Goal: Information Seeking & Learning: Learn about a topic

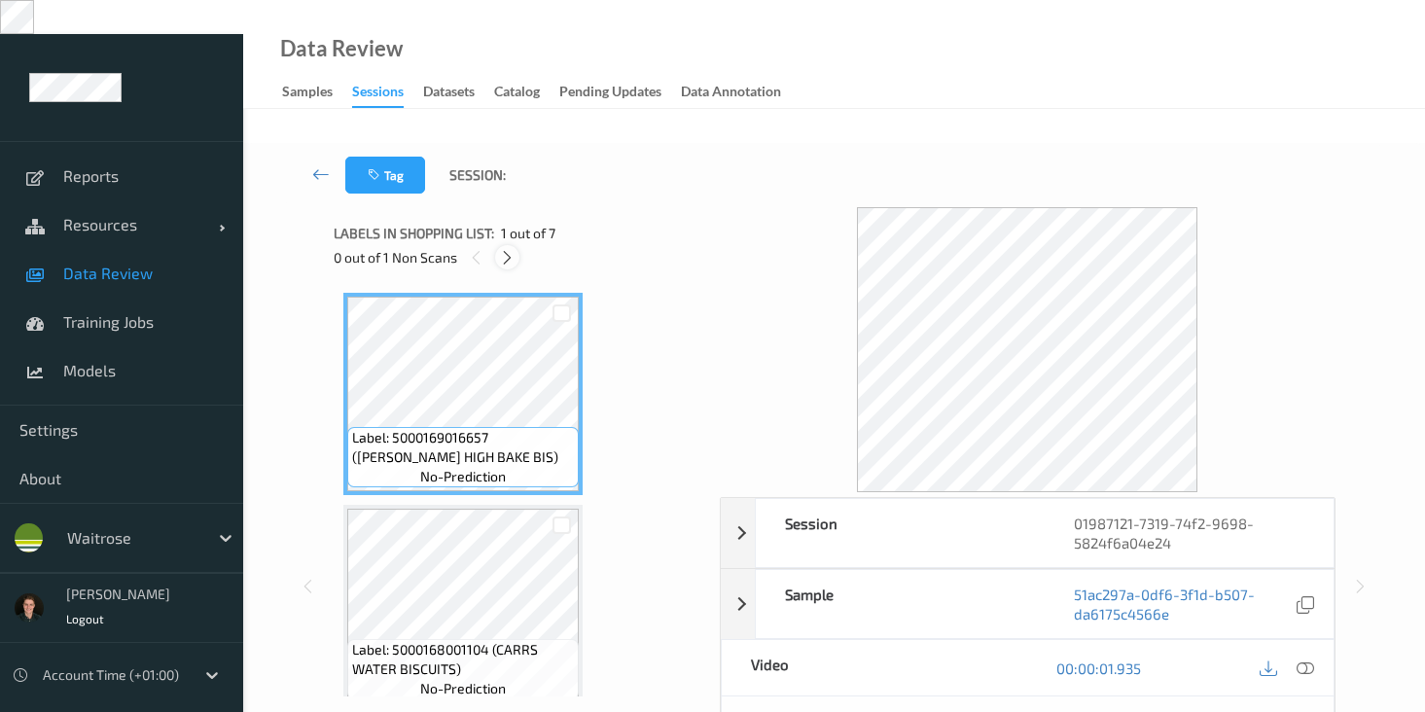
click at [509, 249] on icon at bounding box center [507, 258] width 17 height 18
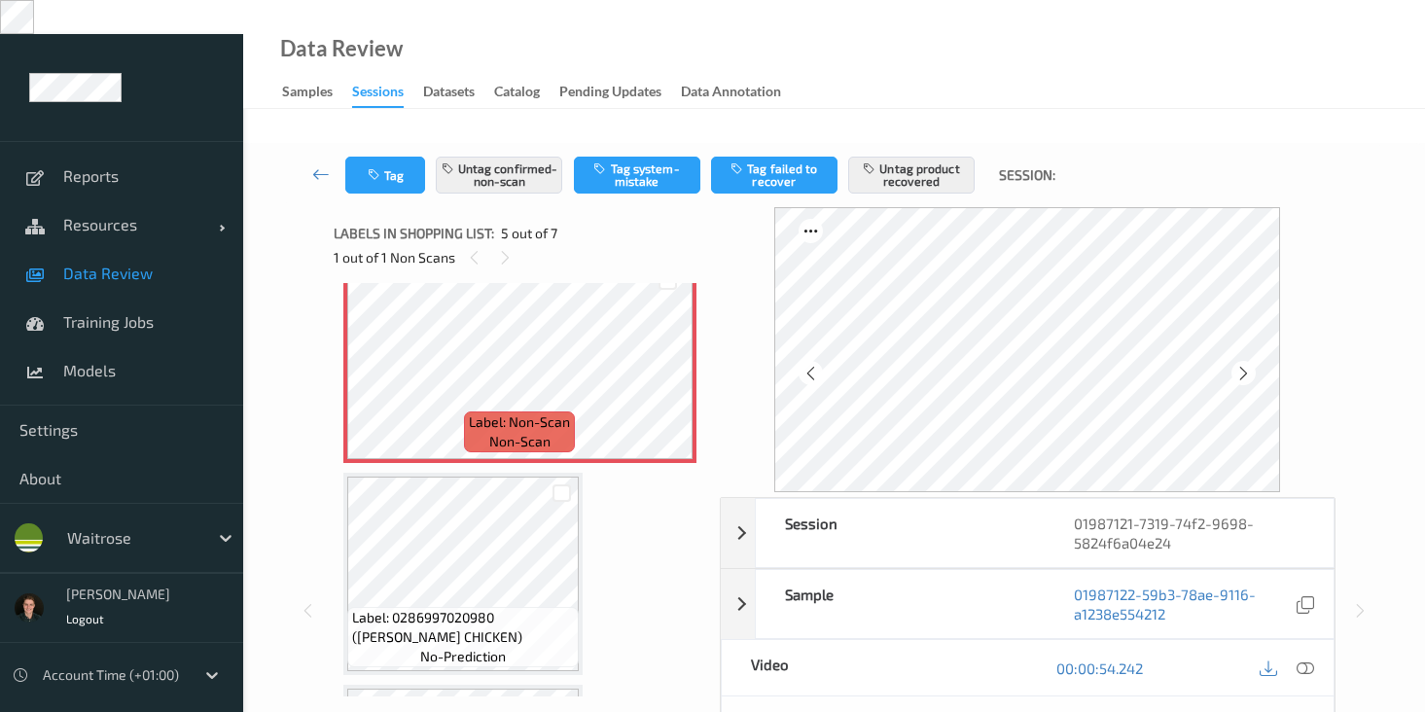
scroll to position [875, 0]
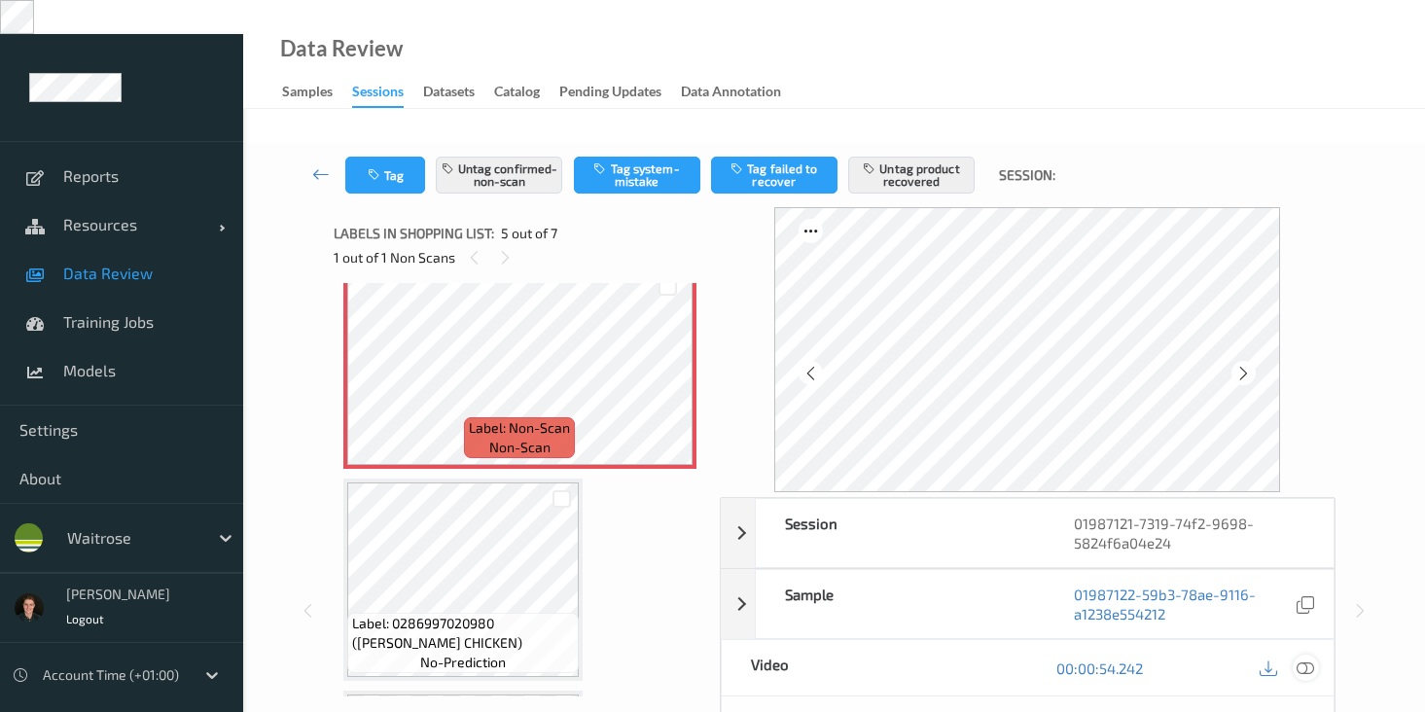
click at [1307, 660] on icon at bounding box center [1306, 669] width 18 height 18
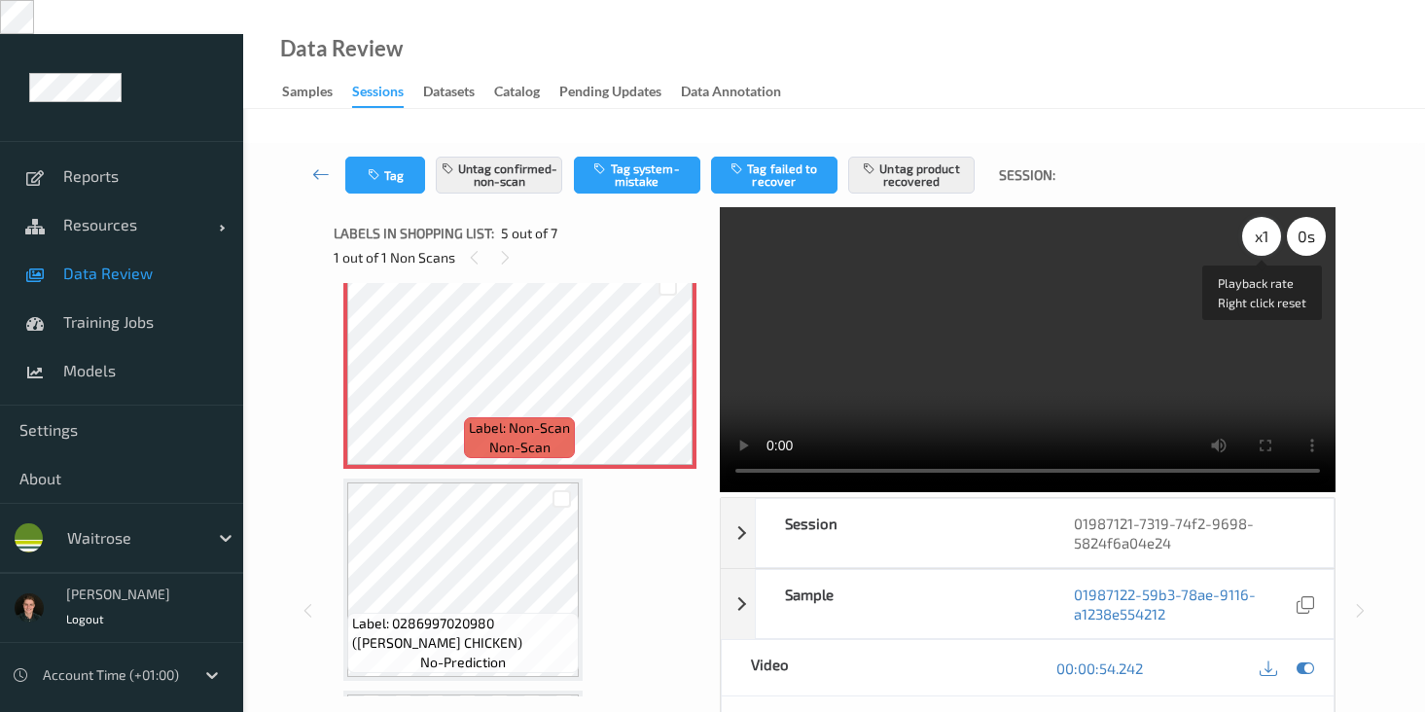
click at [1261, 217] on div "x 1" at bounding box center [1261, 236] width 39 height 39
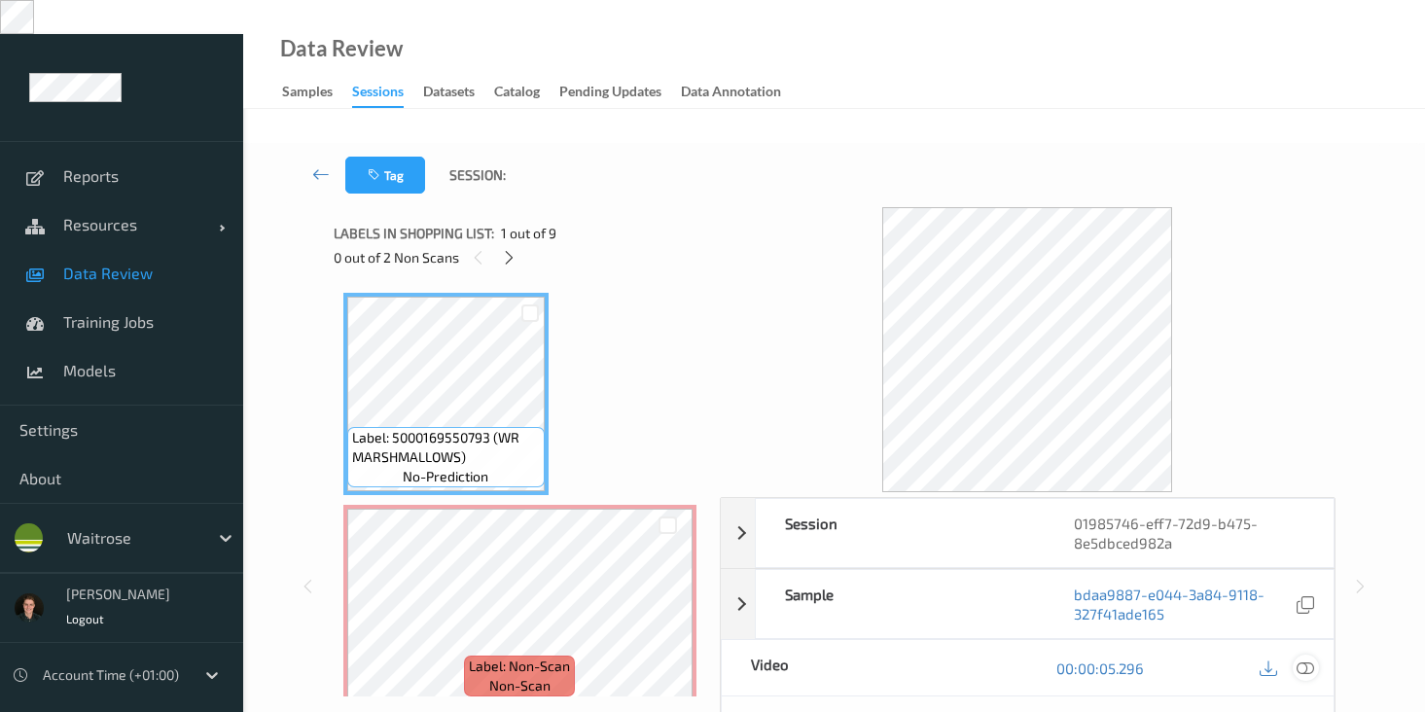
click at [1301, 660] on icon at bounding box center [1306, 669] width 18 height 18
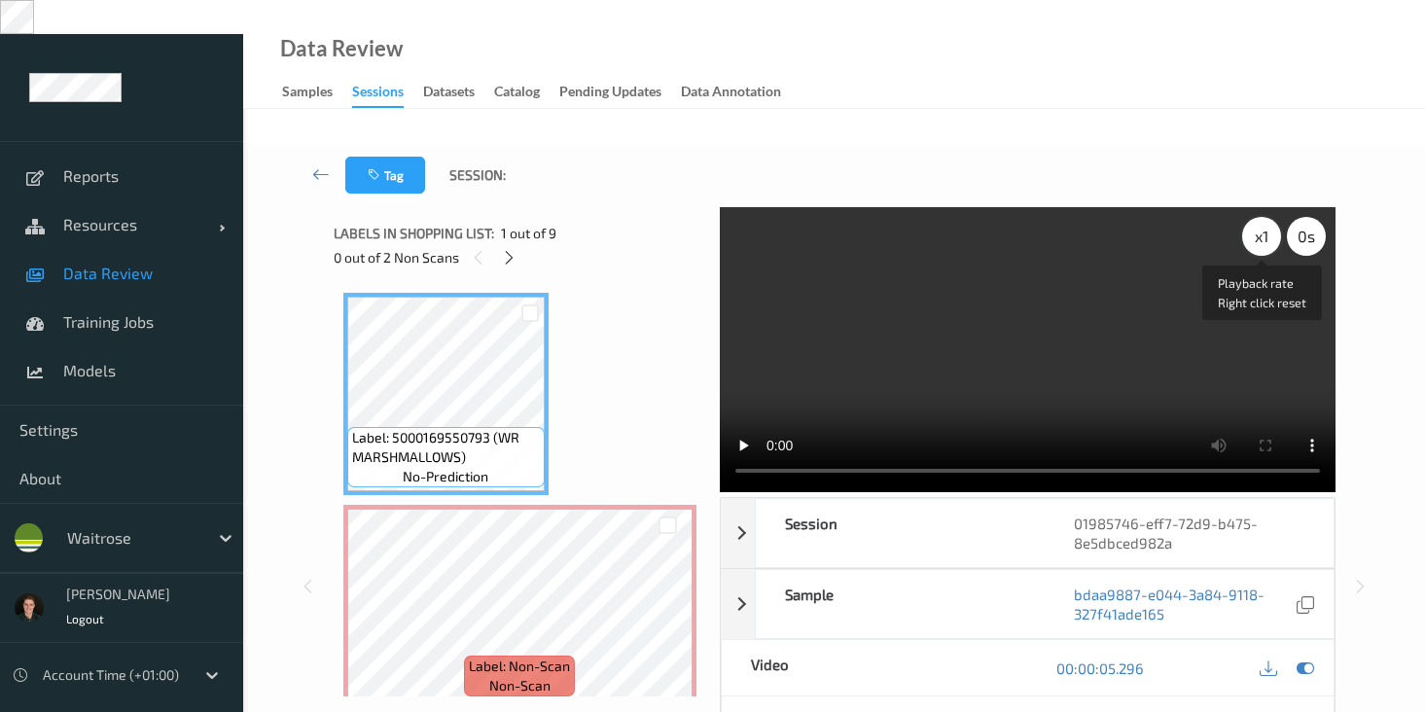
click at [1259, 217] on div "x 1" at bounding box center [1261, 236] width 39 height 39
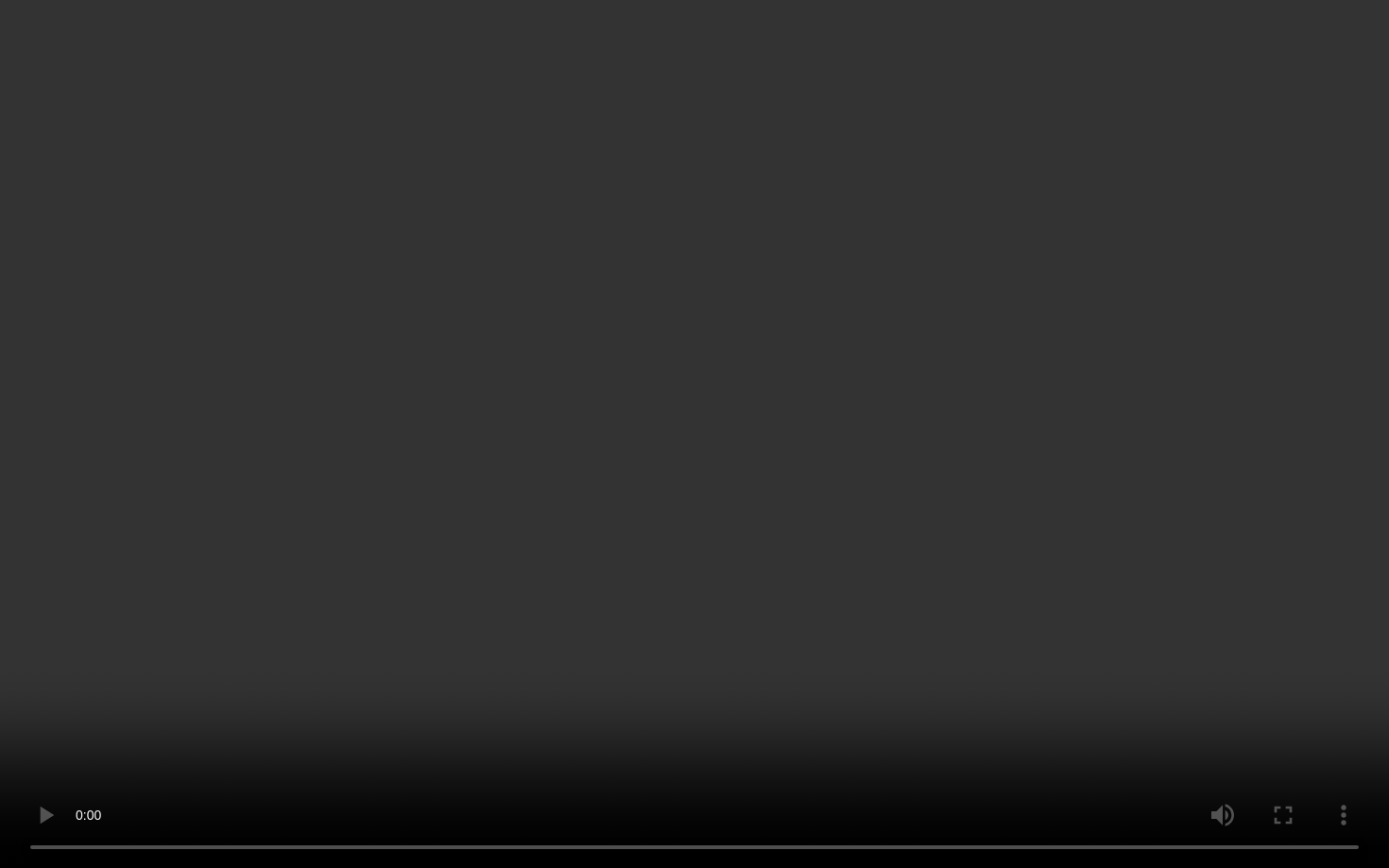
click at [423, 690] on video at bounding box center [694, 434] width 1389 height 868
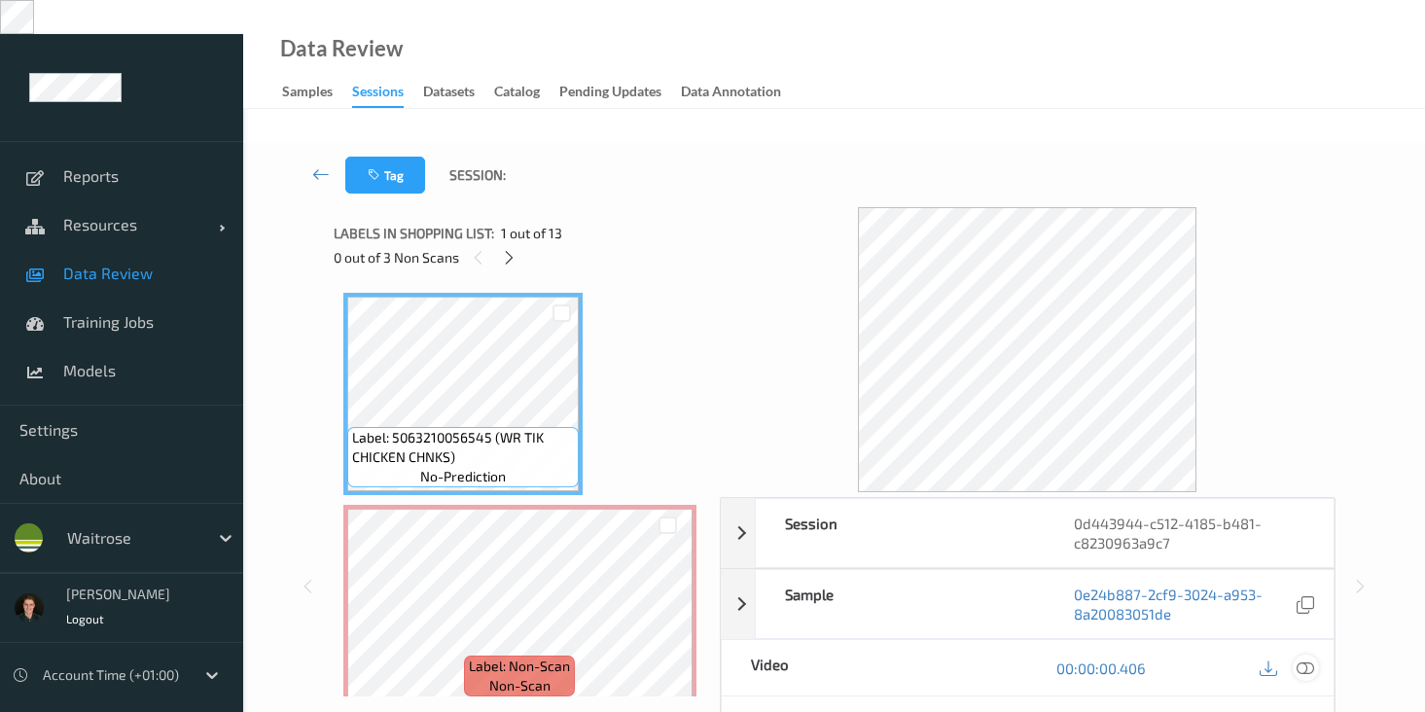
click at [1307, 660] on icon at bounding box center [1306, 669] width 18 height 18
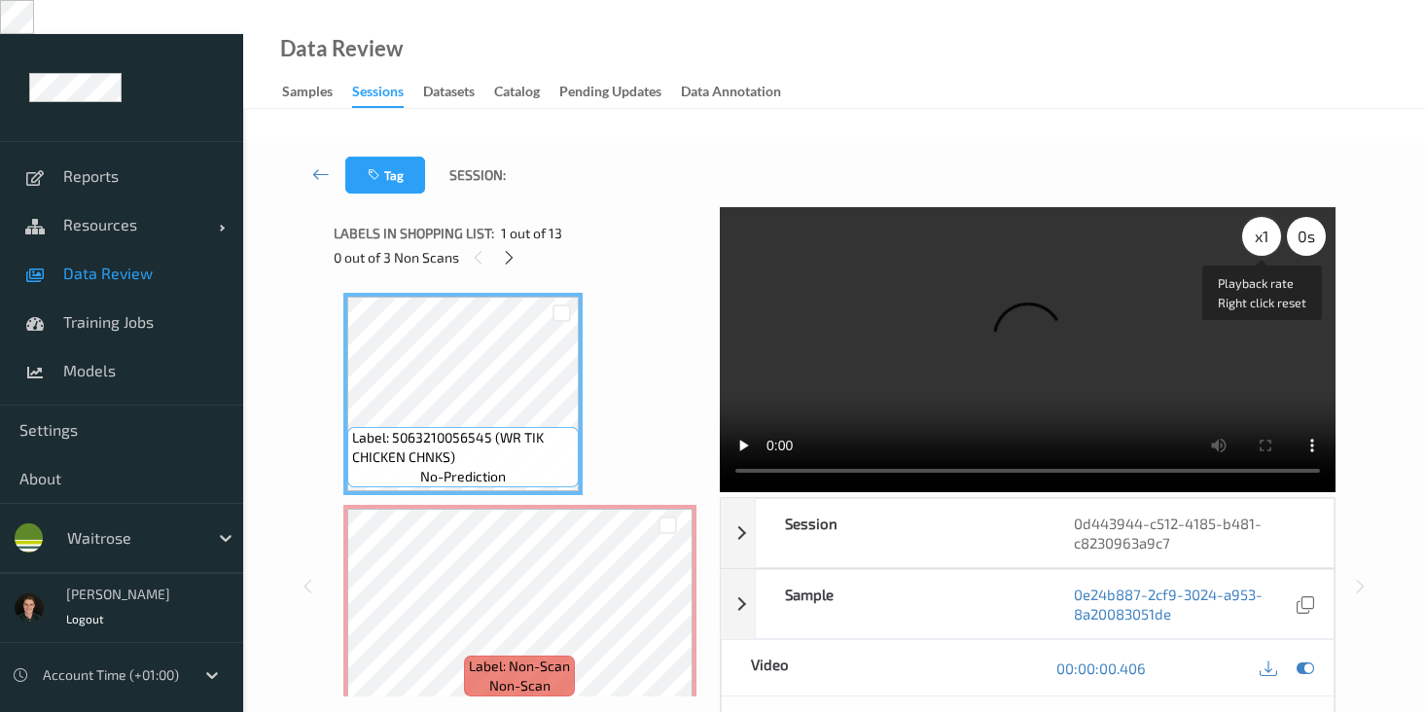
click at [1272, 217] on div "x 1" at bounding box center [1261, 236] width 39 height 39
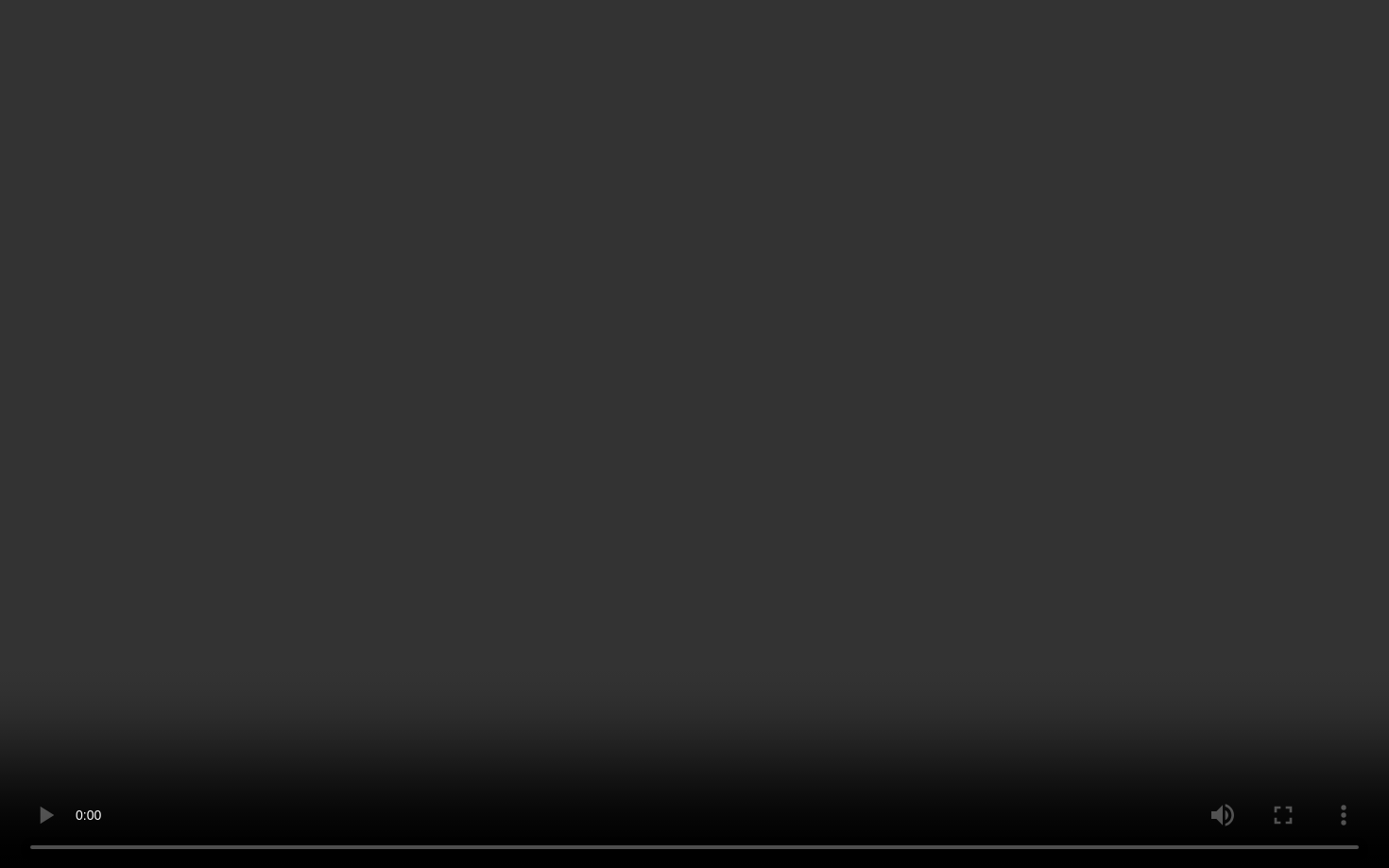
click at [436, 663] on video at bounding box center [694, 434] width 1389 height 868
click at [326, 690] on video at bounding box center [694, 434] width 1389 height 868
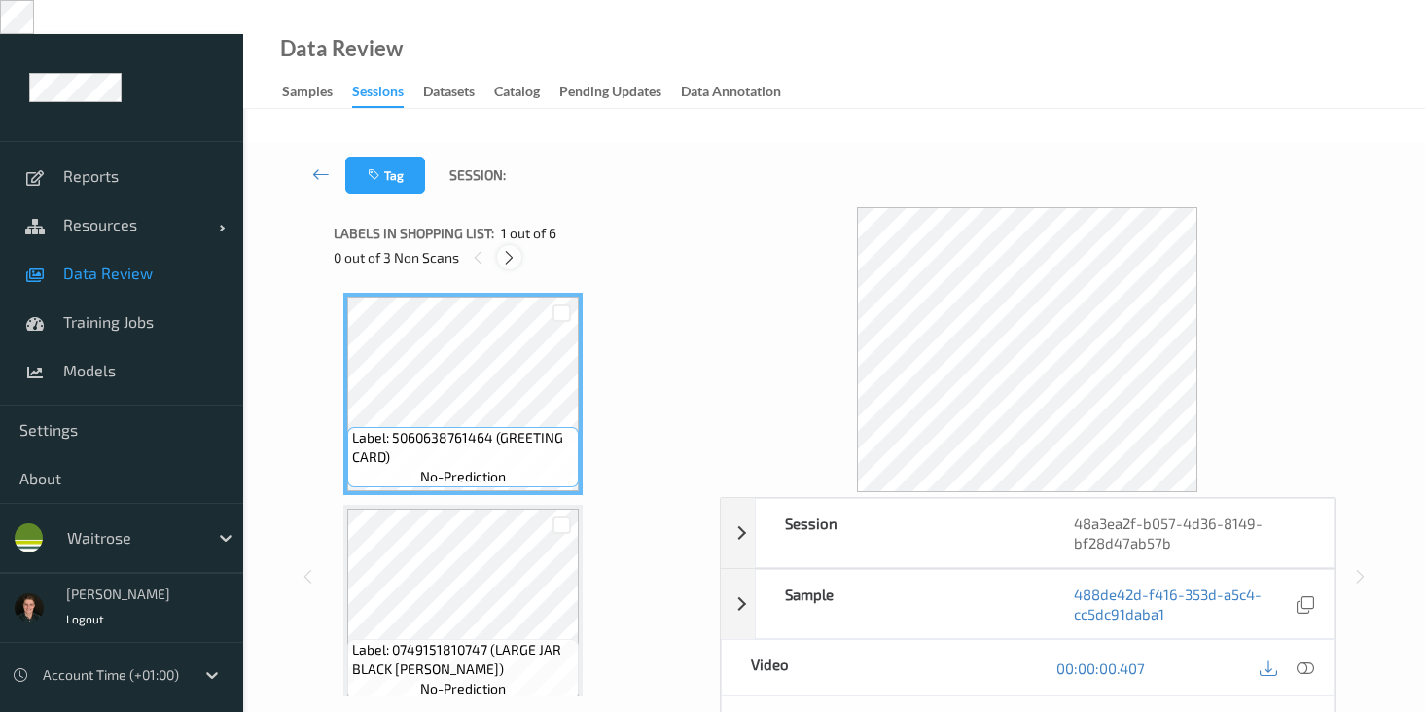
click at [504, 249] on icon at bounding box center [509, 258] width 17 height 18
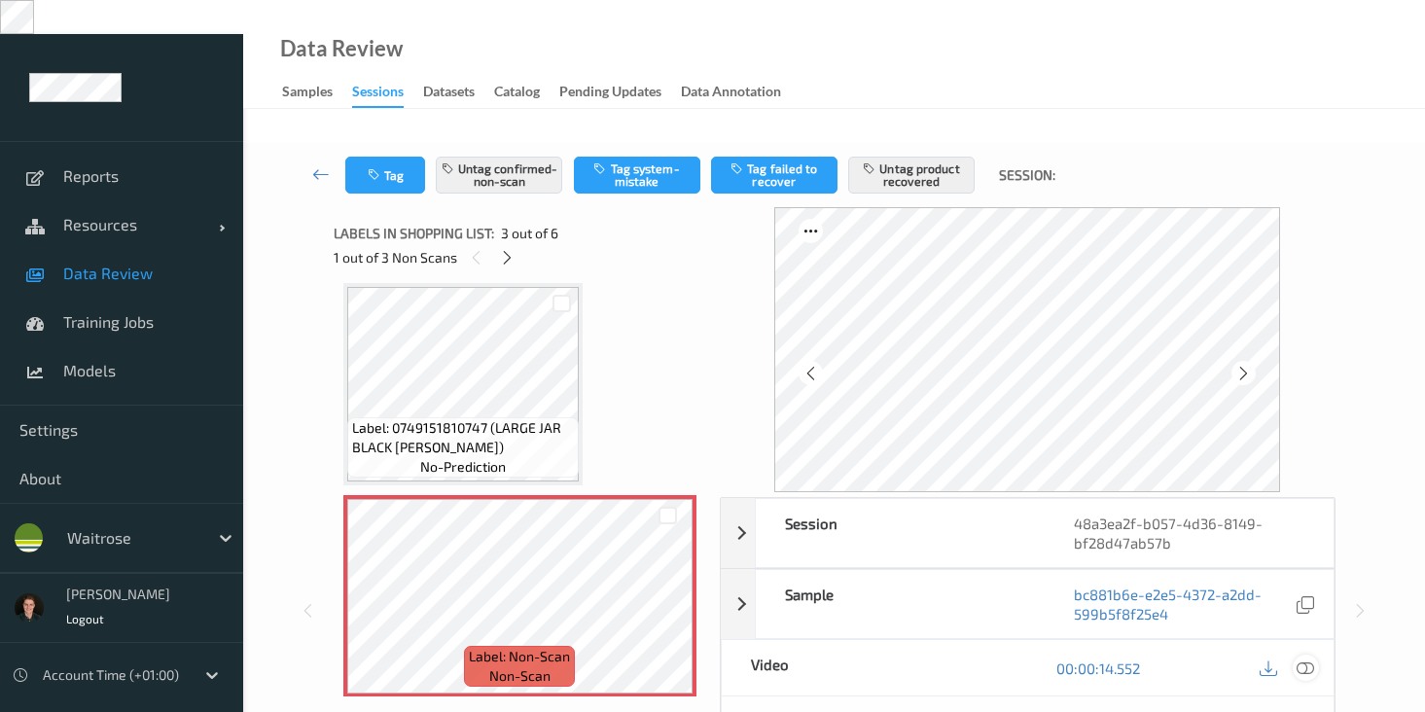
click at [1305, 660] on icon at bounding box center [1306, 669] width 18 height 18
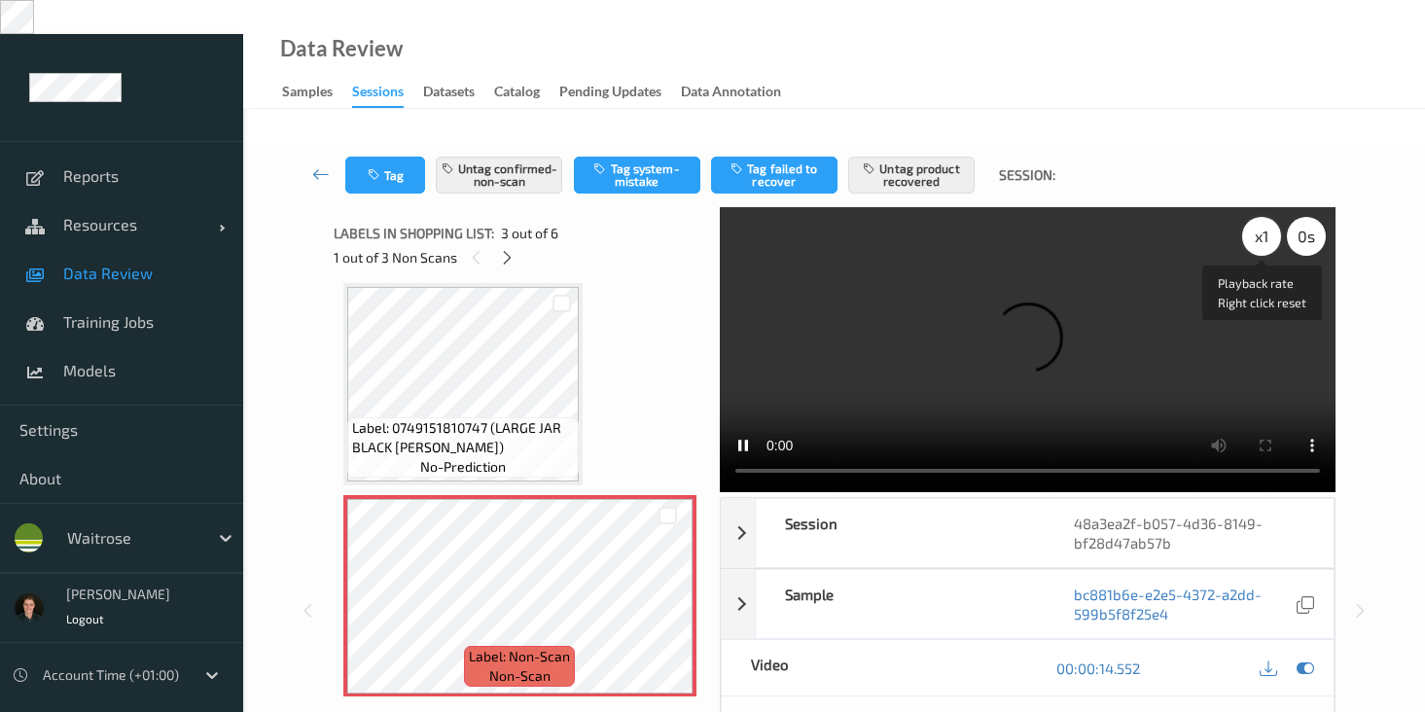
click at [1248, 217] on div "x 1" at bounding box center [1261, 236] width 39 height 39
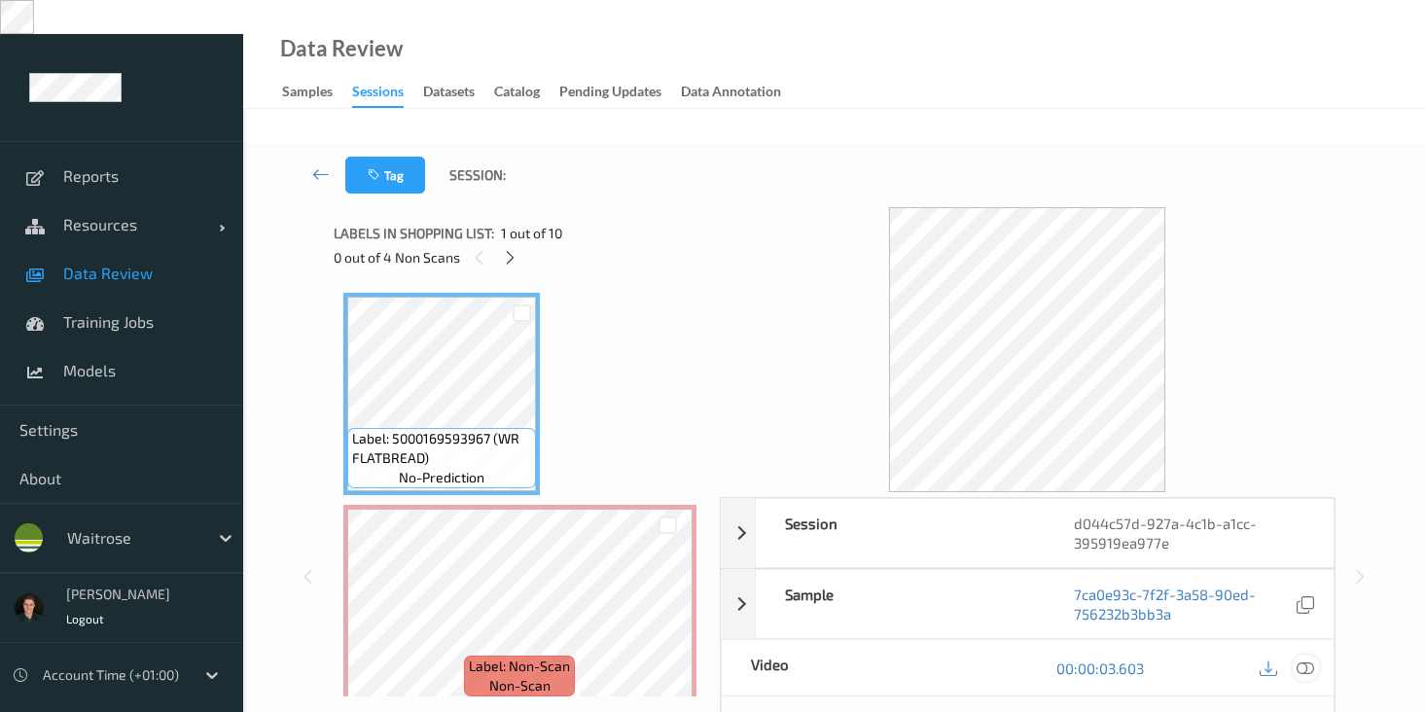
click at [1303, 660] on icon at bounding box center [1306, 669] width 18 height 18
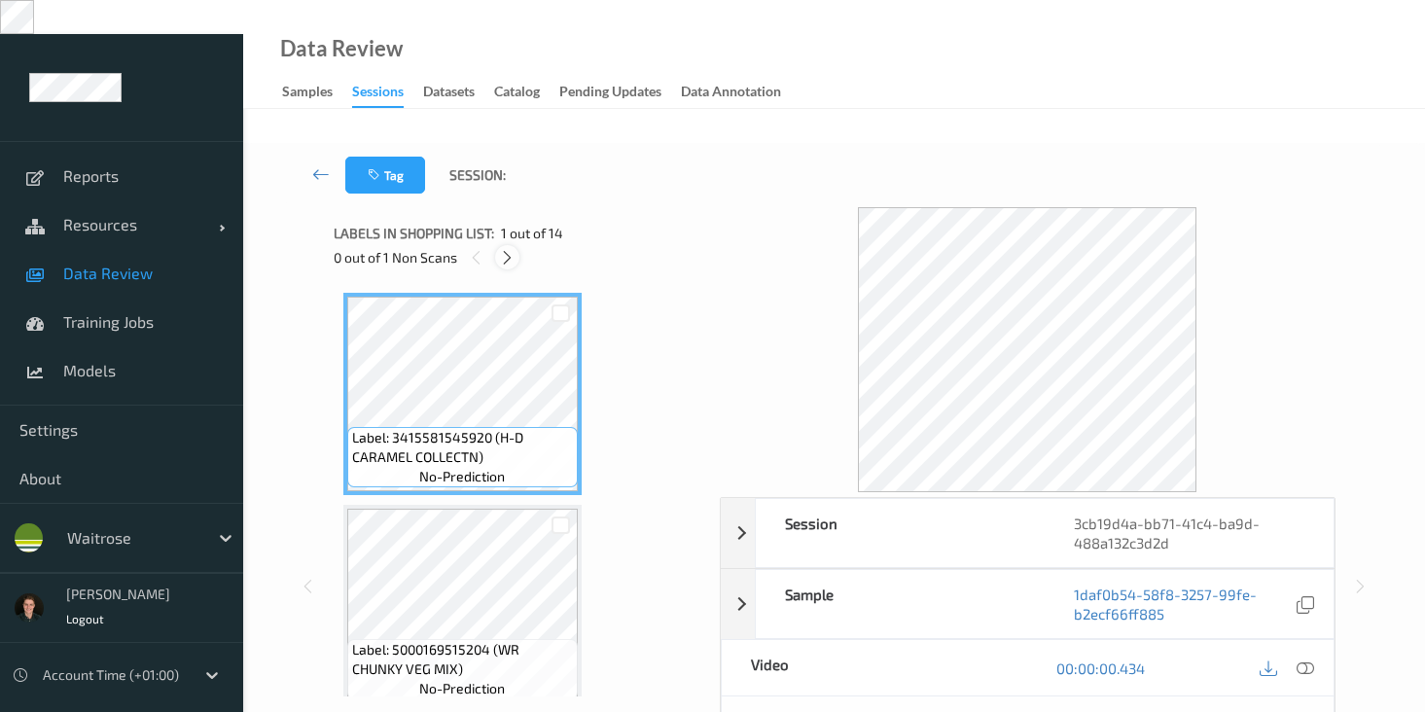
click at [508, 249] on icon at bounding box center [507, 258] width 17 height 18
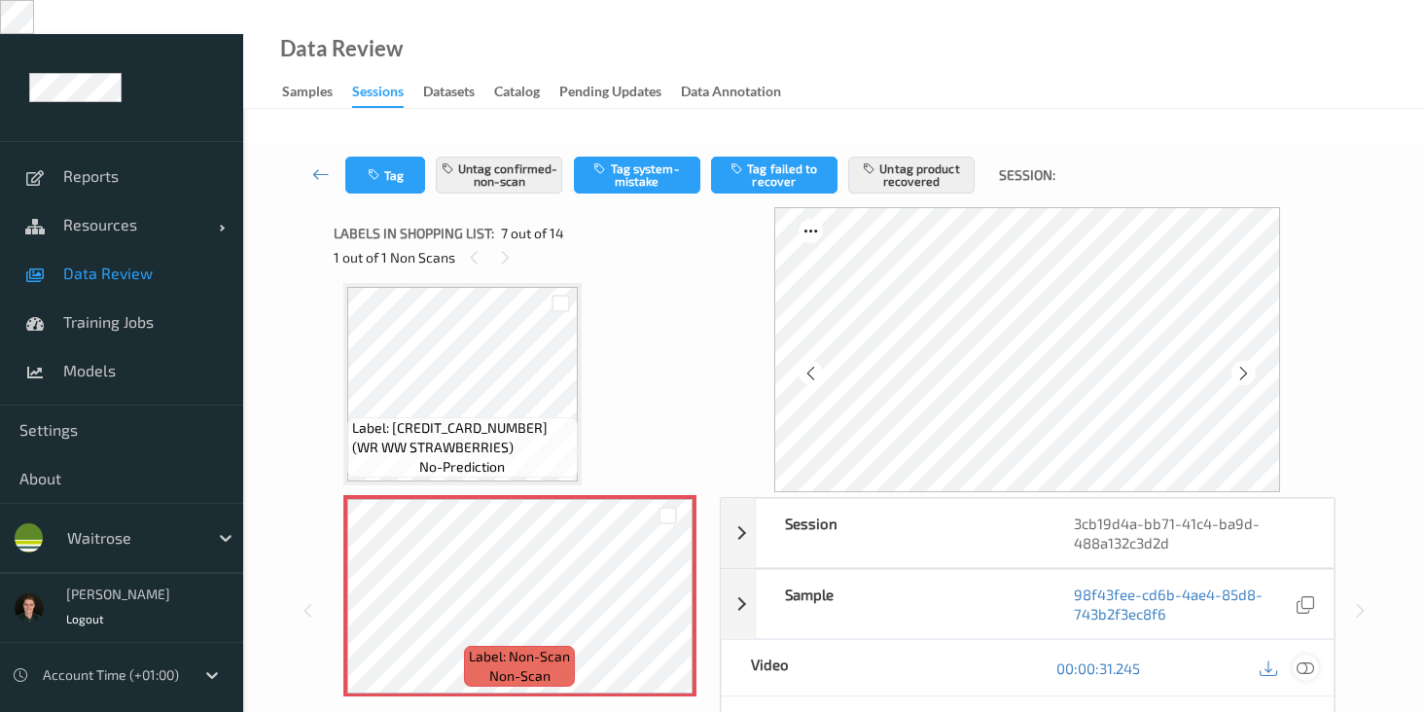
click at [1305, 660] on icon at bounding box center [1306, 669] width 18 height 18
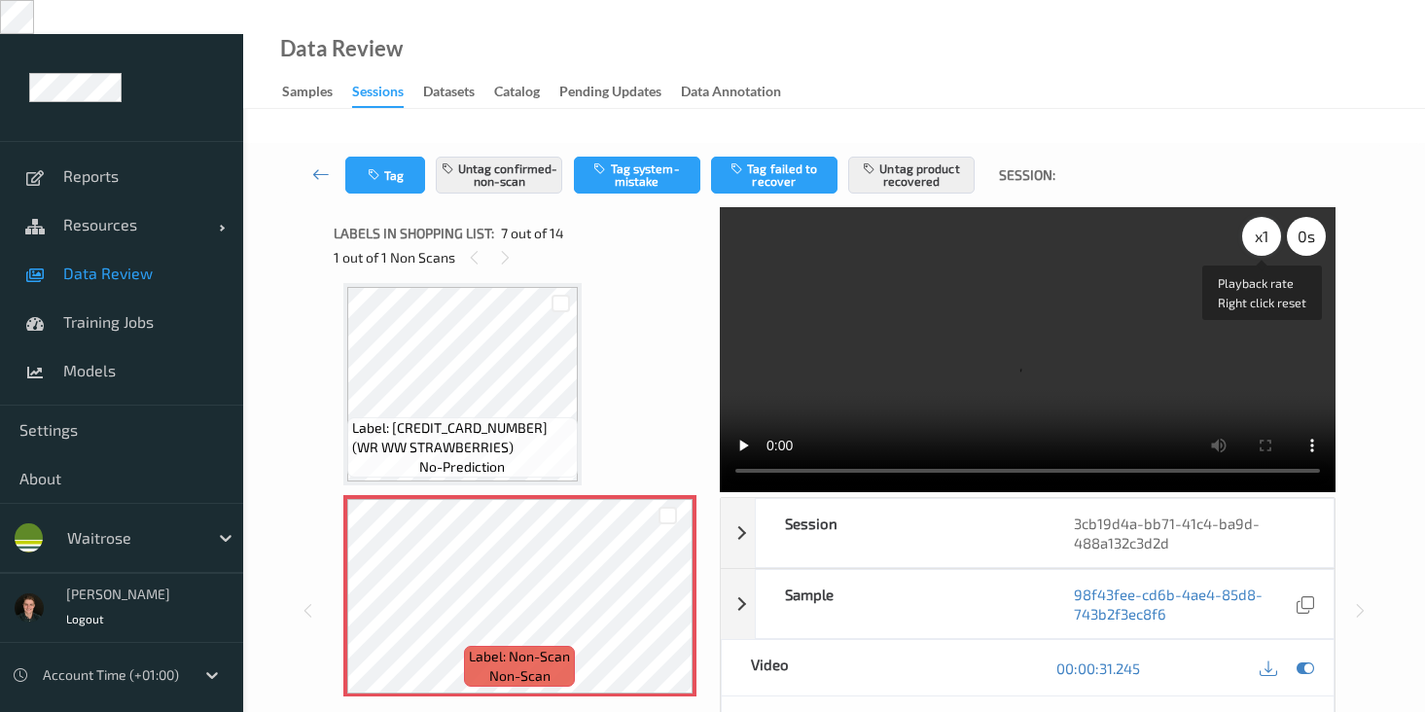
click at [1256, 217] on div "x 1" at bounding box center [1261, 236] width 39 height 39
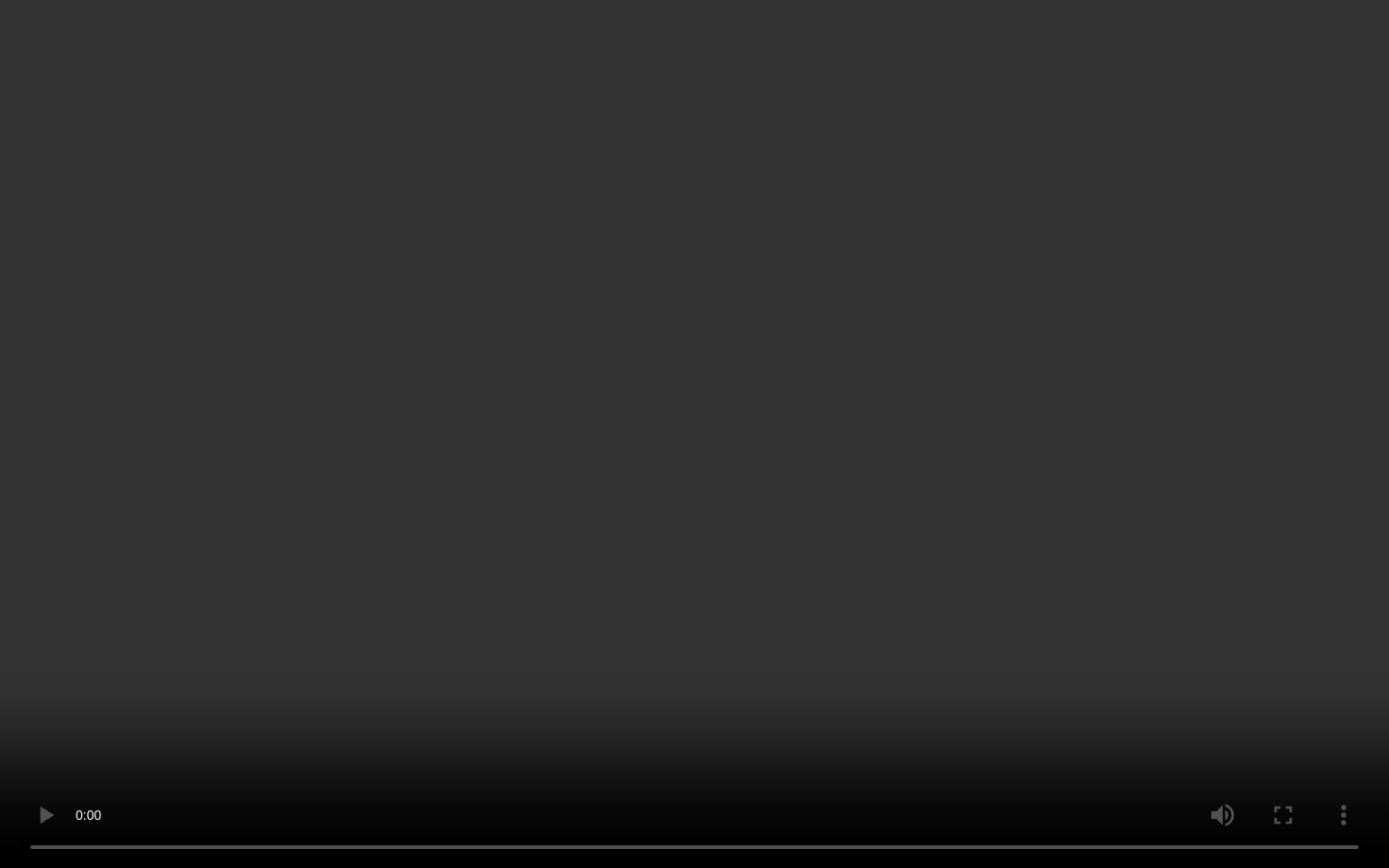
click at [903, 518] on video at bounding box center [694, 434] width 1389 height 868
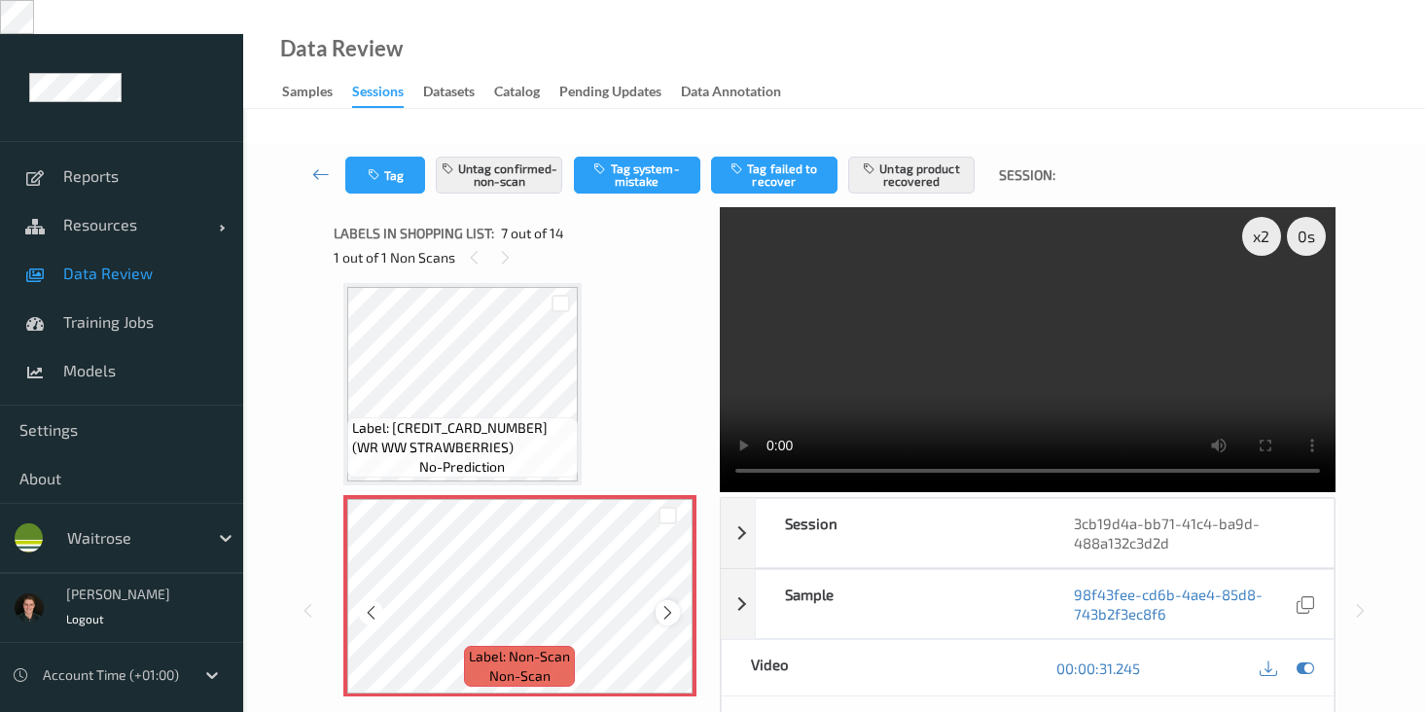
click at [663, 604] on icon at bounding box center [668, 613] width 17 height 18
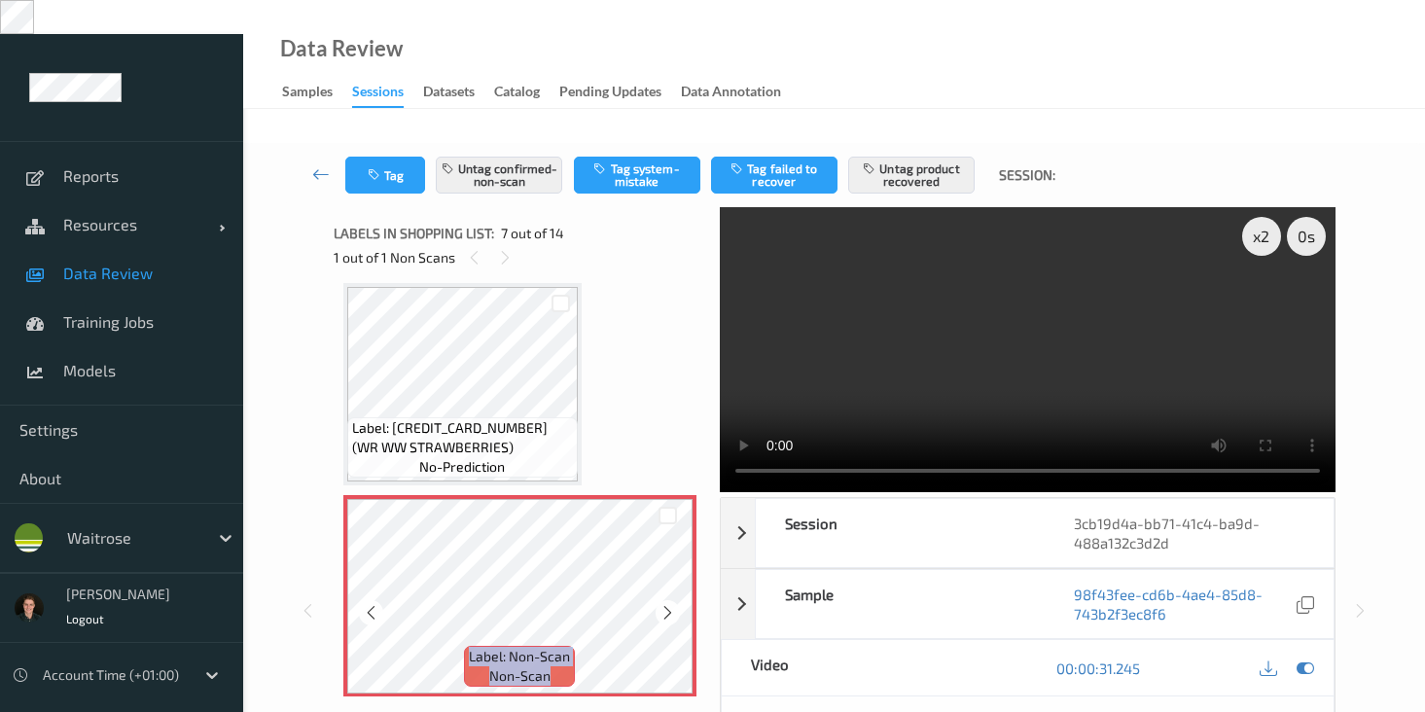
click at [663, 604] on icon at bounding box center [668, 613] width 17 height 18
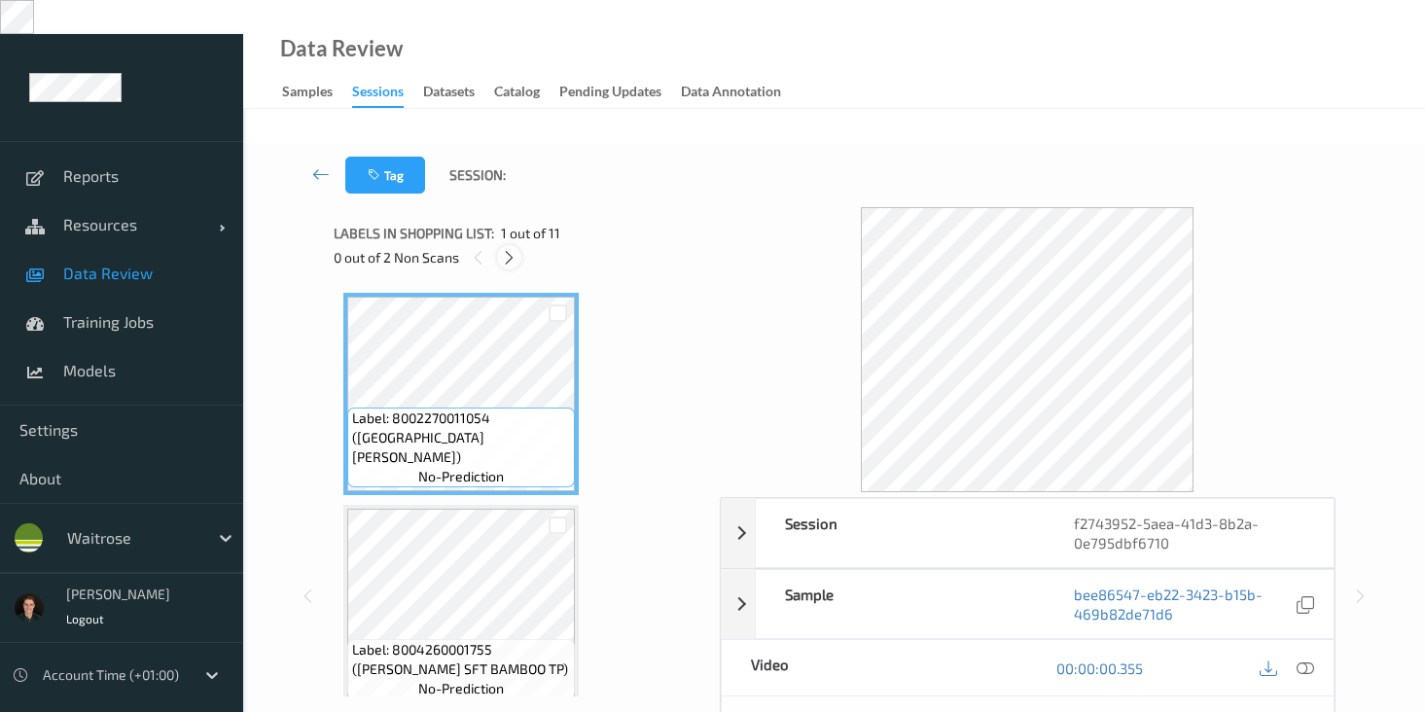
click at [511, 249] on icon at bounding box center [509, 258] width 17 height 18
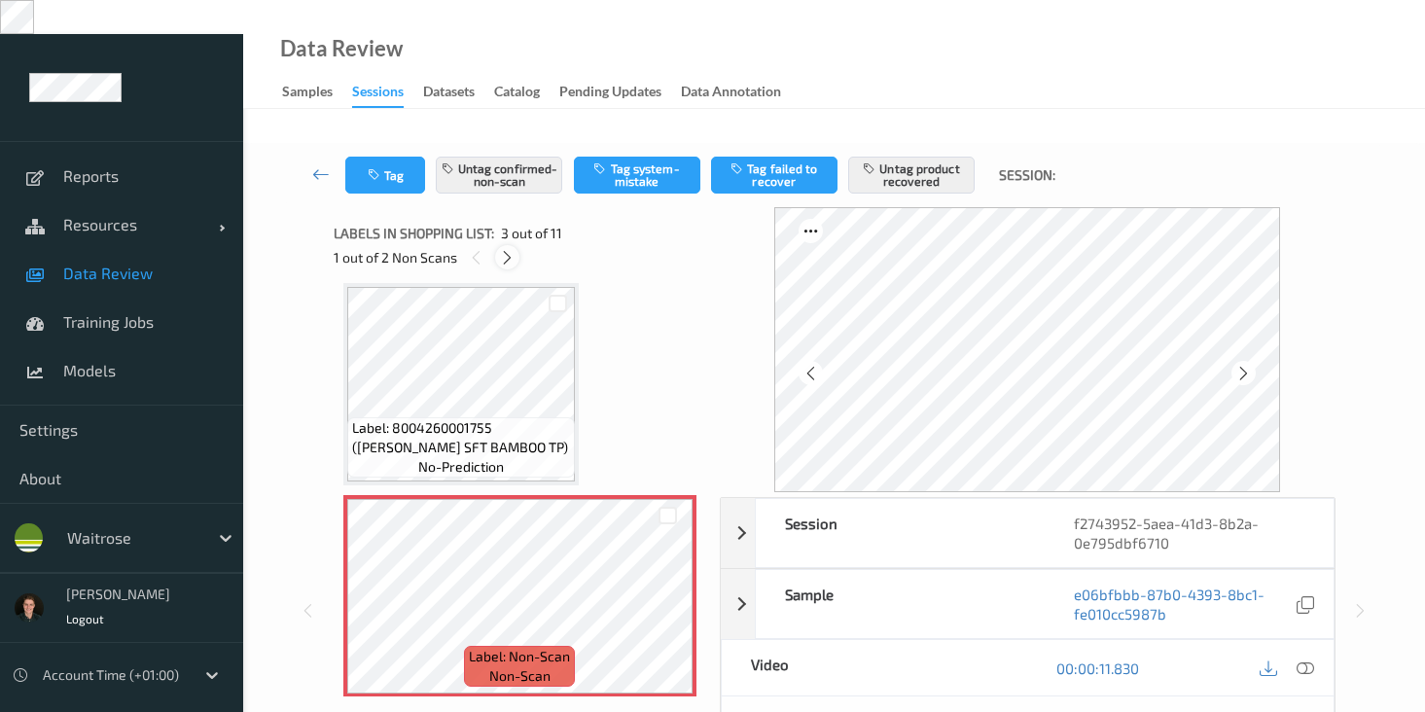
click at [511, 249] on icon at bounding box center [507, 258] width 17 height 18
click at [511, 249] on icon at bounding box center [509, 258] width 17 height 18
click at [475, 249] on icon at bounding box center [478, 258] width 17 height 18
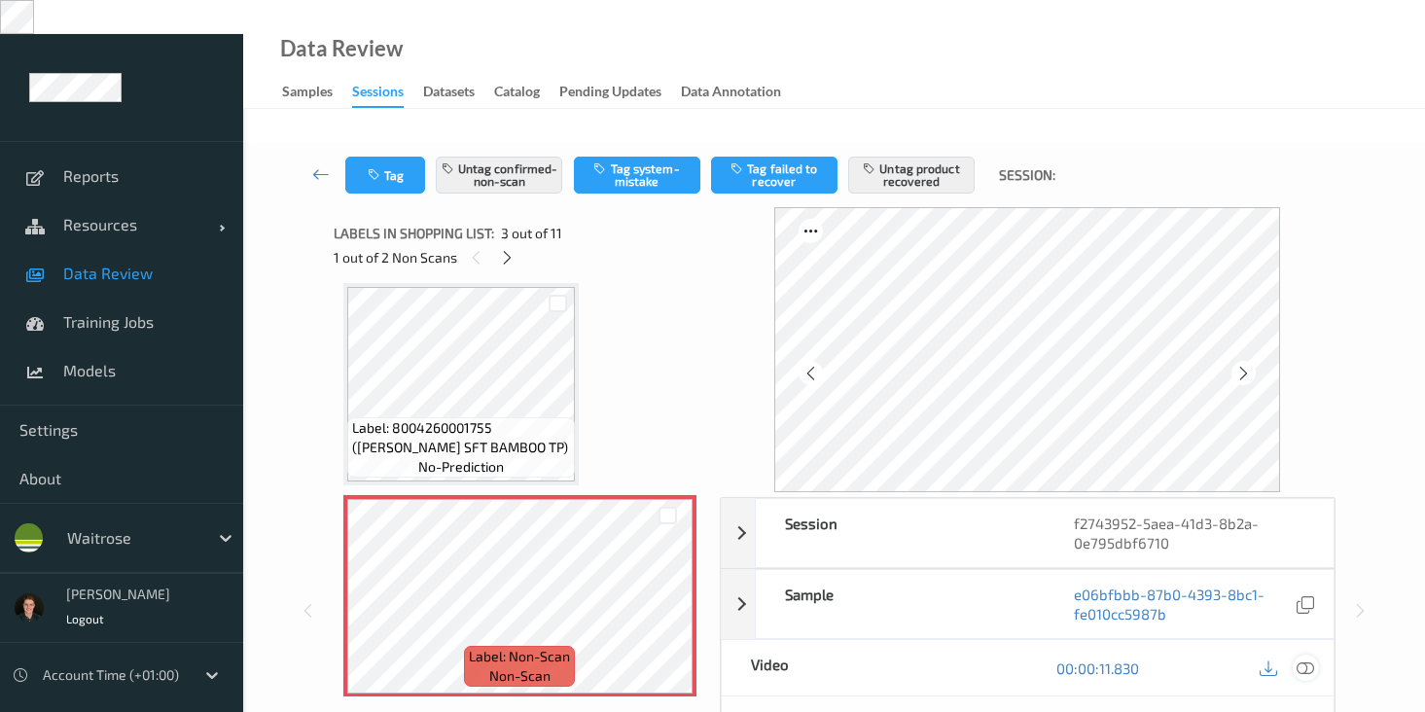
click at [1303, 660] on icon at bounding box center [1306, 669] width 18 height 18
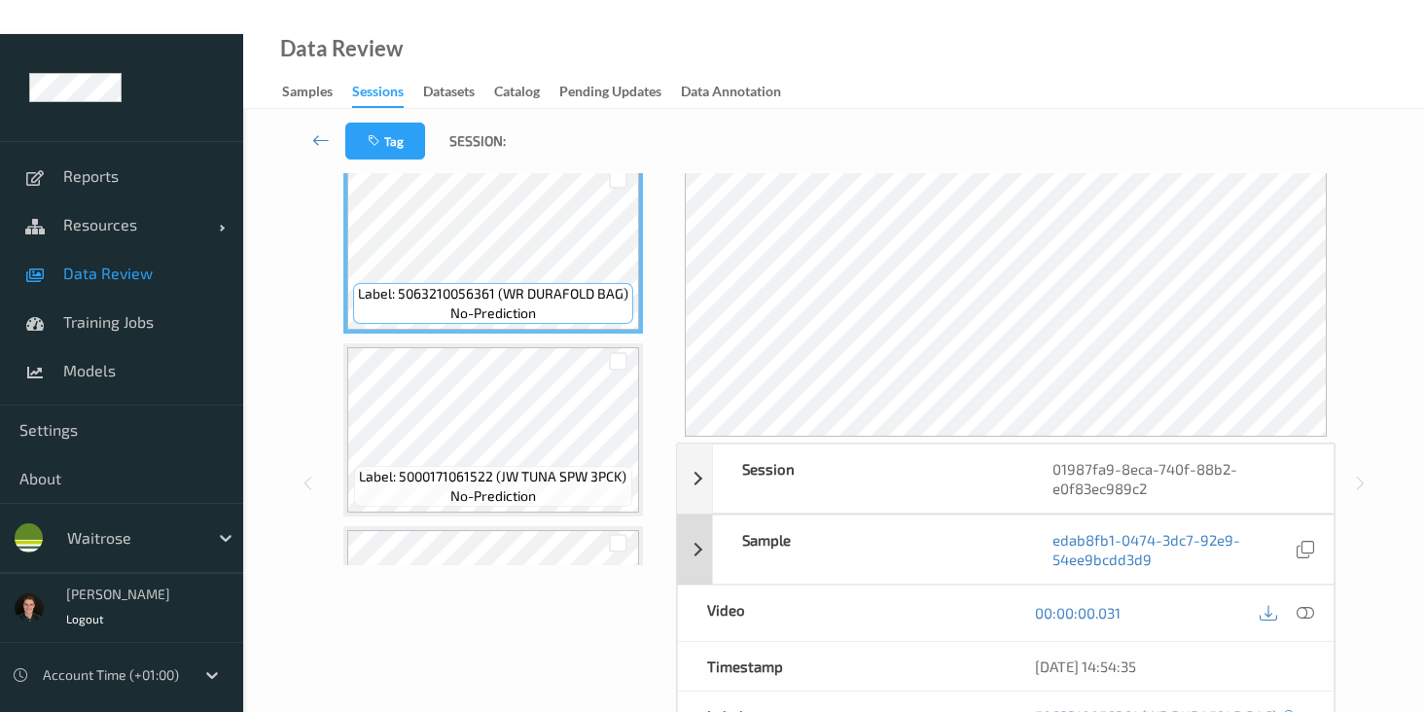
scroll to position [132, 0]
click at [1313, 603] on icon at bounding box center [1306, 612] width 18 height 18
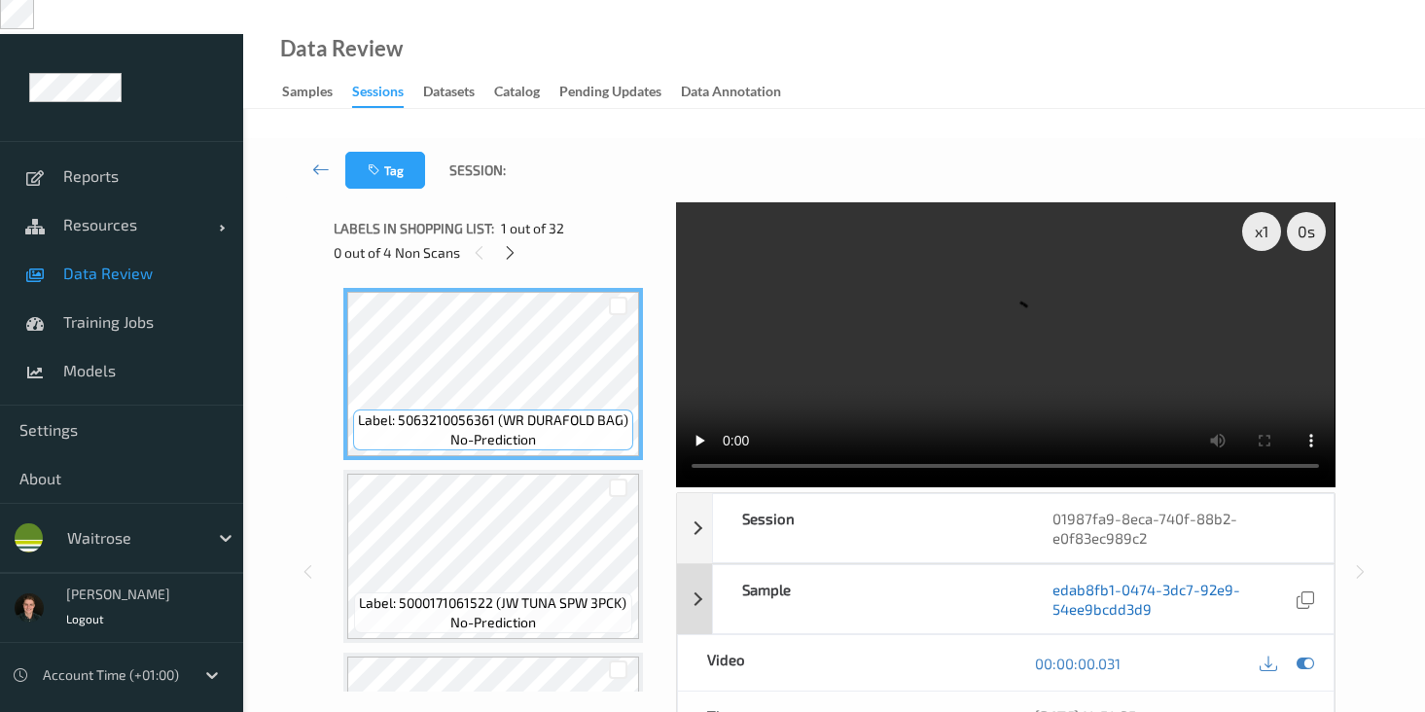
scroll to position [0, 0]
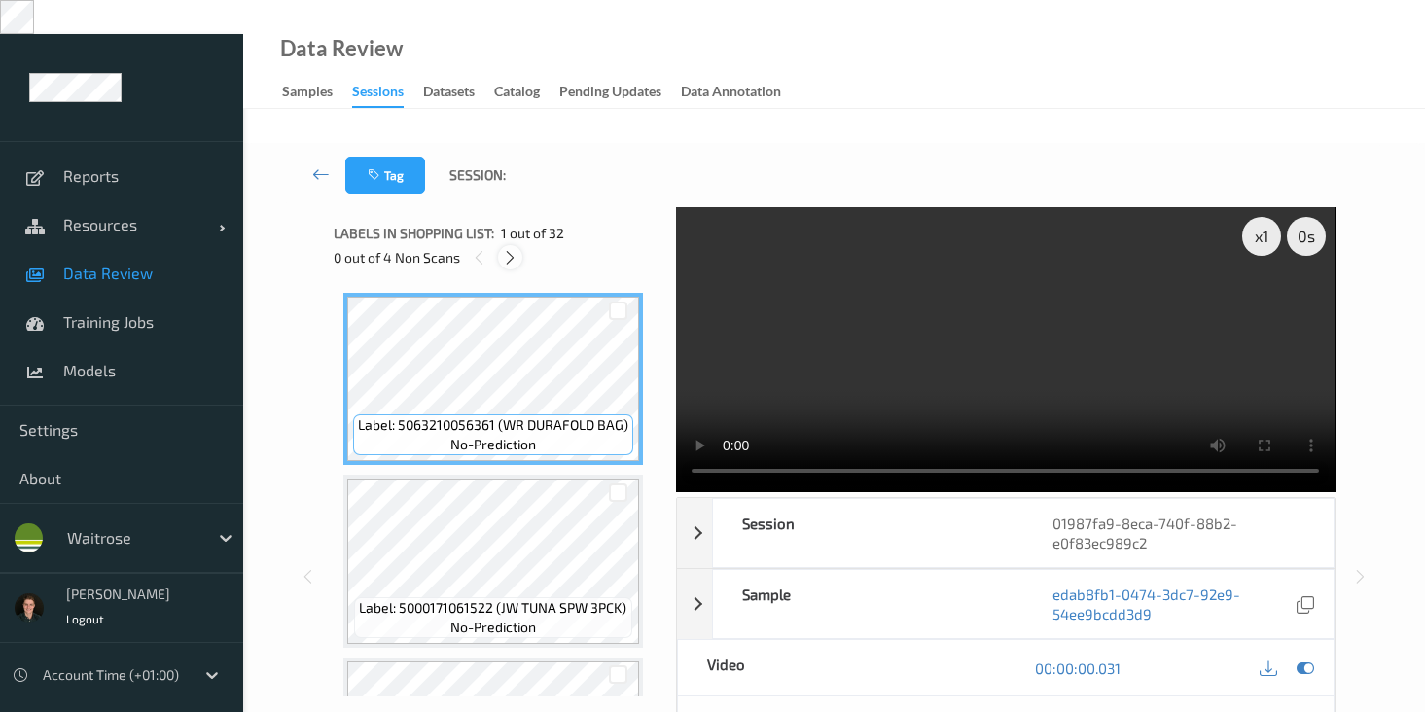
click at [511, 249] on icon at bounding box center [510, 258] width 17 height 18
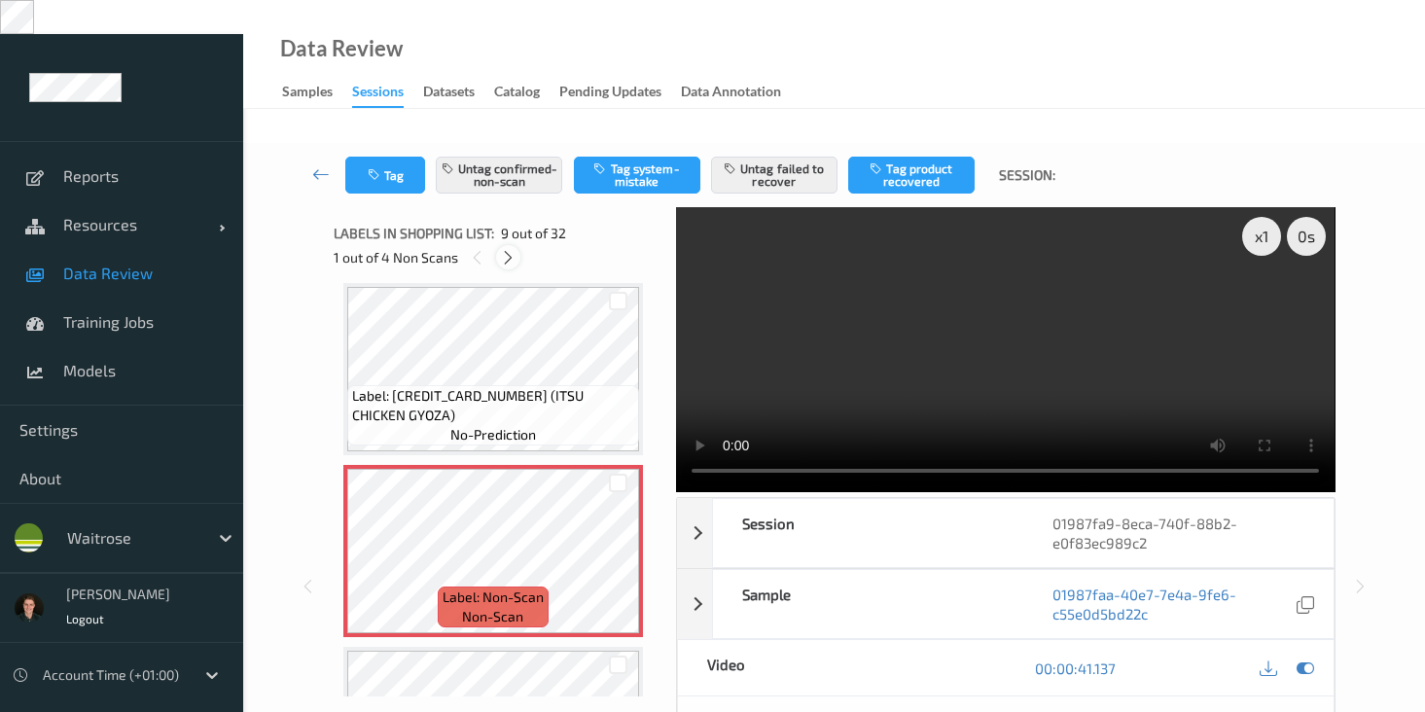
click at [511, 249] on icon at bounding box center [508, 258] width 17 height 18
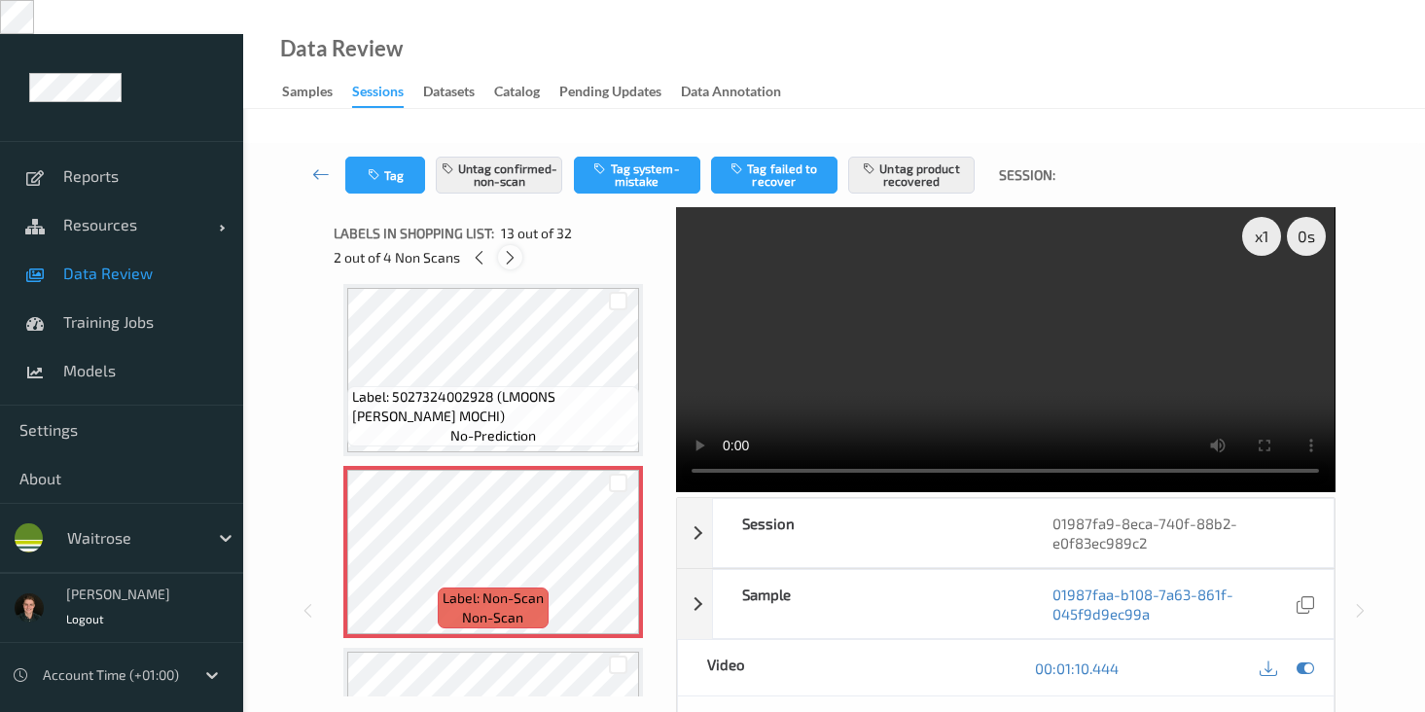
click at [511, 249] on icon at bounding box center [510, 258] width 17 height 18
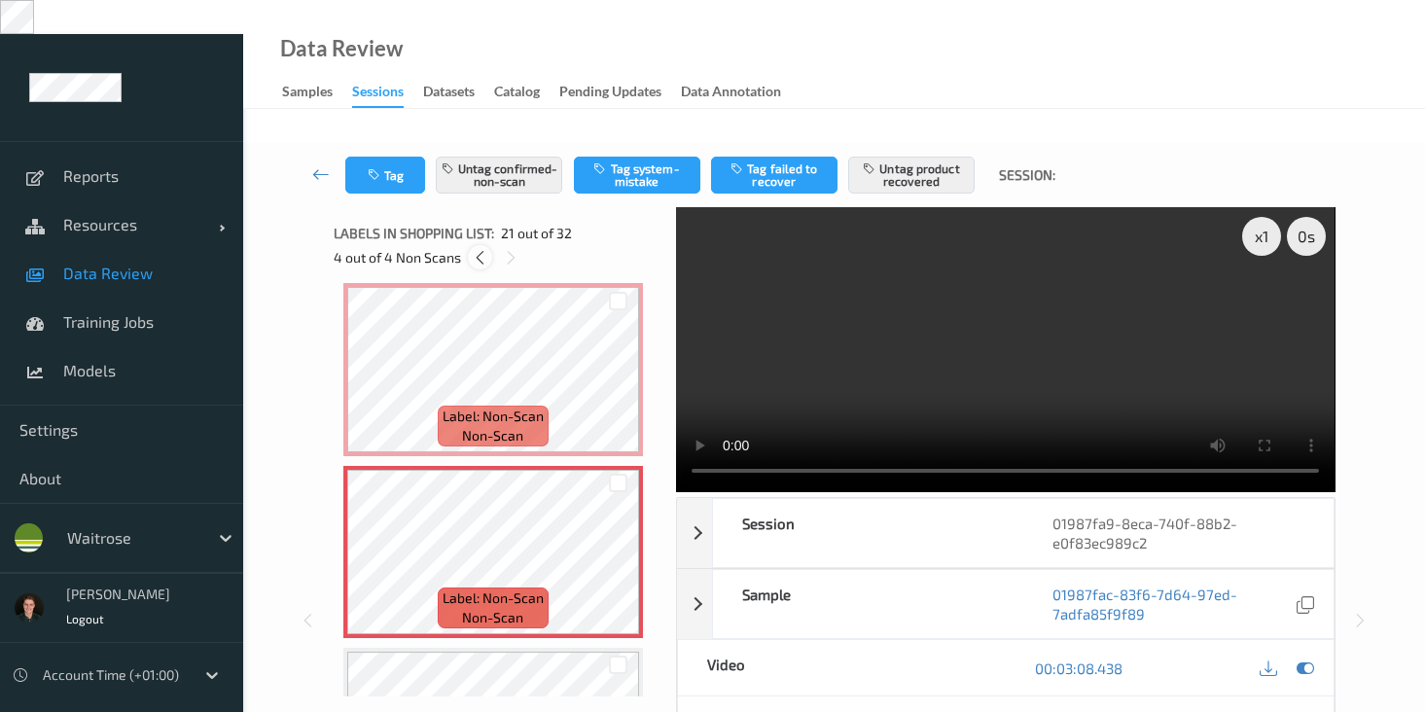
click at [473, 249] on icon at bounding box center [480, 258] width 17 height 18
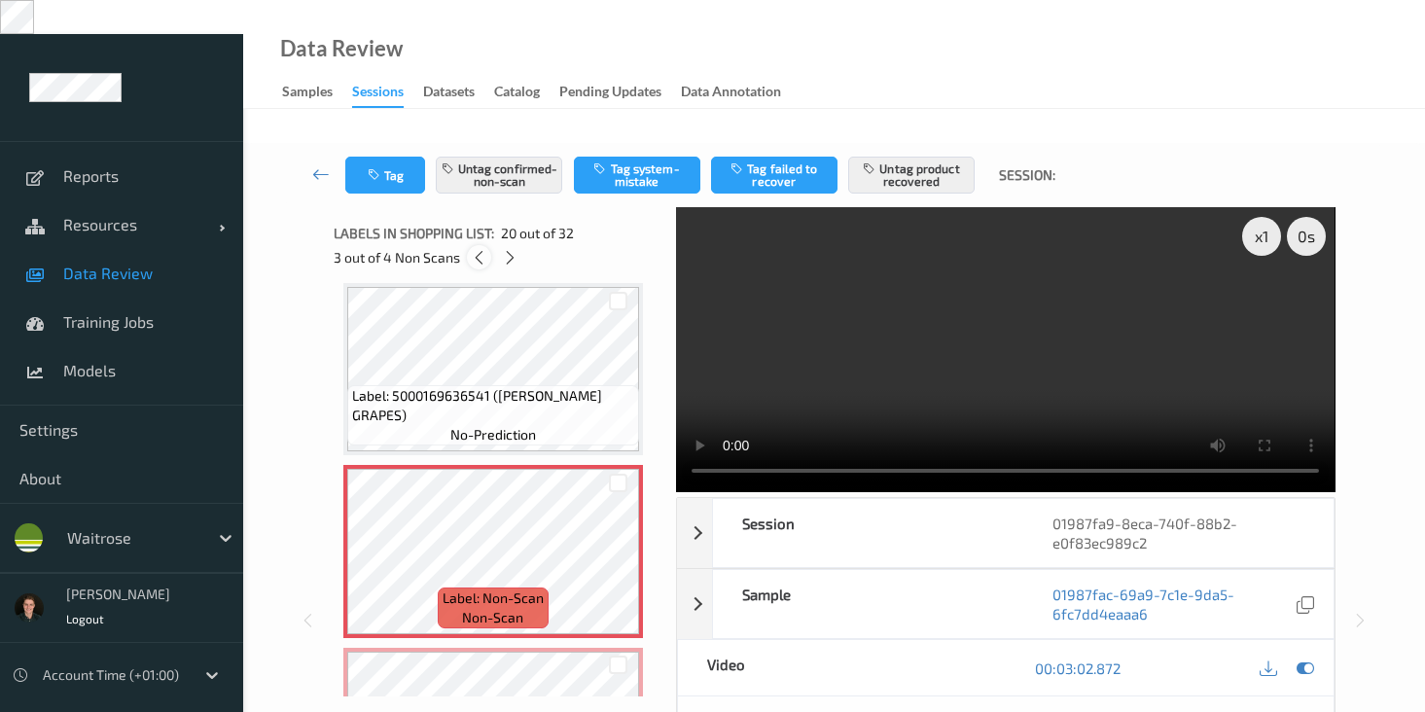
click at [473, 249] on icon at bounding box center [479, 258] width 17 height 18
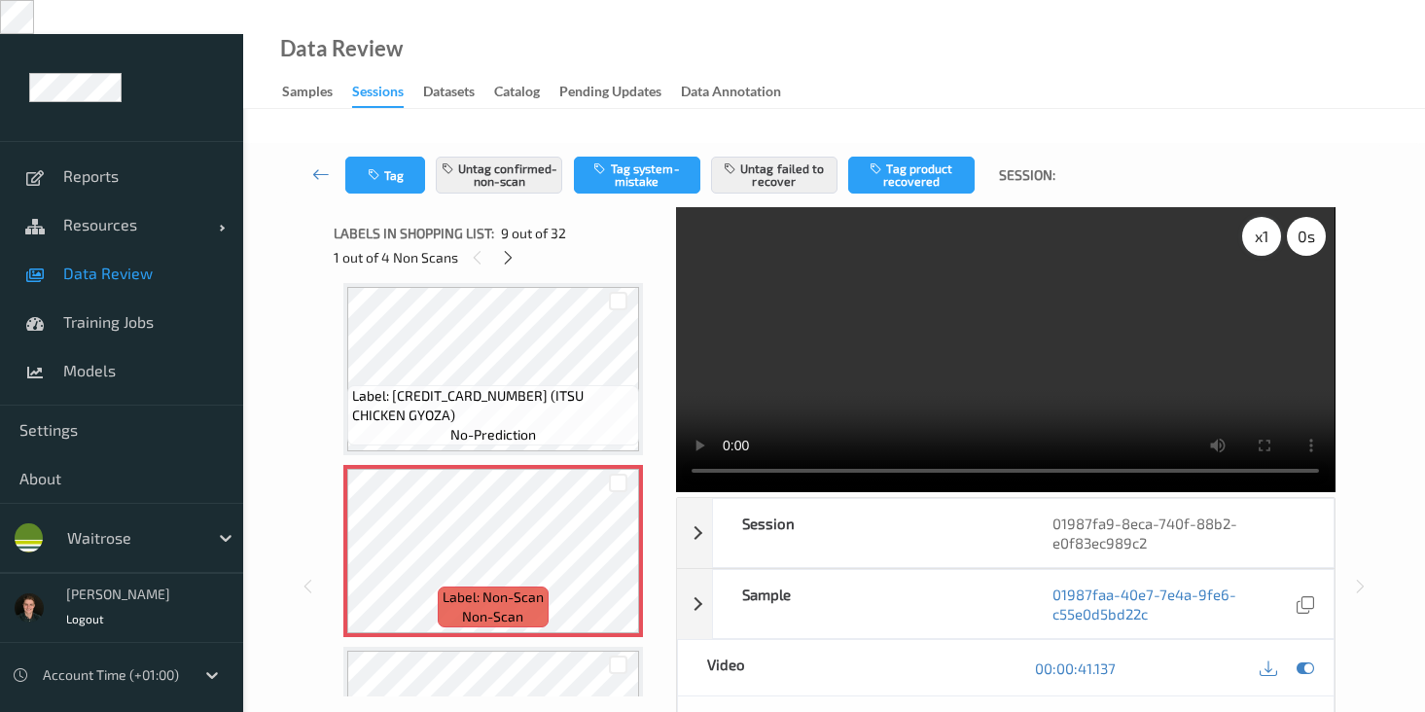
scroll to position [1284, 0]
click at [1270, 217] on div "x 1" at bounding box center [1261, 236] width 39 height 39
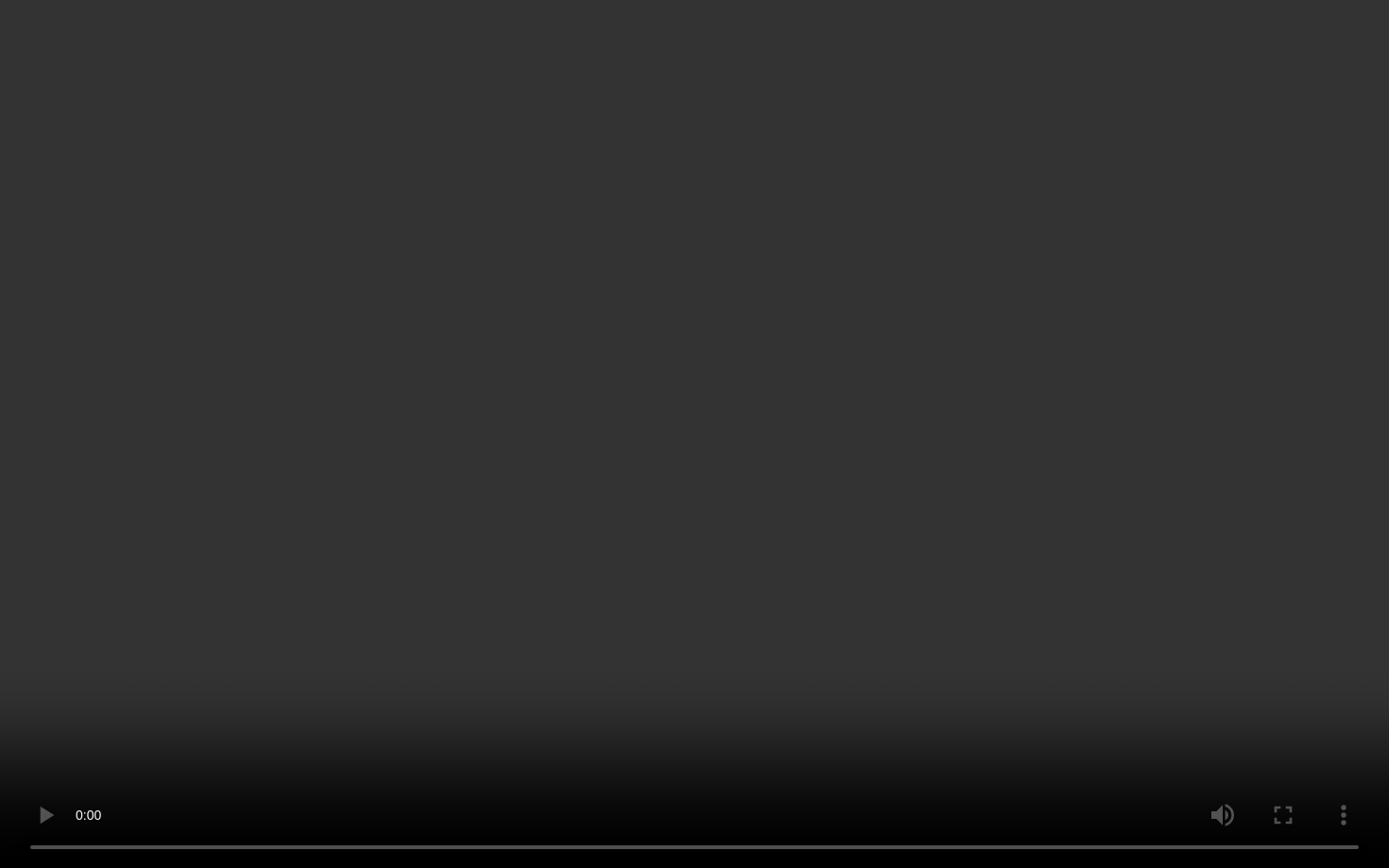
click at [1156, 462] on video at bounding box center [694, 434] width 1389 height 868
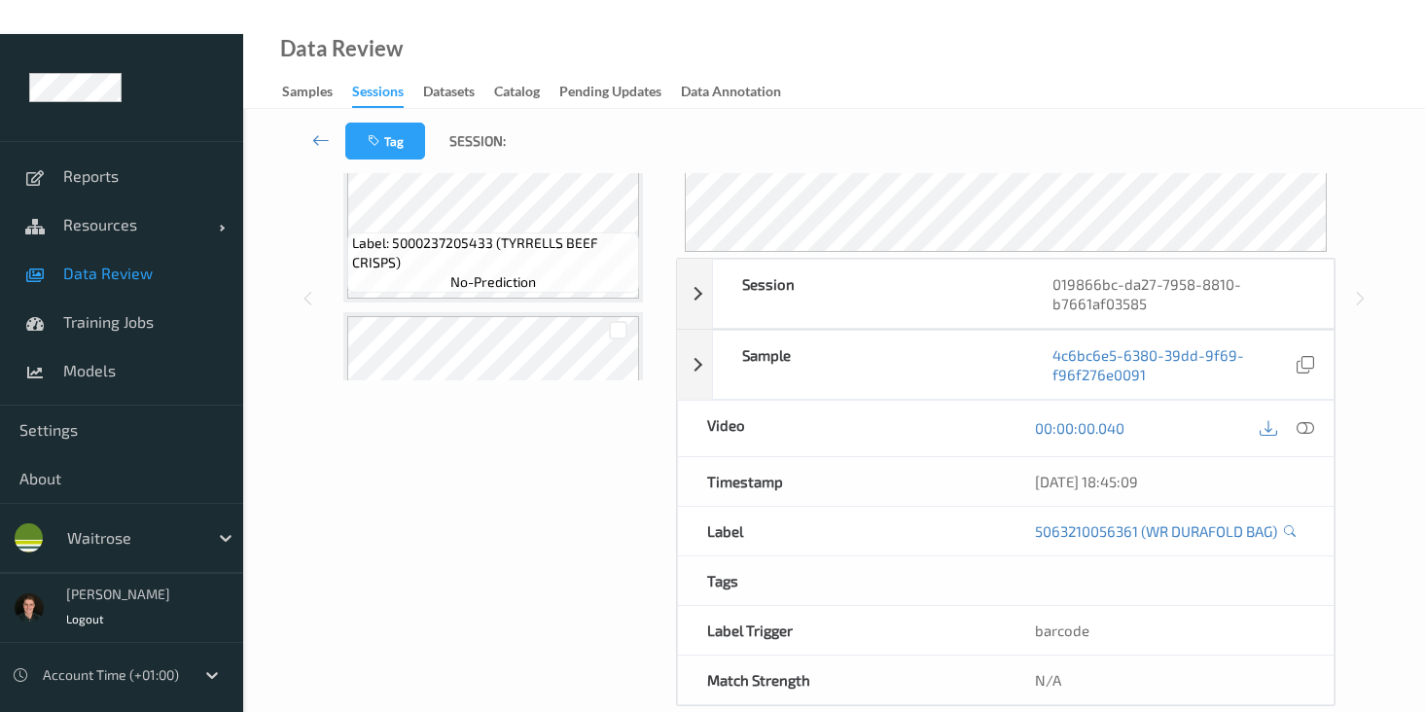
scroll to position [1234, 0]
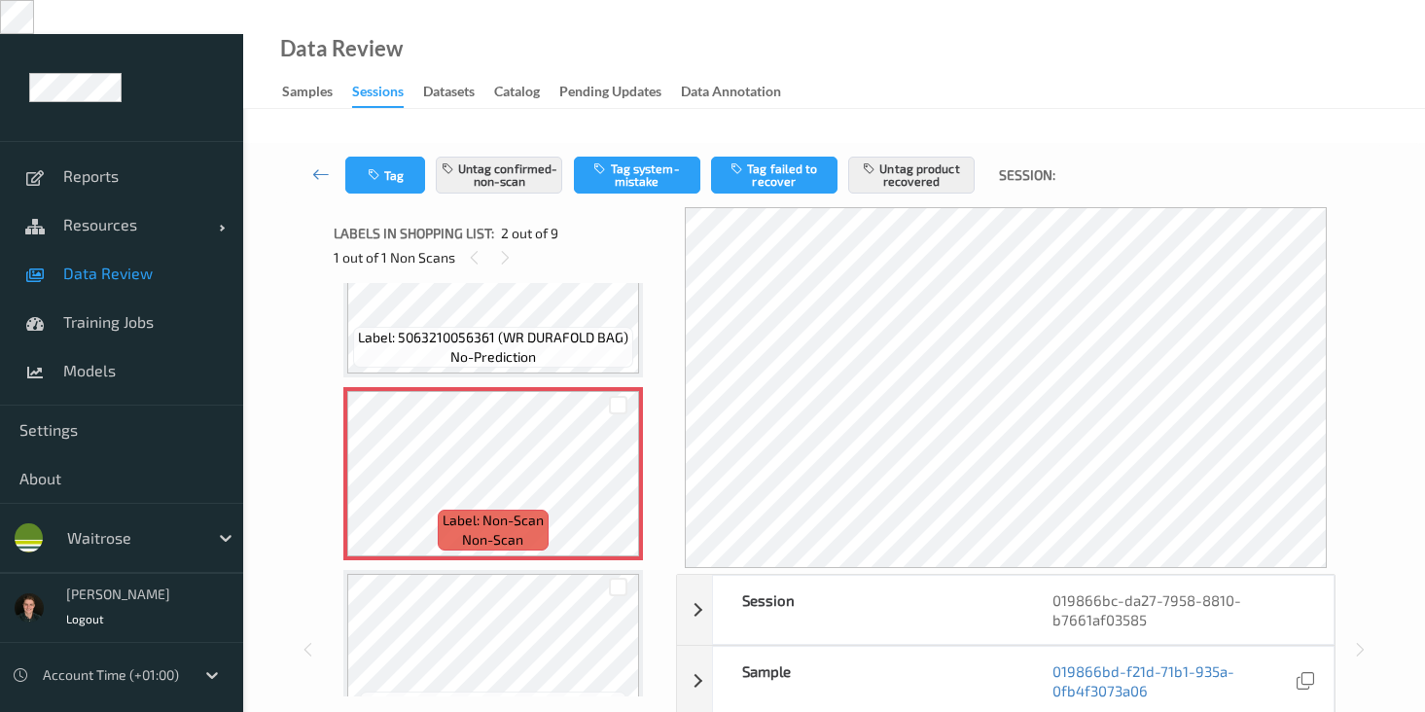
scroll to position [121, 0]
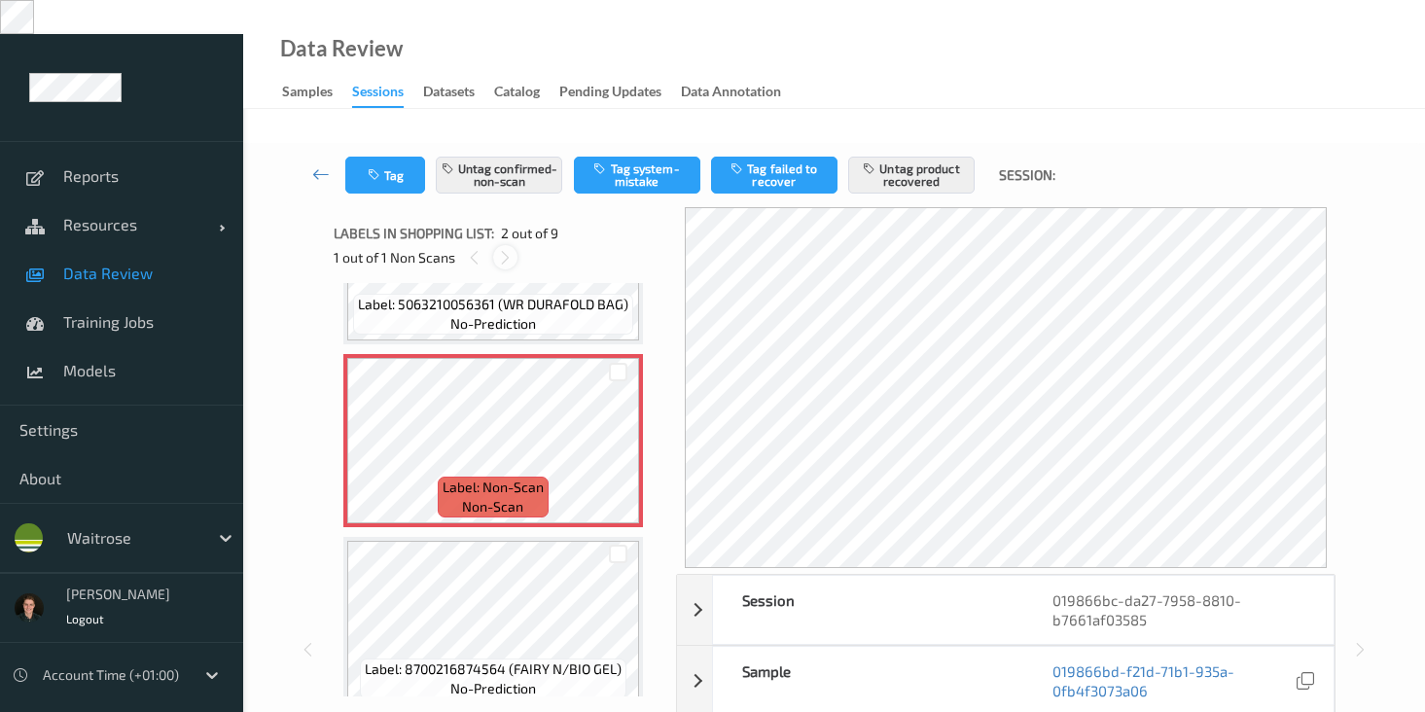
click at [501, 249] on icon at bounding box center [505, 258] width 17 height 18
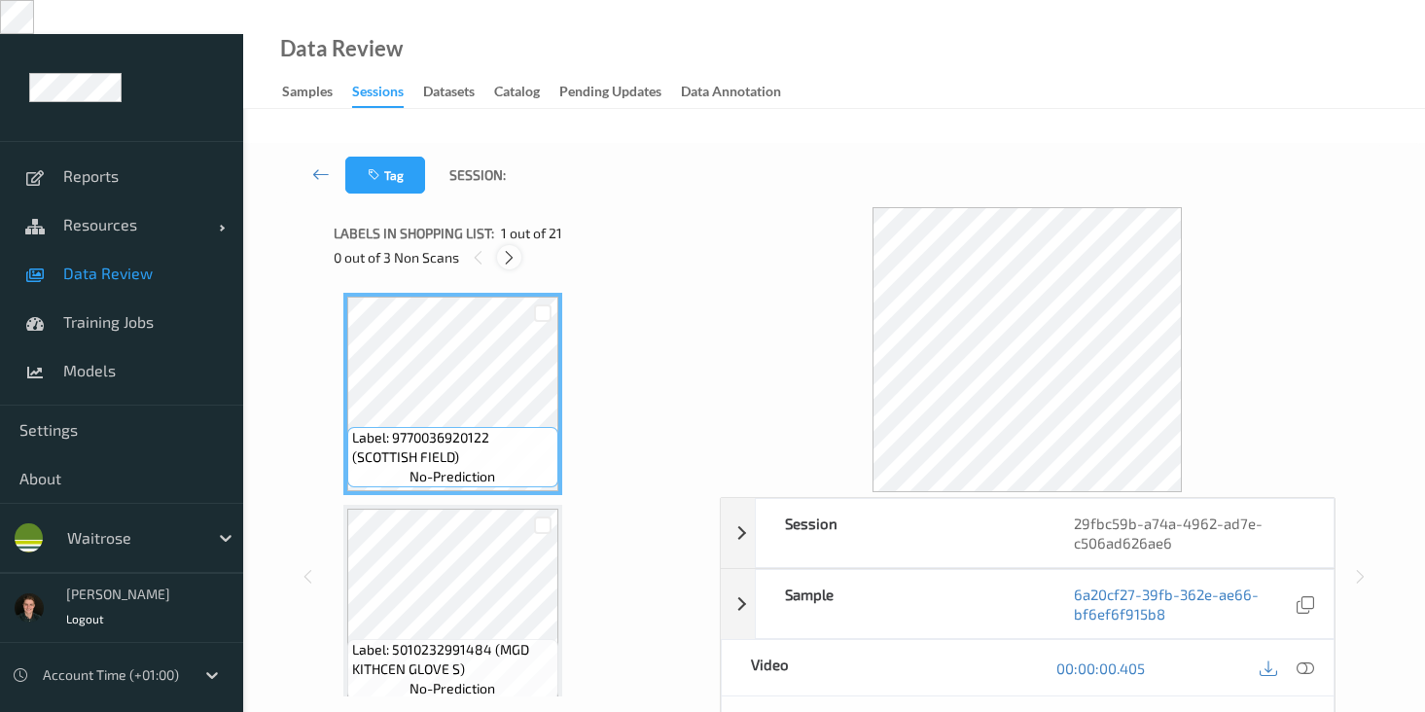
click at [514, 249] on icon at bounding box center [509, 258] width 17 height 18
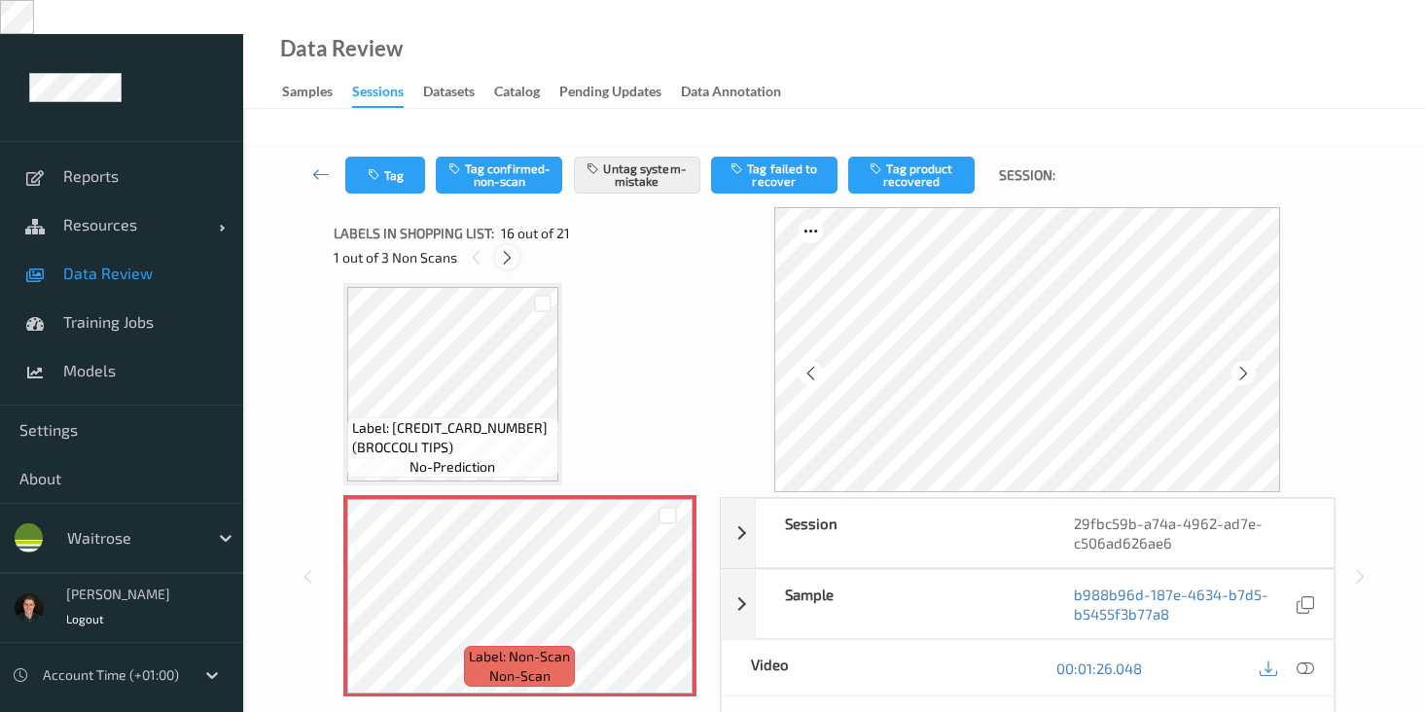
click at [514, 249] on icon at bounding box center [507, 258] width 17 height 18
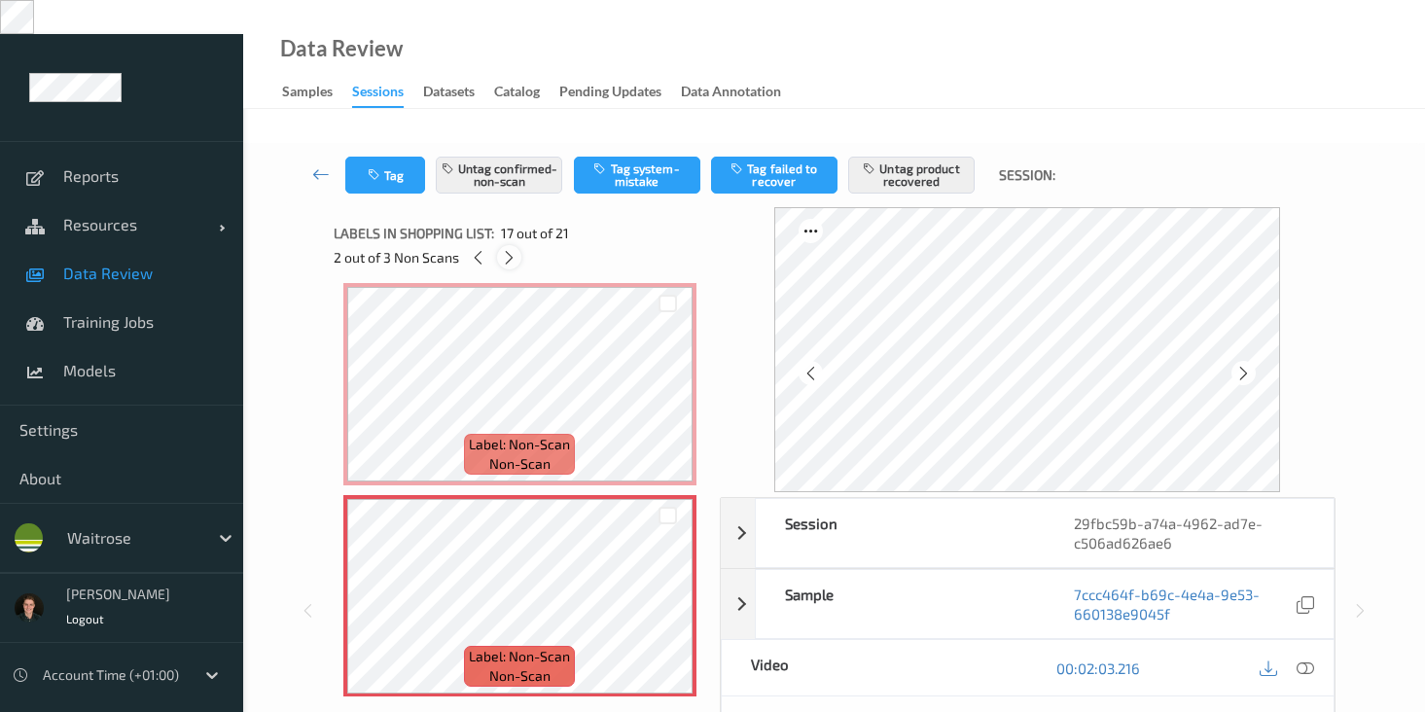
click at [514, 249] on icon at bounding box center [509, 258] width 17 height 18
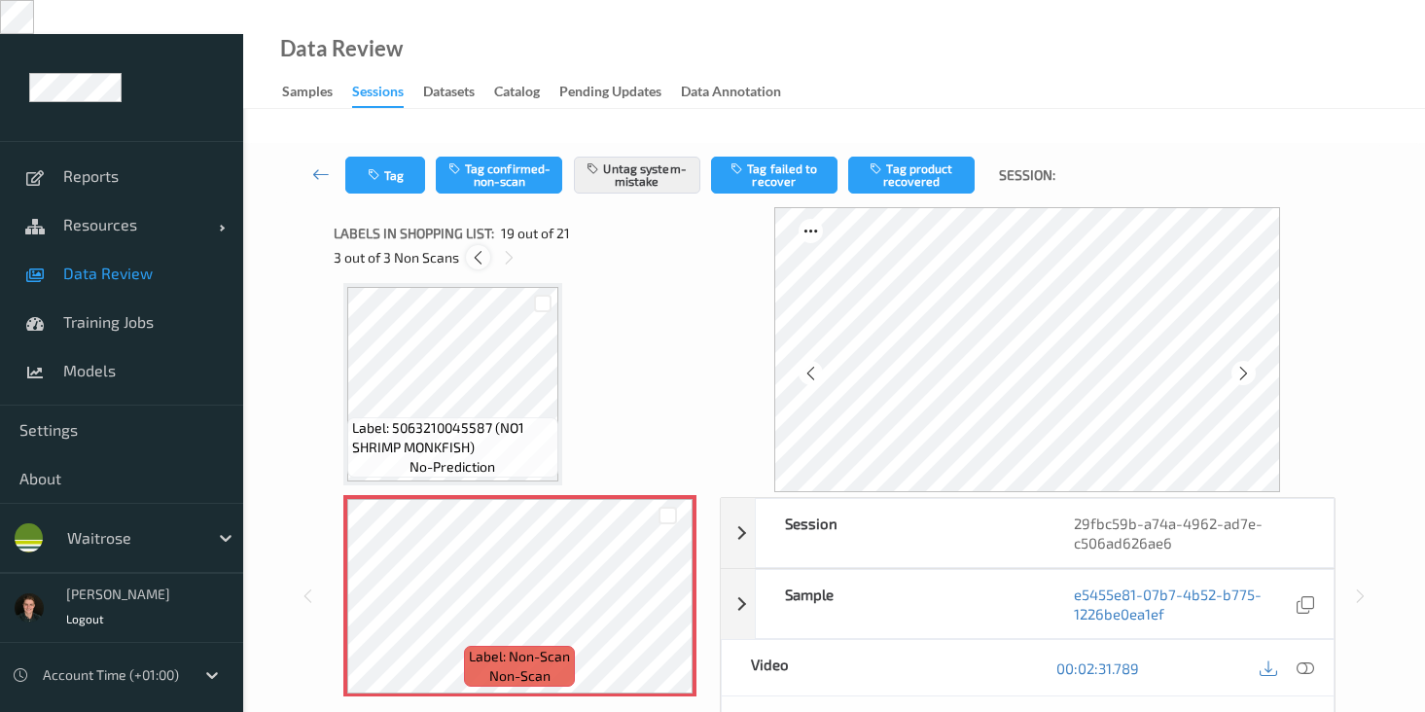
click at [481, 249] on icon at bounding box center [478, 258] width 17 height 18
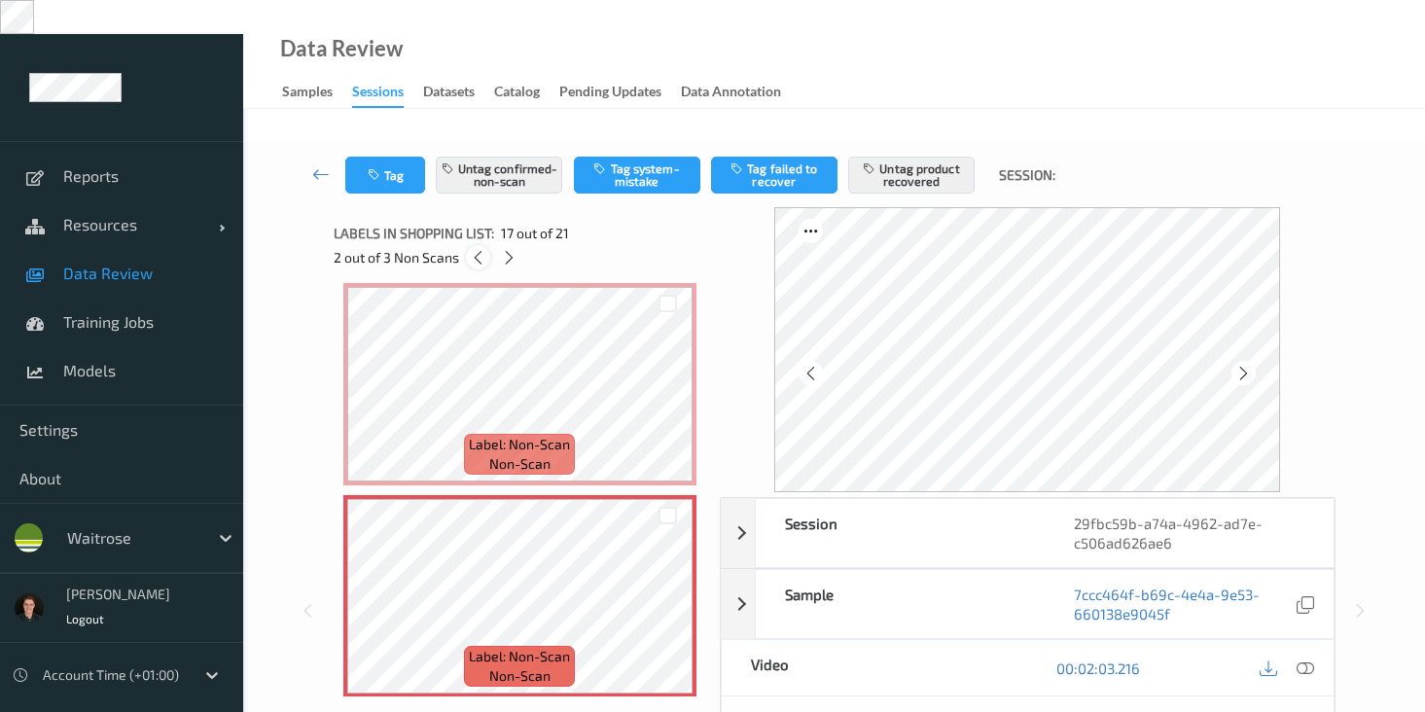
click at [481, 249] on icon at bounding box center [478, 258] width 17 height 18
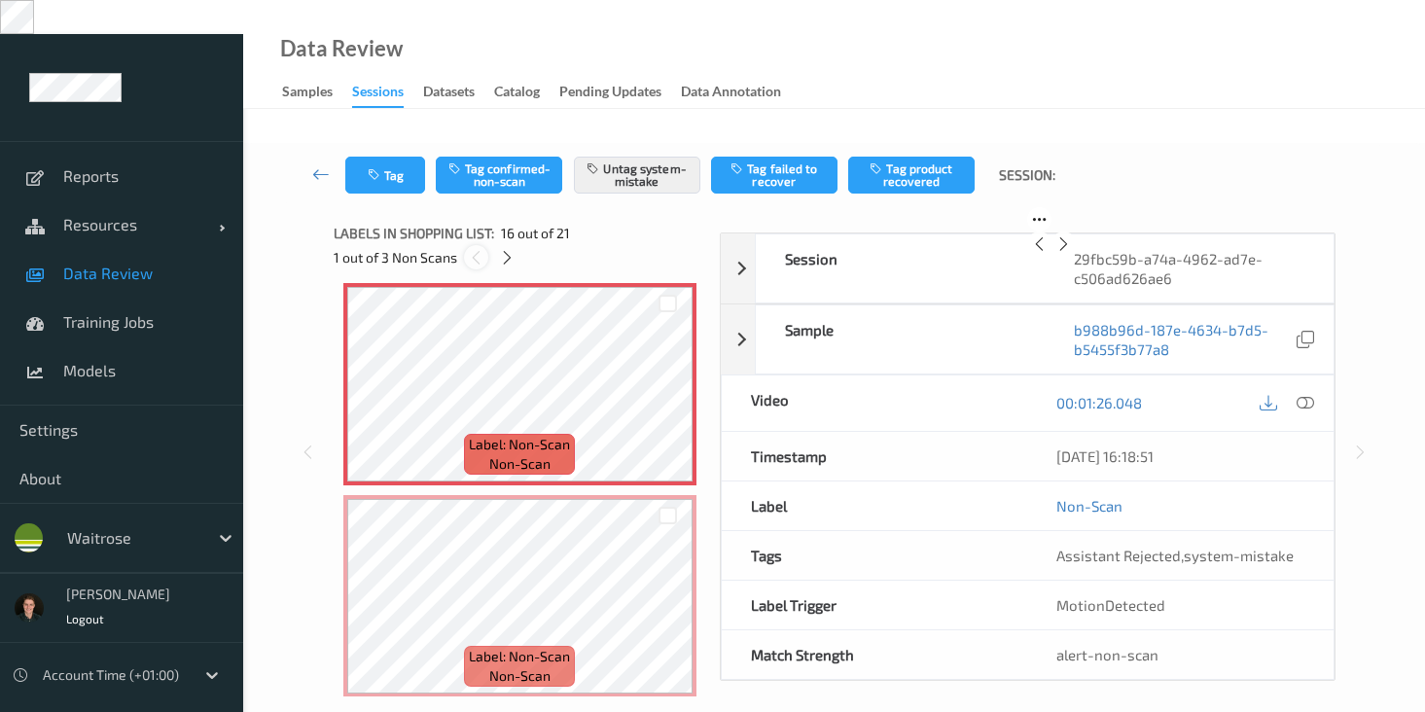
scroll to position [2979, 0]
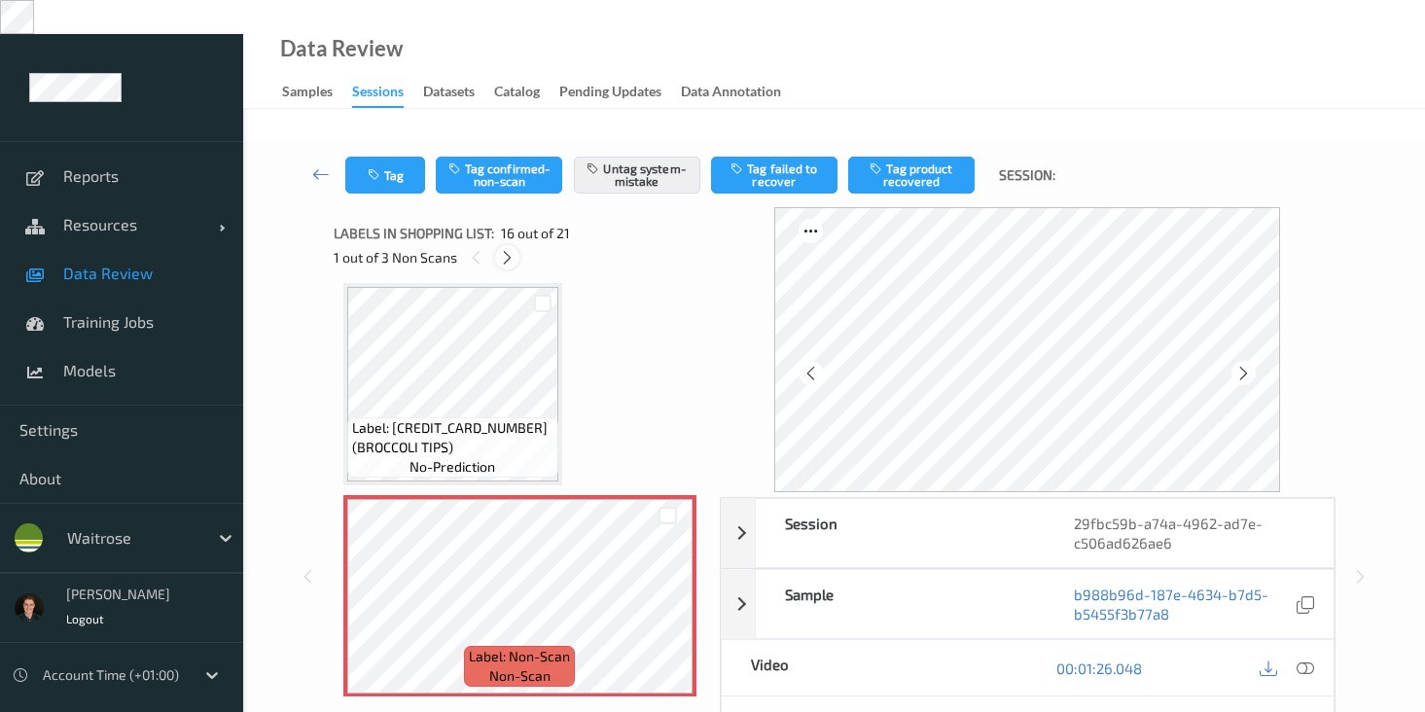
click at [510, 249] on icon at bounding box center [507, 258] width 17 height 18
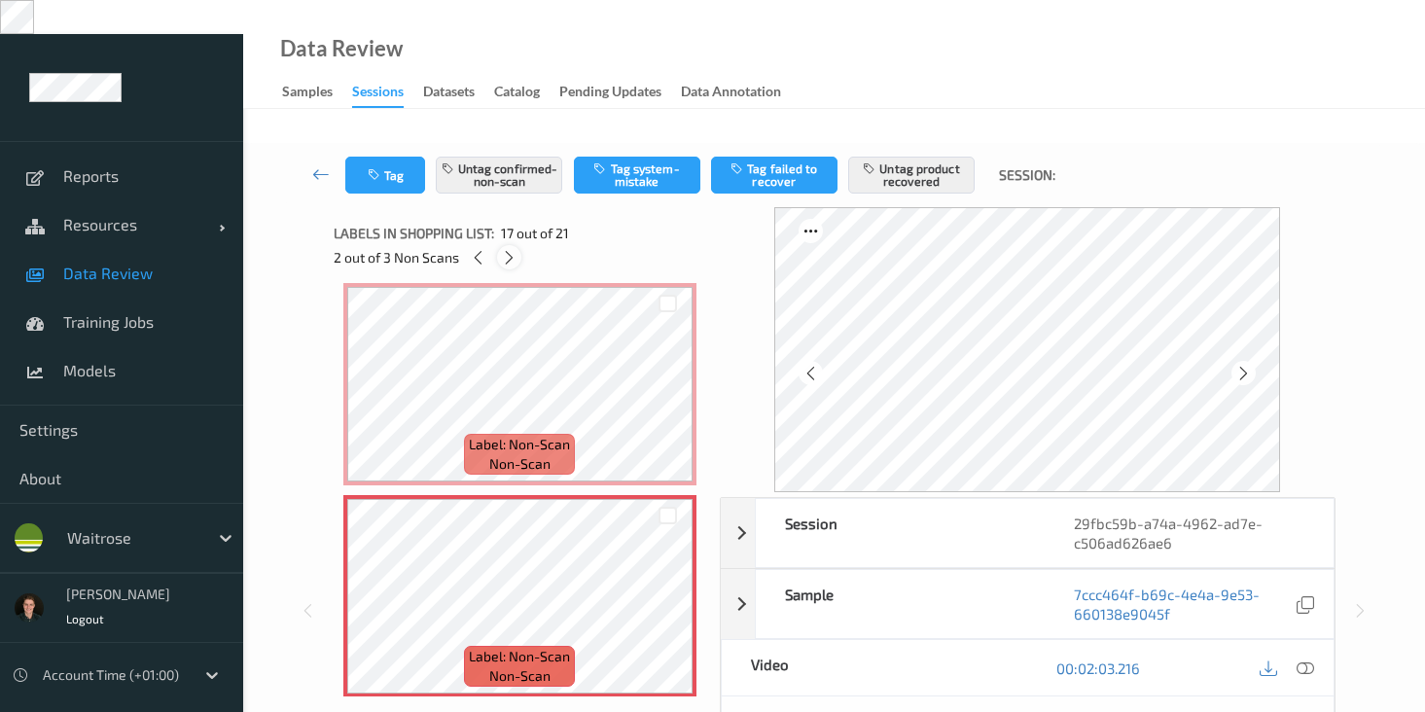
click at [510, 249] on icon at bounding box center [509, 258] width 17 height 18
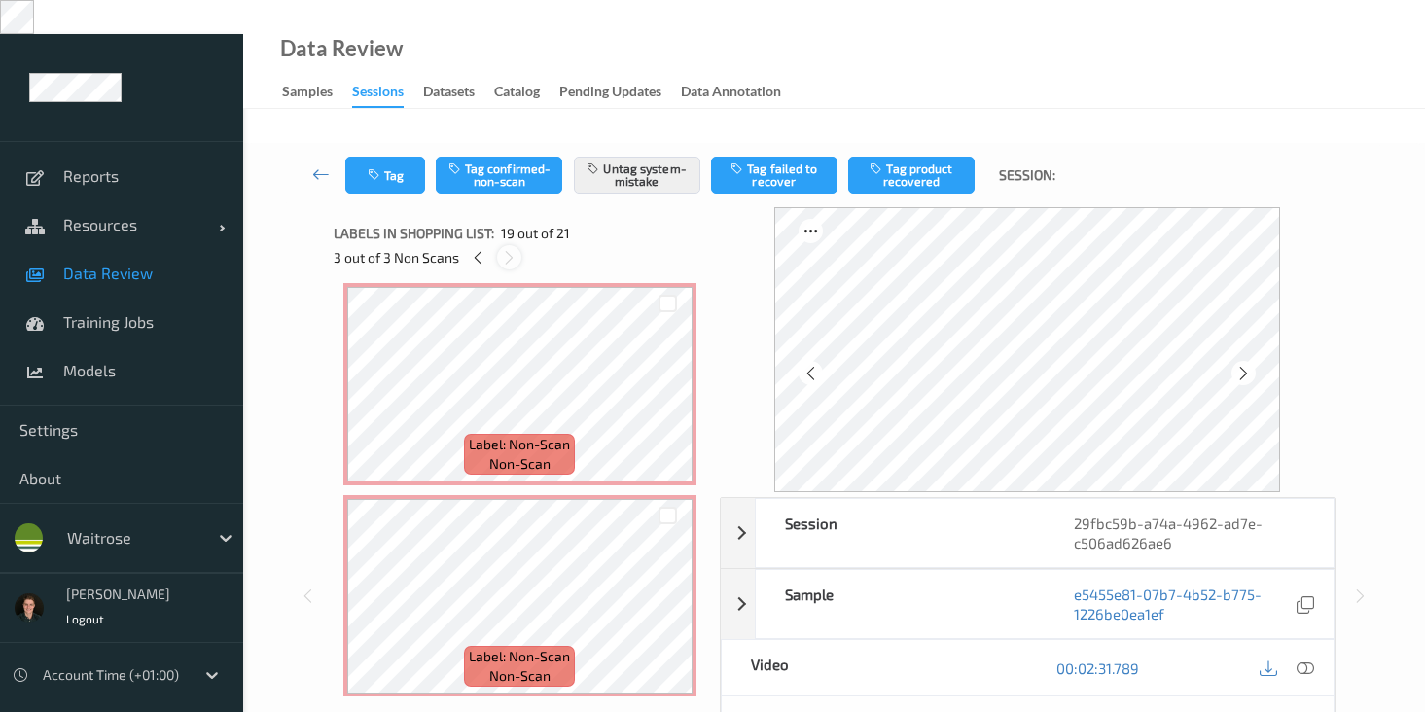
scroll to position [3615, 0]
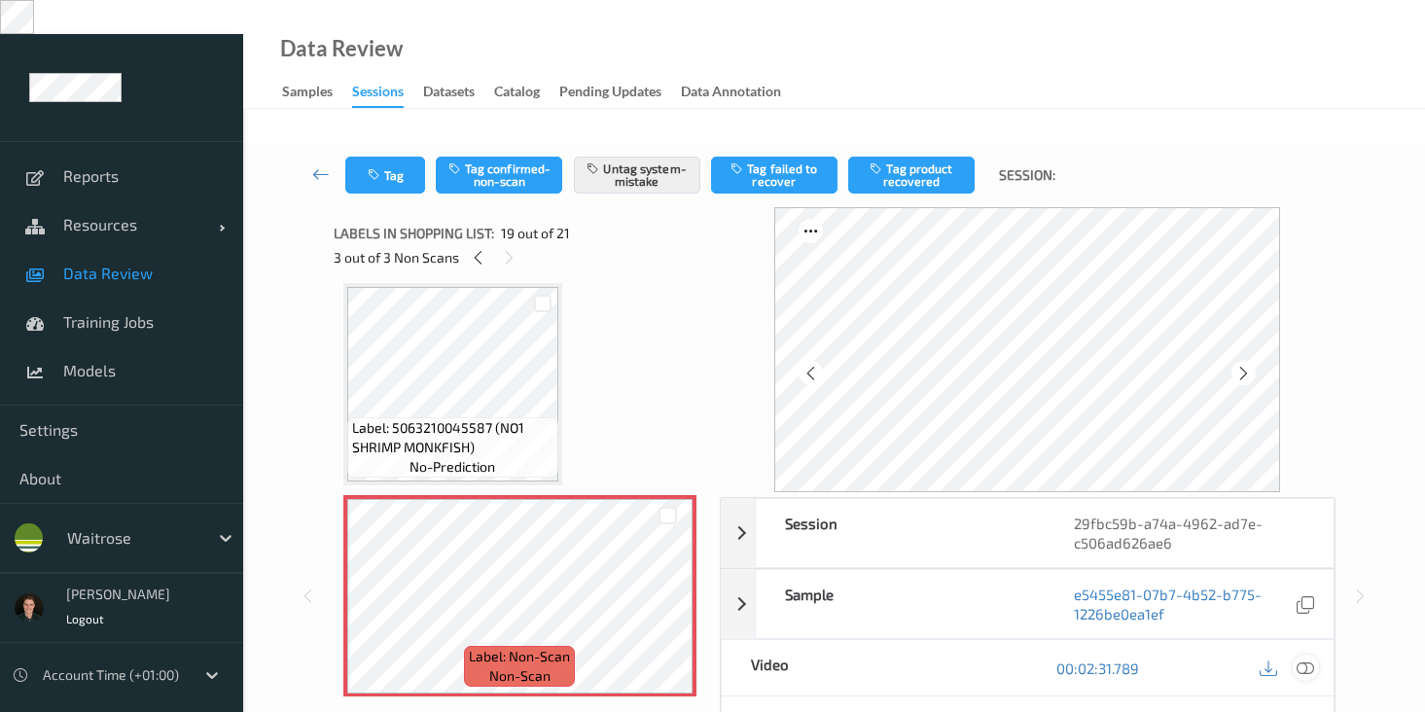
click at [1307, 660] on icon at bounding box center [1306, 669] width 18 height 18
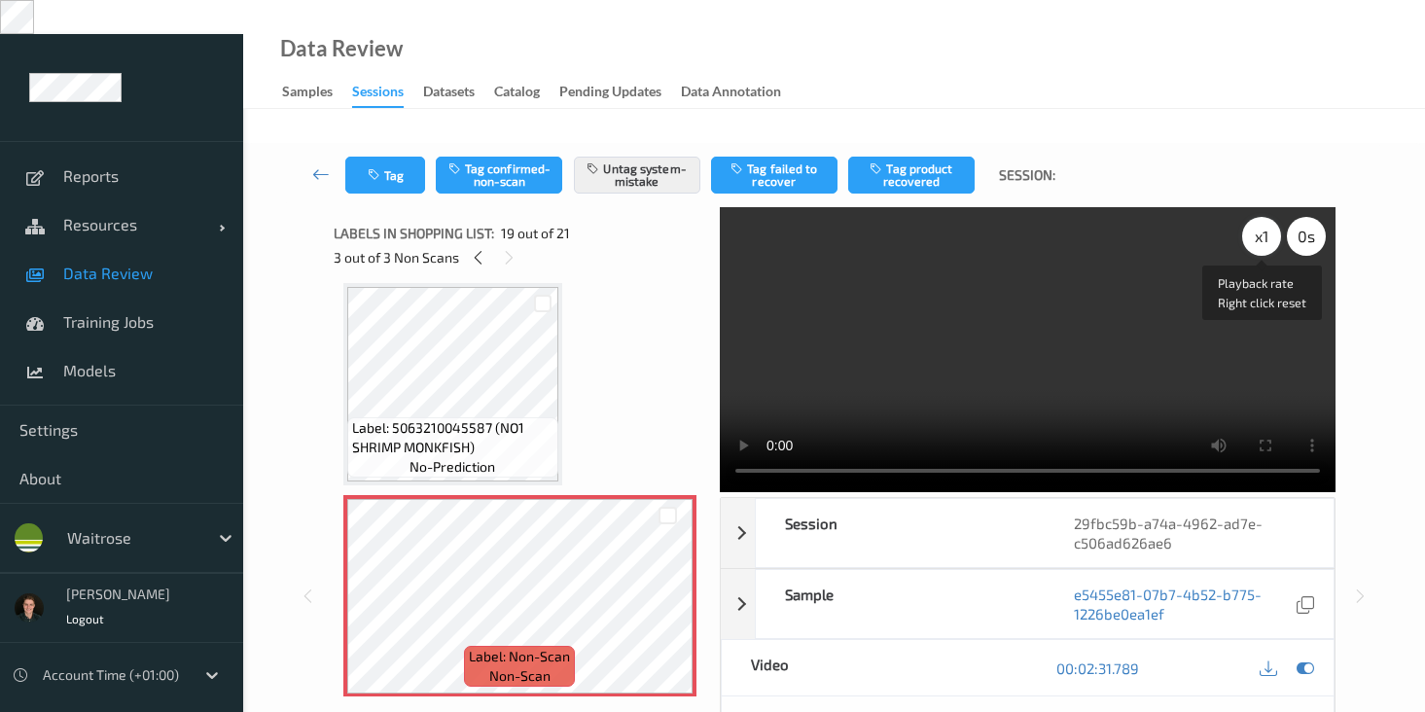
click at [1266, 217] on div "x 1" at bounding box center [1261, 236] width 39 height 39
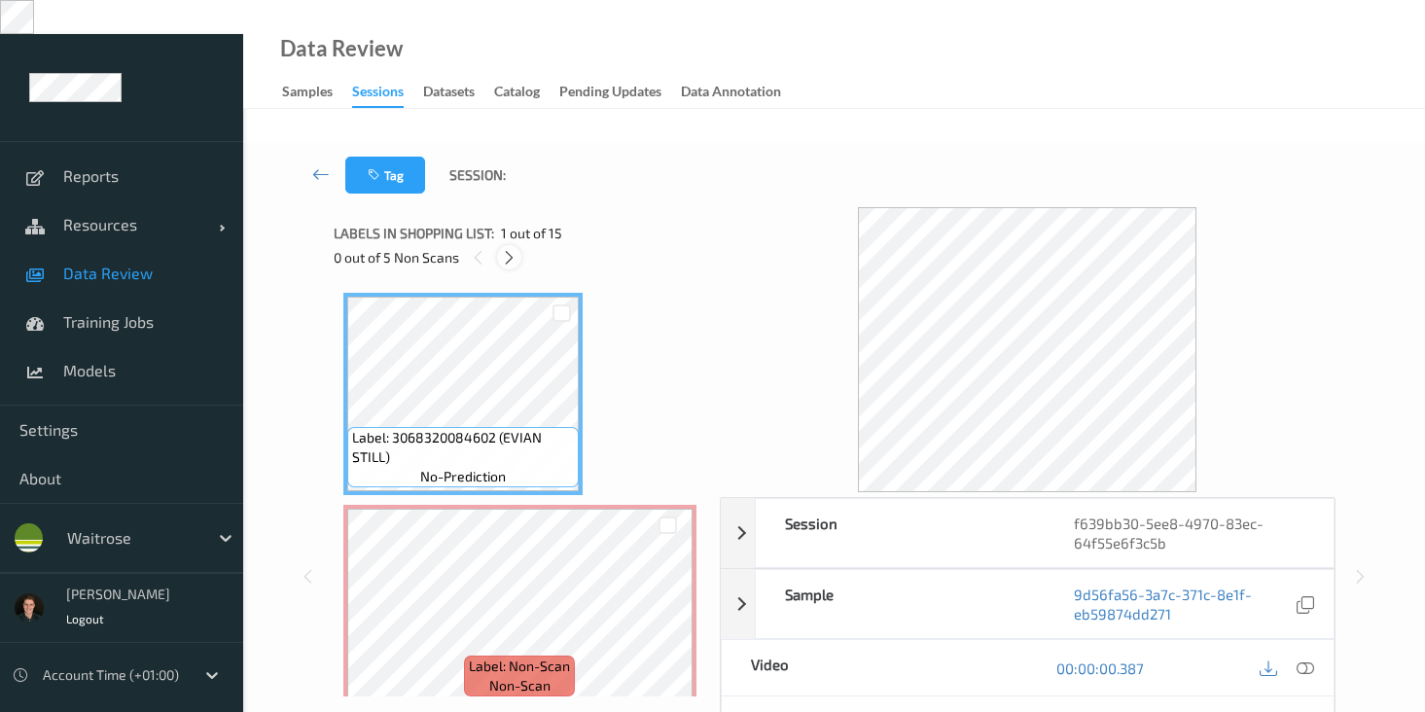
click at [513, 249] on icon at bounding box center [509, 258] width 17 height 18
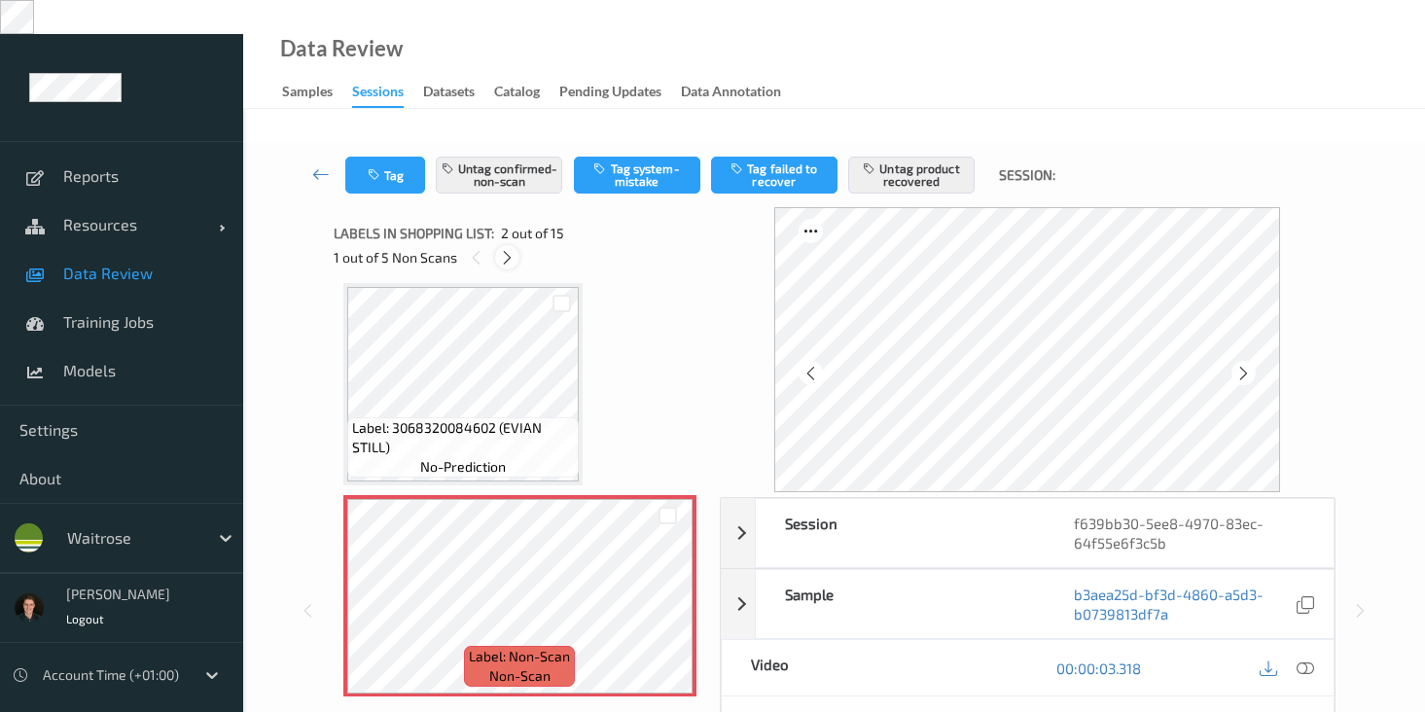
click at [513, 249] on icon at bounding box center [507, 258] width 17 height 18
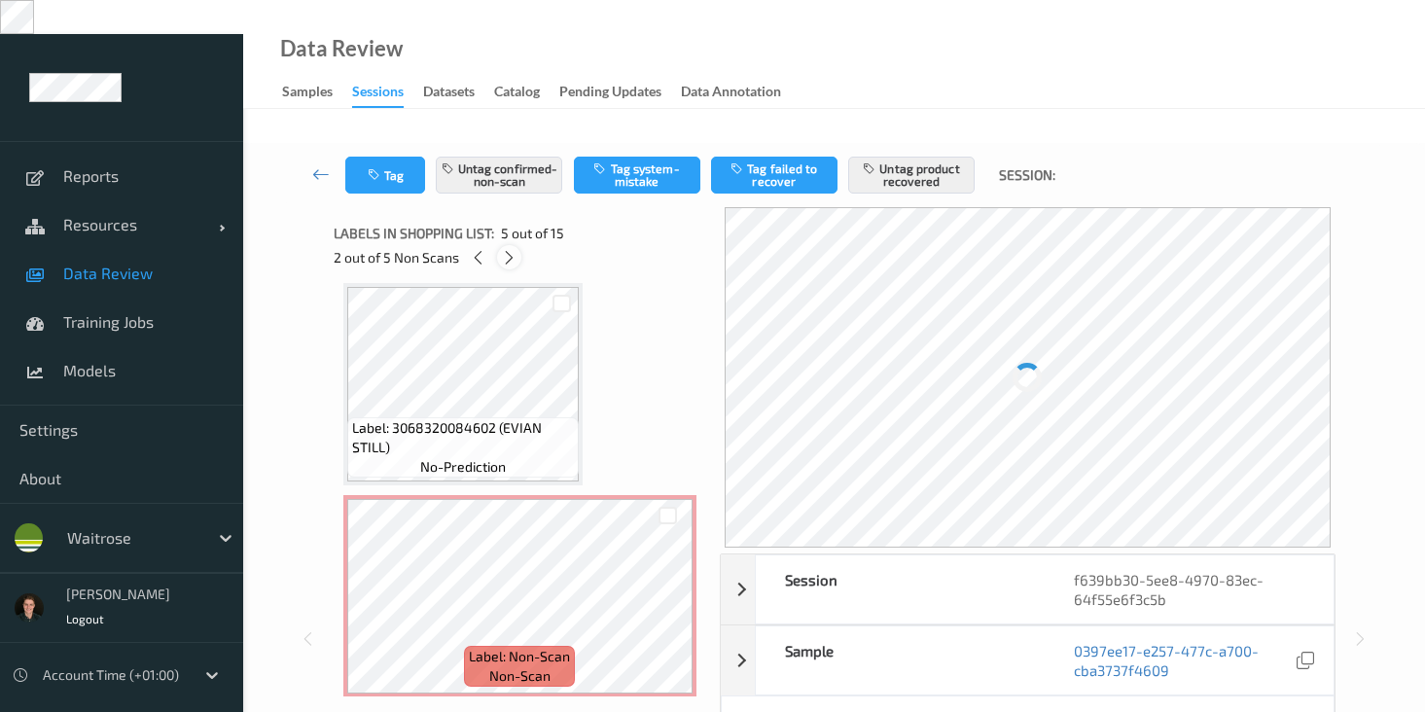
scroll to position [646, 0]
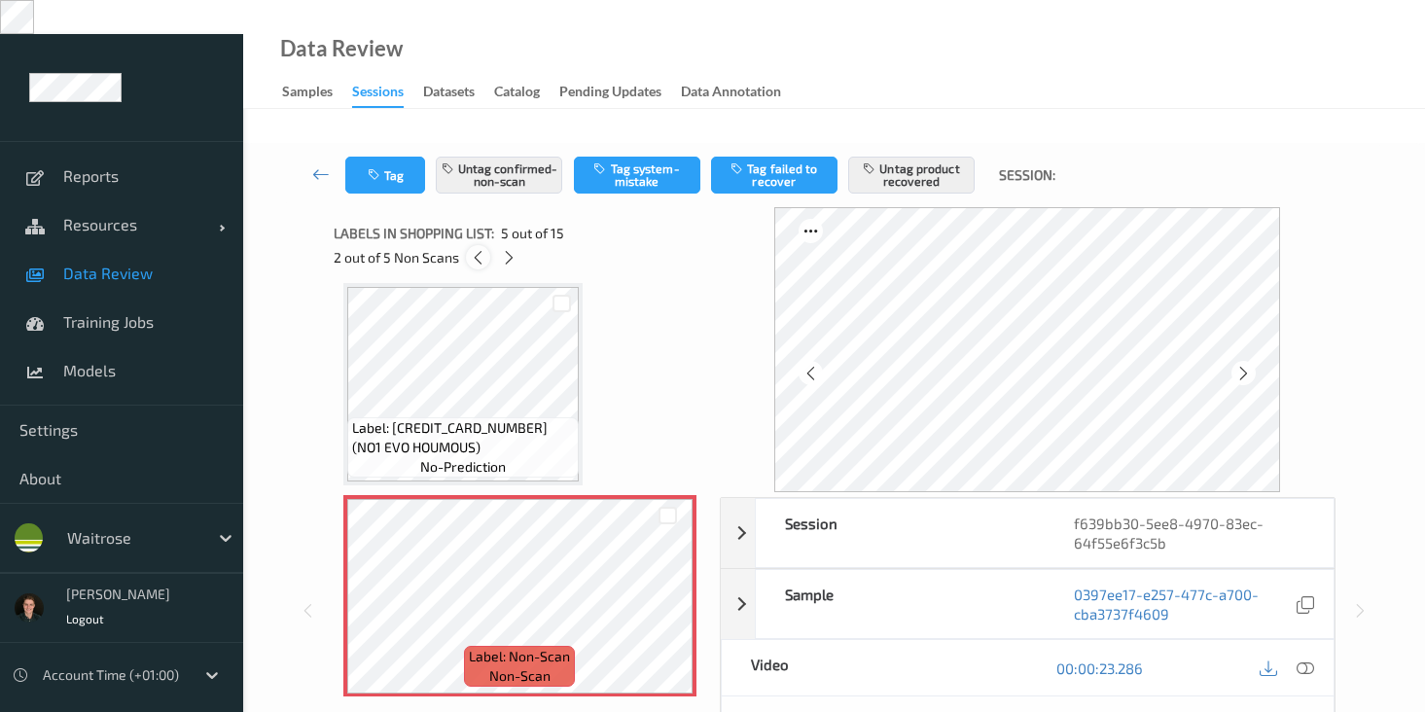
click at [477, 249] on icon at bounding box center [478, 258] width 17 height 18
click at [477, 249] on icon at bounding box center [476, 258] width 17 height 18
click at [506, 249] on icon at bounding box center [507, 258] width 17 height 18
click at [506, 249] on icon at bounding box center [509, 258] width 17 height 18
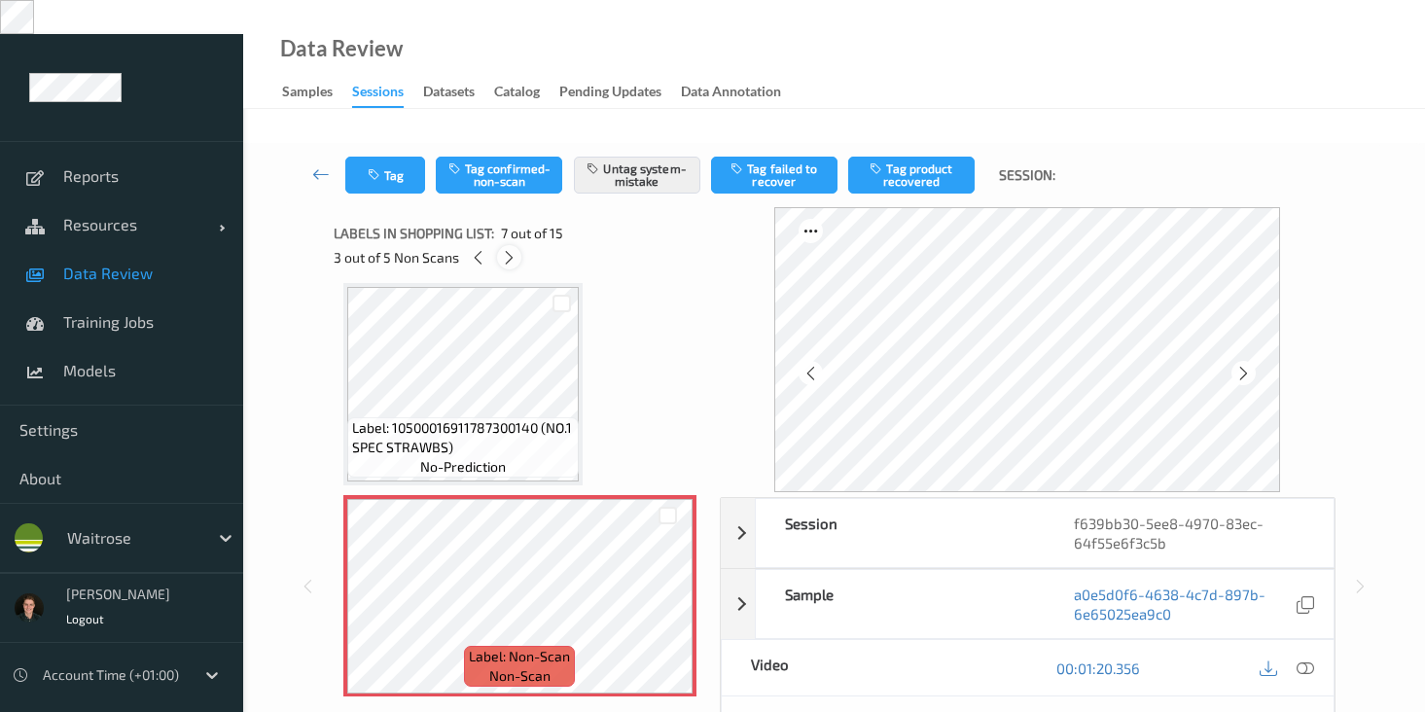
click at [506, 249] on icon at bounding box center [509, 258] width 17 height 18
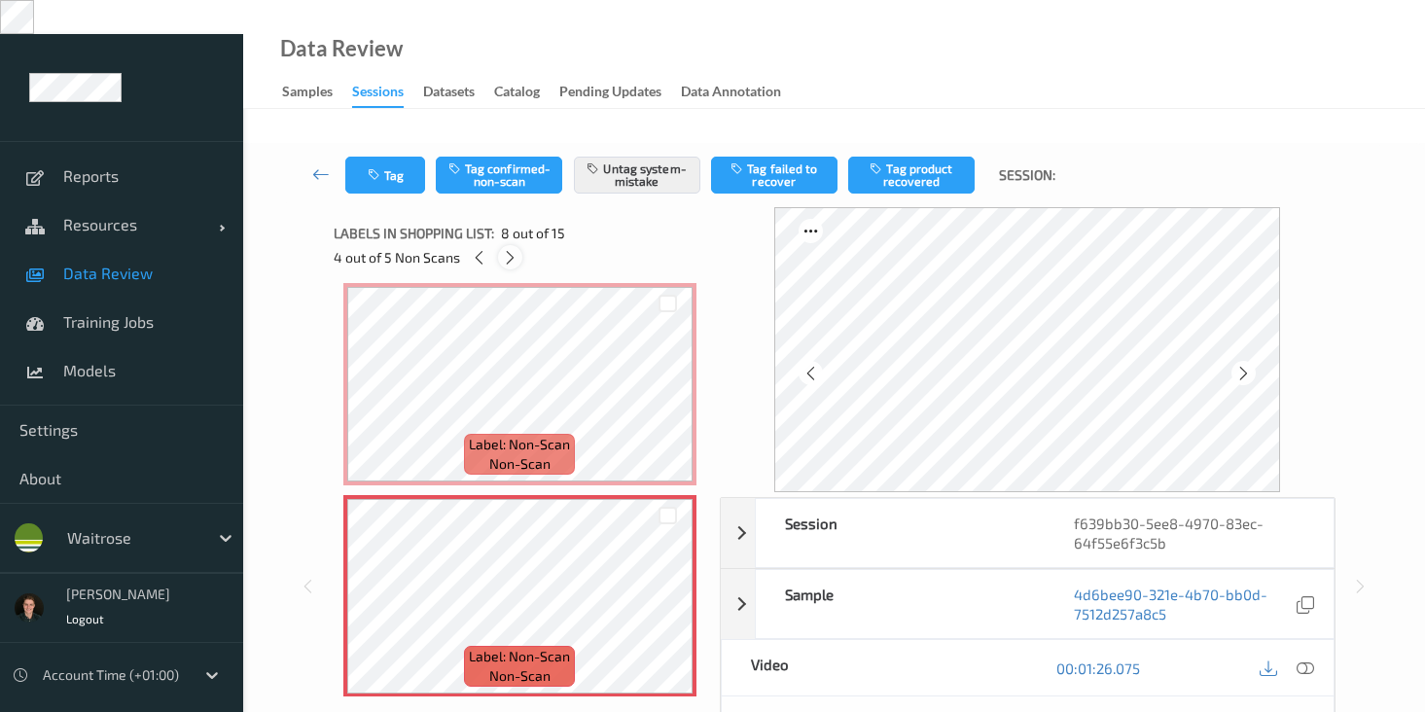
click at [506, 249] on icon at bounding box center [510, 258] width 17 height 18
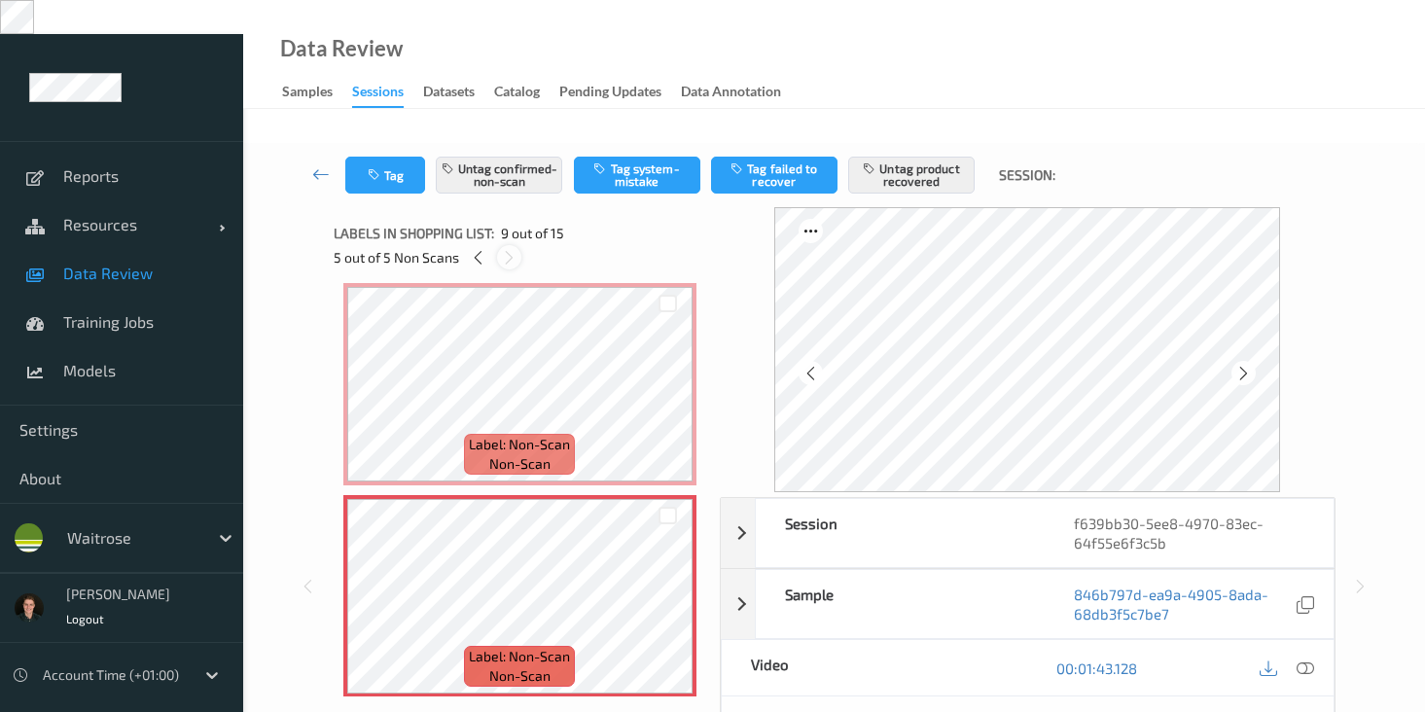
click at [506, 249] on icon at bounding box center [509, 258] width 17 height 18
click at [505, 249] on icon at bounding box center [509, 258] width 17 height 18
click at [480, 249] on icon at bounding box center [478, 258] width 17 height 18
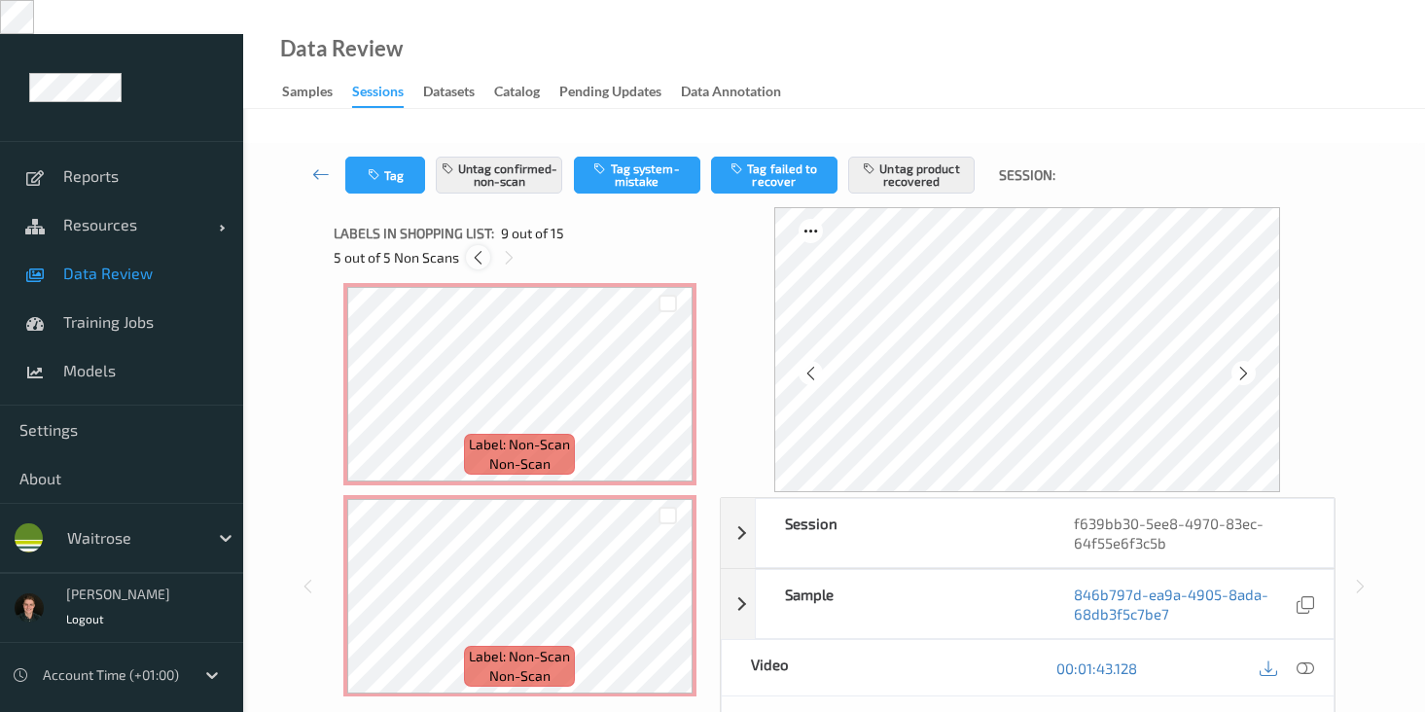
click at [480, 249] on icon at bounding box center [478, 258] width 17 height 18
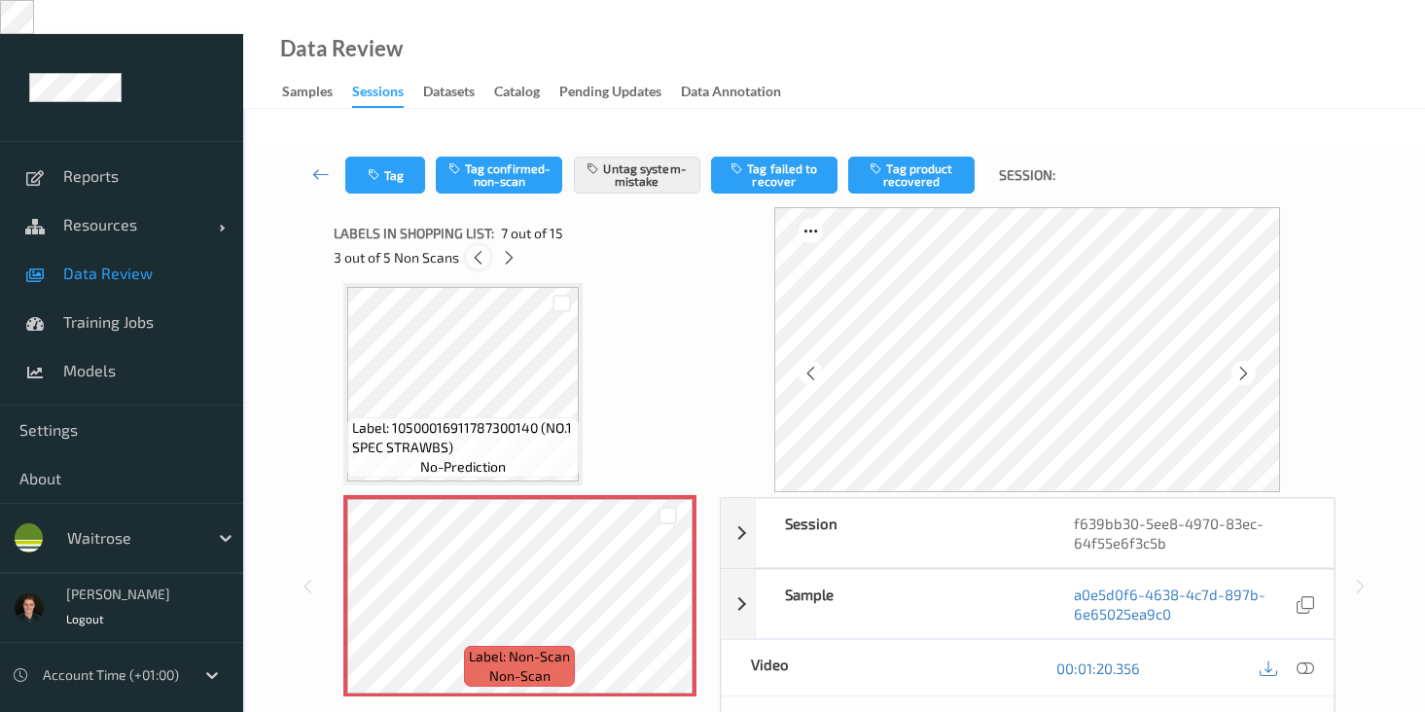
click at [480, 249] on icon at bounding box center [478, 258] width 17 height 18
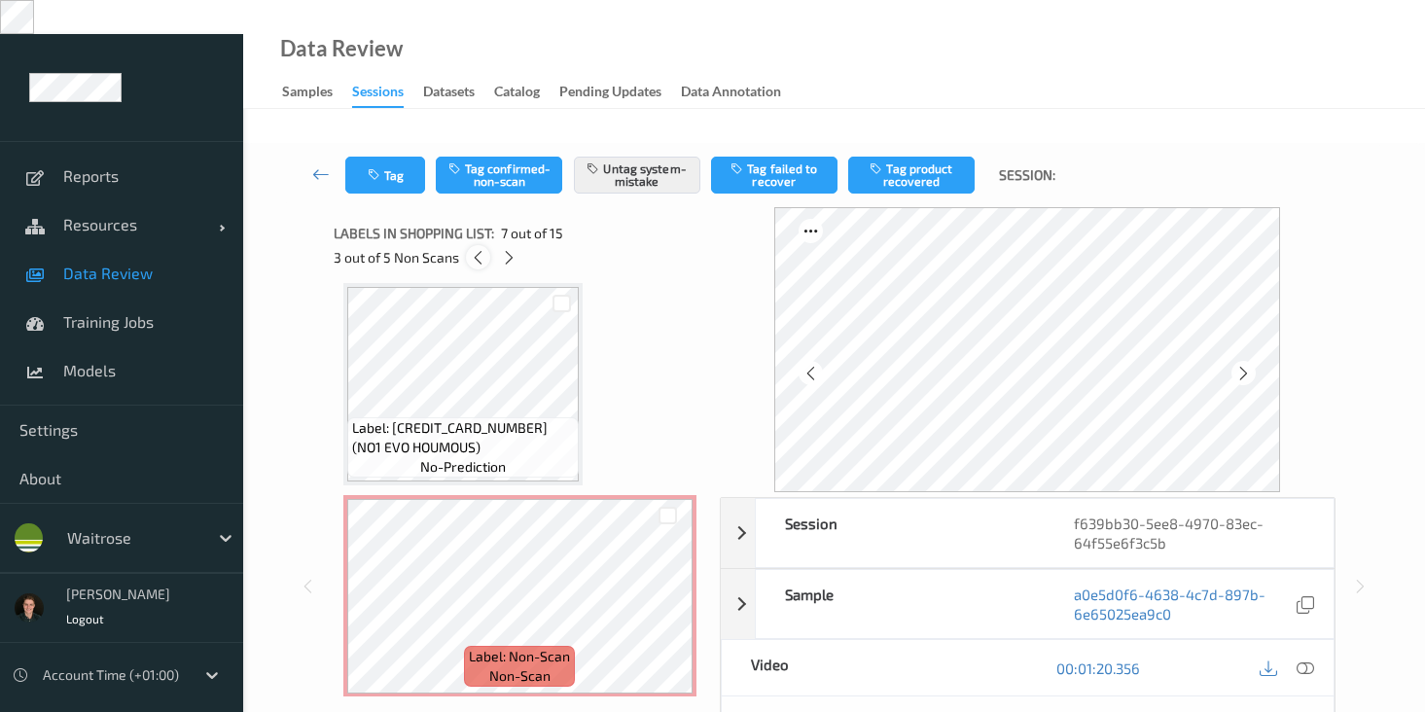
click at [480, 249] on icon at bounding box center [478, 258] width 17 height 18
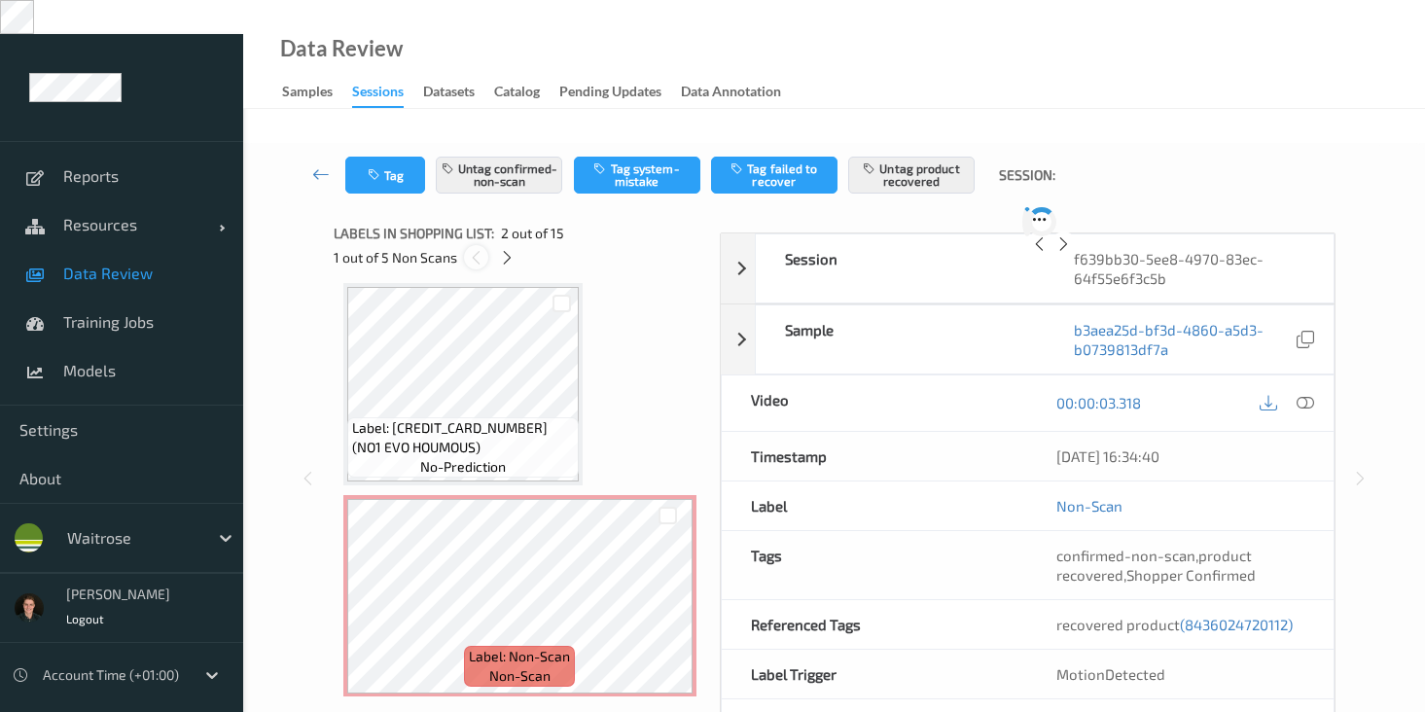
scroll to position [10, 0]
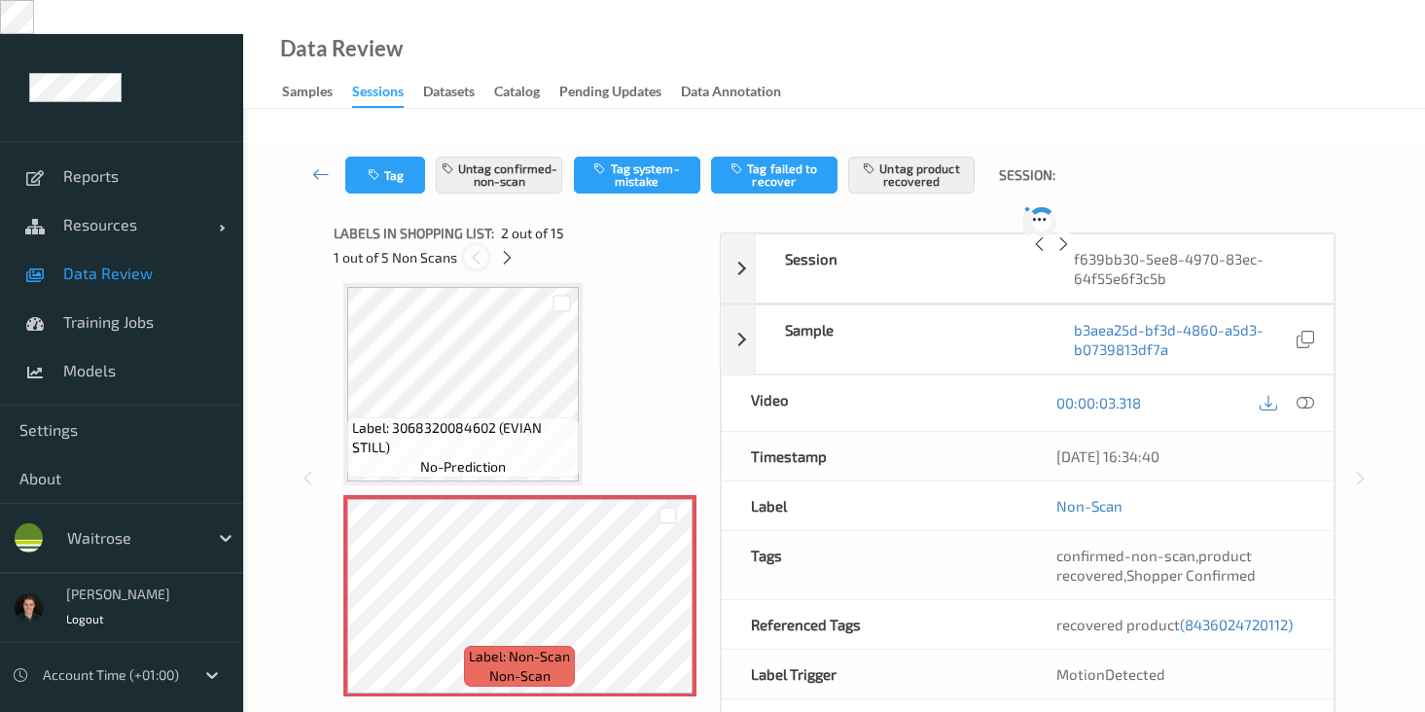
click at [480, 249] on icon at bounding box center [476, 258] width 17 height 18
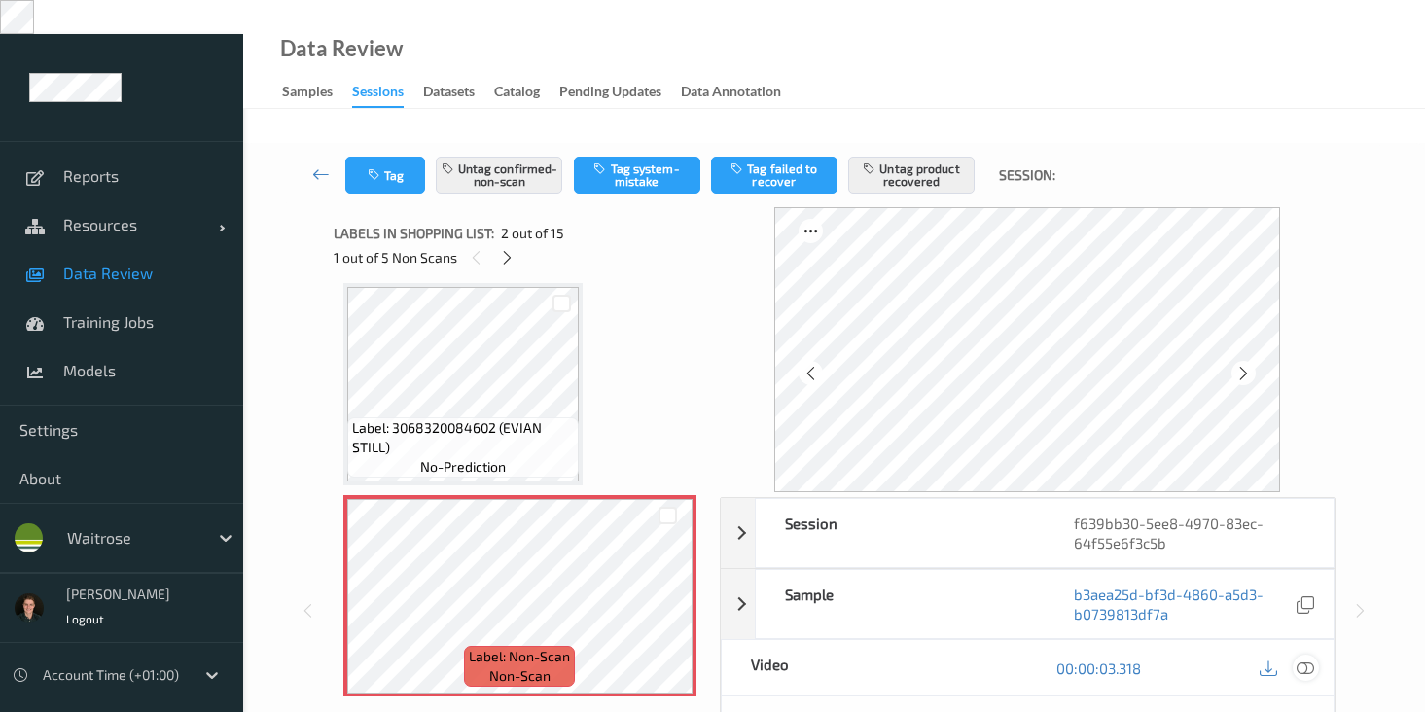
click at [1302, 660] on icon at bounding box center [1306, 669] width 18 height 18
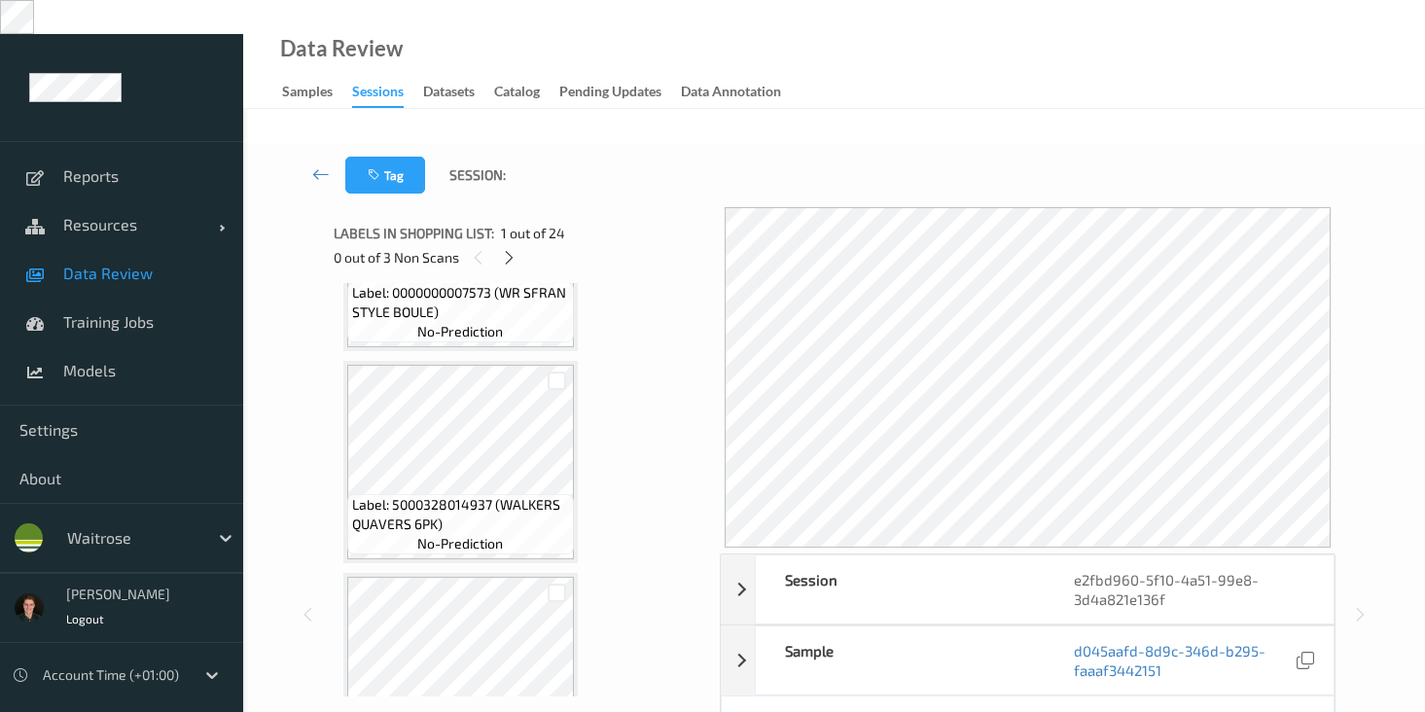
scroll to position [1614, 0]
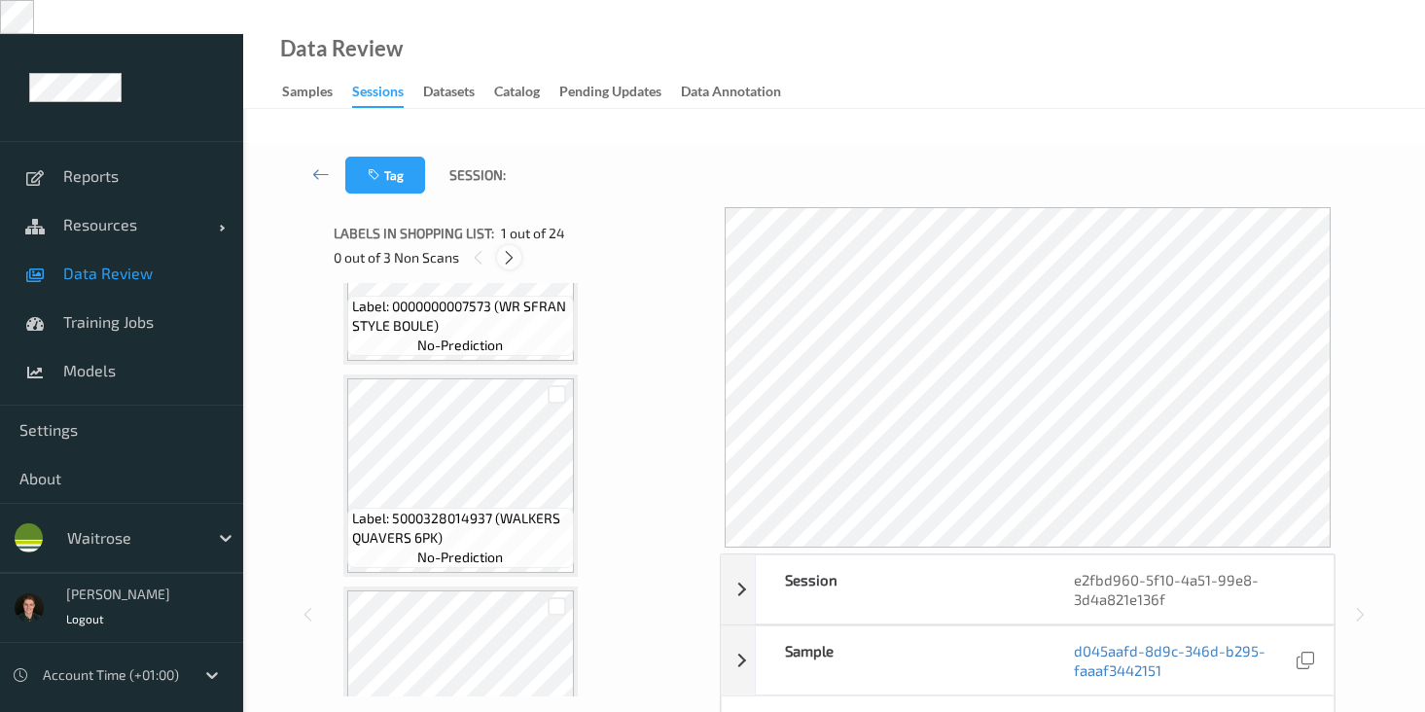
click at [504, 249] on icon at bounding box center [509, 258] width 17 height 18
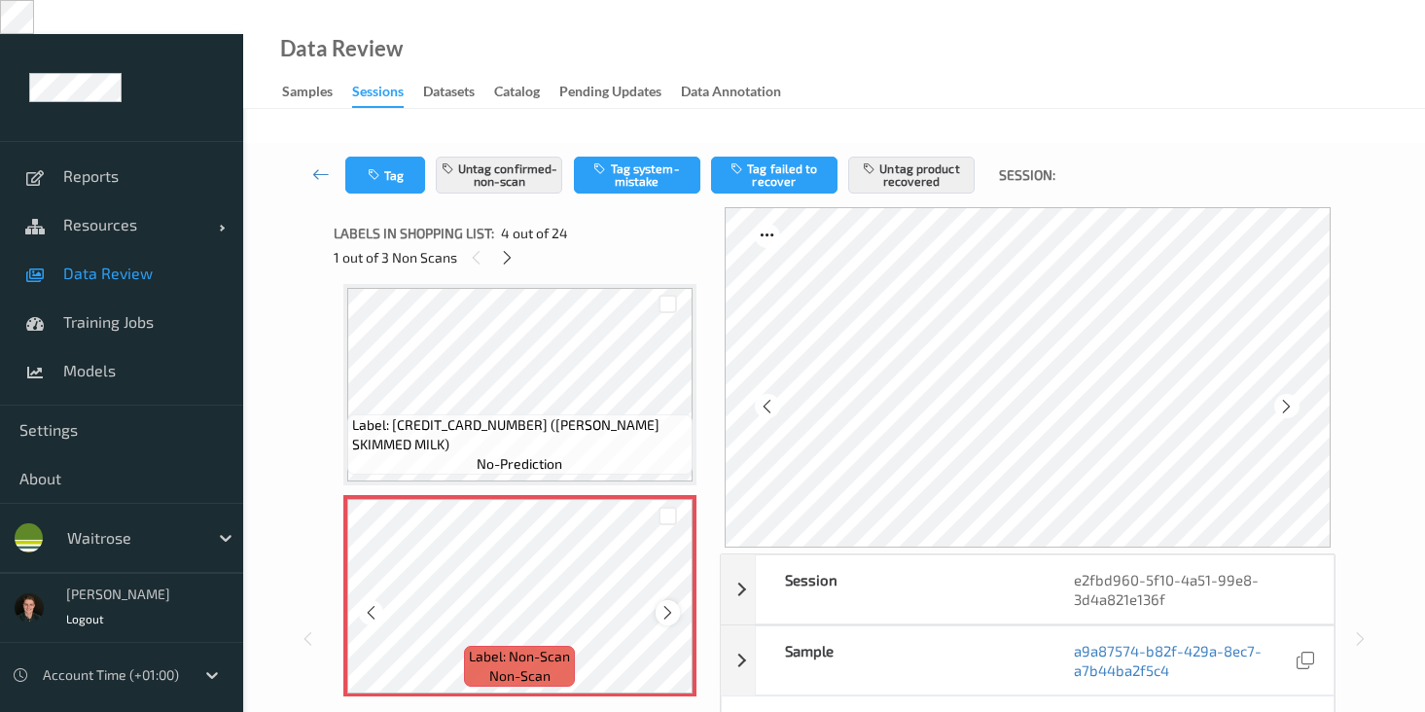
click at [668, 600] on div at bounding box center [668, 612] width 24 height 24
click at [513, 249] on icon at bounding box center [507, 258] width 17 height 18
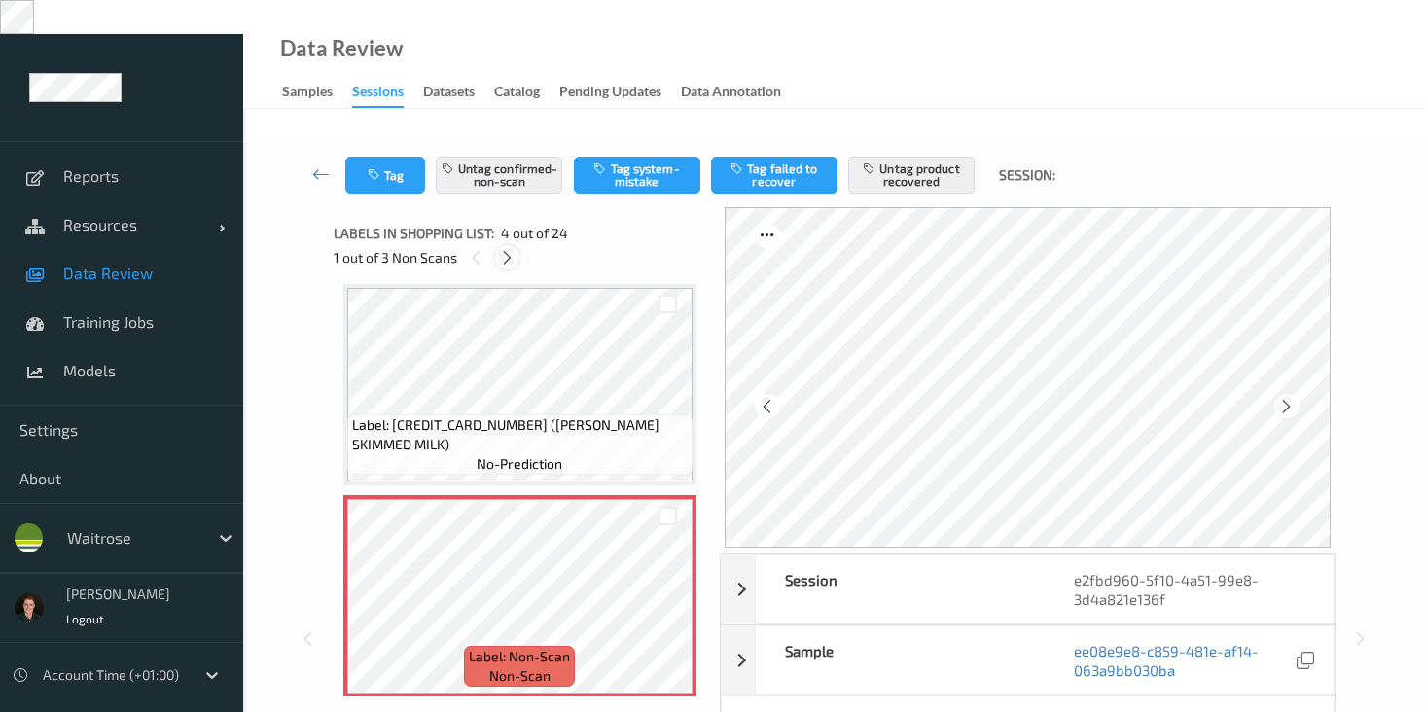
scroll to position [2553, 0]
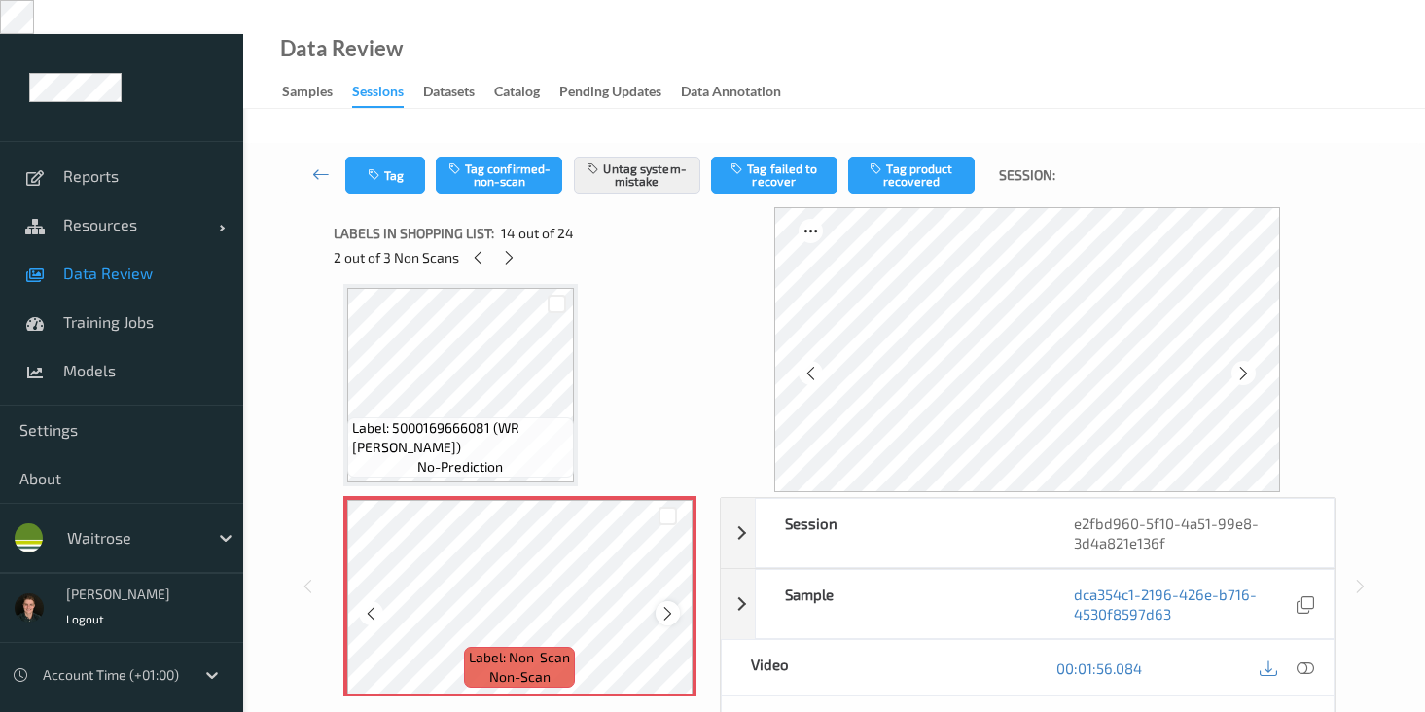
click at [670, 605] on icon at bounding box center [668, 614] width 17 height 18
click at [506, 249] on icon at bounding box center [509, 258] width 17 height 18
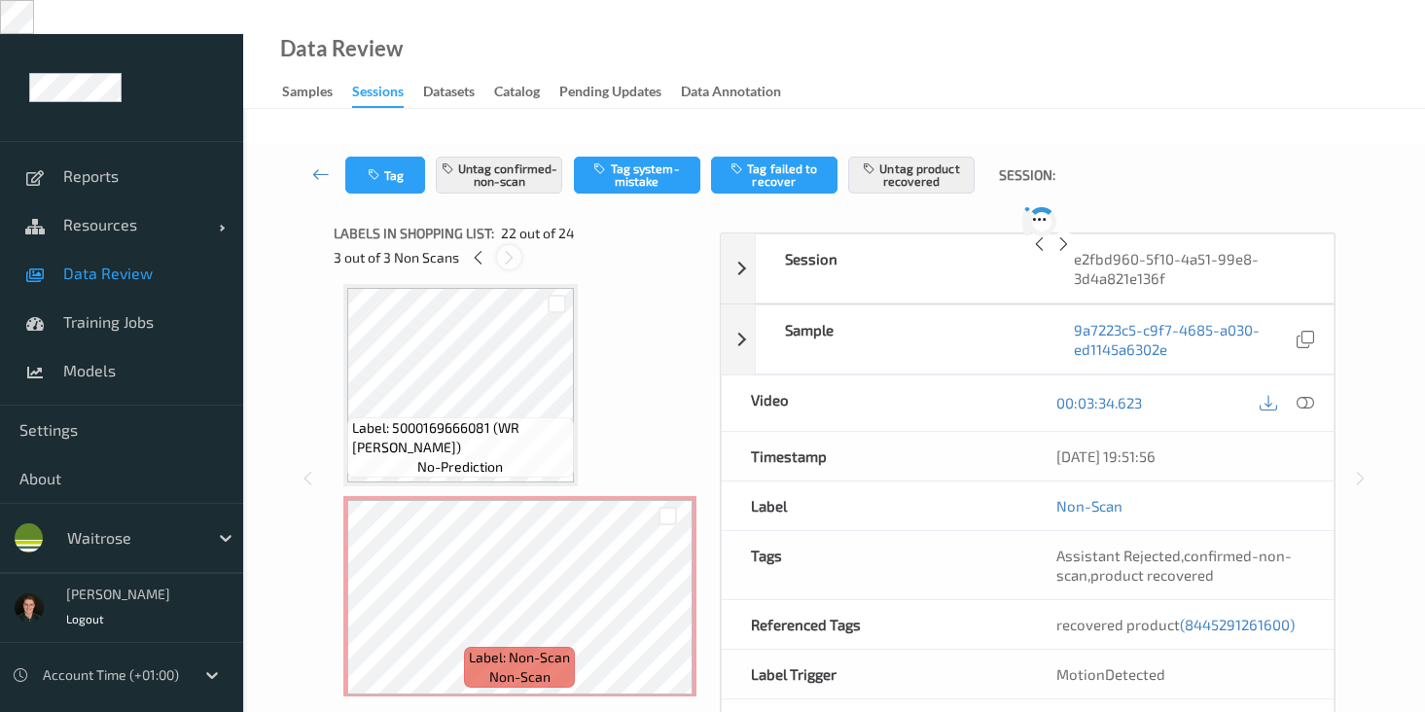
scroll to position [4249, 0]
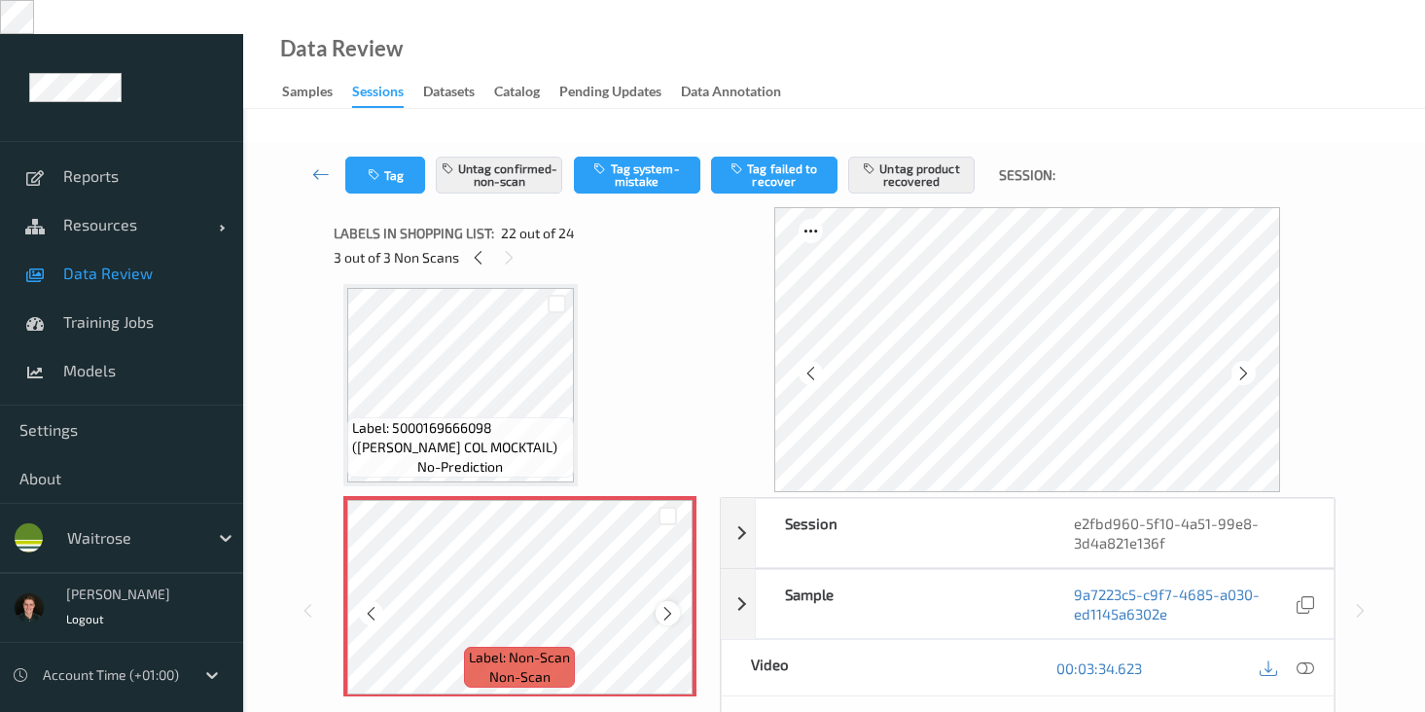
click at [662, 605] on icon at bounding box center [668, 614] width 17 height 18
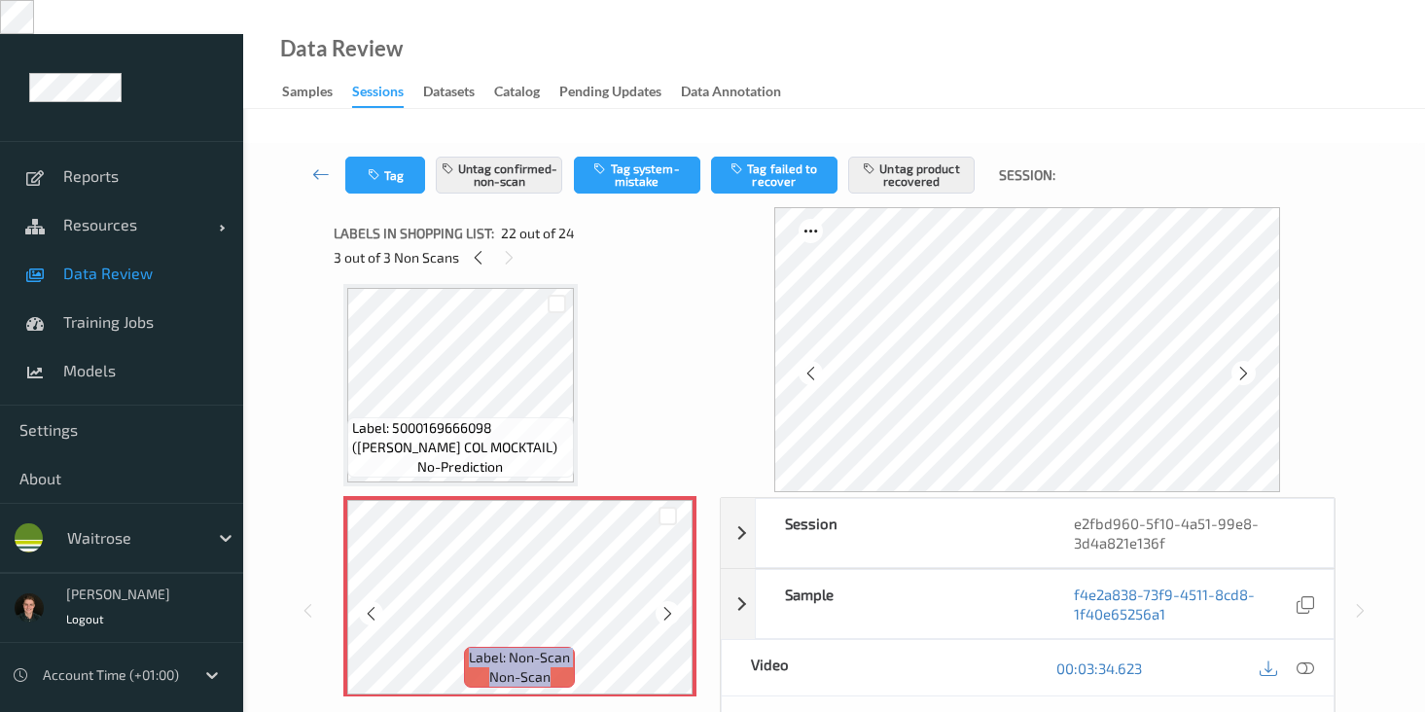
click at [662, 605] on icon at bounding box center [668, 614] width 17 height 18
click at [1302, 660] on icon at bounding box center [1306, 669] width 18 height 18
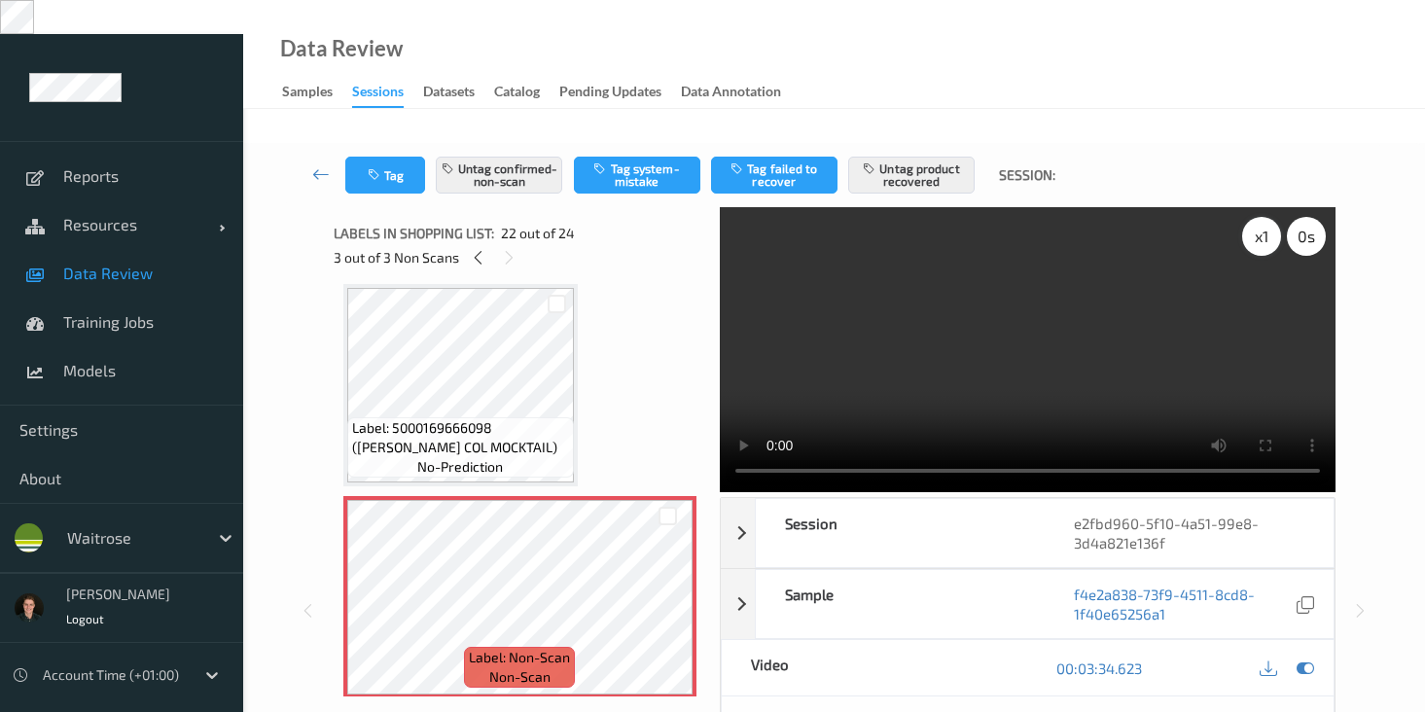
click at [1254, 217] on div "x 1" at bounding box center [1261, 236] width 39 height 39
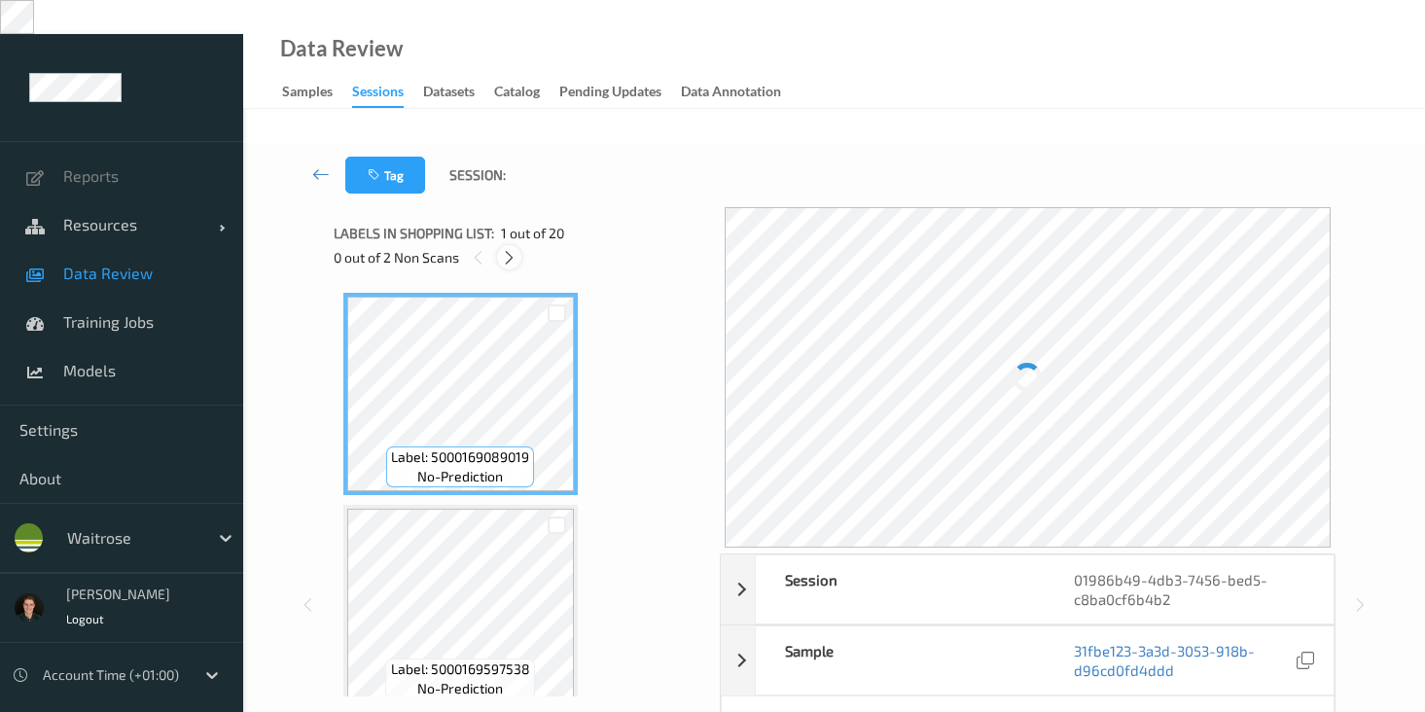
click at [518, 249] on icon at bounding box center [509, 258] width 17 height 18
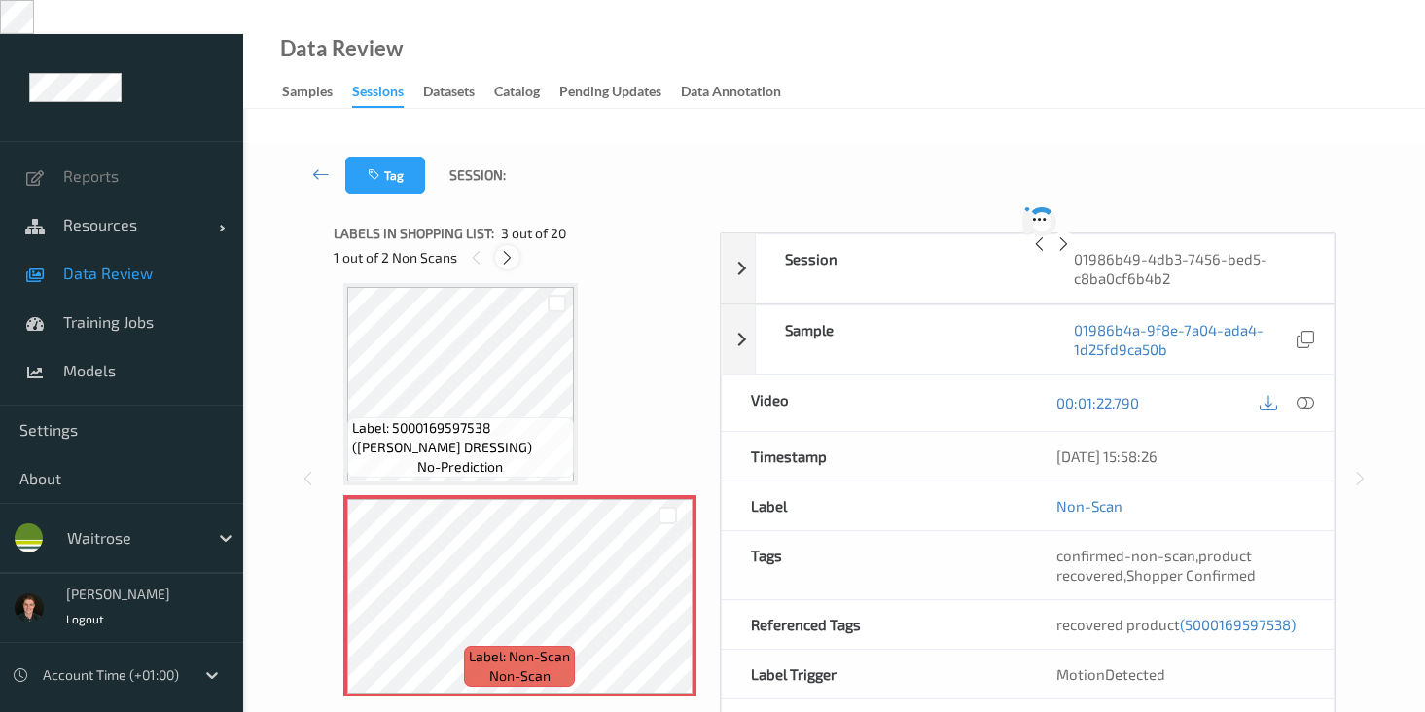
click at [518, 245] on div at bounding box center [507, 257] width 24 height 24
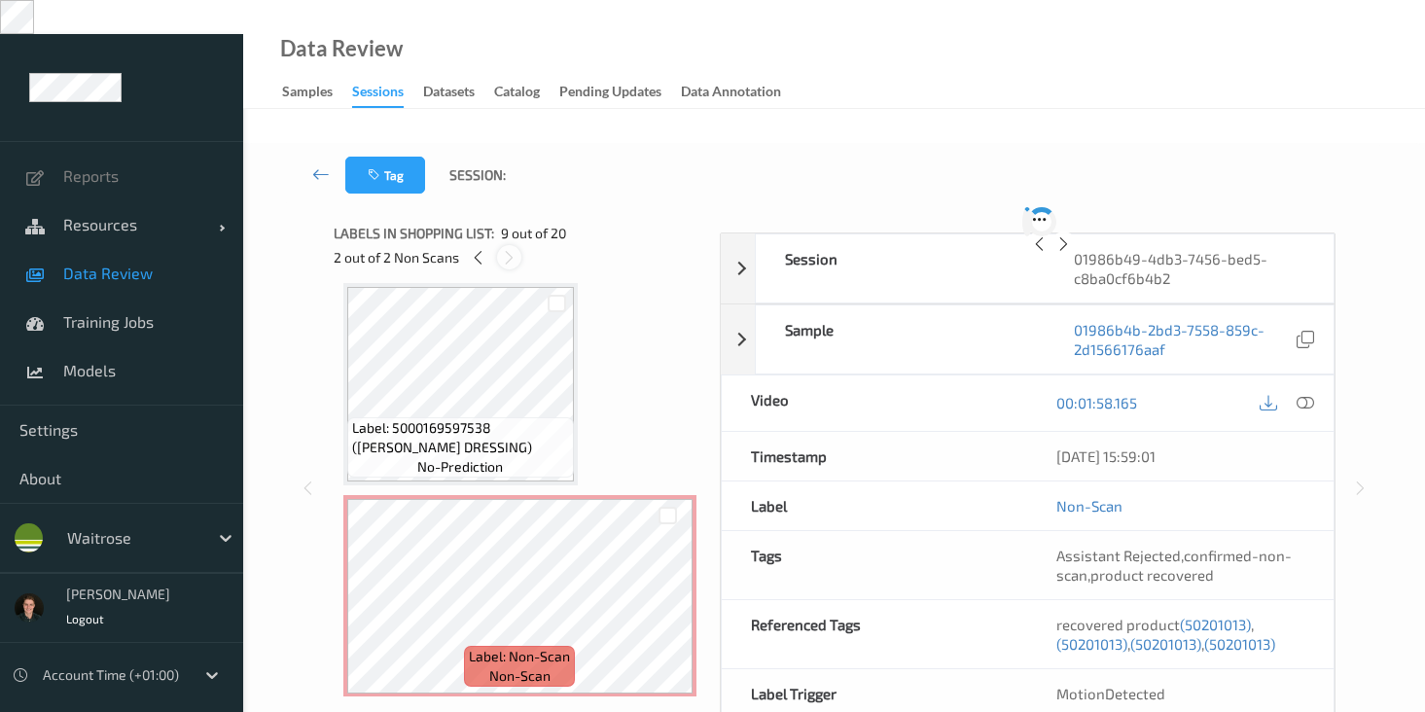
scroll to position [1493, 0]
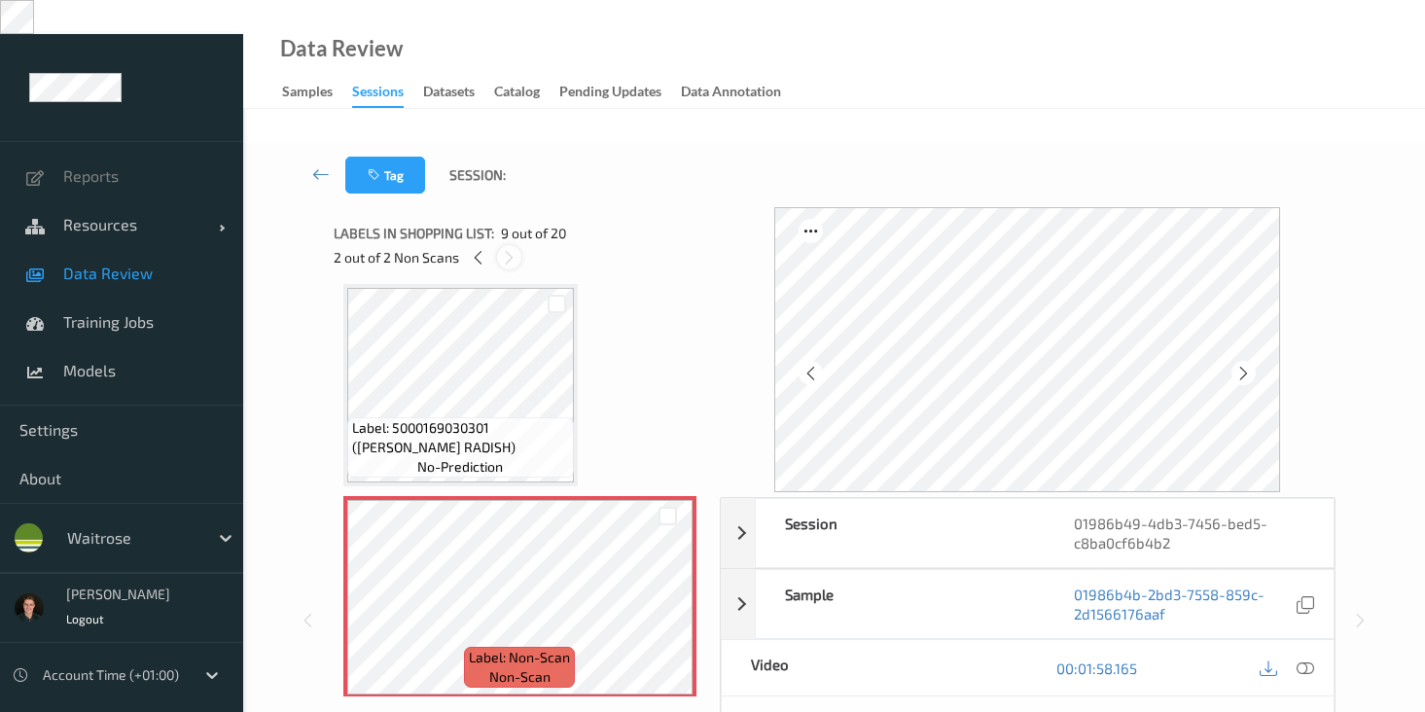
click at [518, 245] on div at bounding box center [509, 257] width 24 height 24
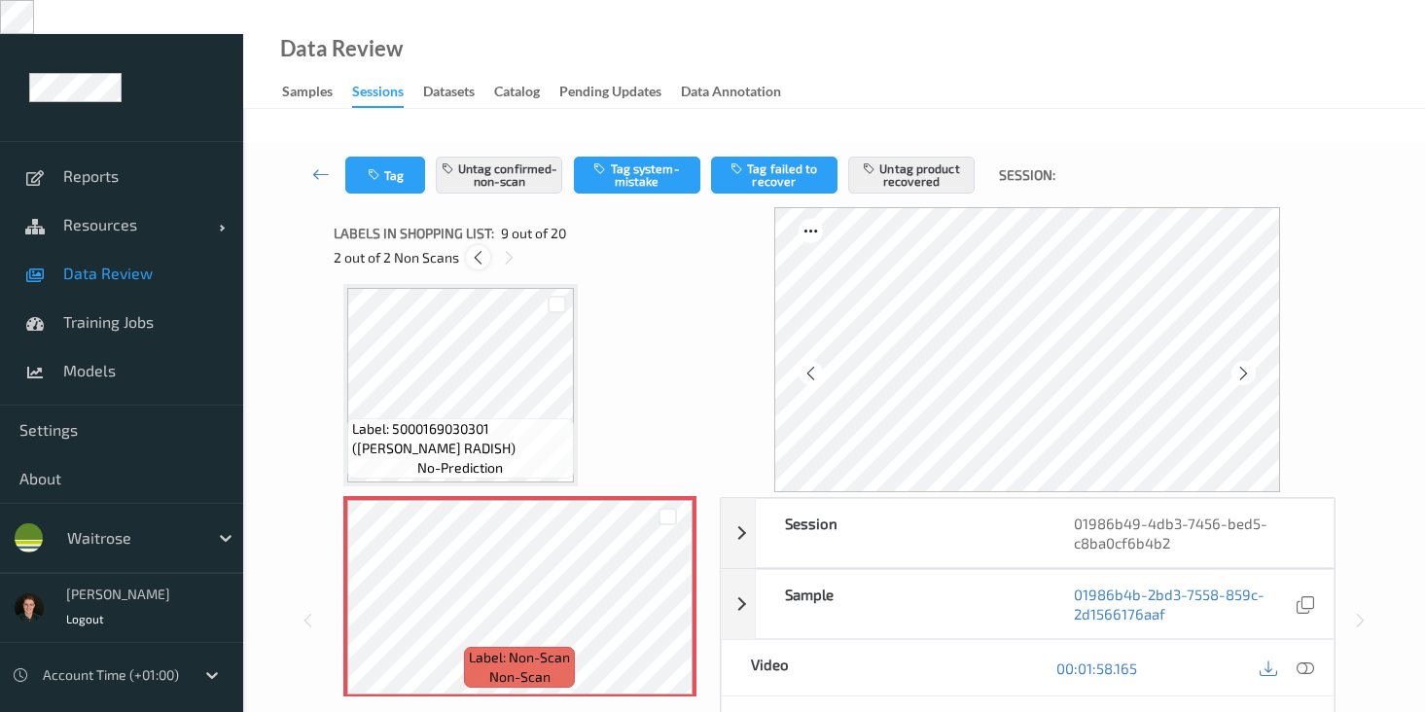
click at [482, 249] on icon at bounding box center [478, 258] width 17 height 18
click at [511, 249] on icon at bounding box center [507, 258] width 17 height 18
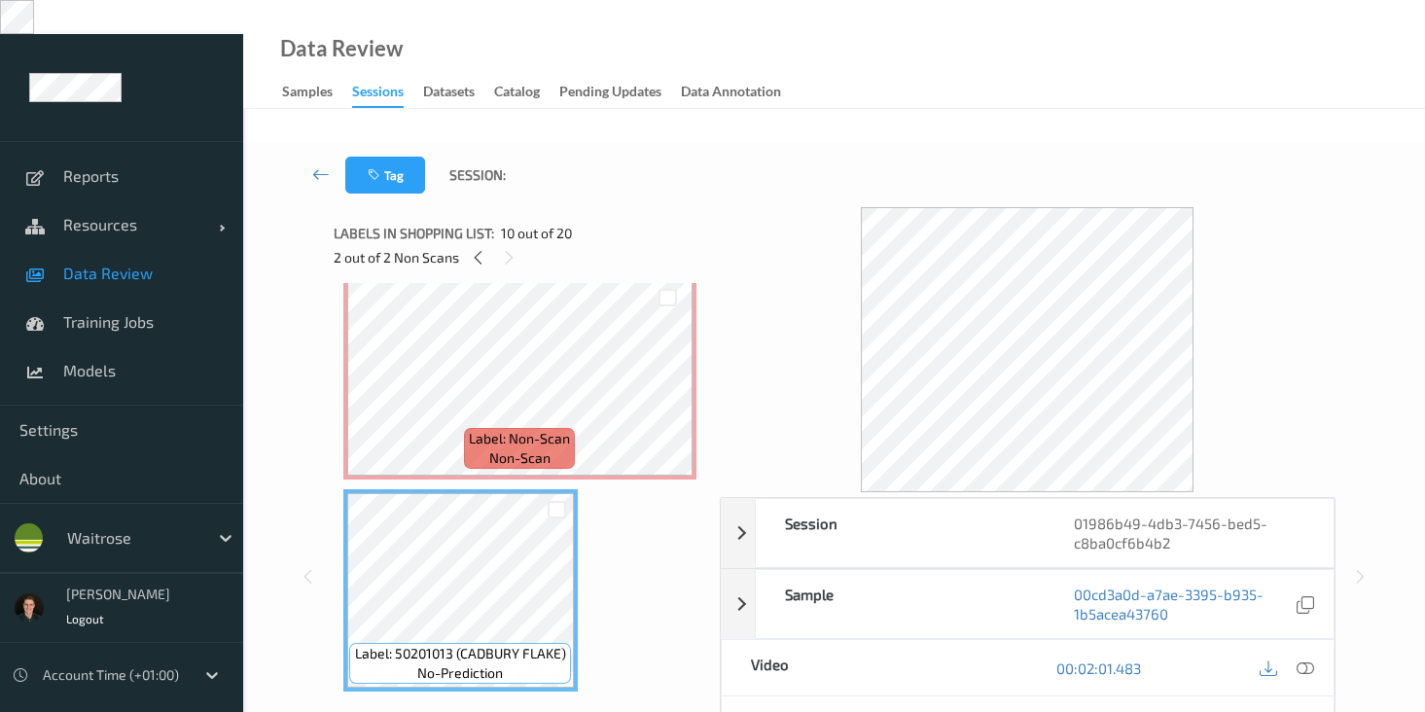
scroll to position [2208, 0]
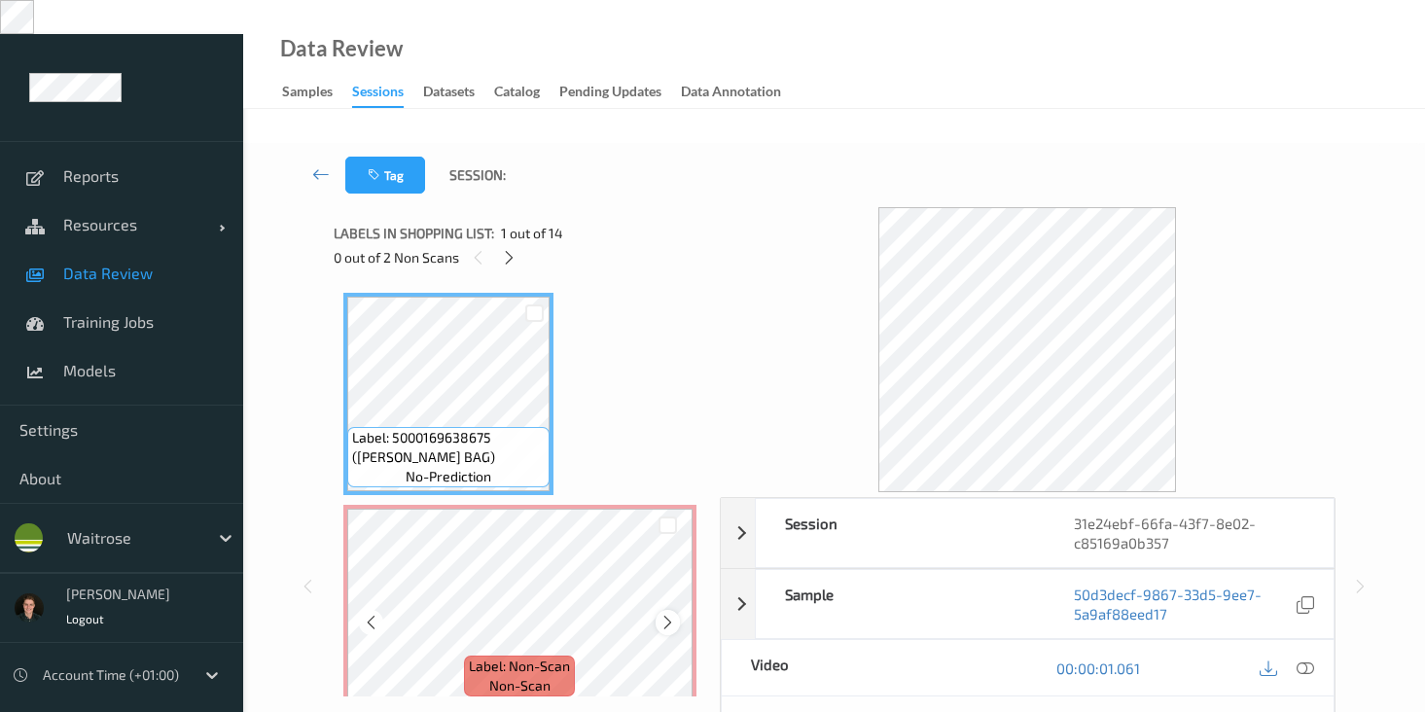
click at [662, 614] on icon at bounding box center [668, 623] width 17 height 18
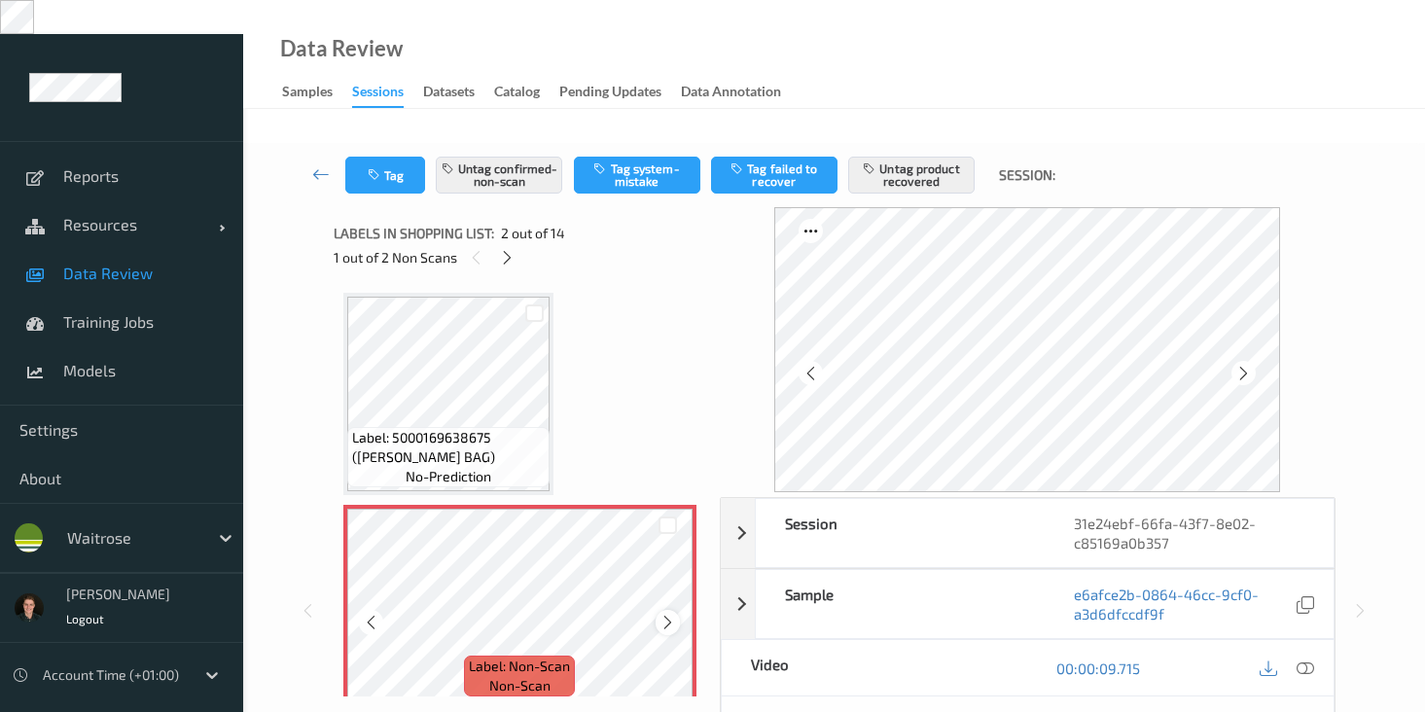
click at [661, 614] on icon at bounding box center [668, 623] width 17 height 18
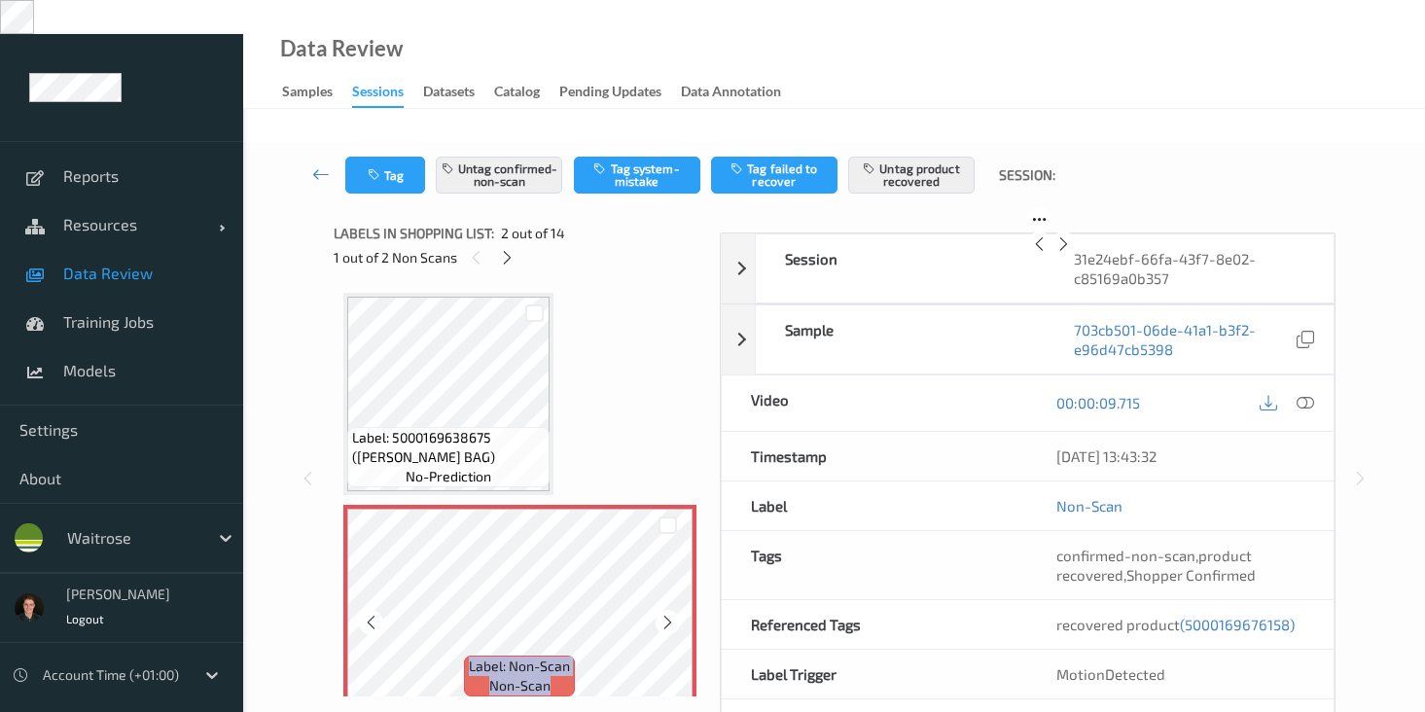
click at [661, 614] on icon at bounding box center [668, 623] width 17 height 18
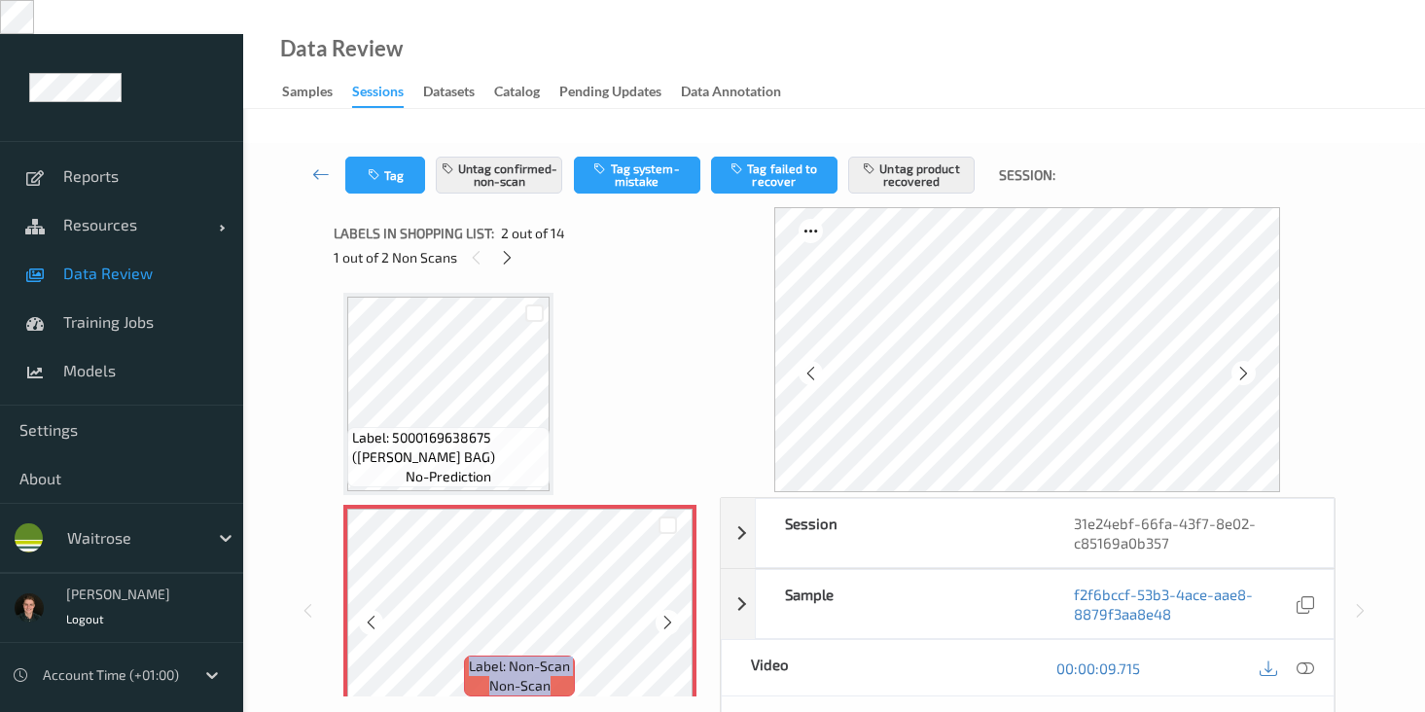
click at [661, 614] on icon at bounding box center [668, 623] width 17 height 18
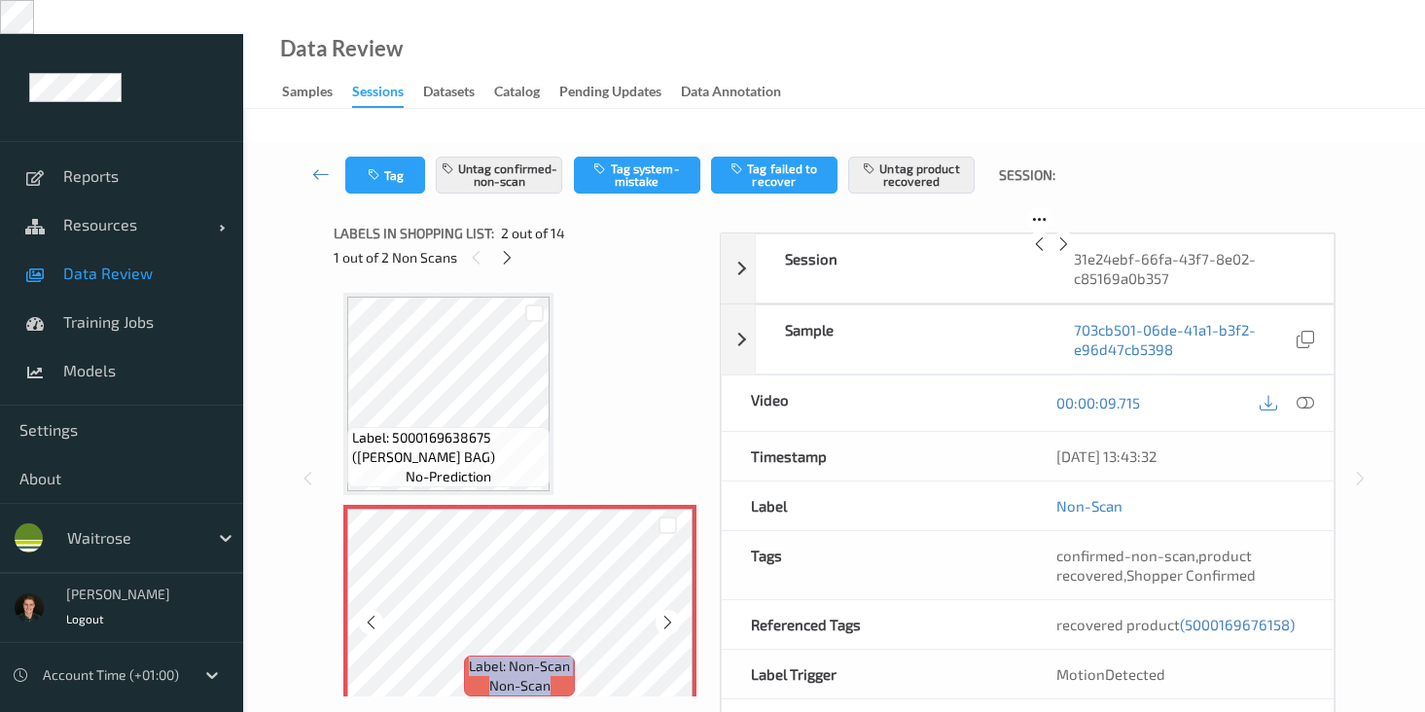
click at [661, 614] on icon at bounding box center [668, 623] width 17 height 18
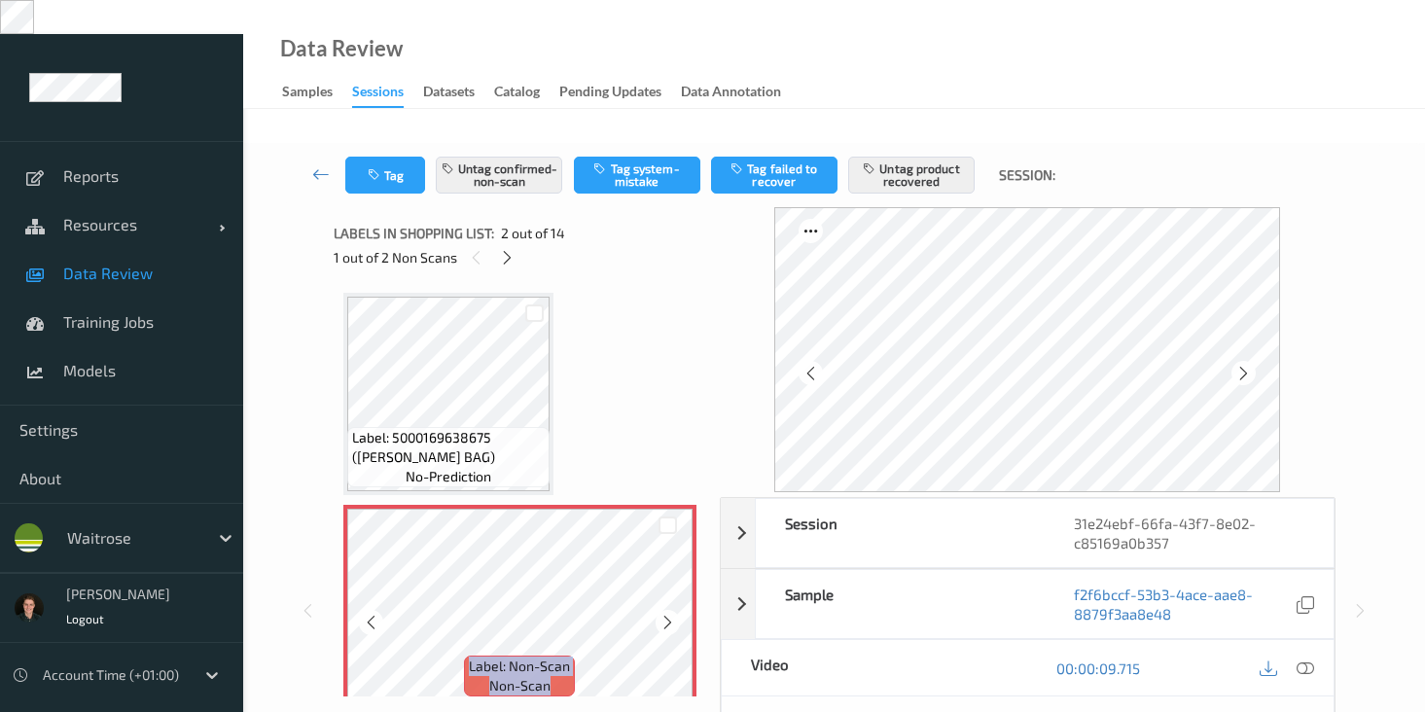
click at [661, 614] on icon at bounding box center [668, 623] width 17 height 18
click at [1305, 660] on icon at bounding box center [1306, 669] width 18 height 18
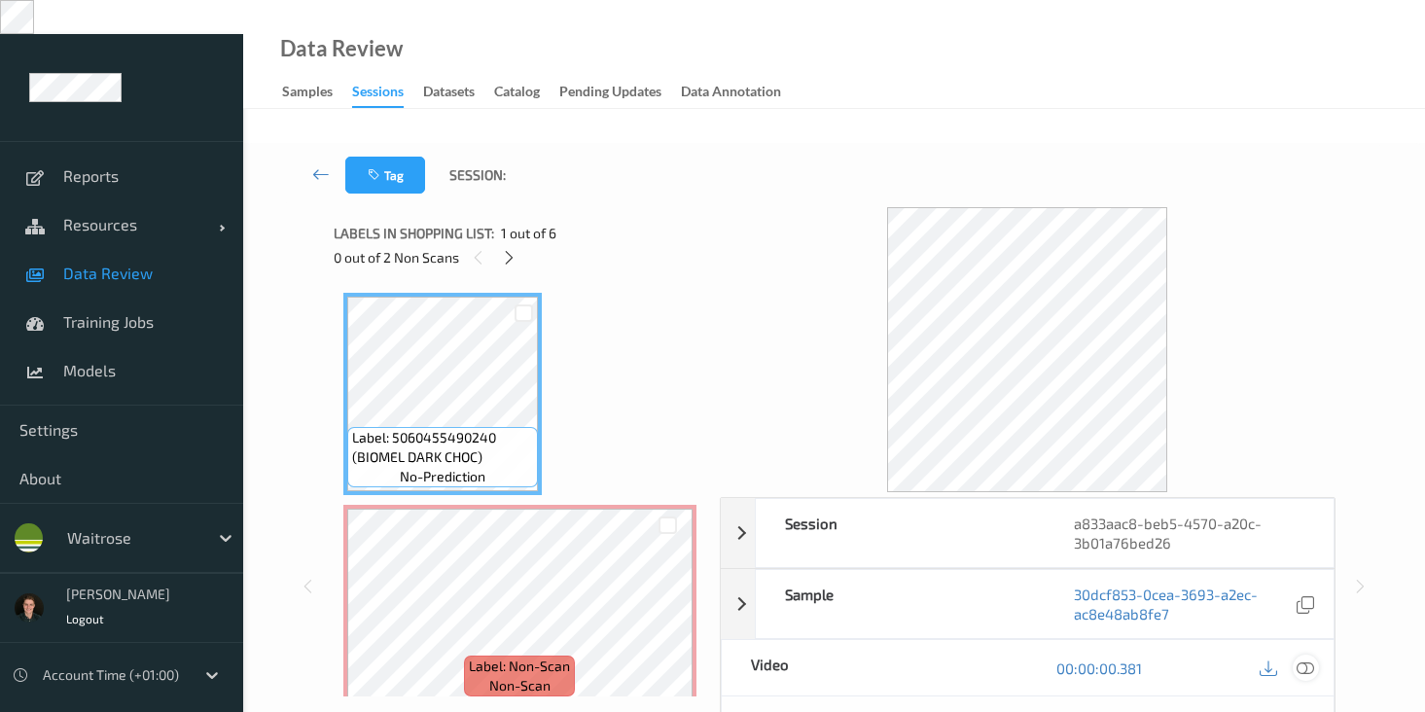
click at [1303, 660] on icon at bounding box center [1306, 669] width 18 height 18
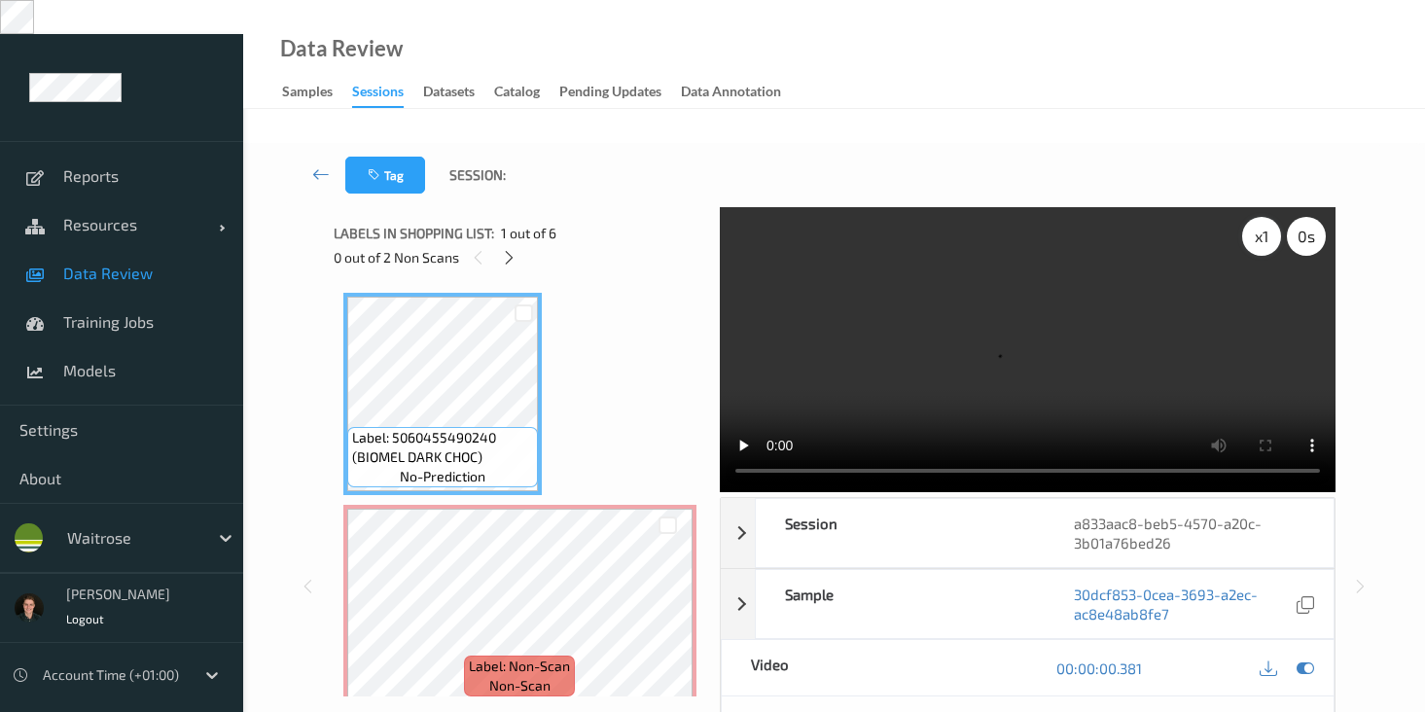
click at [1256, 217] on div "x 1" at bounding box center [1261, 236] width 39 height 39
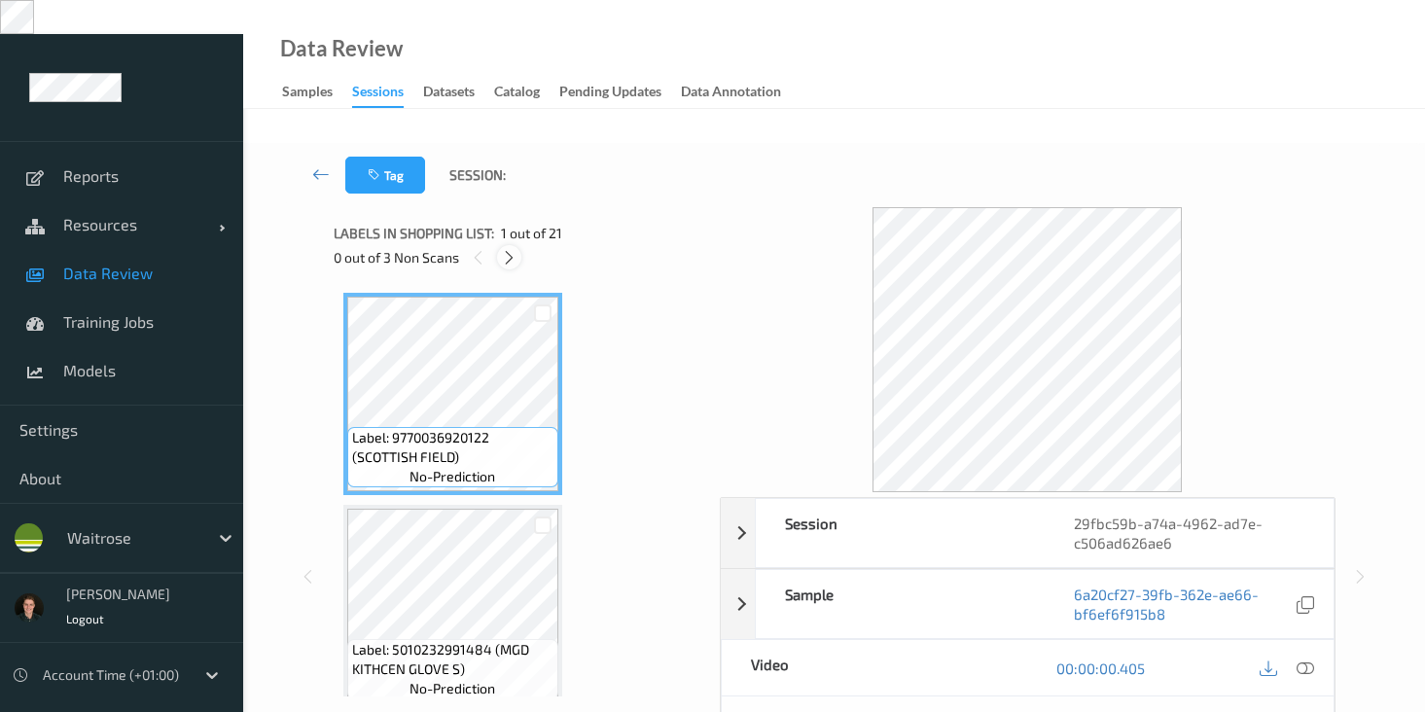
click at [518, 245] on div at bounding box center [509, 257] width 24 height 24
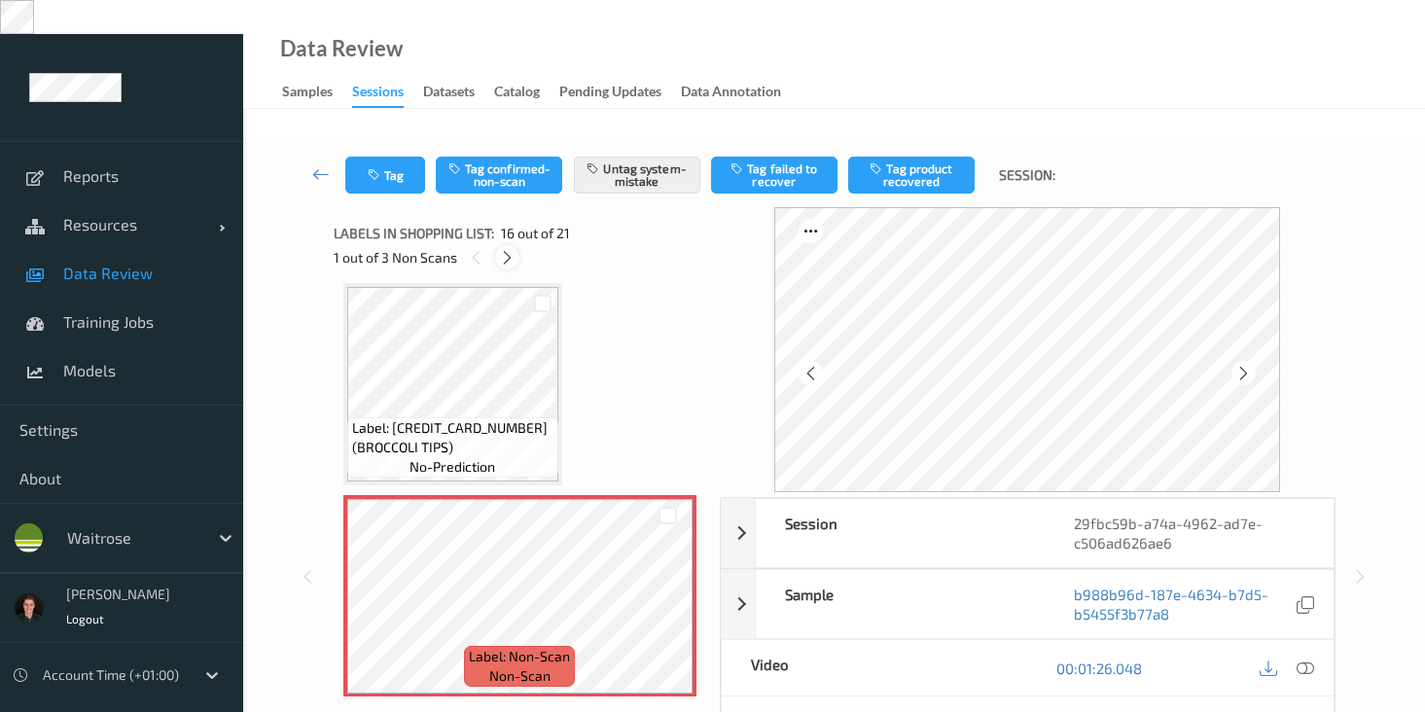
click at [518, 245] on div at bounding box center [507, 257] width 24 height 24
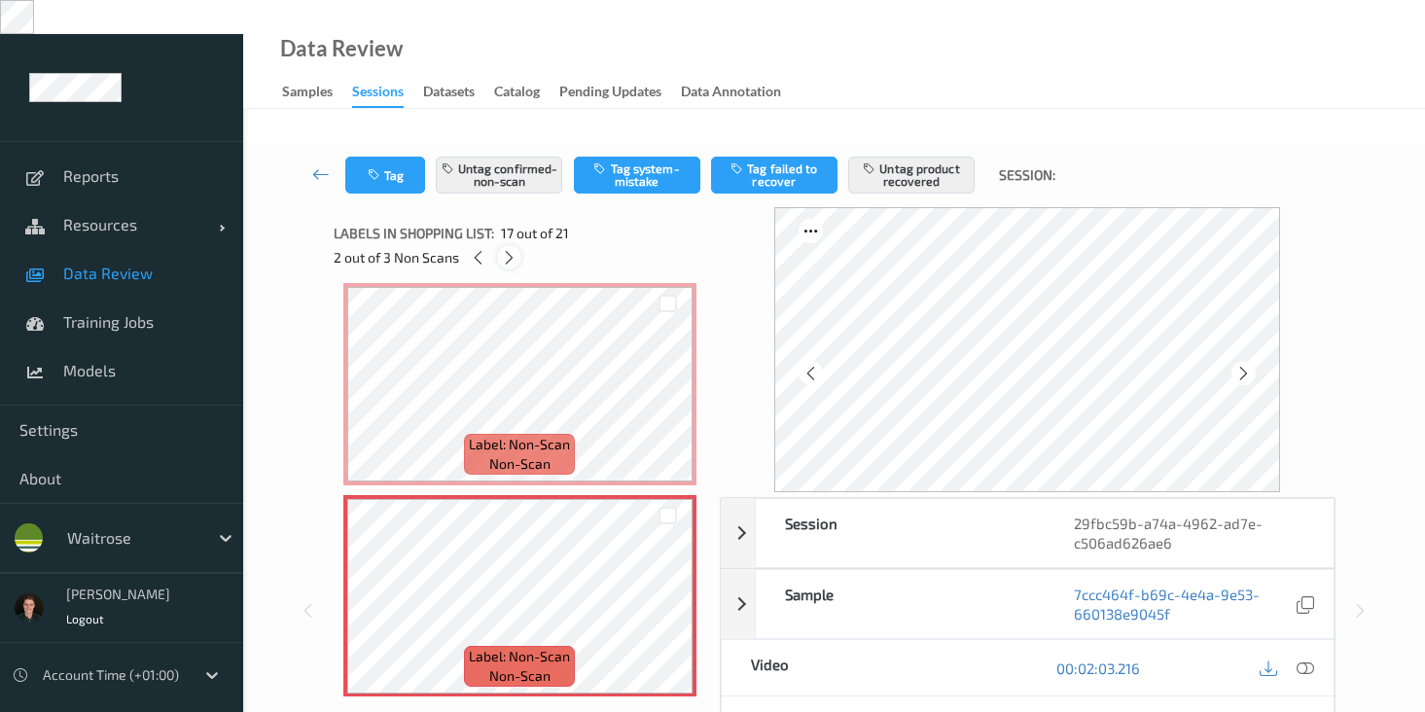
click at [518, 245] on div at bounding box center [509, 257] width 24 height 24
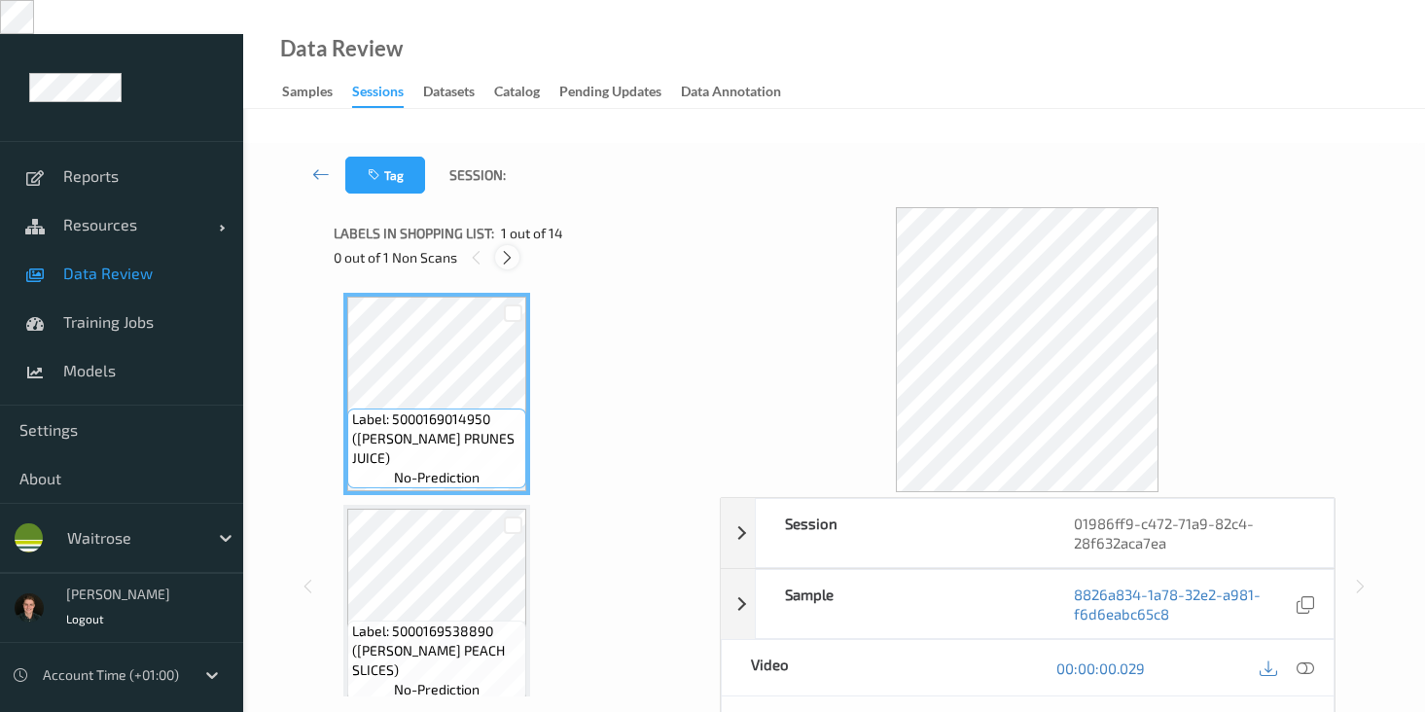
click at [501, 249] on icon at bounding box center [507, 258] width 17 height 18
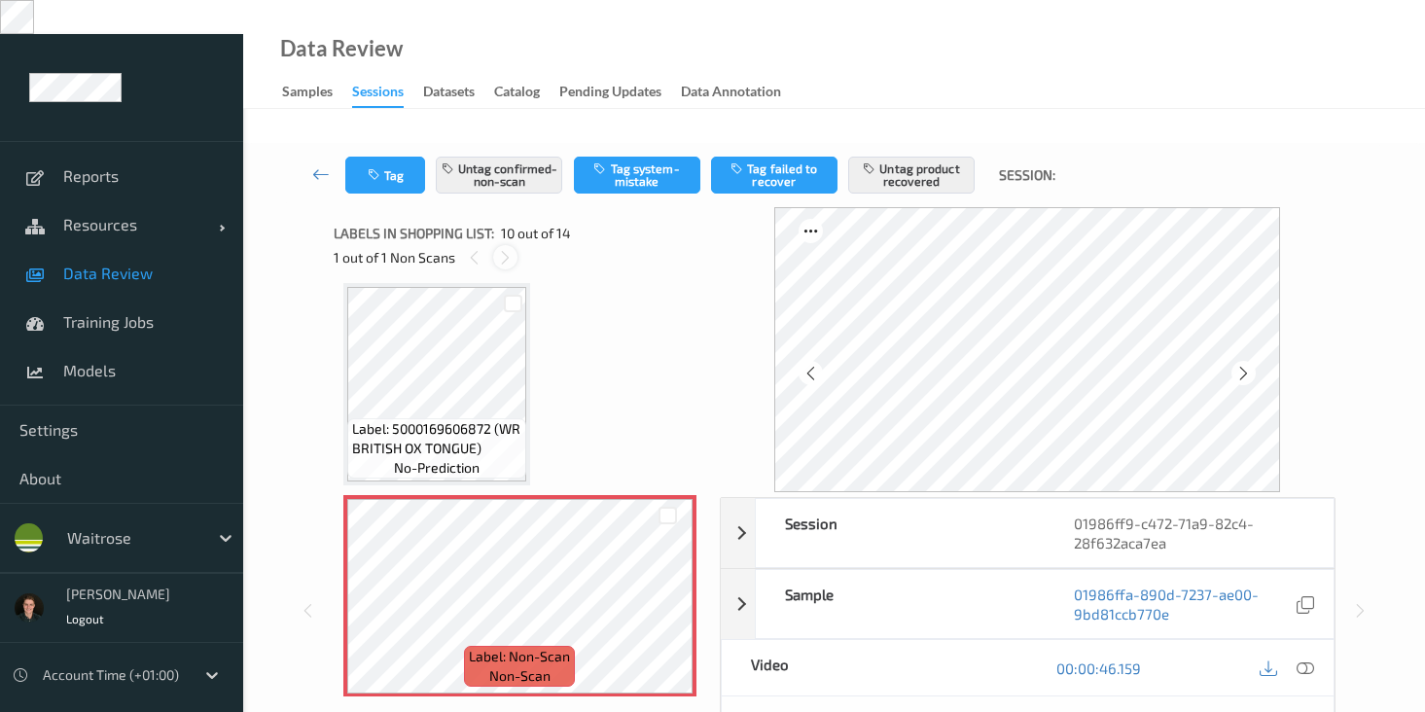
click at [501, 249] on icon at bounding box center [505, 258] width 17 height 18
click at [510, 249] on icon at bounding box center [505, 258] width 17 height 18
click at [1250, 365] on icon at bounding box center [1243, 374] width 17 height 18
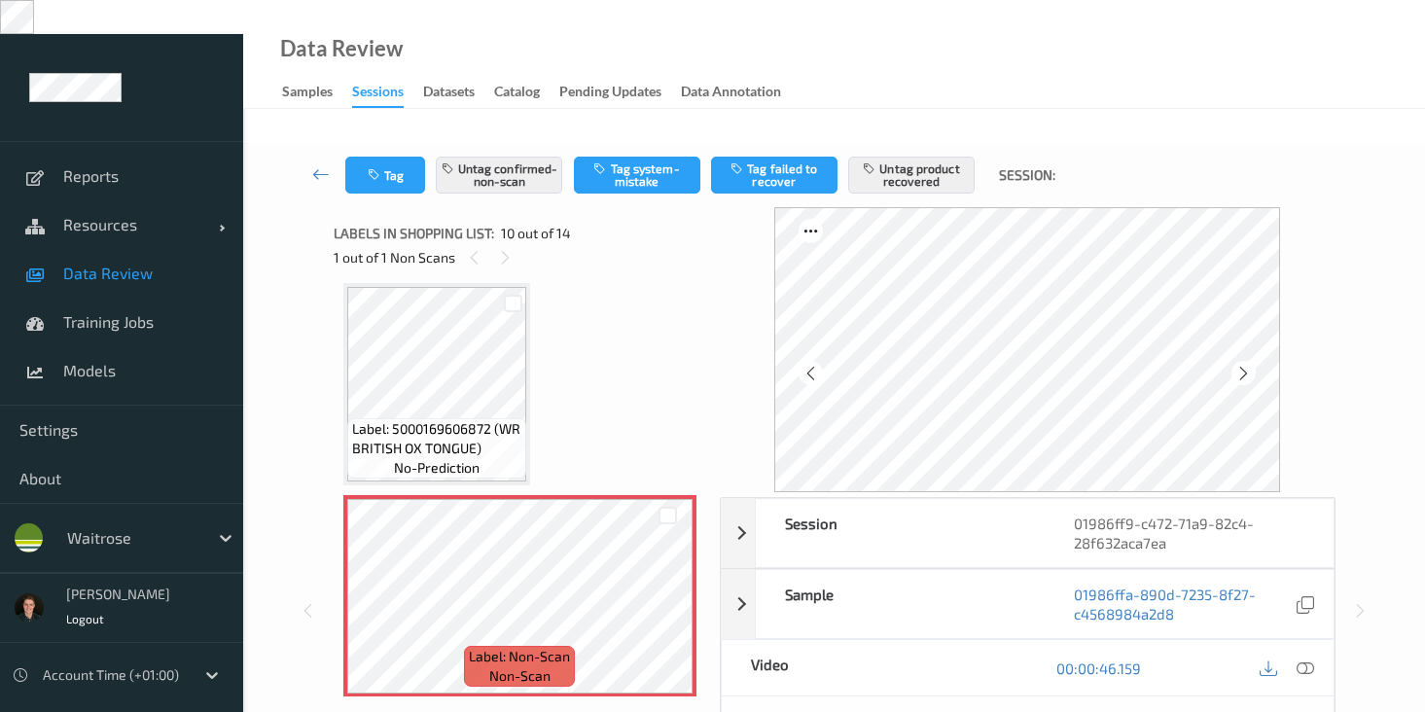
click at [1250, 365] on icon at bounding box center [1243, 374] width 17 height 18
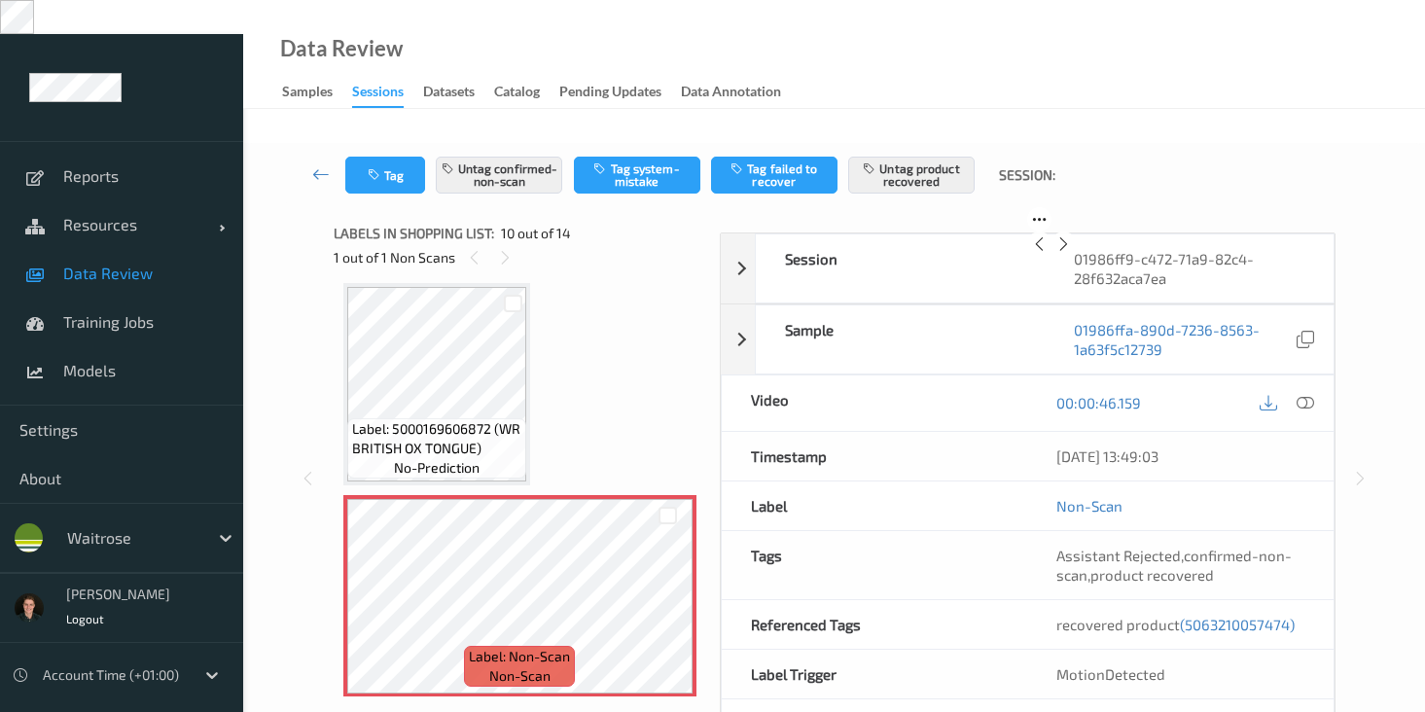
click at [1072, 253] on icon at bounding box center [1063, 244] width 17 height 18
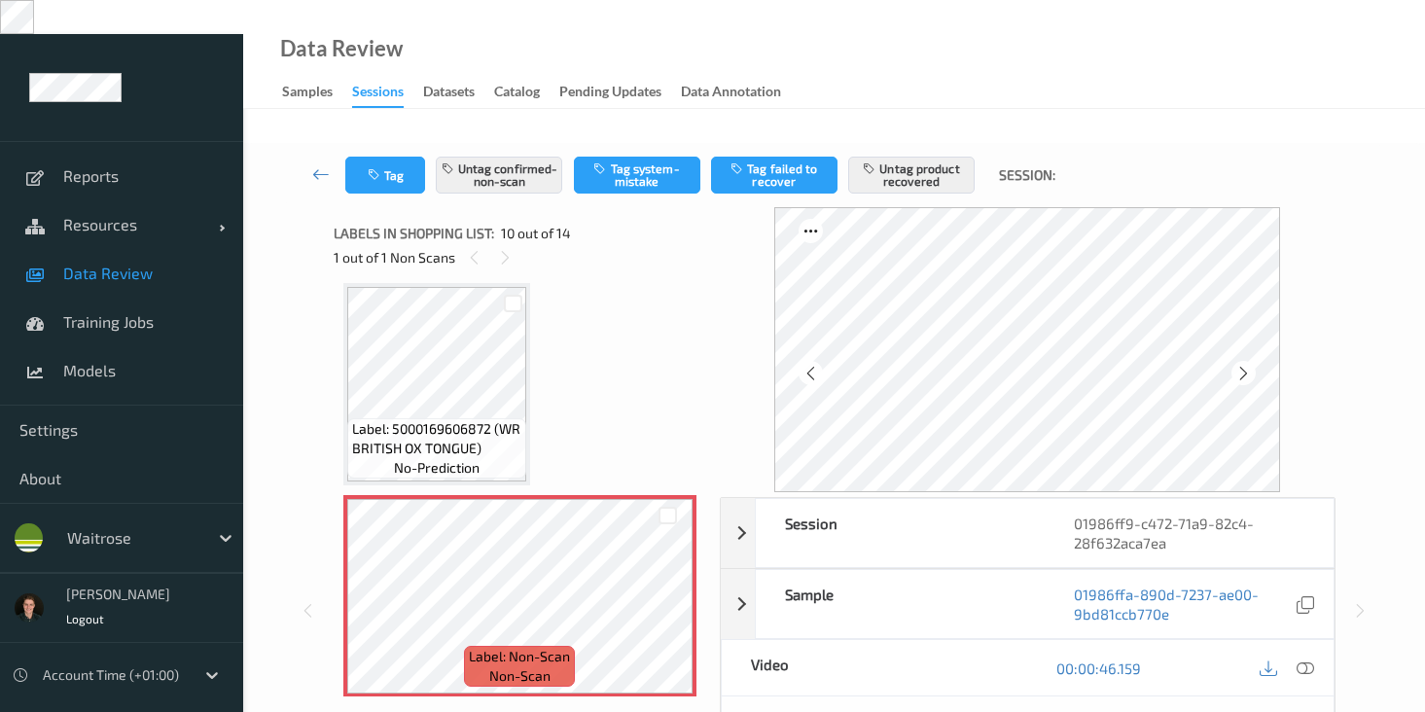
click at [1250, 365] on icon at bounding box center [1243, 374] width 17 height 18
click at [1305, 660] on icon at bounding box center [1306, 669] width 18 height 18
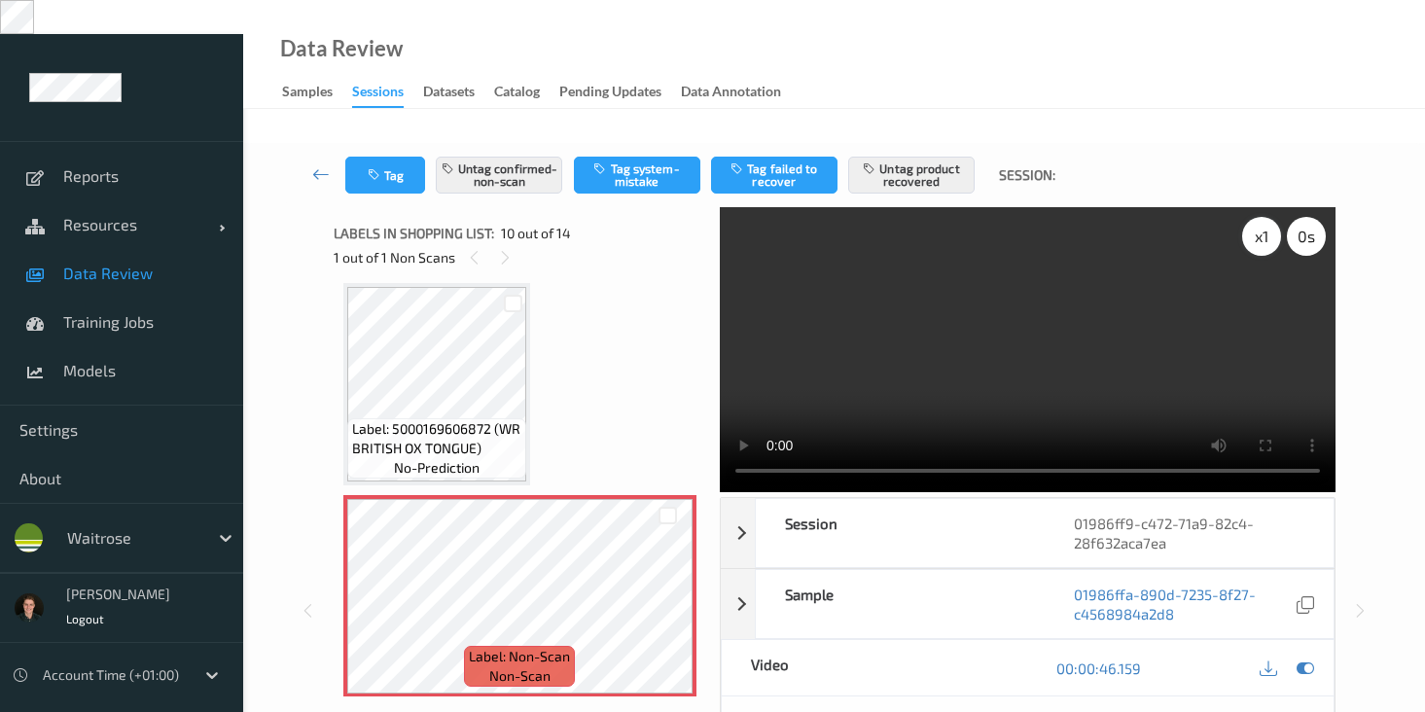
click at [1258, 221] on div "x 1" at bounding box center [1261, 236] width 39 height 39
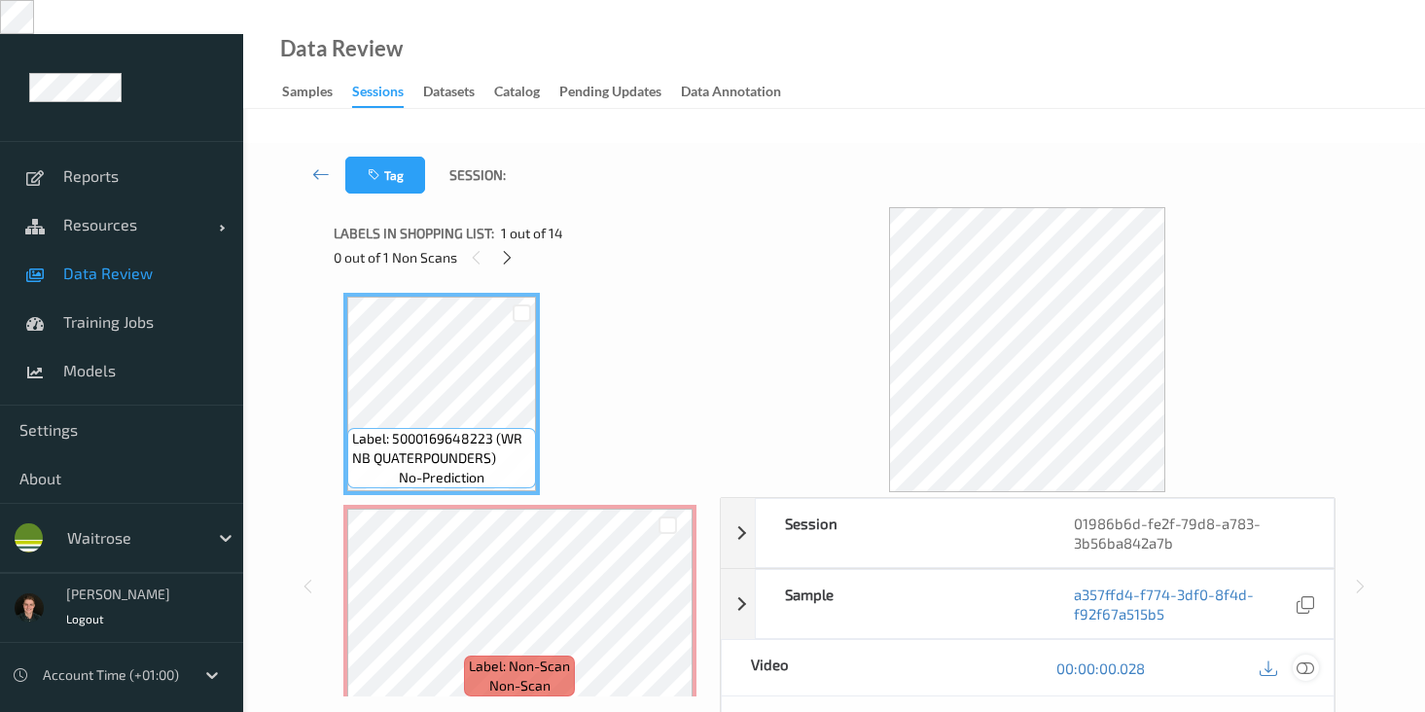
click at [1302, 660] on icon at bounding box center [1306, 669] width 18 height 18
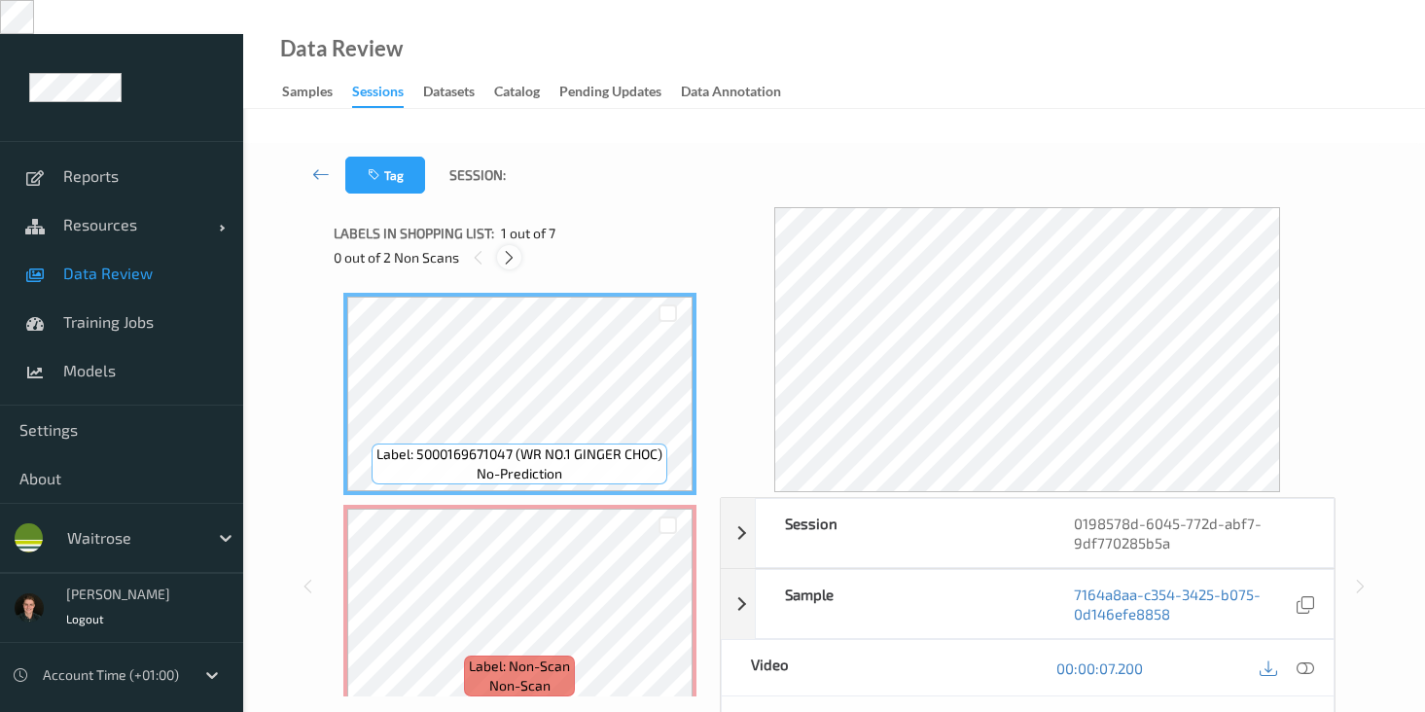
click at [505, 249] on icon at bounding box center [509, 258] width 17 height 18
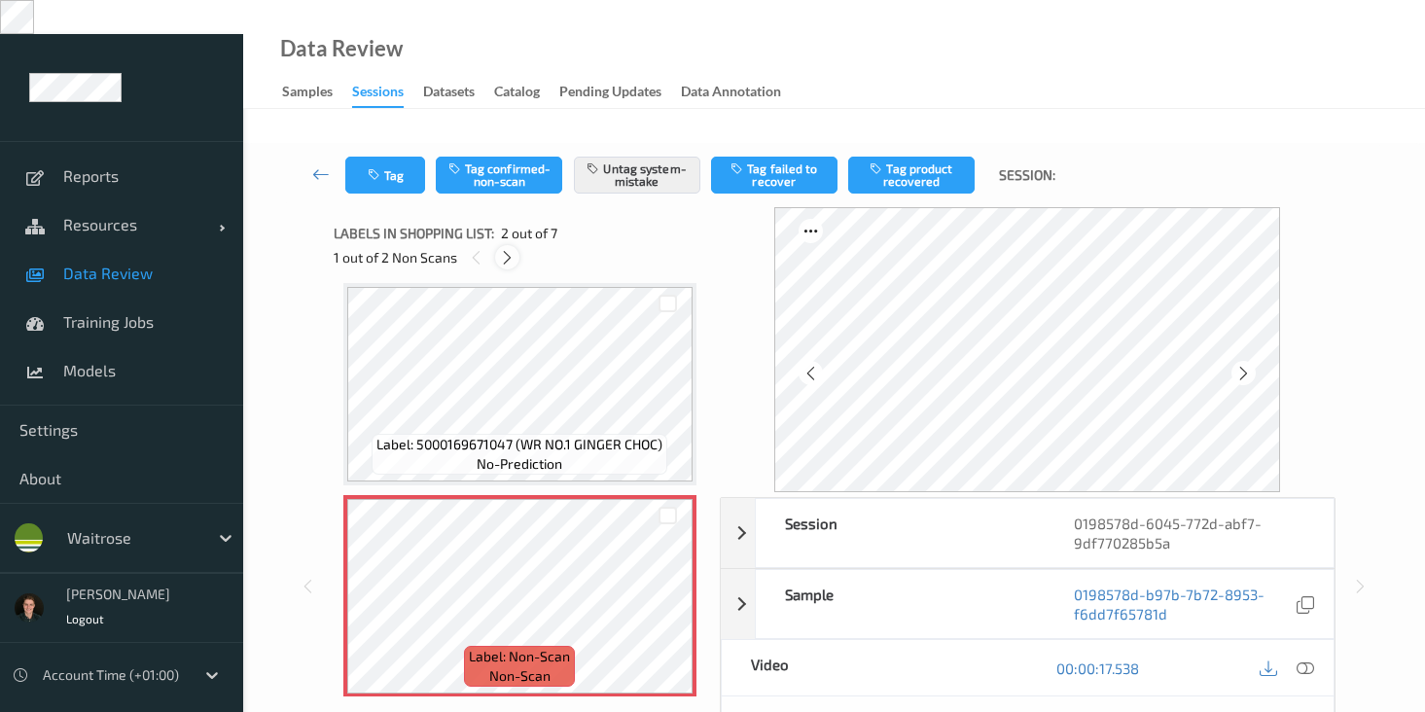
click at [505, 249] on icon at bounding box center [507, 258] width 17 height 18
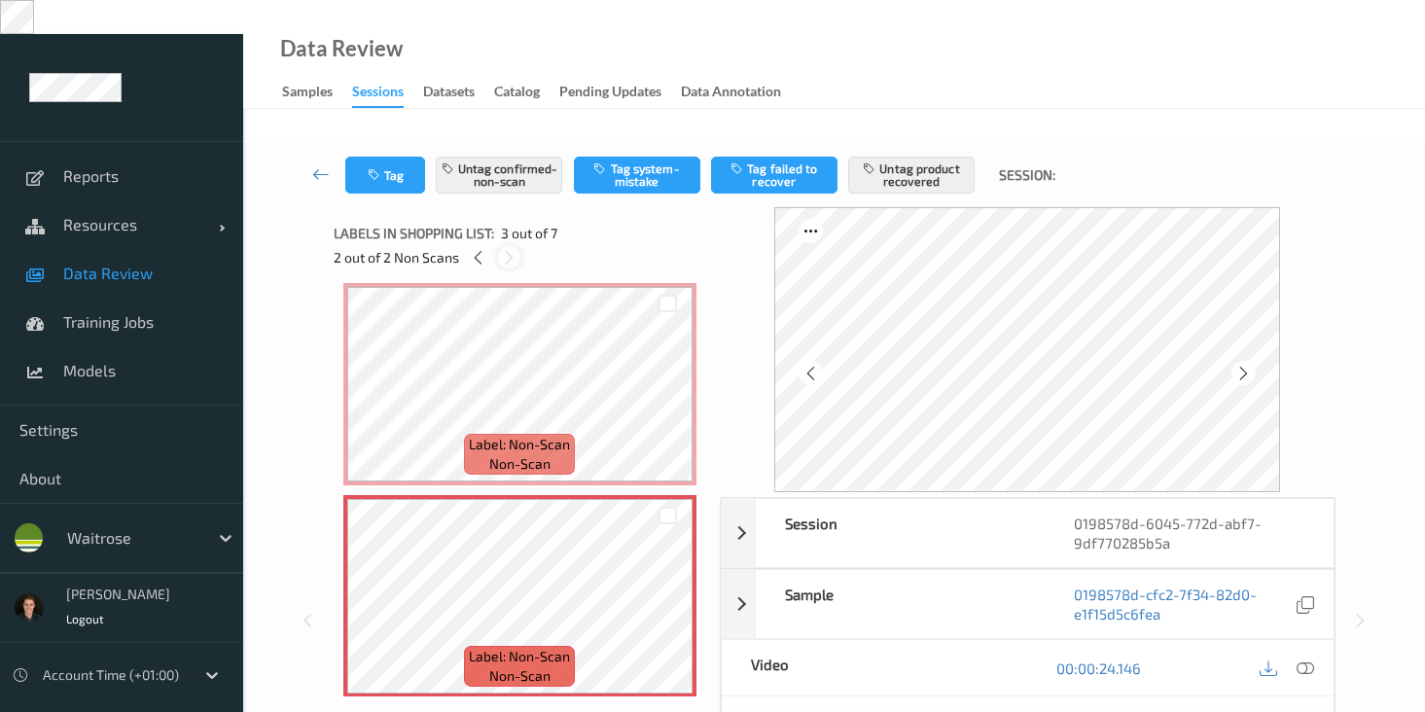
click at [505, 249] on icon at bounding box center [509, 258] width 17 height 18
click at [477, 249] on icon at bounding box center [478, 258] width 17 height 18
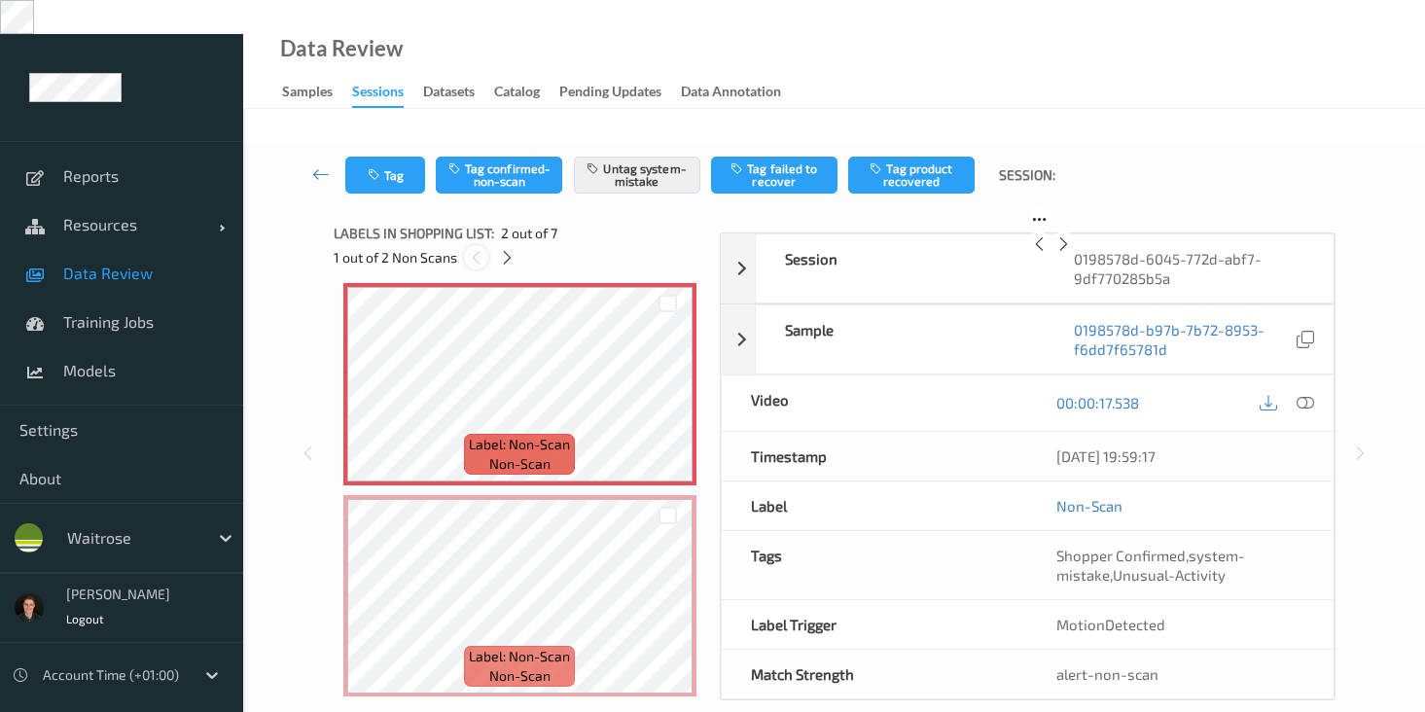
scroll to position [10, 0]
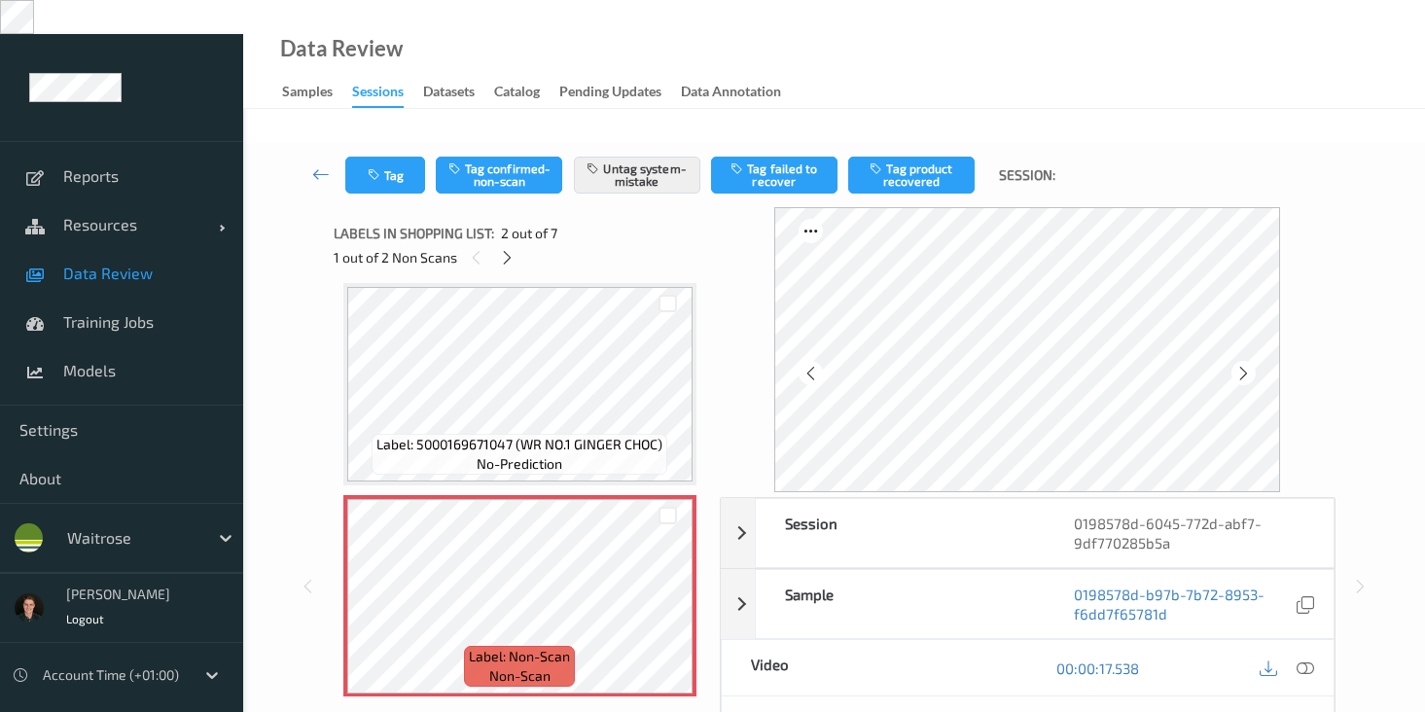
click at [518, 245] on div "1 out of 2 Non Scans" at bounding box center [520, 257] width 373 height 24
click at [507, 249] on icon at bounding box center [507, 258] width 17 height 18
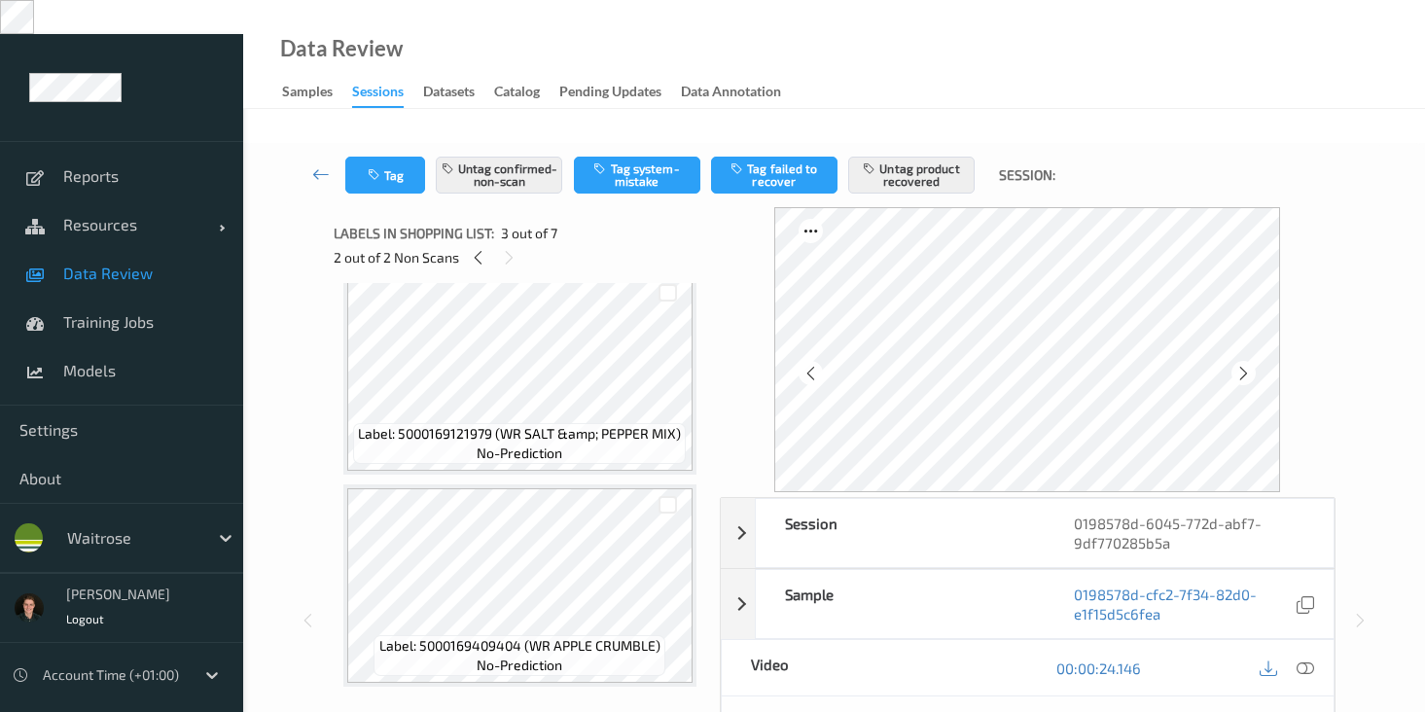
scroll to position [4, 0]
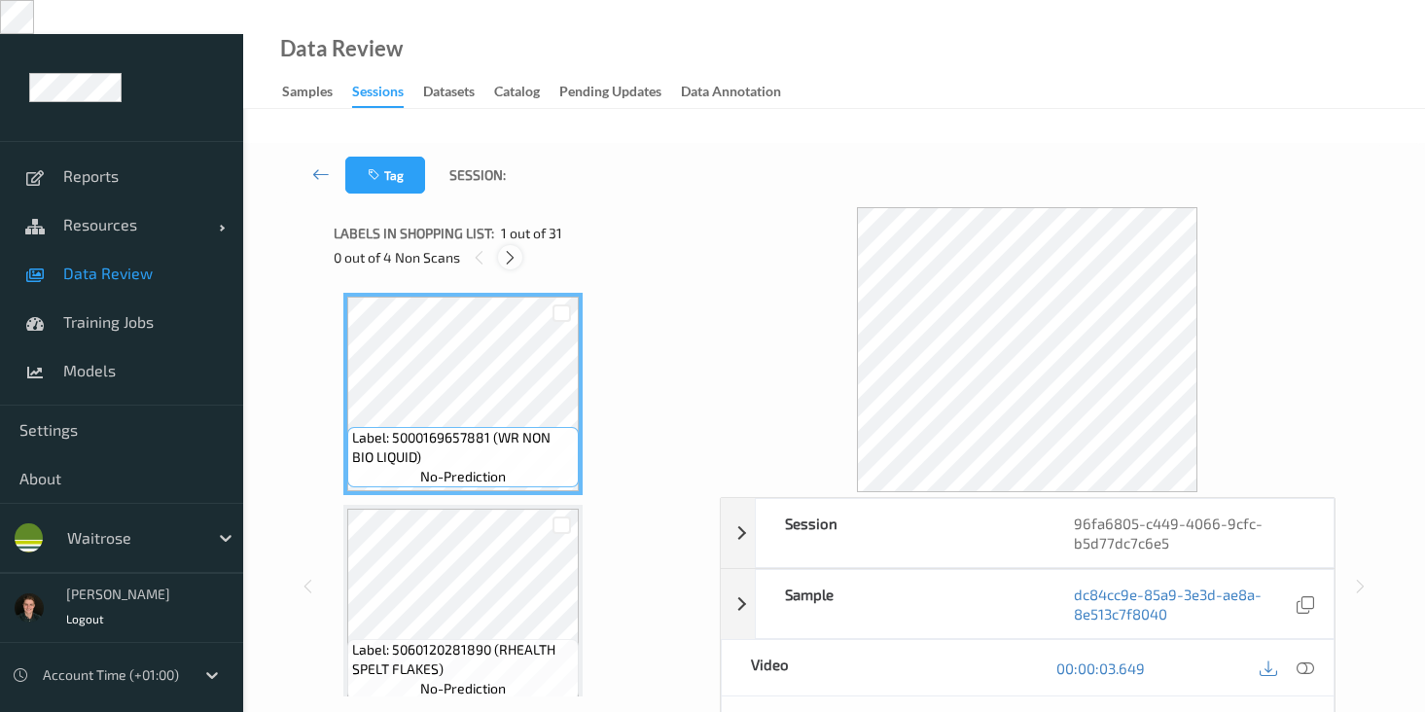
click at [511, 249] on icon at bounding box center [510, 258] width 17 height 18
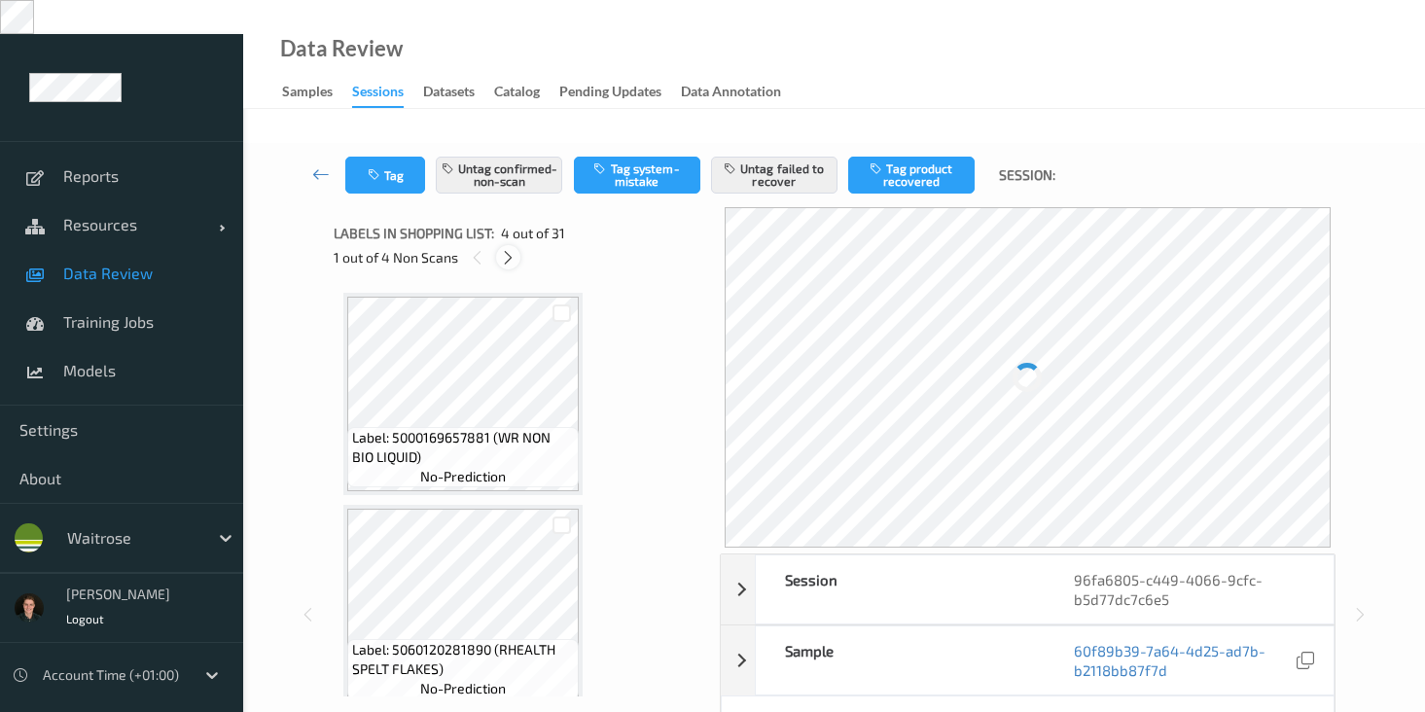
scroll to position [434, 0]
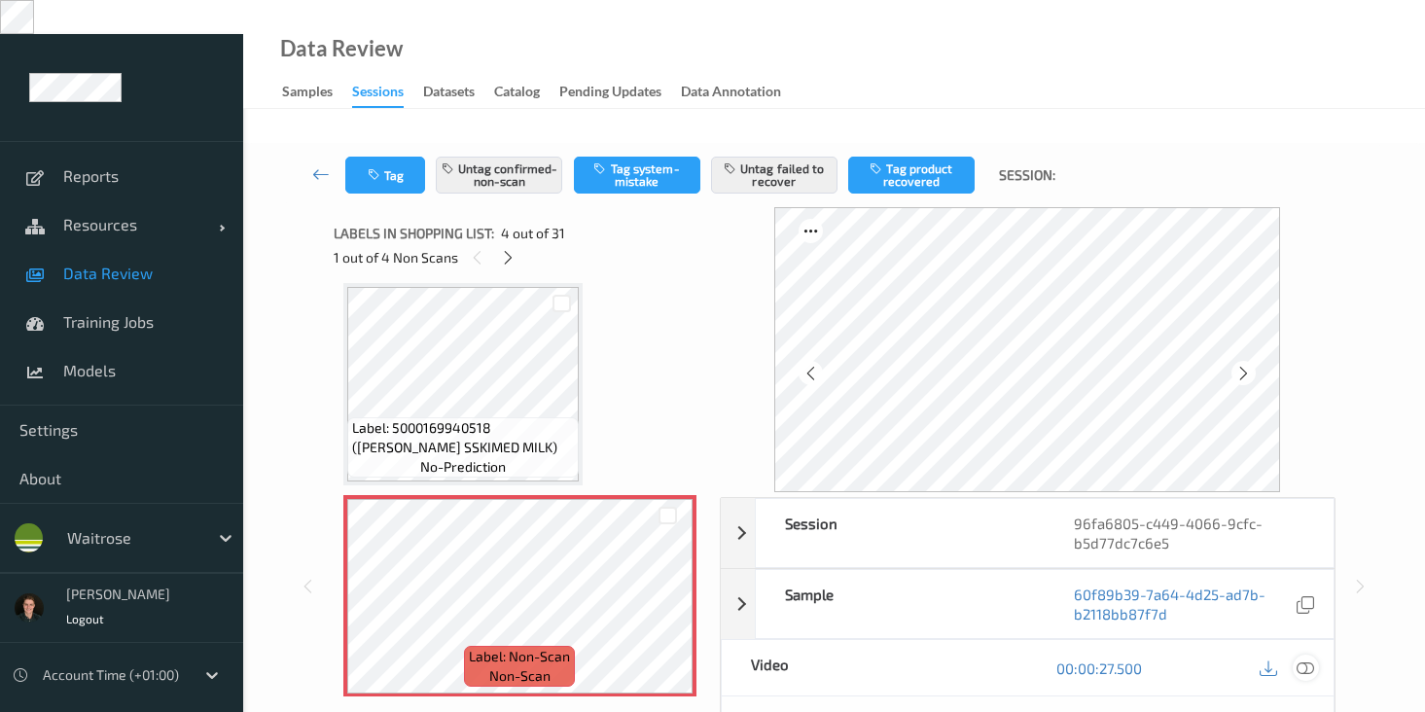
click at [1300, 660] on icon at bounding box center [1306, 669] width 18 height 18
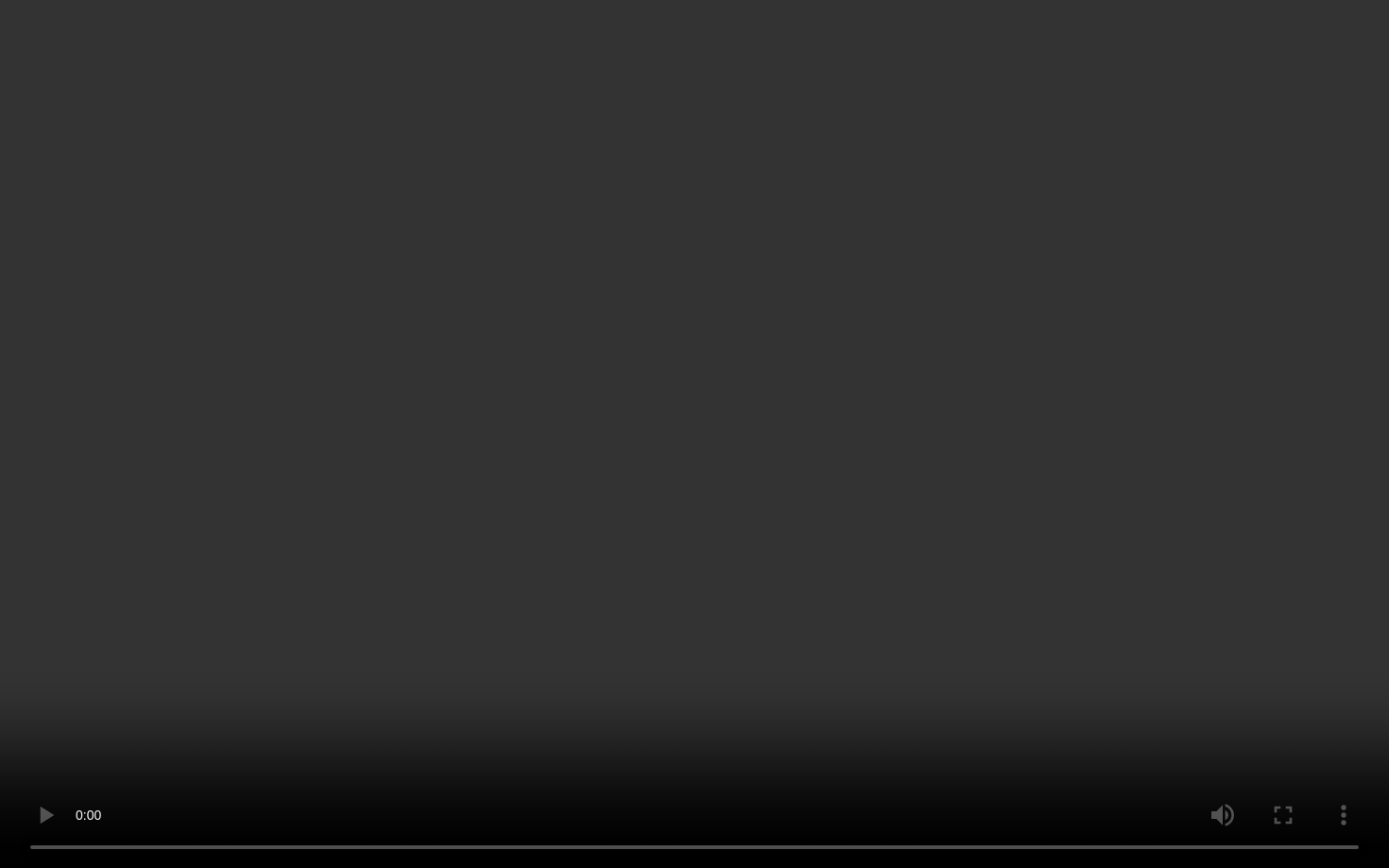
click at [1063, 534] on video at bounding box center [694, 434] width 1389 height 868
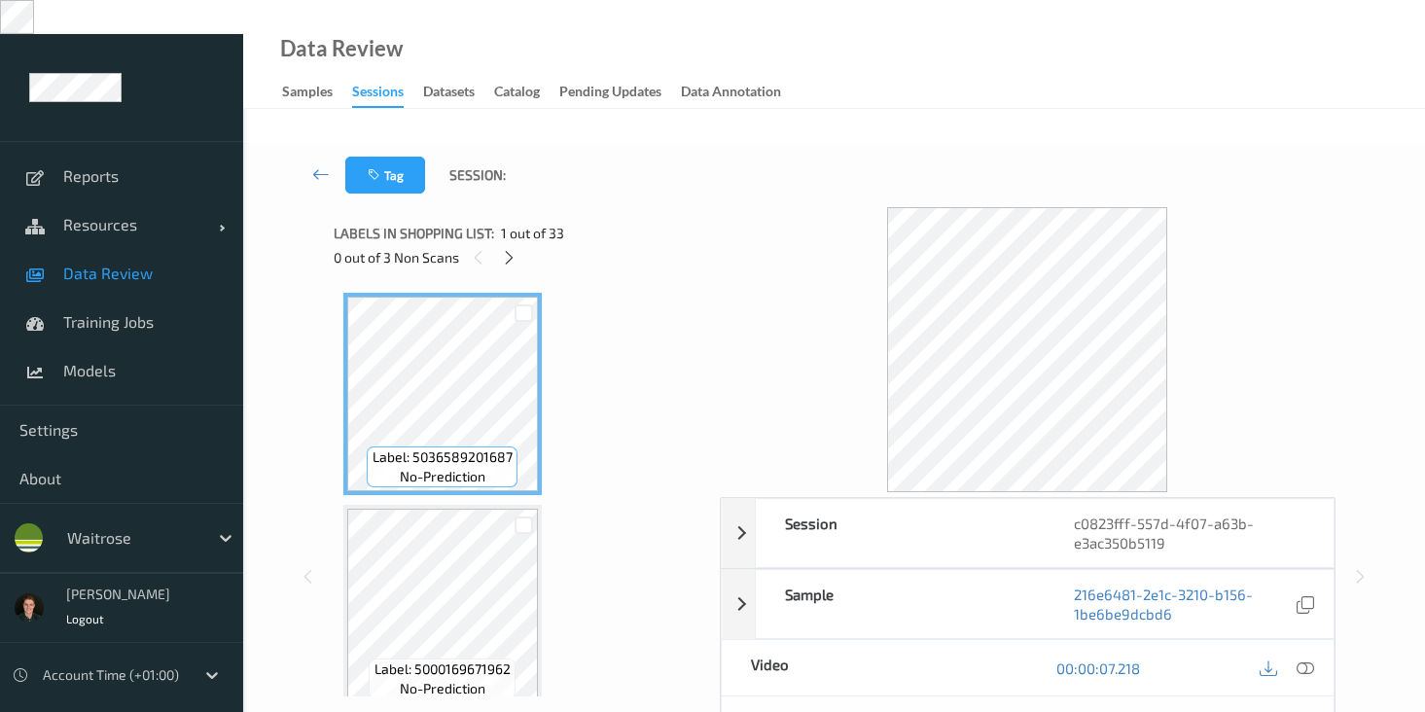
click at [302, 337] on div "Session c0823fff-557d-4f07-a63b-e3ac350b5119 Session ID c0823fff-557d-4f07-a63b…" at bounding box center [834, 576] width 1102 height 738
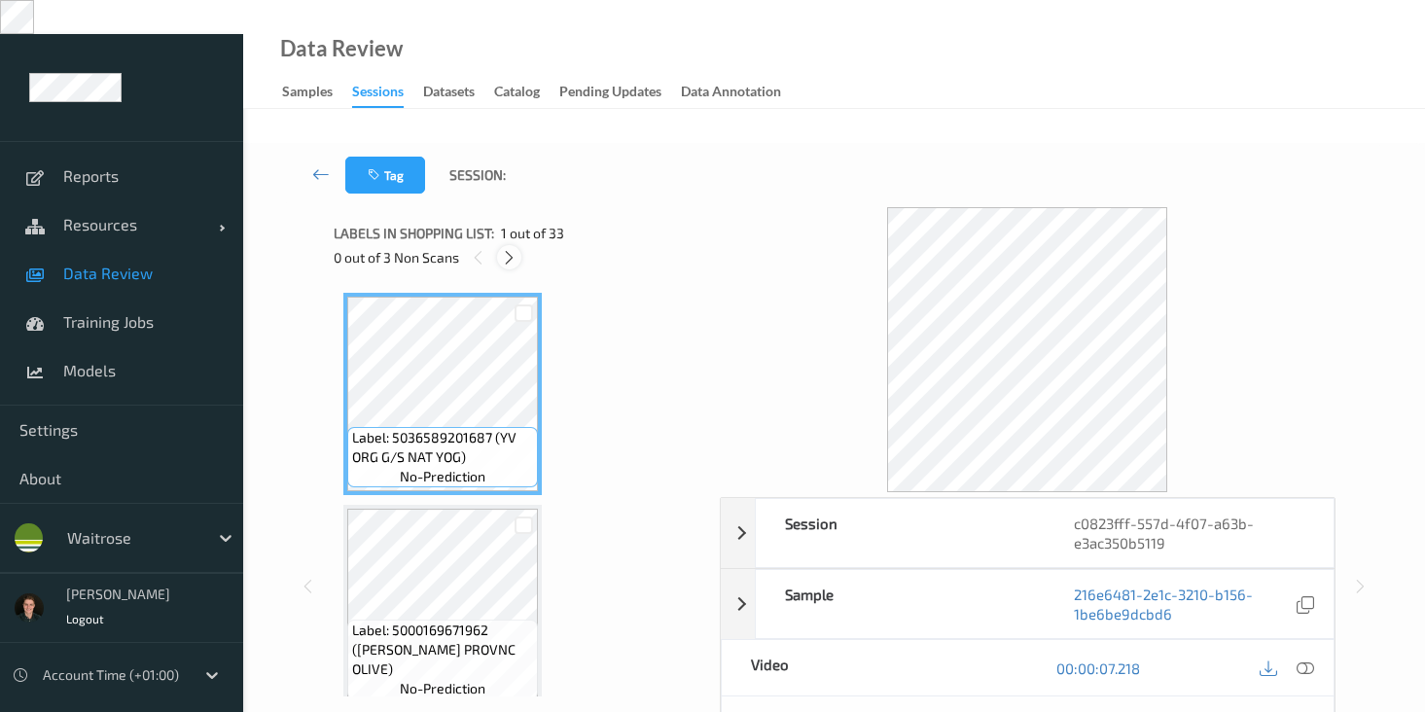
click at [504, 249] on icon at bounding box center [509, 258] width 17 height 18
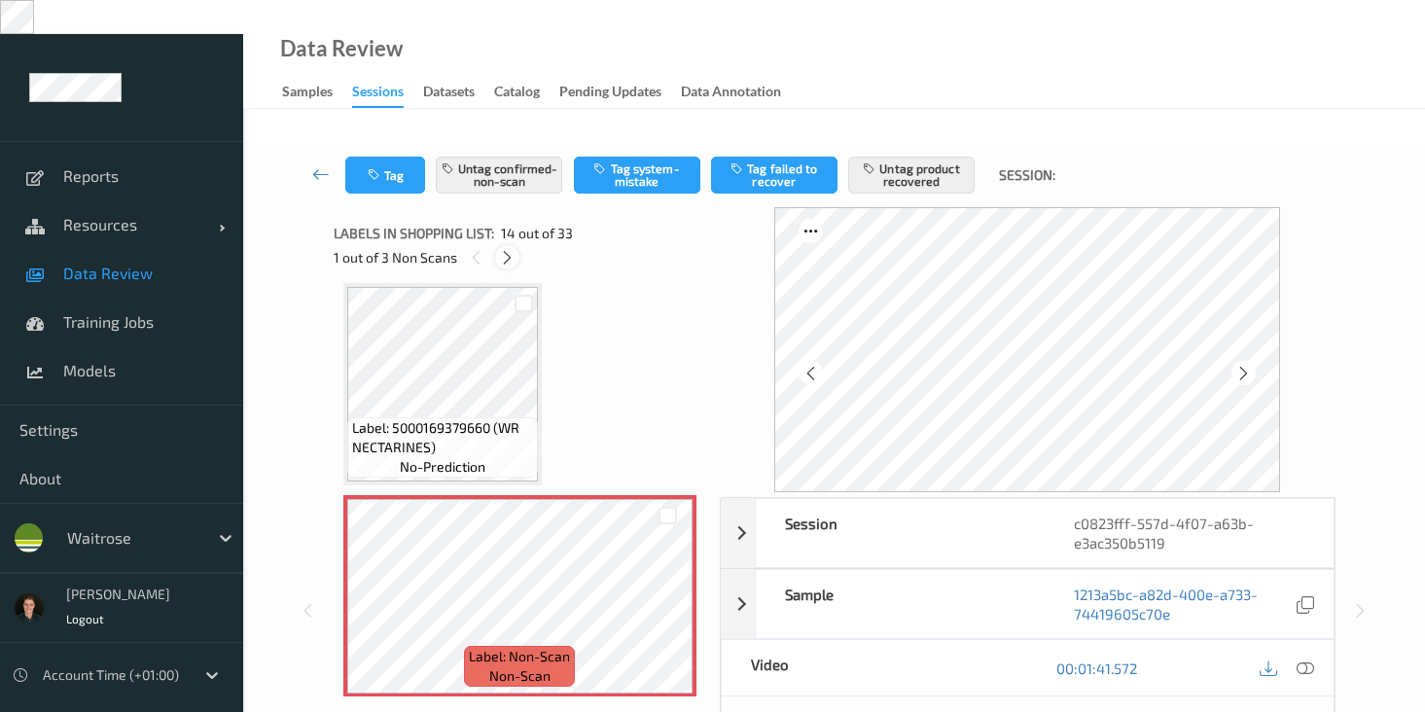
click at [504, 249] on icon at bounding box center [507, 258] width 17 height 18
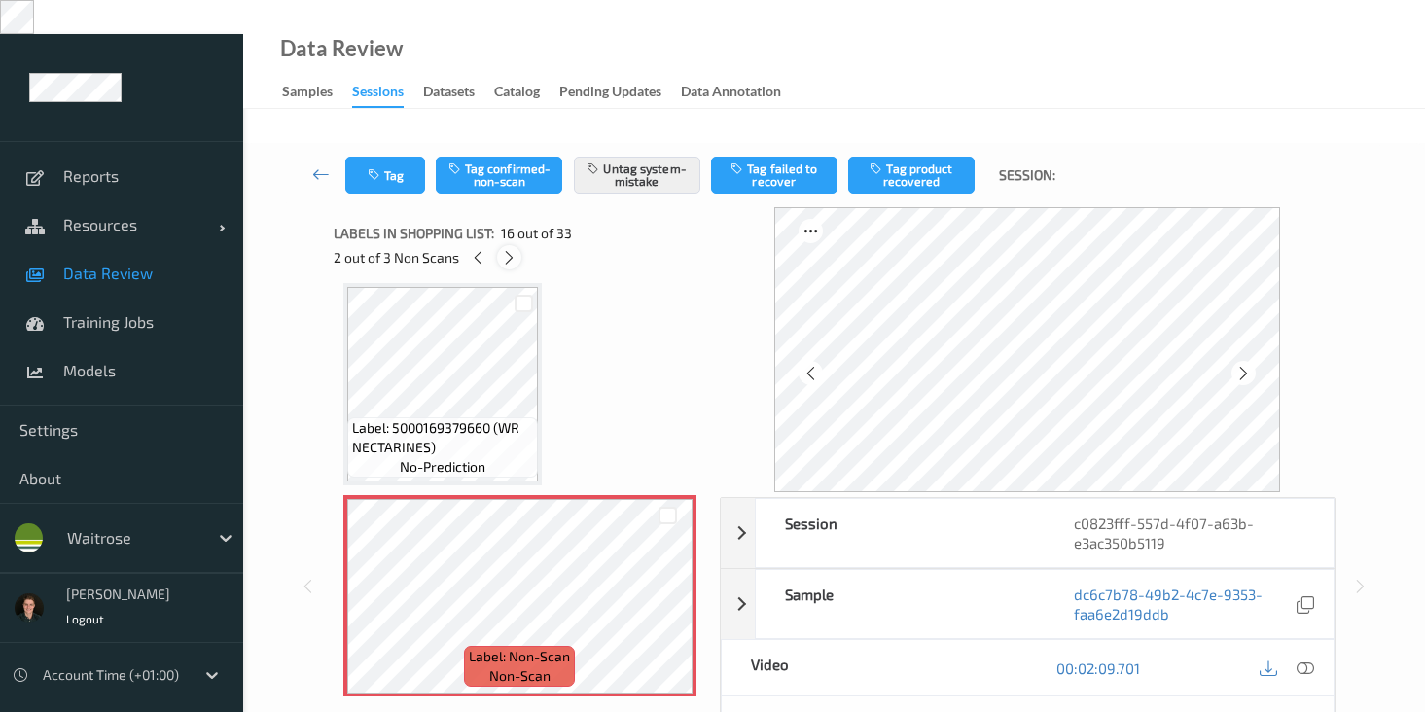
click at [513, 249] on icon at bounding box center [509, 258] width 17 height 18
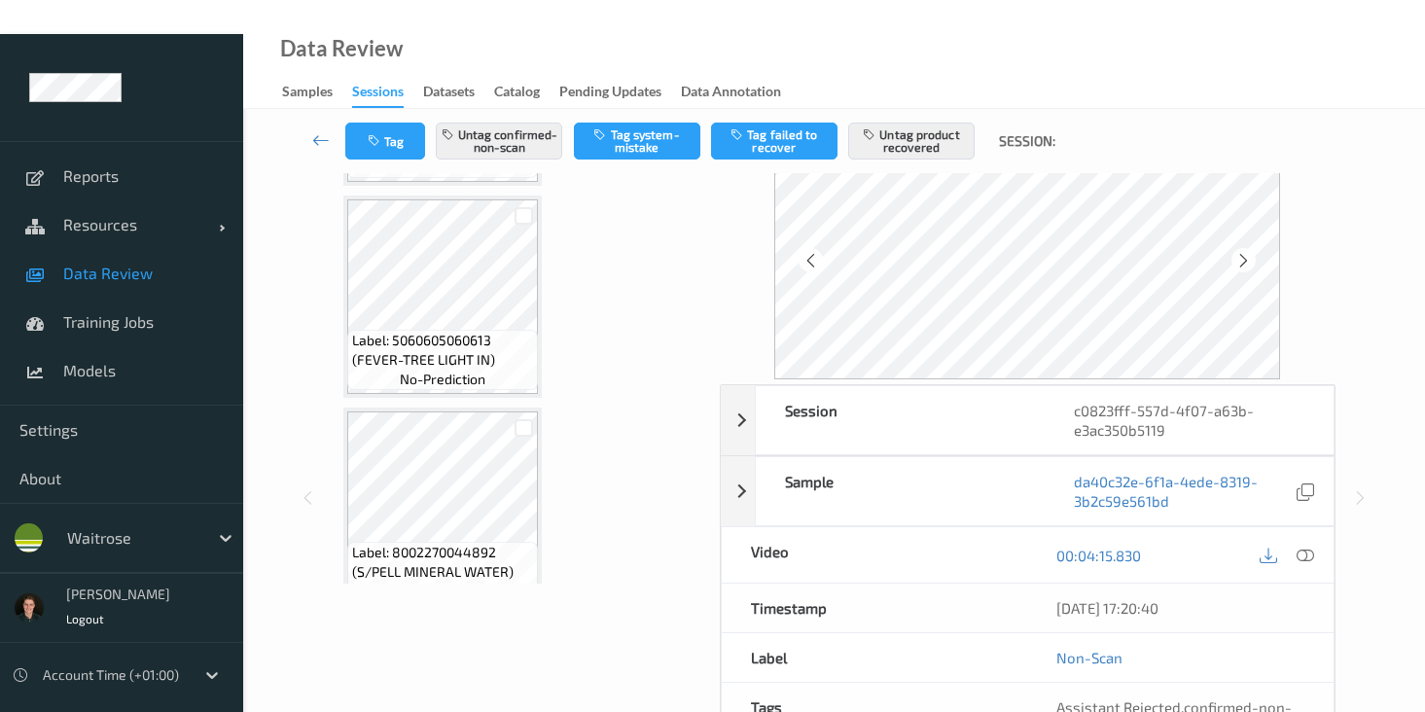
scroll to position [6595, 0]
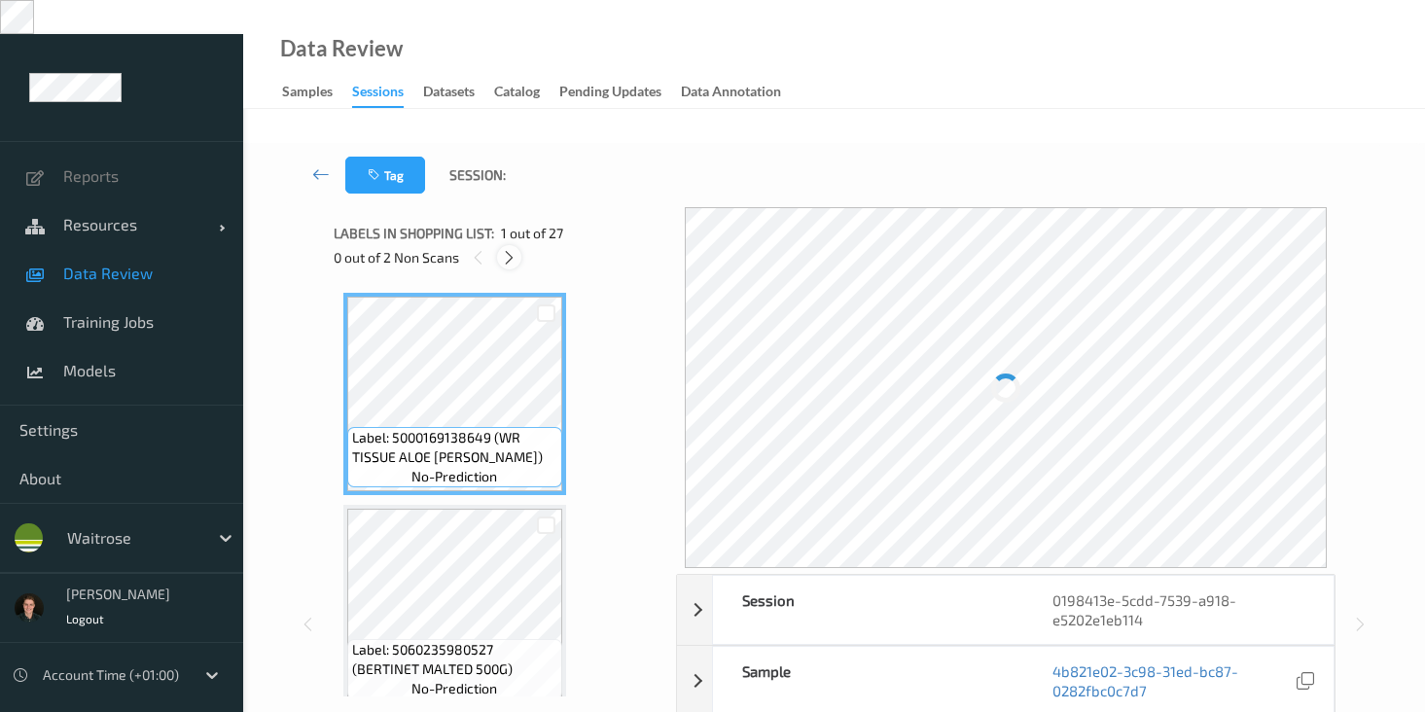
click at [516, 249] on icon at bounding box center [509, 258] width 17 height 18
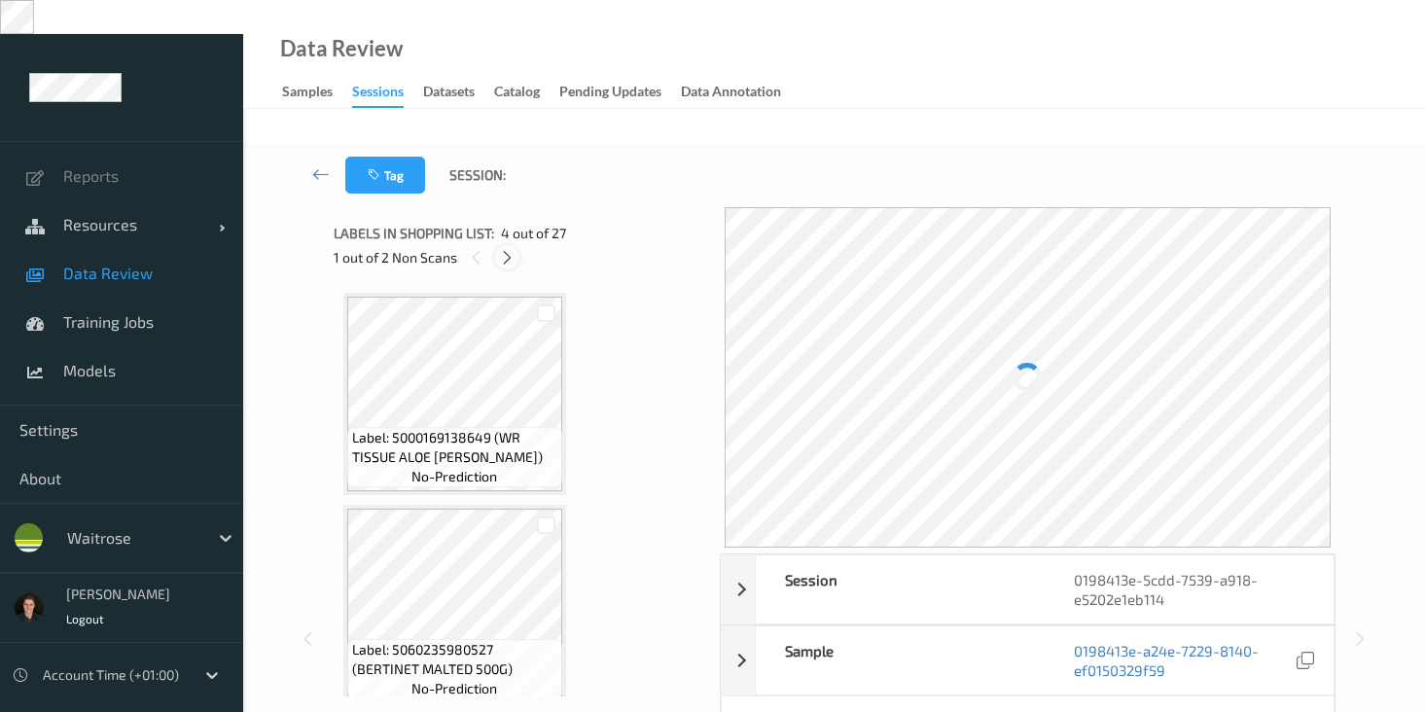
scroll to position [434, 0]
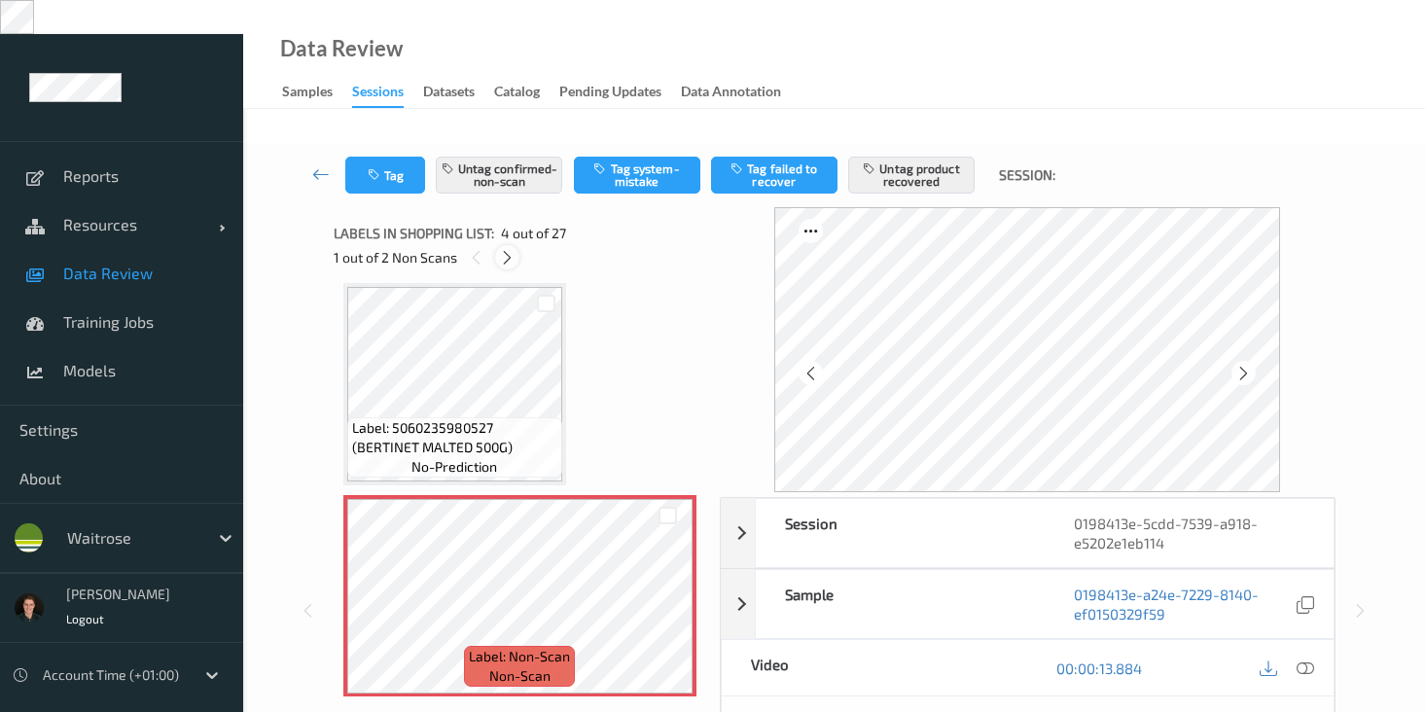
click at [515, 245] on div at bounding box center [507, 257] width 24 height 24
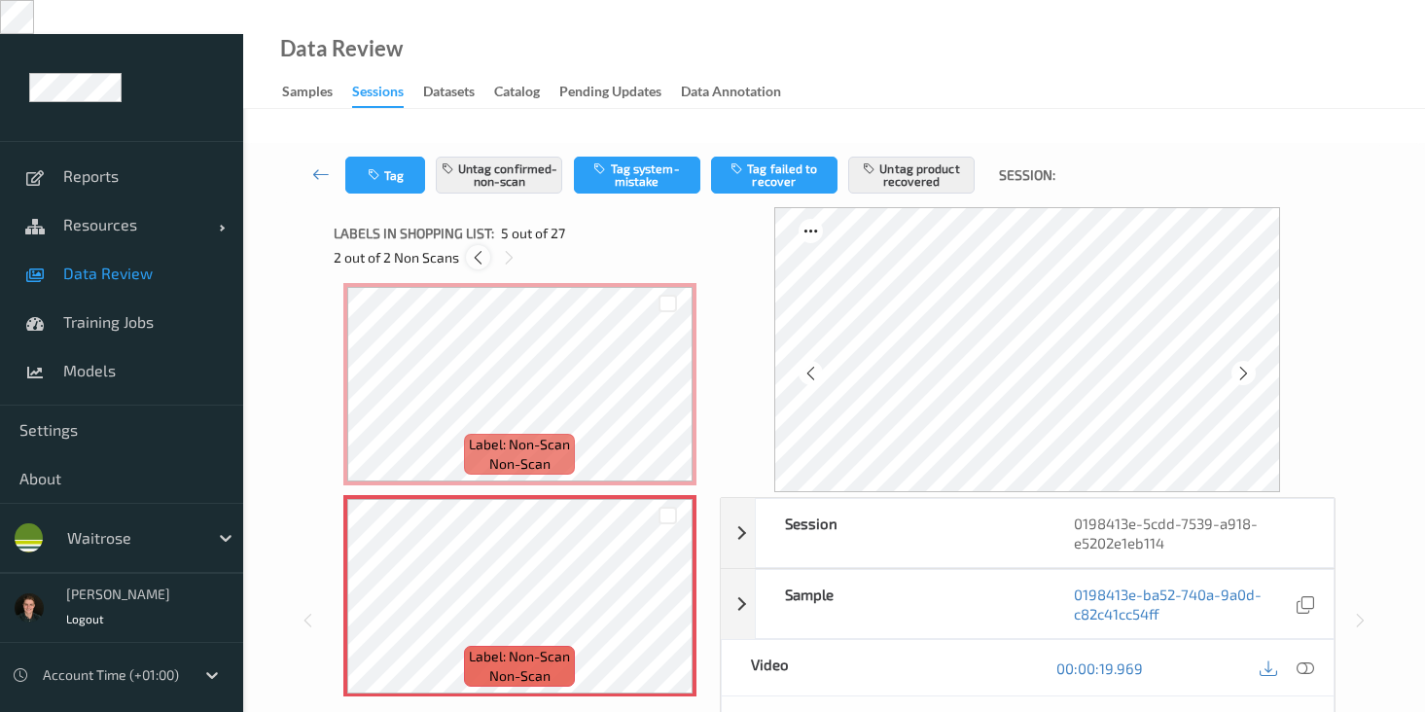
click at [480, 249] on icon at bounding box center [478, 258] width 17 height 18
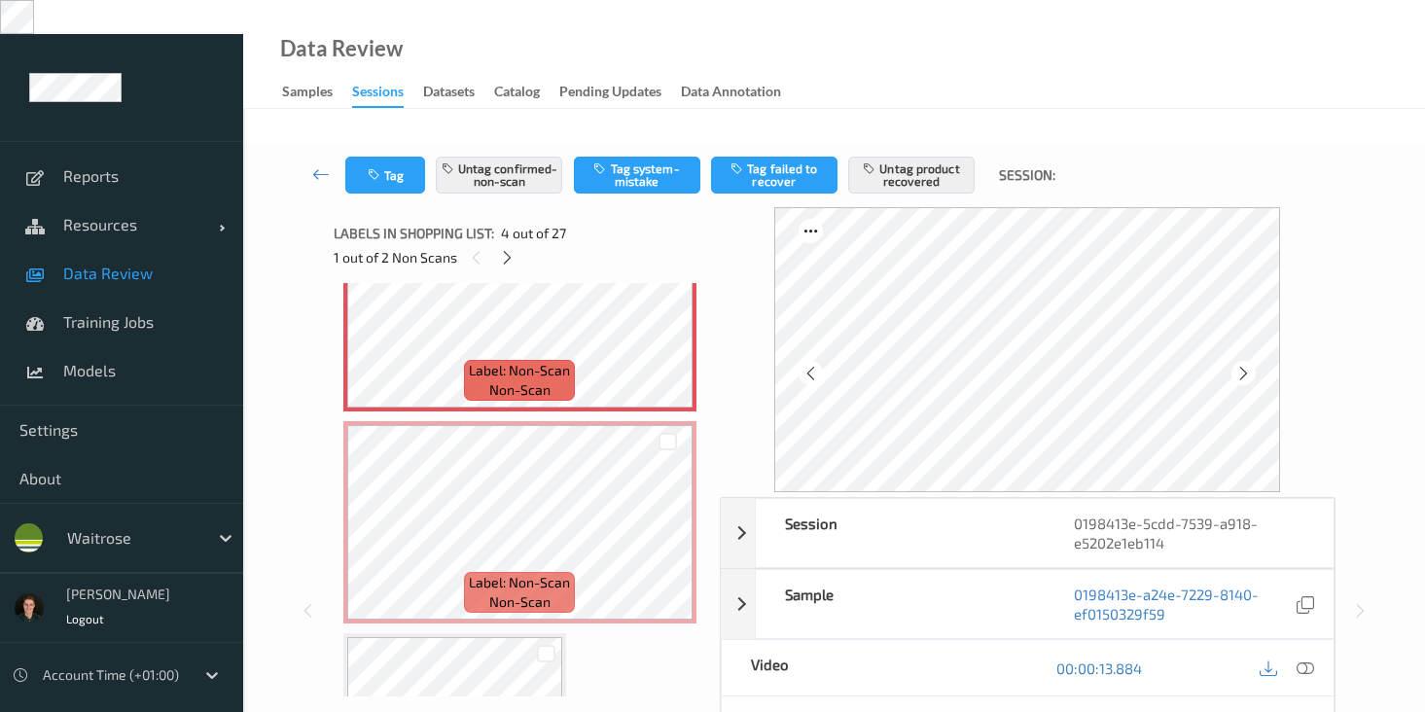
scroll to position [577, 0]
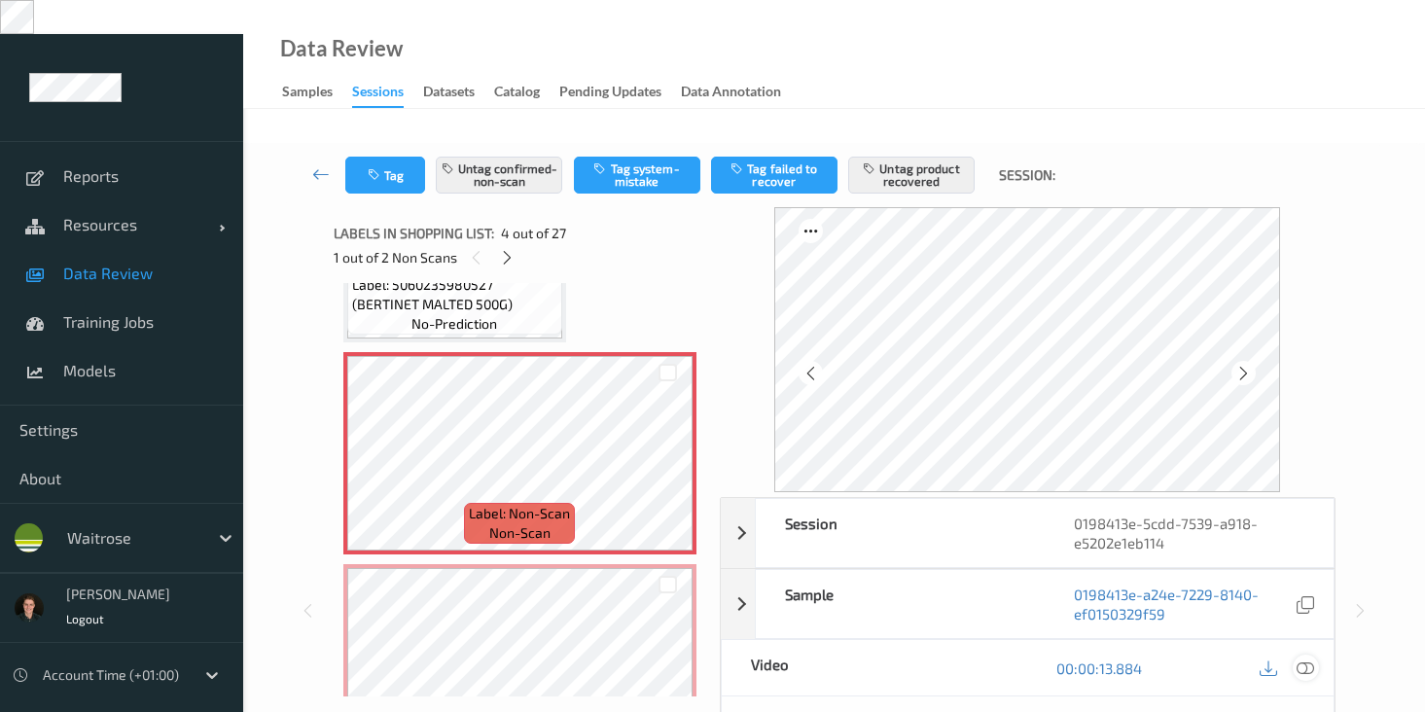
click at [1307, 660] on icon at bounding box center [1306, 669] width 18 height 18
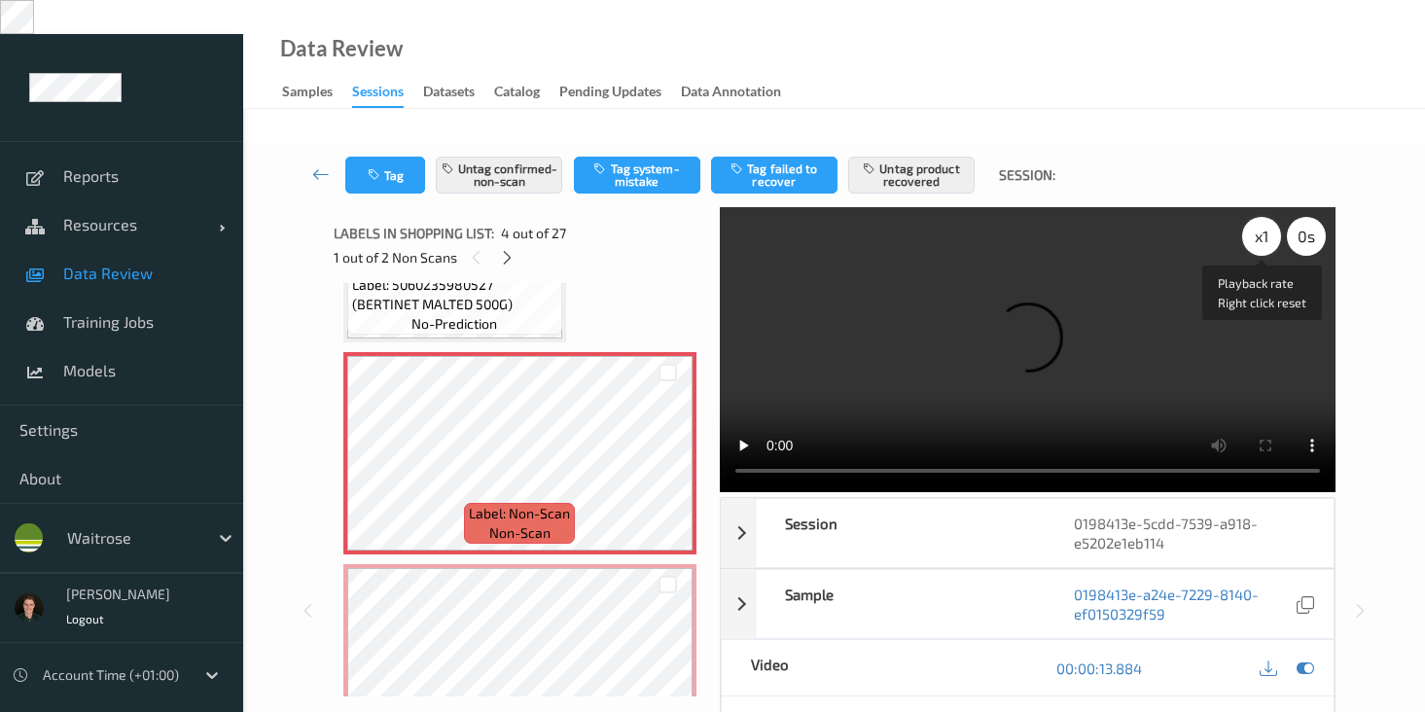
click at [1269, 217] on div "x 1" at bounding box center [1261, 236] width 39 height 39
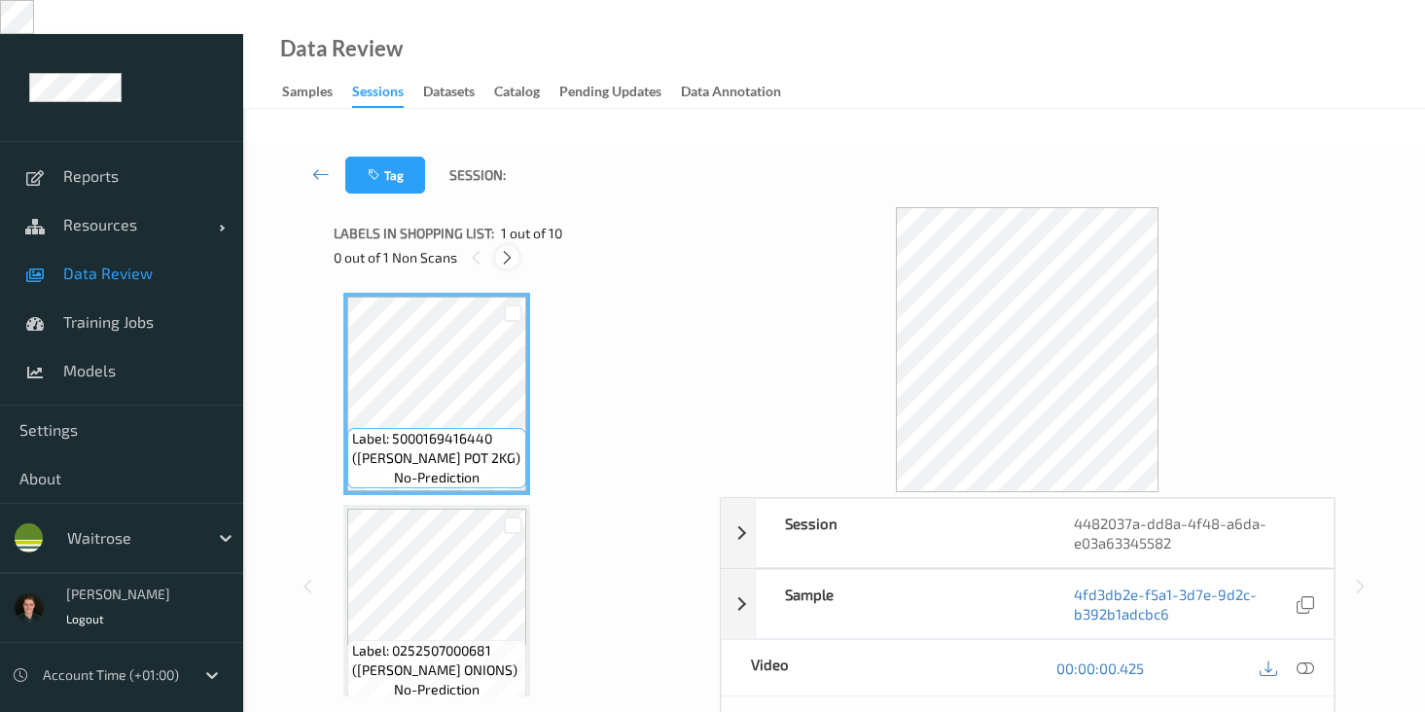
click at [505, 249] on icon at bounding box center [507, 258] width 17 height 18
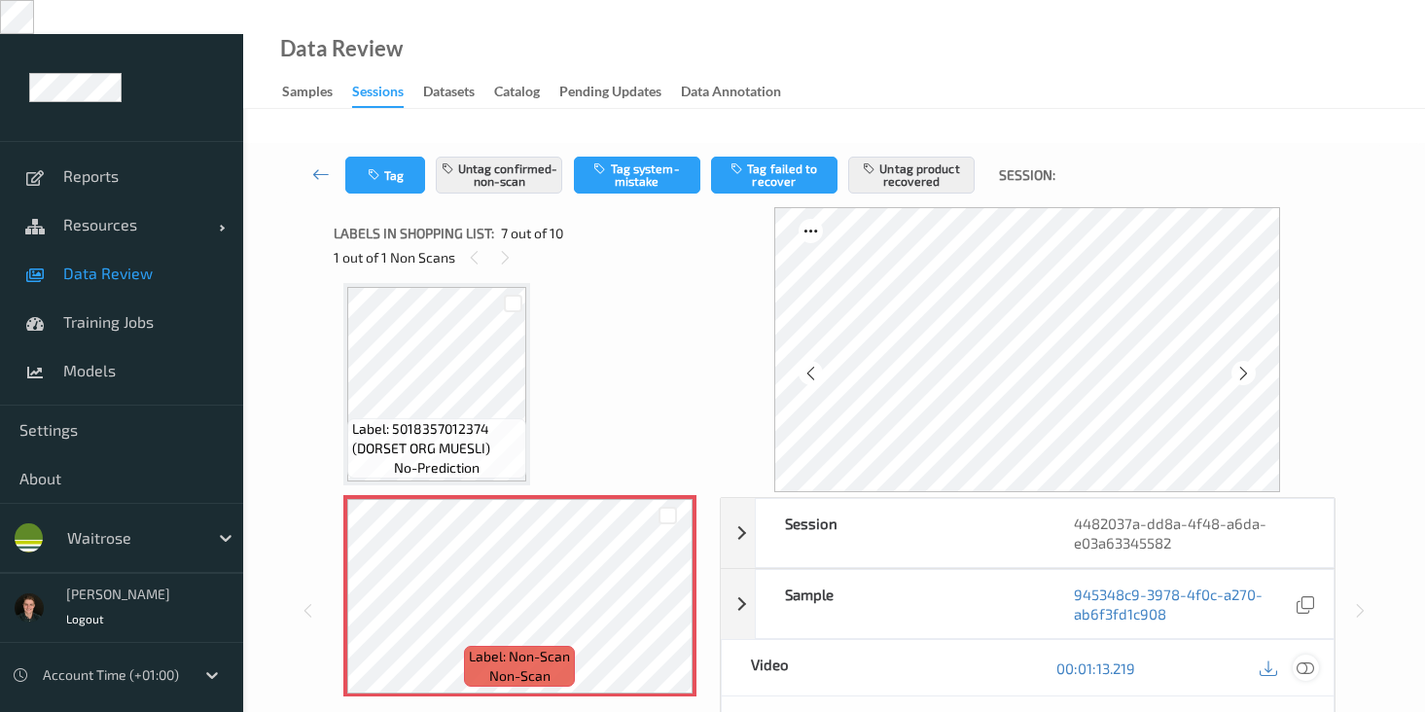
click at [1305, 660] on icon at bounding box center [1306, 669] width 18 height 18
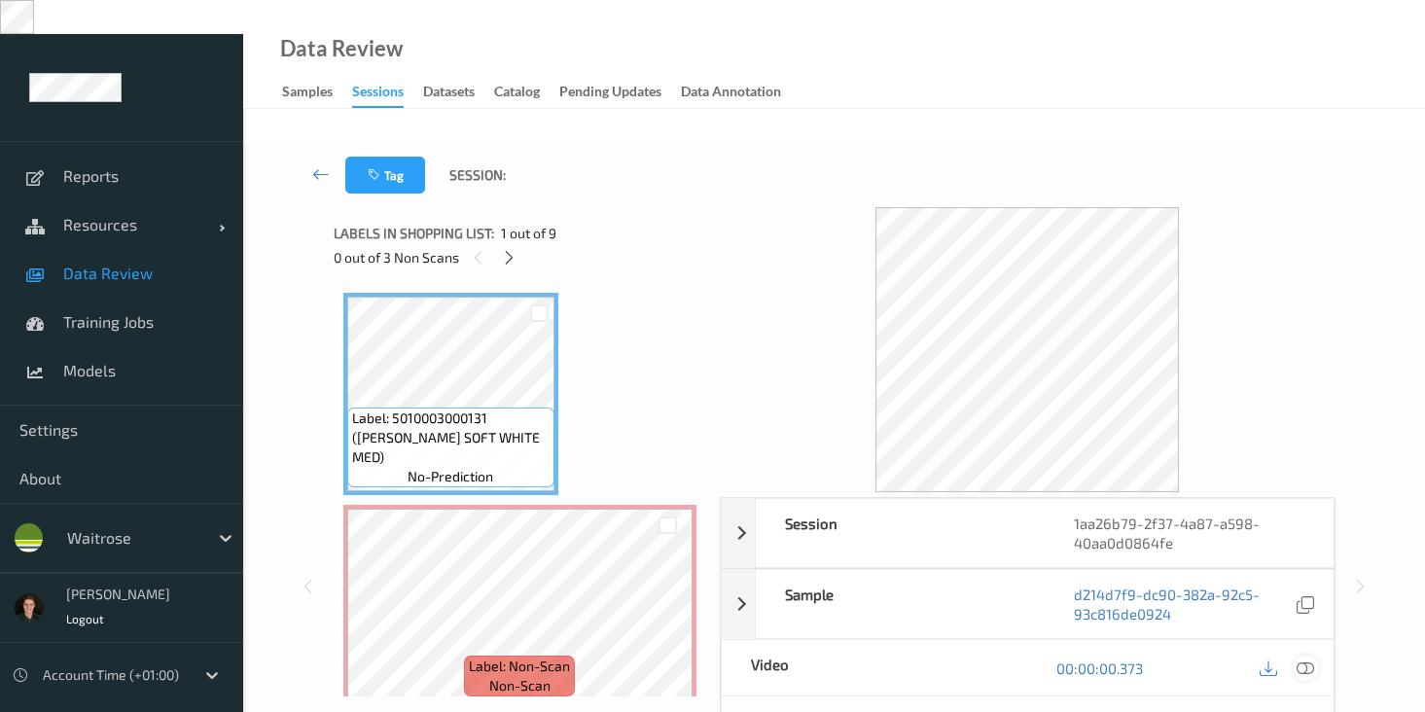
click at [1302, 660] on icon at bounding box center [1306, 669] width 18 height 18
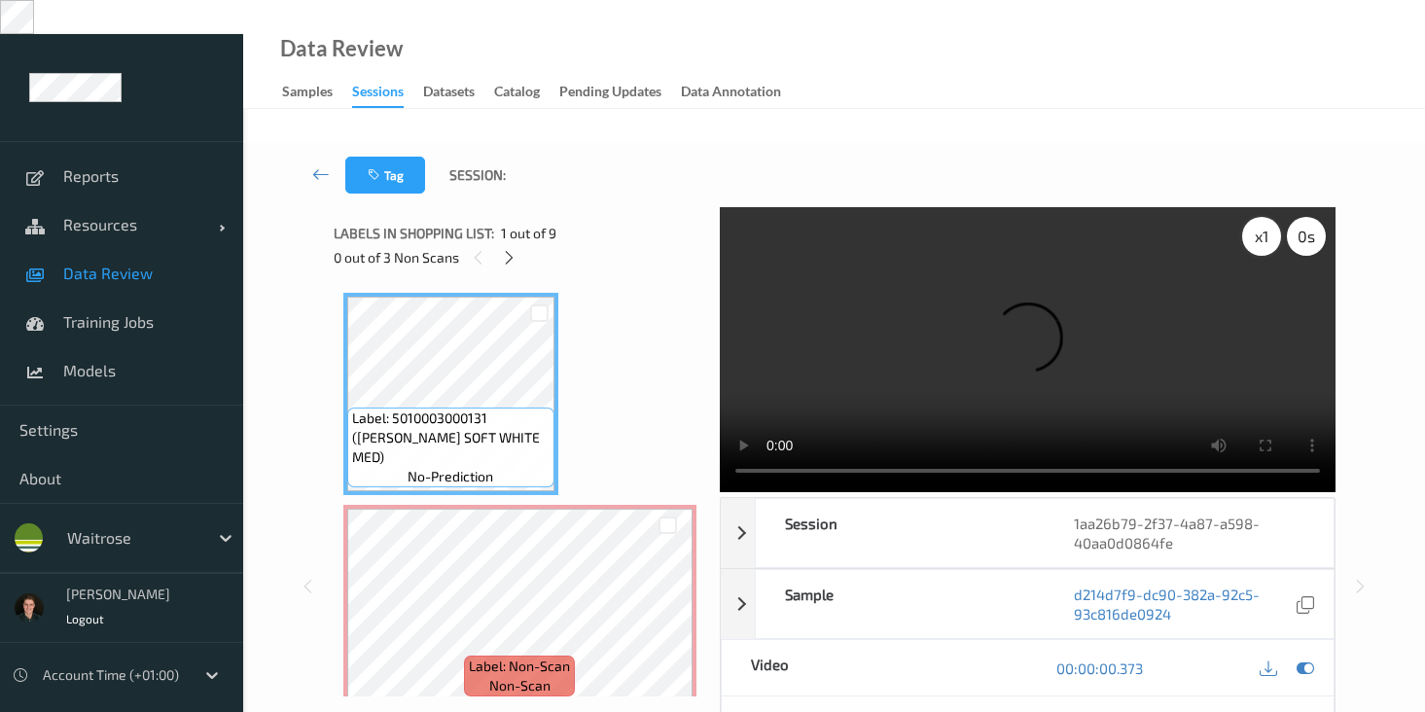
click at [1261, 217] on div "x 1" at bounding box center [1261, 236] width 39 height 39
click at [845, 325] on video at bounding box center [1028, 349] width 616 height 285
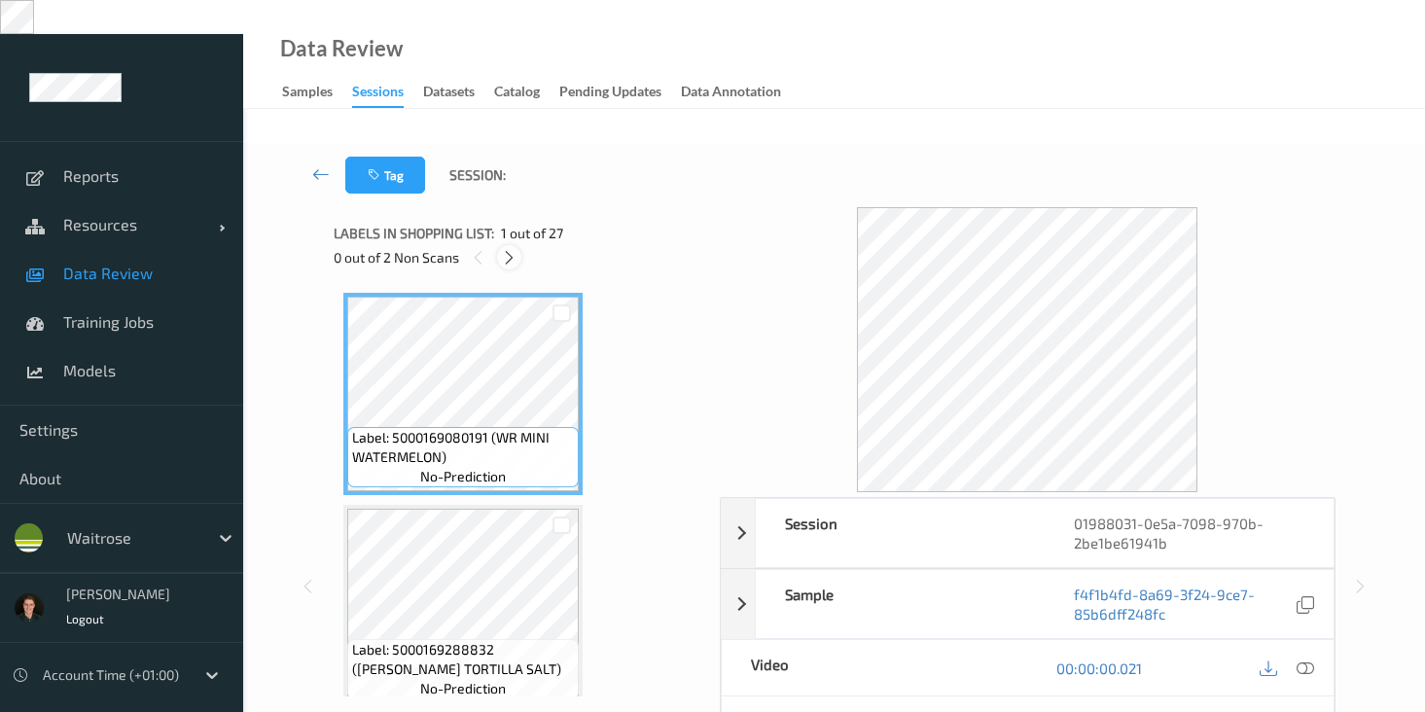
click at [505, 249] on icon at bounding box center [509, 258] width 17 height 18
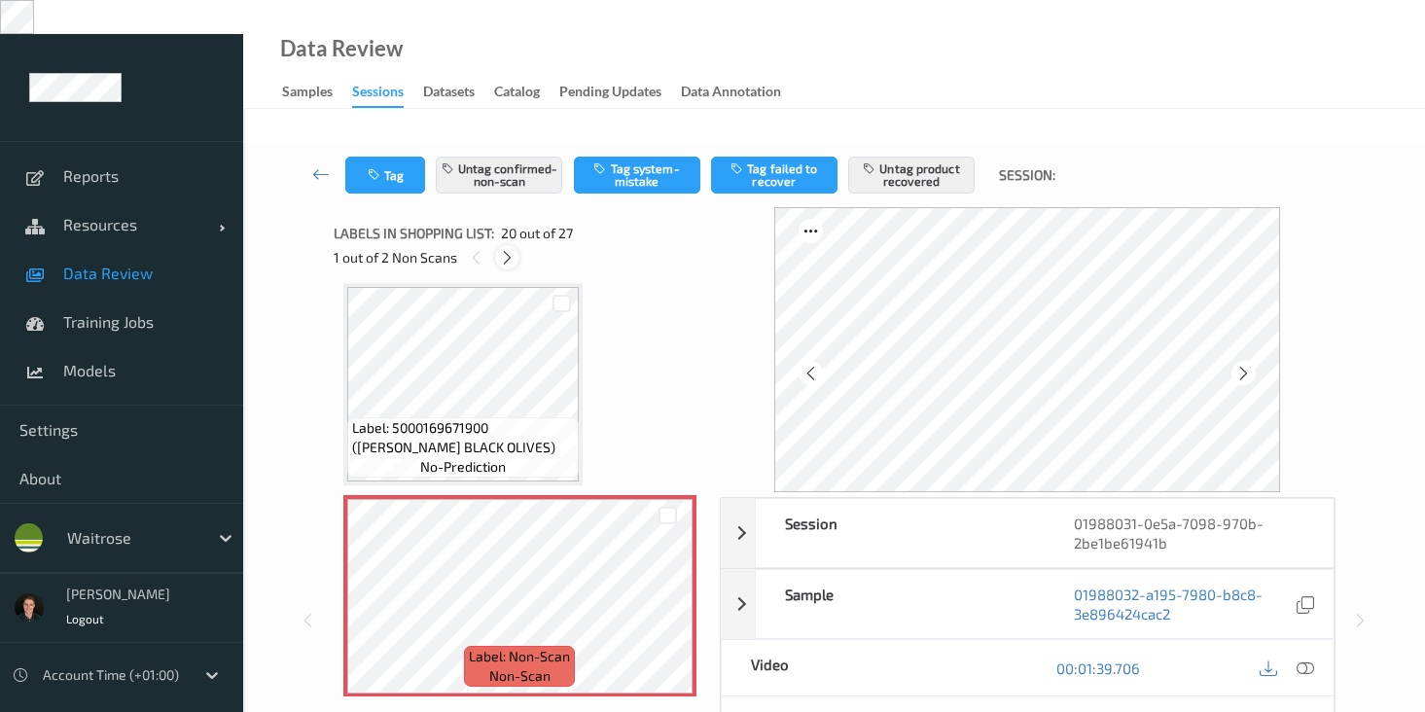
click at [505, 249] on icon at bounding box center [507, 258] width 17 height 18
click at [504, 249] on icon at bounding box center [509, 258] width 17 height 18
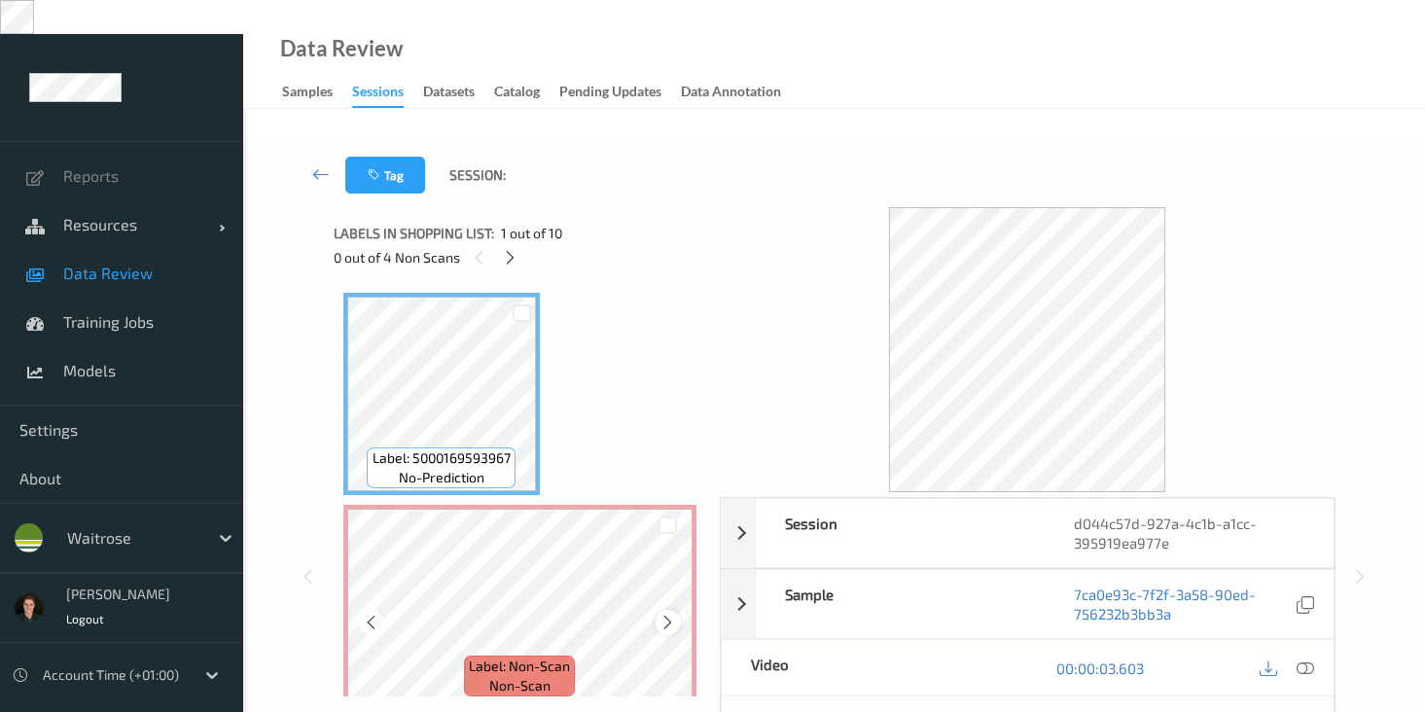
click at [670, 614] on icon at bounding box center [668, 623] width 17 height 18
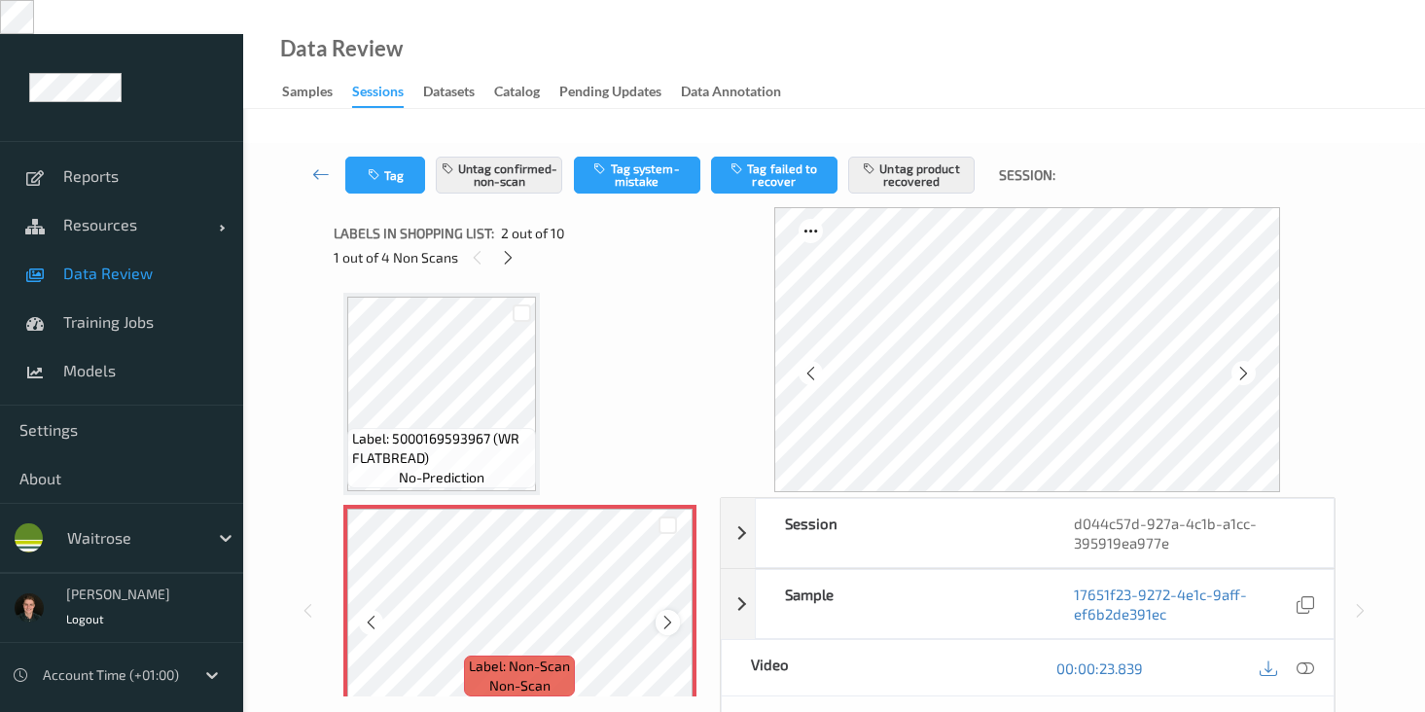
click at [670, 614] on icon at bounding box center [668, 623] width 17 height 18
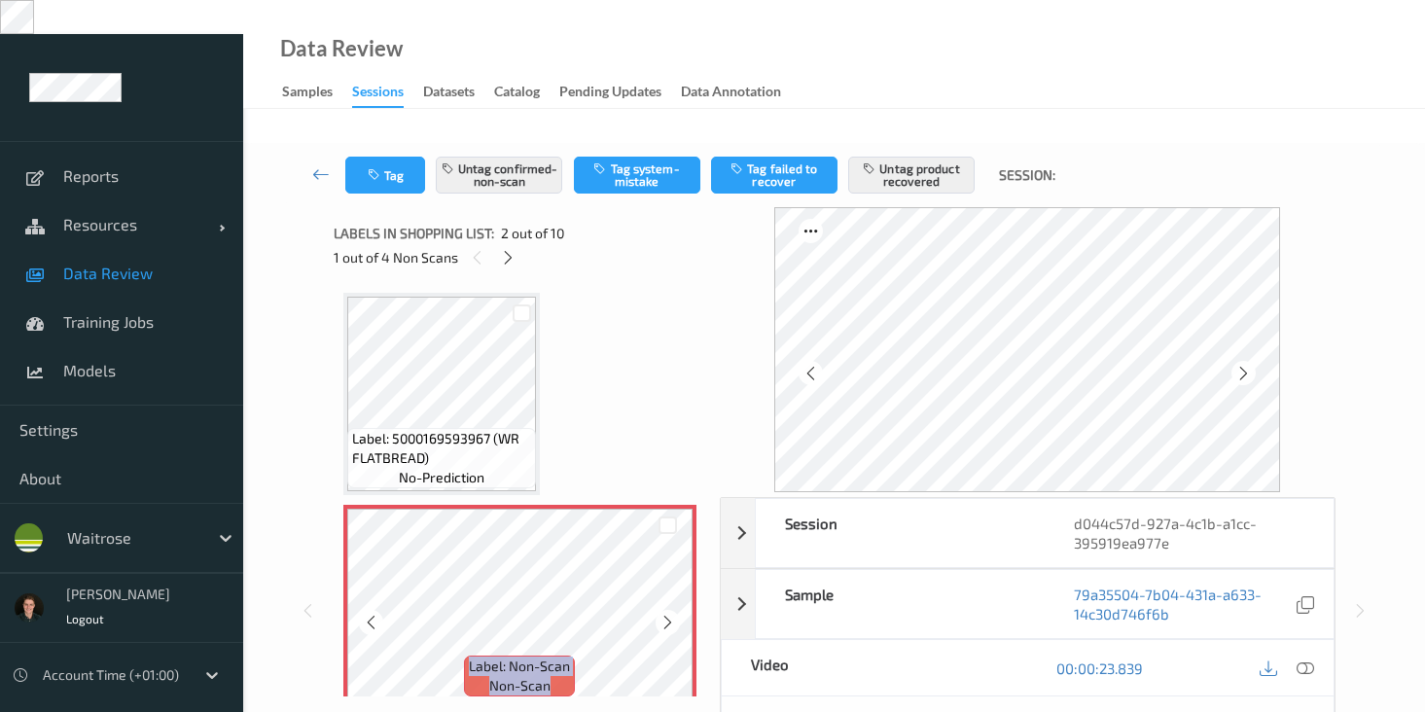
click at [670, 614] on icon at bounding box center [668, 623] width 17 height 18
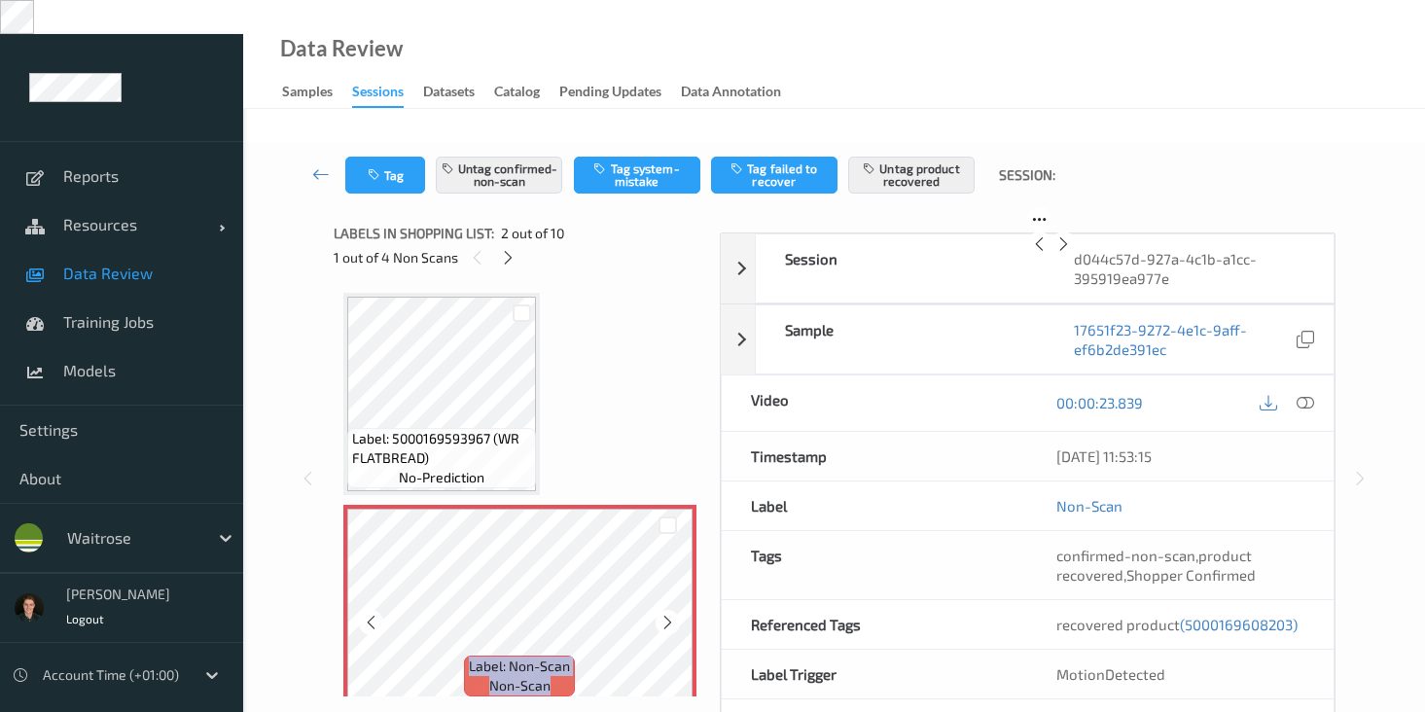
click at [670, 614] on icon at bounding box center [668, 623] width 17 height 18
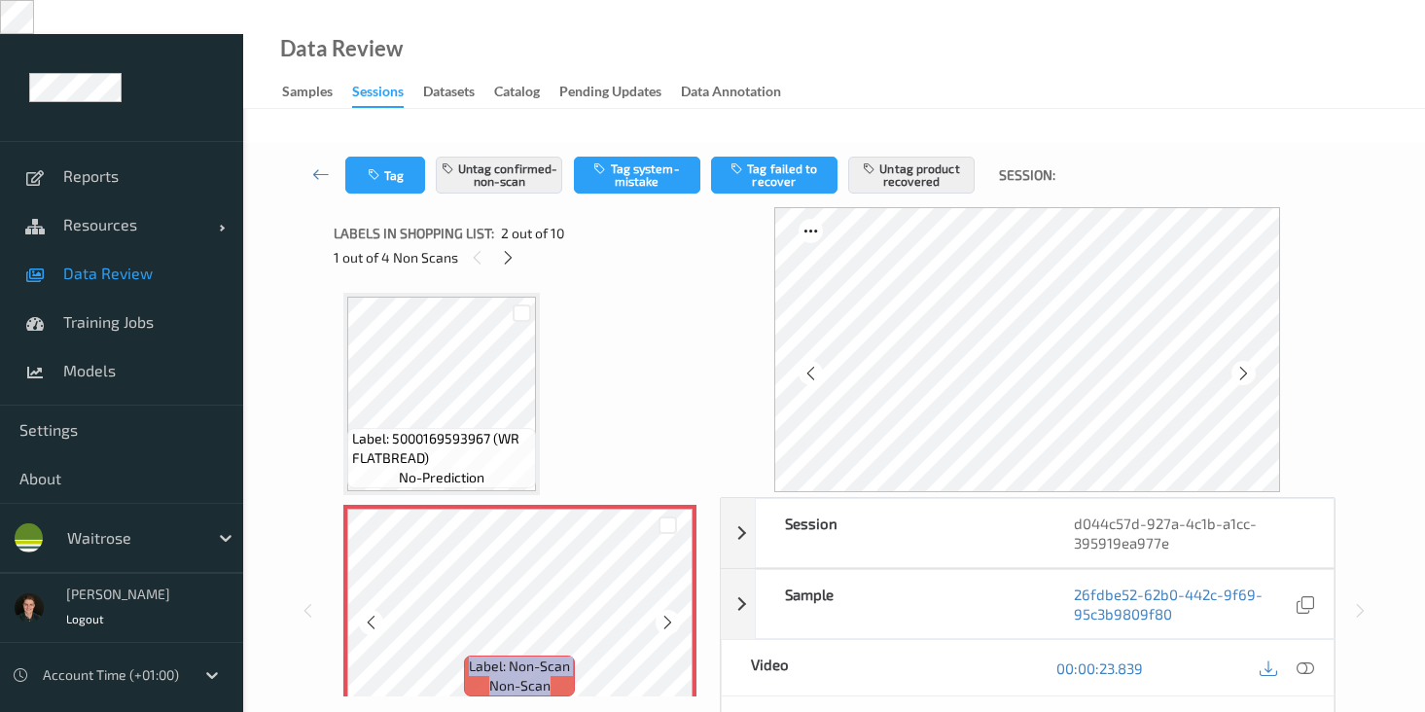
click at [670, 614] on icon at bounding box center [668, 623] width 17 height 18
click at [1306, 660] on icon at bounding box center [1306, 669] width 18 height 18
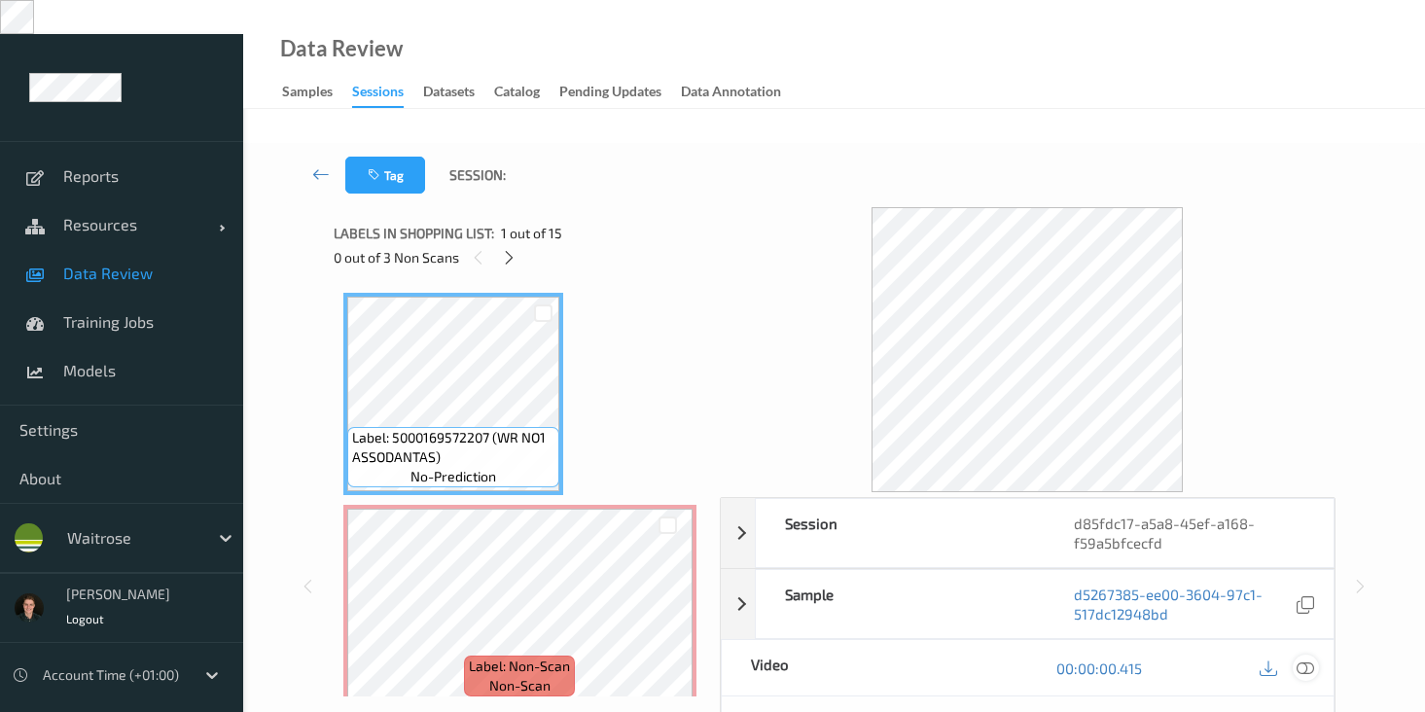
click at [1307, 660] on icon at bounding box center [1306, 669] width 18 height 18
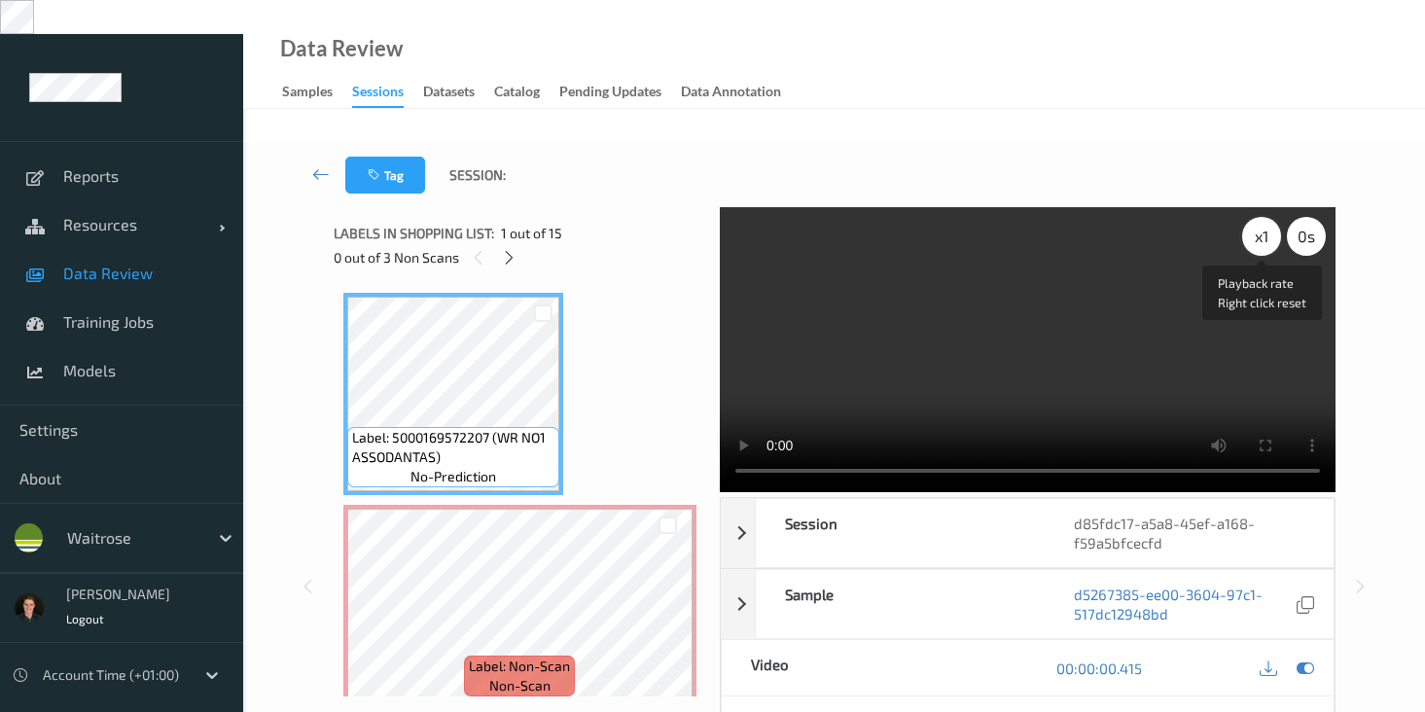
click at [1261, 217] on div "x 1" at bounding box center [1261, 236] width 39 height 39
click at [931, 219] on video at bounding box center [1028, 349] width 616 height 285
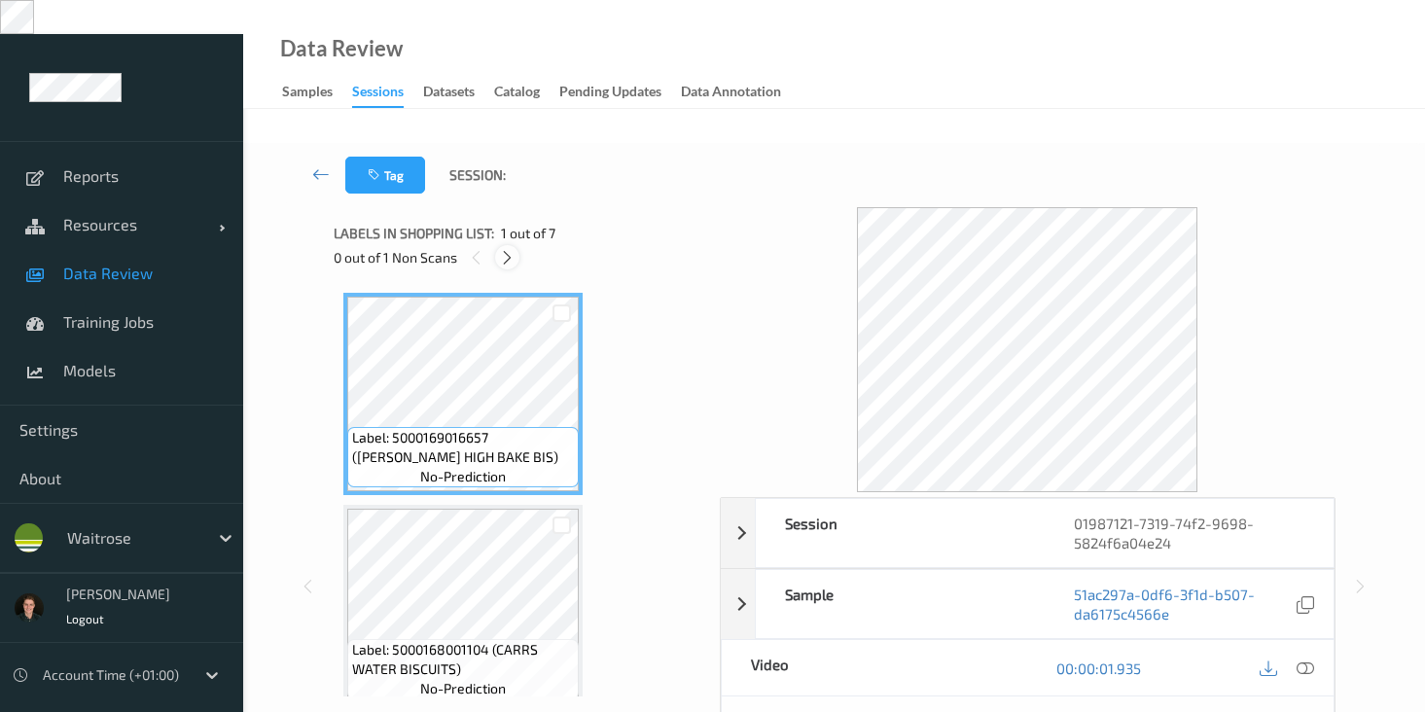
click at [508, 249] on icon at bounding box center [507, 258] width 17 height 18
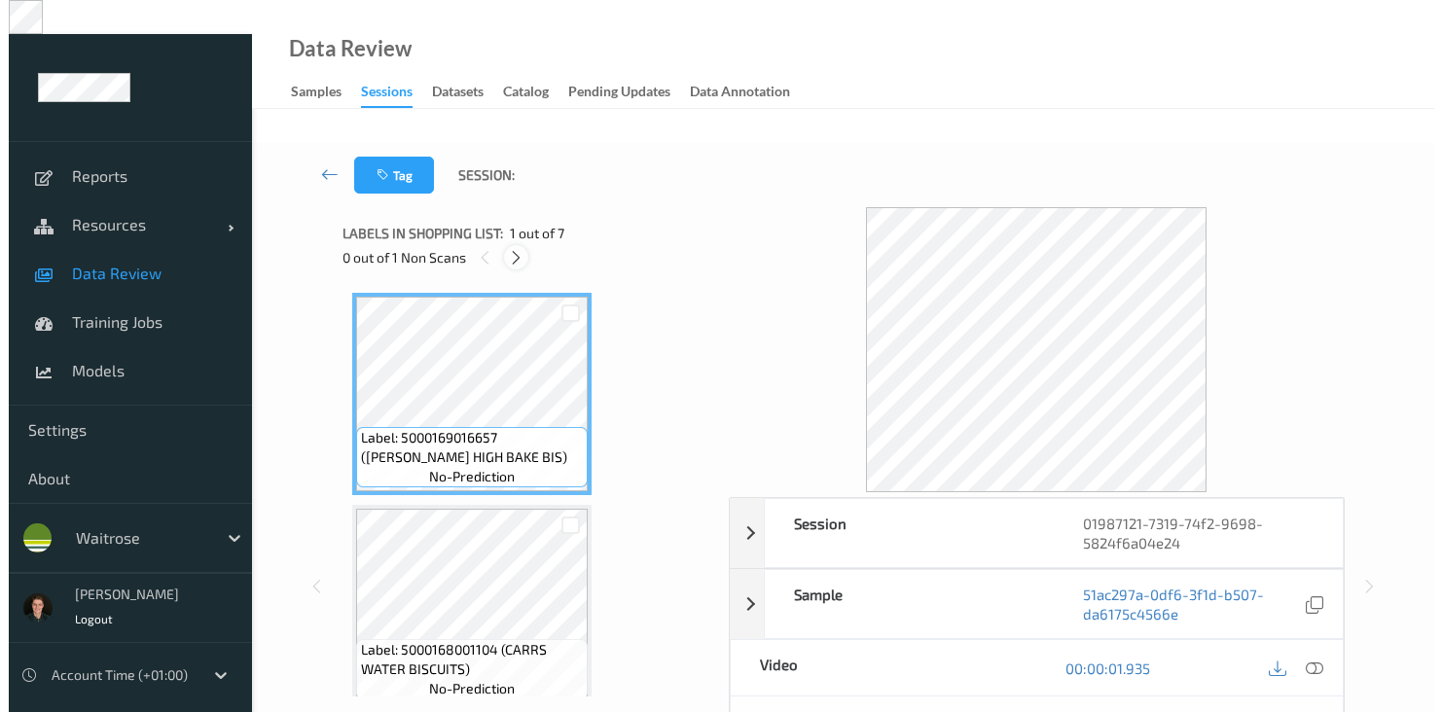
scroll to position [646, 0]
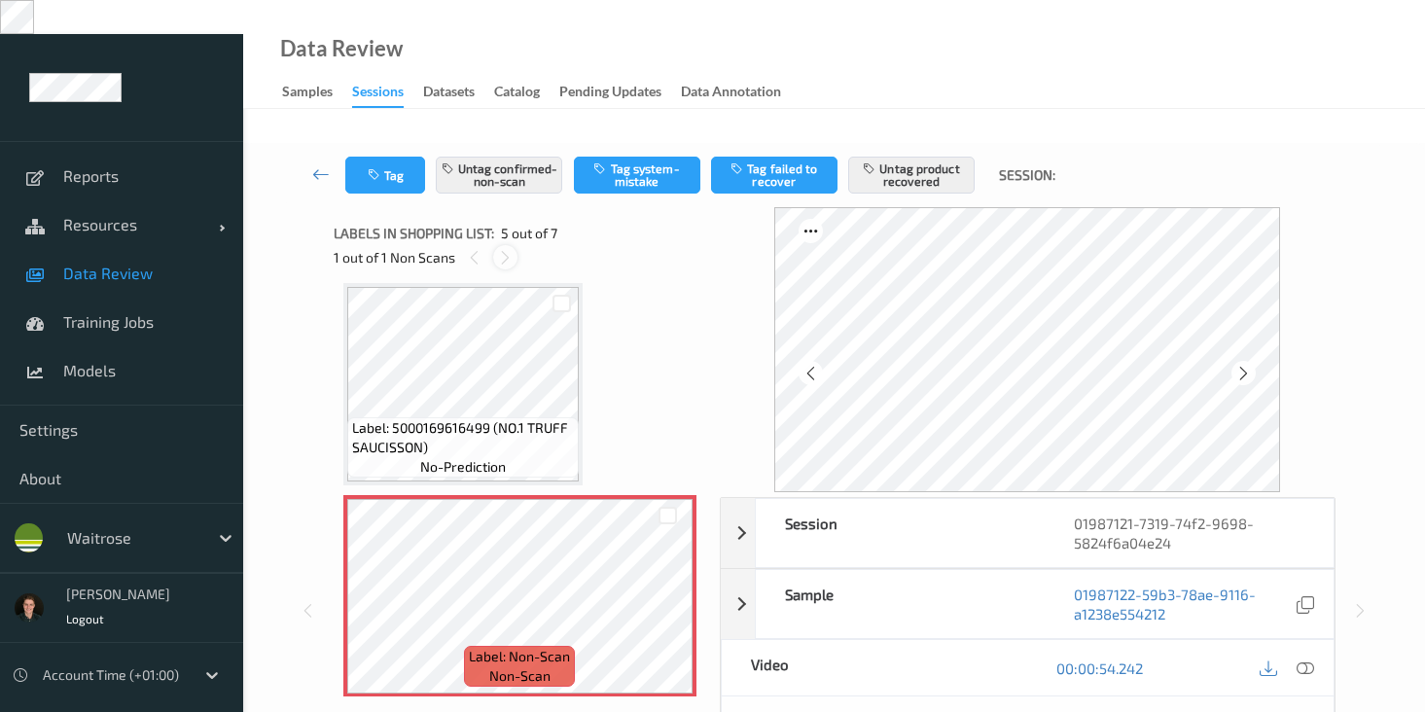
click at [508, 249] on icon at bounding box center [505, 258] width 17 height 18
click at [1309, 660] on icon at bounding box center [1306, 669] width 18 height 18
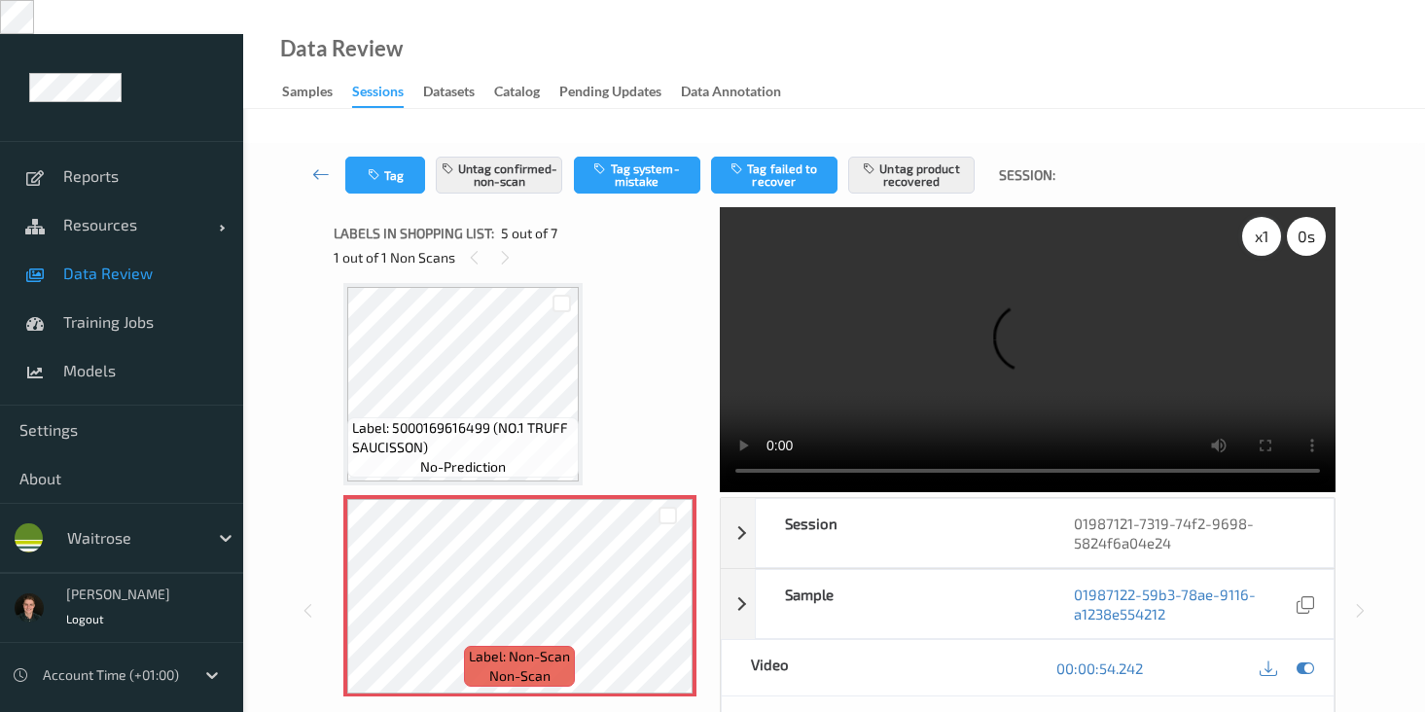
click at [1242, 217] on div "x 1 0 s" at bounding box center [1284, 236] width 84 height 39
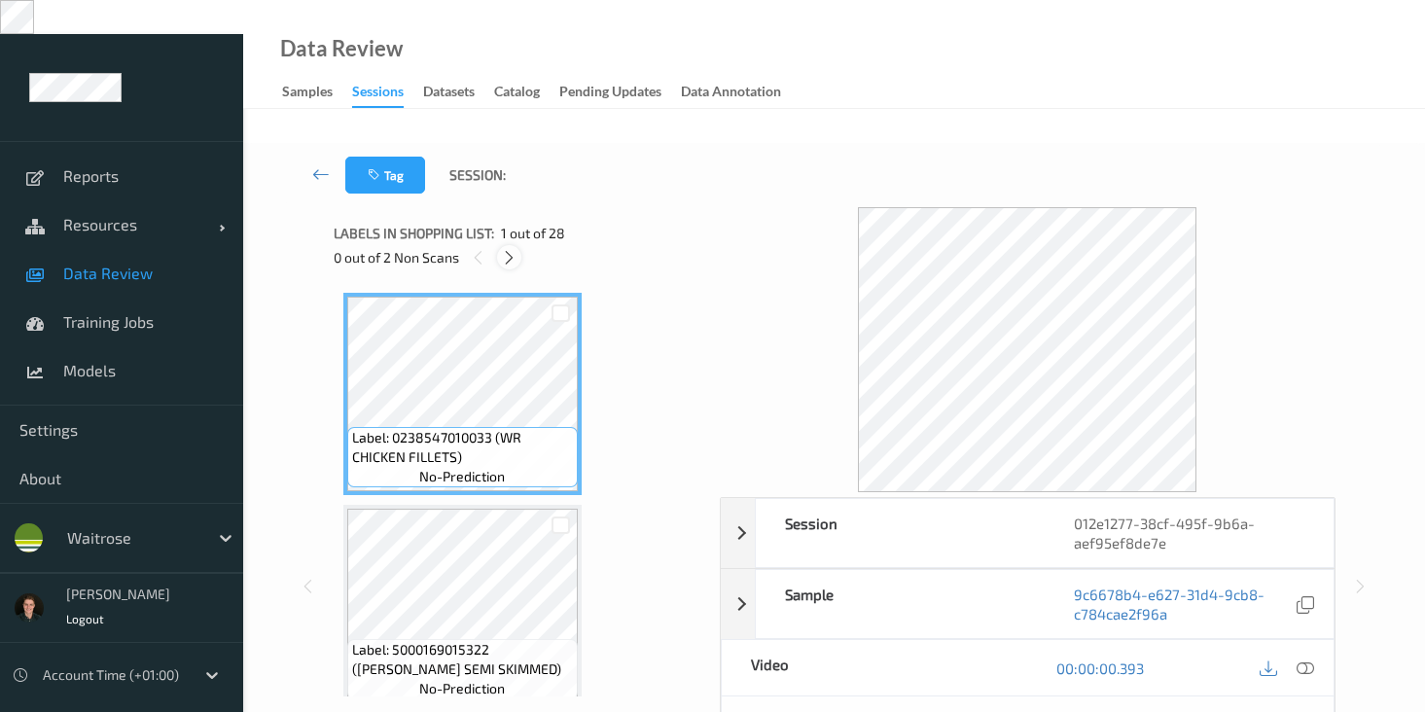
click at [512, 249] on icon at bounding box center [509, 258] width 17 height 18
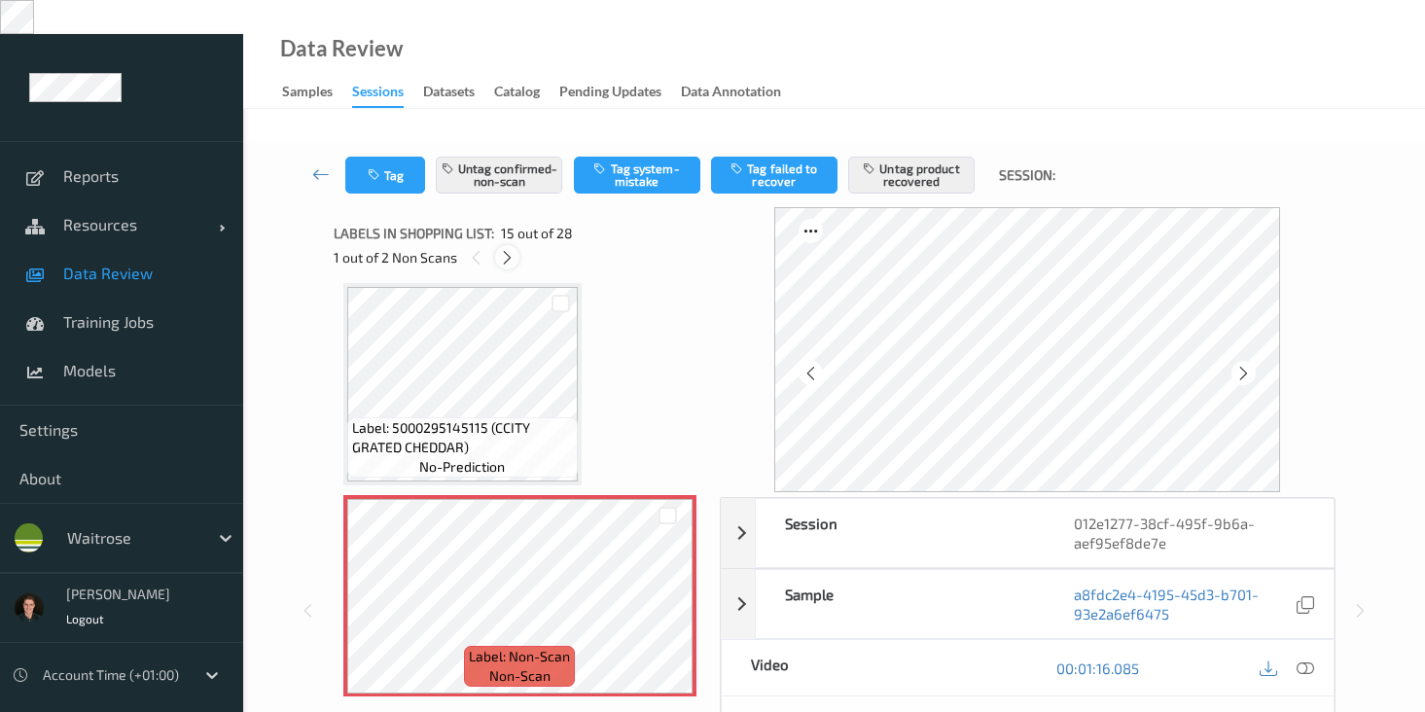
click at [512, 249] on icon at bounding box center [507, 258] width 17 height 18
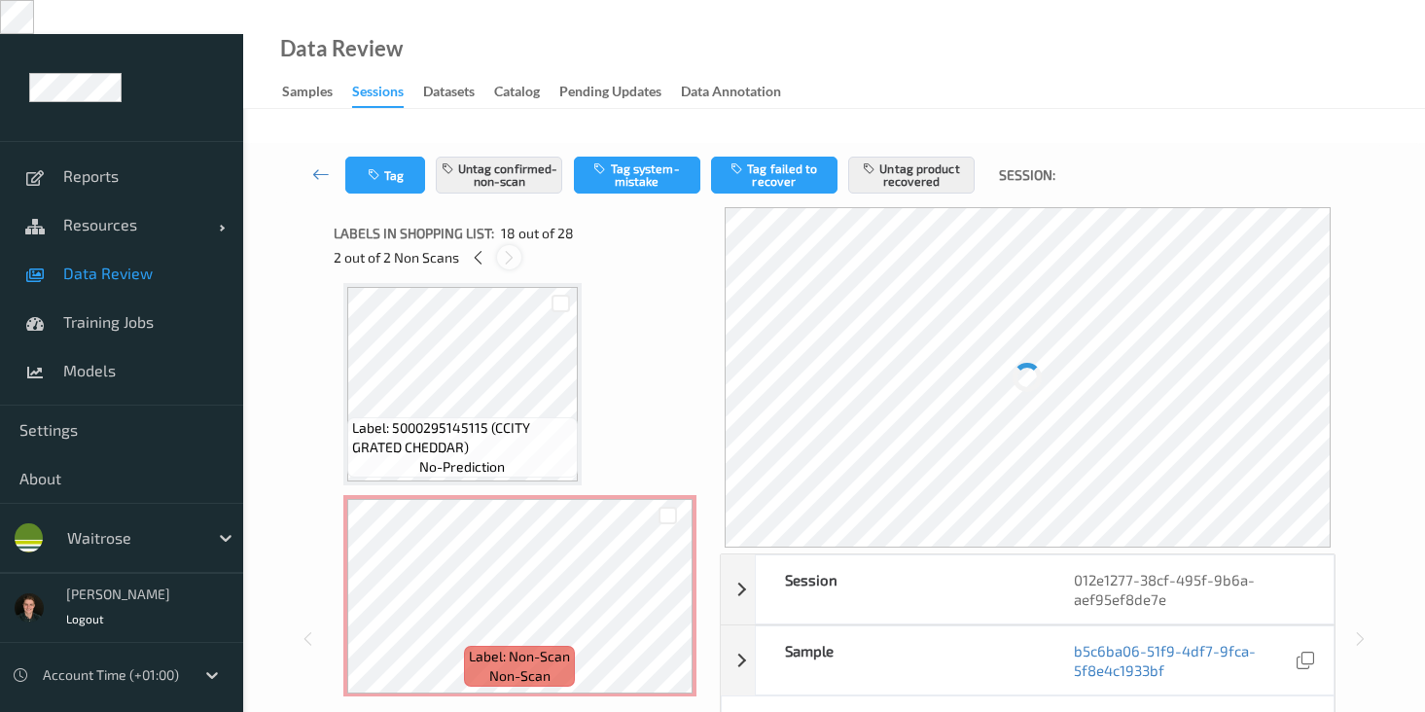
scroll to position [3403, 0]
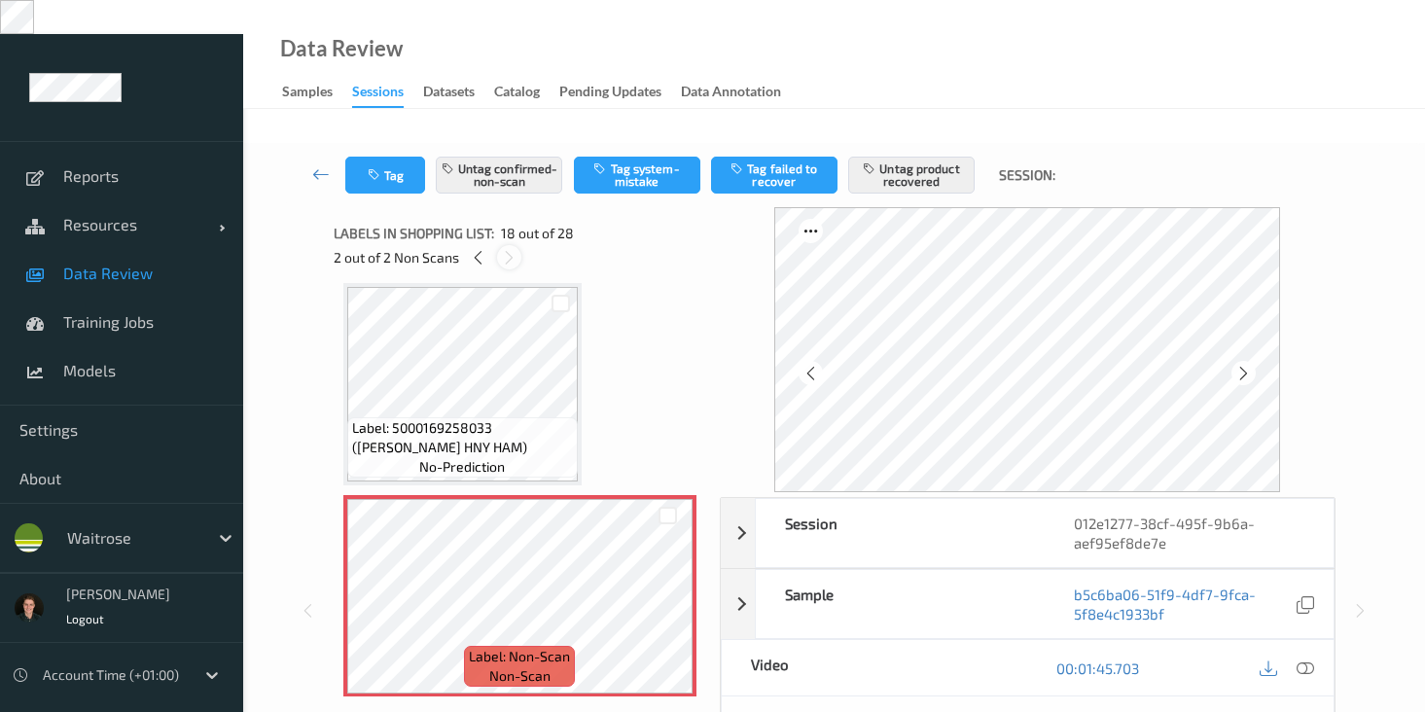
click at [512, 249] on icon at bounding box center [509, 258] width 17 height 18
click at [1303, 660] on icon at bounding box center [1306, 669] width 18 height 18
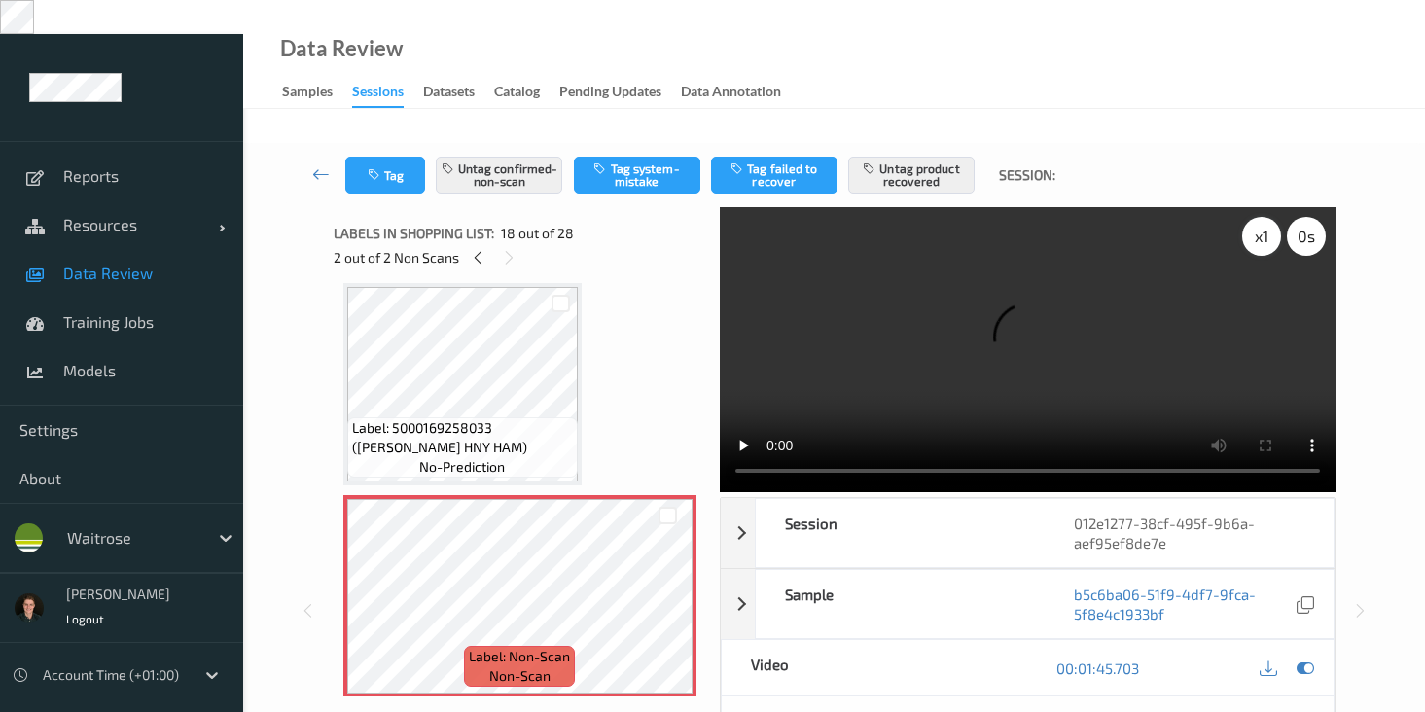
click at [1265, 217] on div "x 1" at bounding box center [1261, 236] width 39 height 39
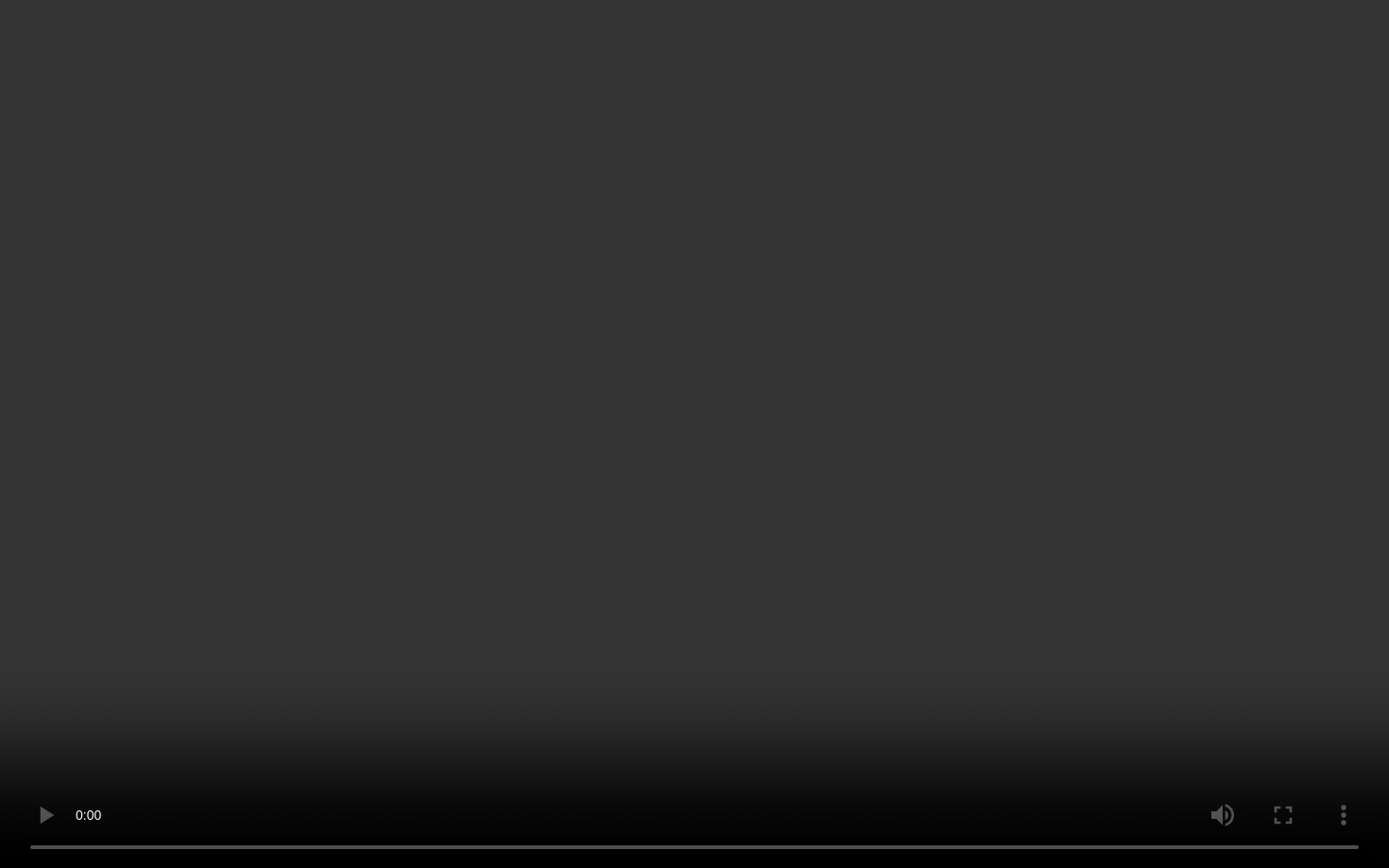
click at [794, 690] on video at bounding box center [694, 434] width 1389 height 868
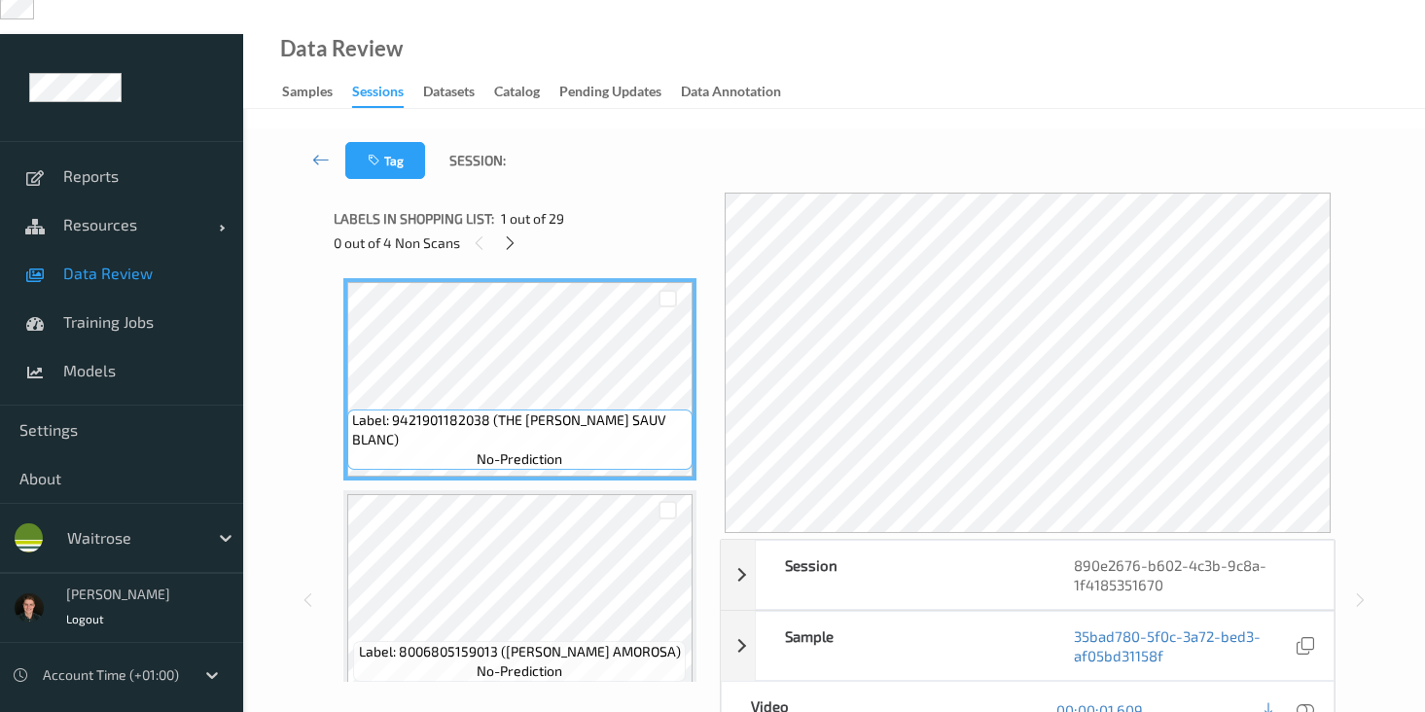
scroll to position [7, 0]
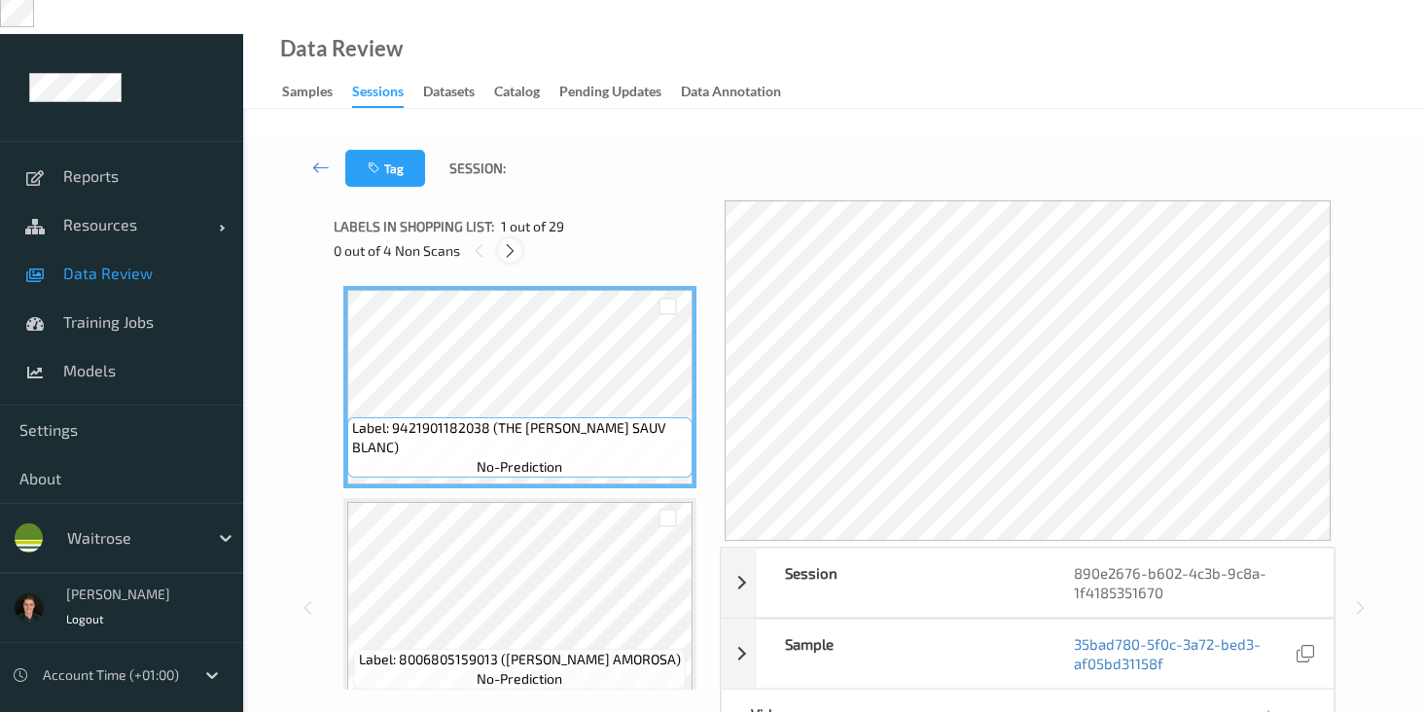
click at [505, 238] on div at bounding box center [510, 250] width 24 height 24
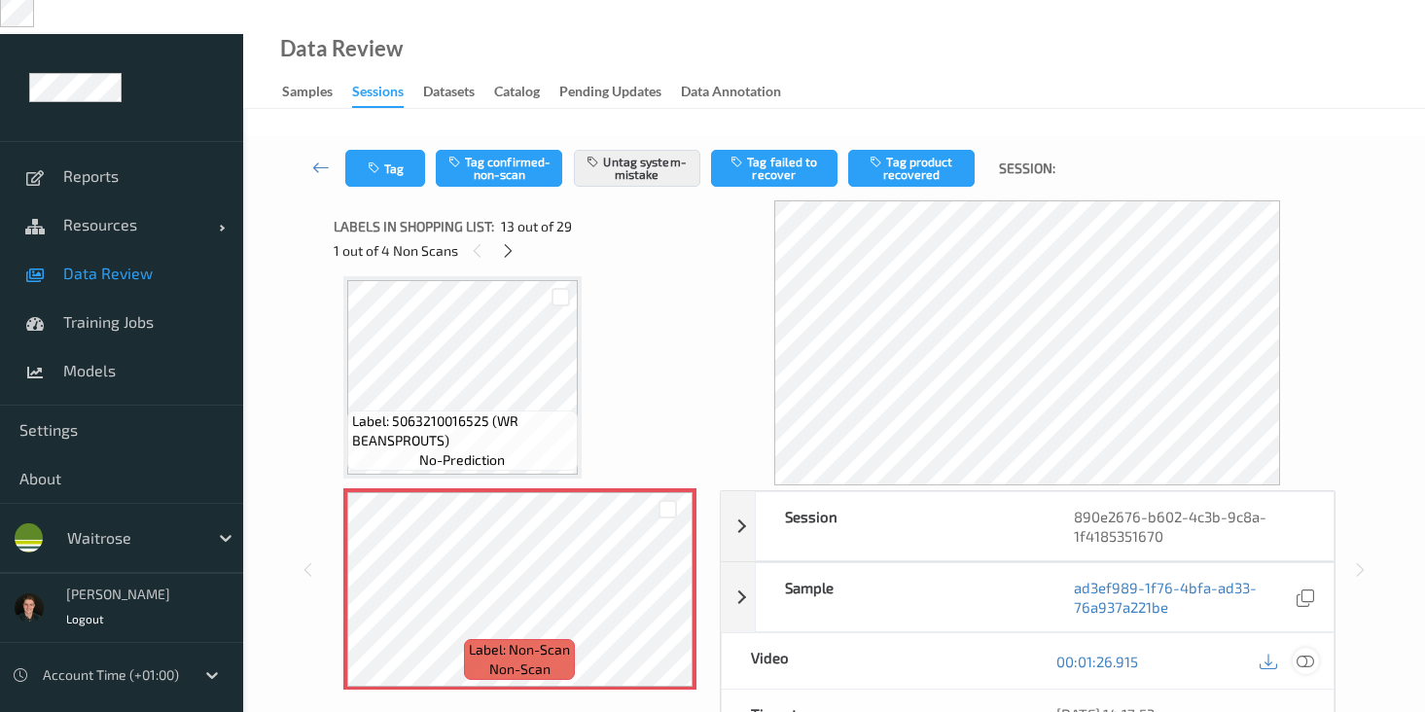
click at [1303, 653] on icon at bounding box center [1306, 662] width 18 height 18
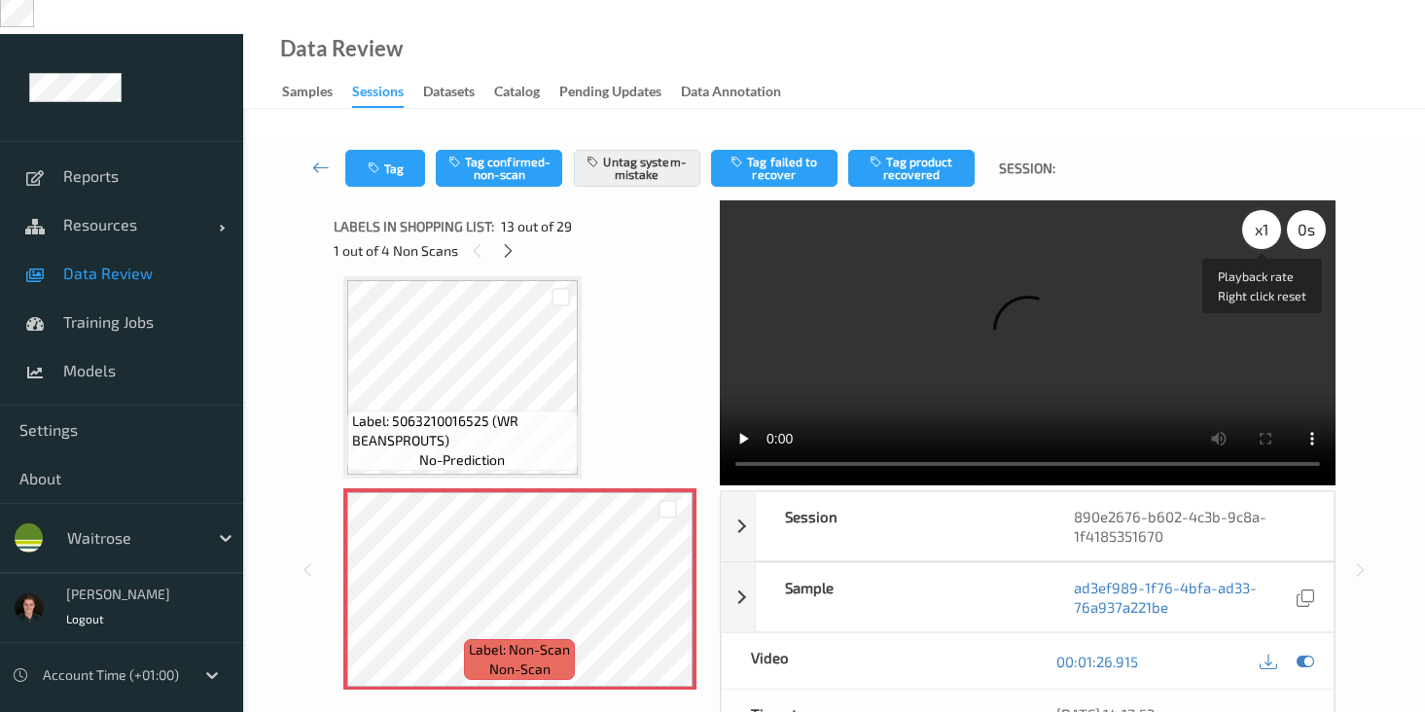
click at [1265, 210] on div "x 1" at bounding box center [1261, 229] width 39 height 39
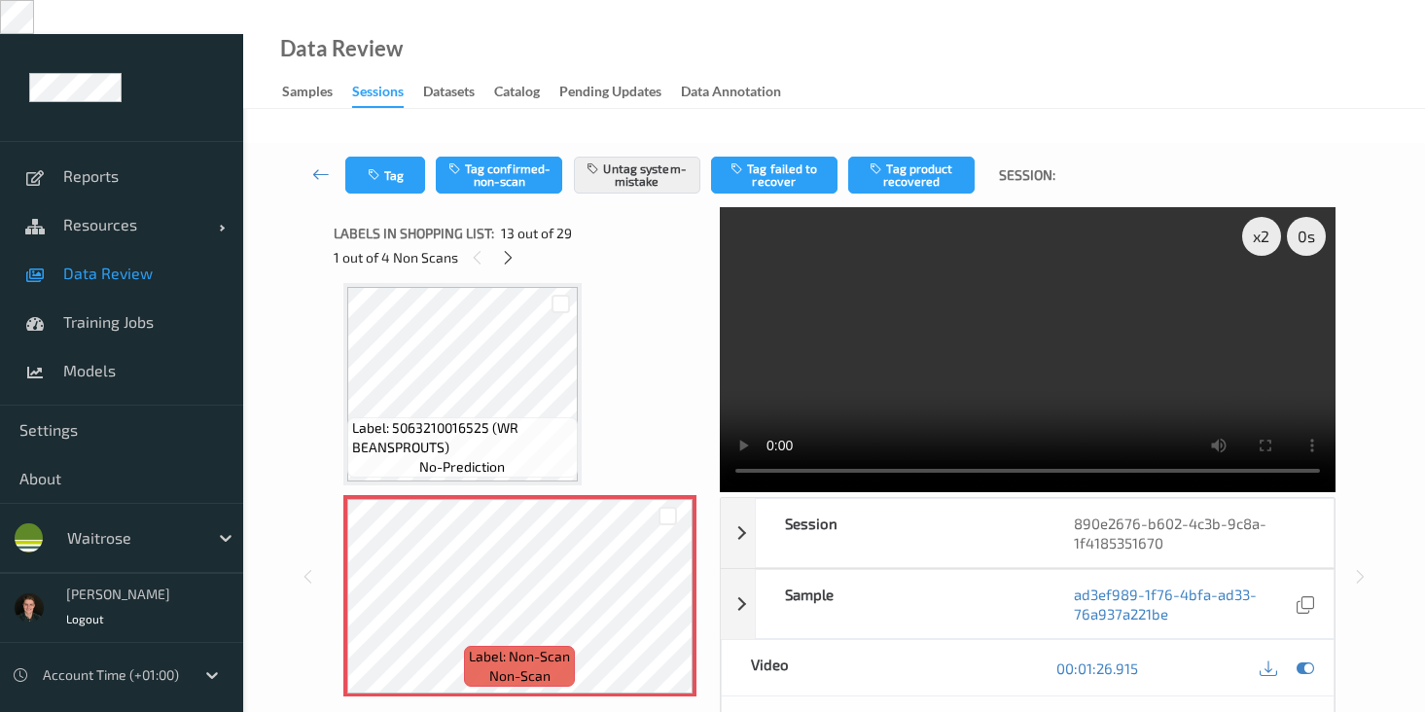
click at [942, 322] on video at bounding box center [1028, 349] width 616 height 285
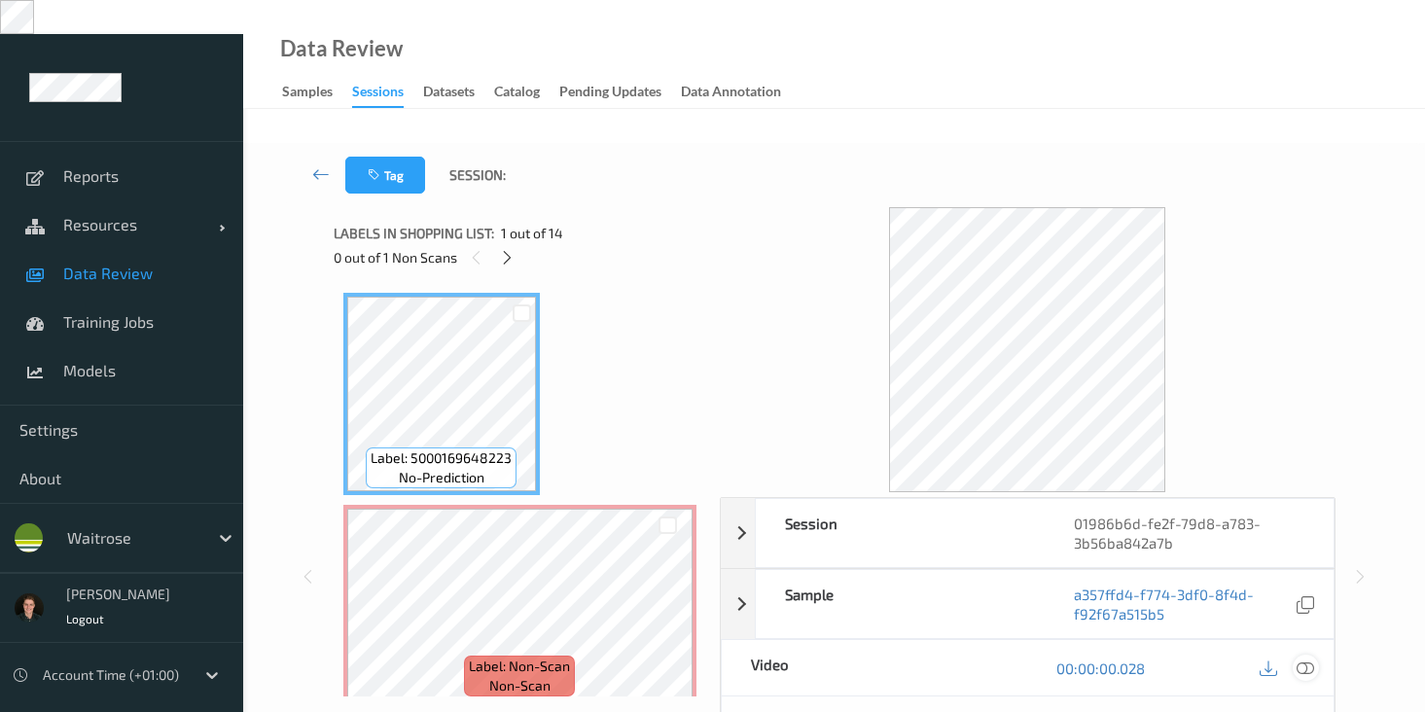
click at [1306, 660] on icon at bounding box center [1306, 669] width 18 height 18
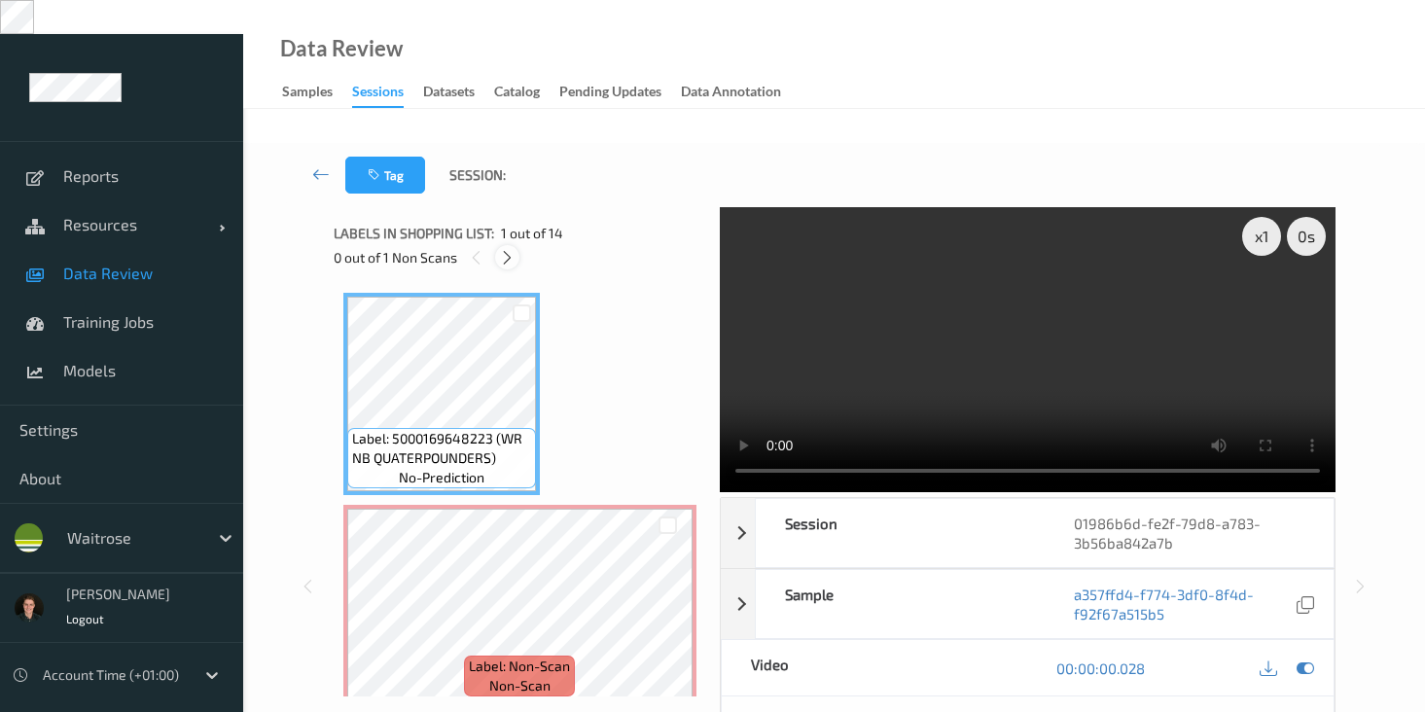
click at [507, 249] on icon at bounding box center [507, 258] width 17 height 18
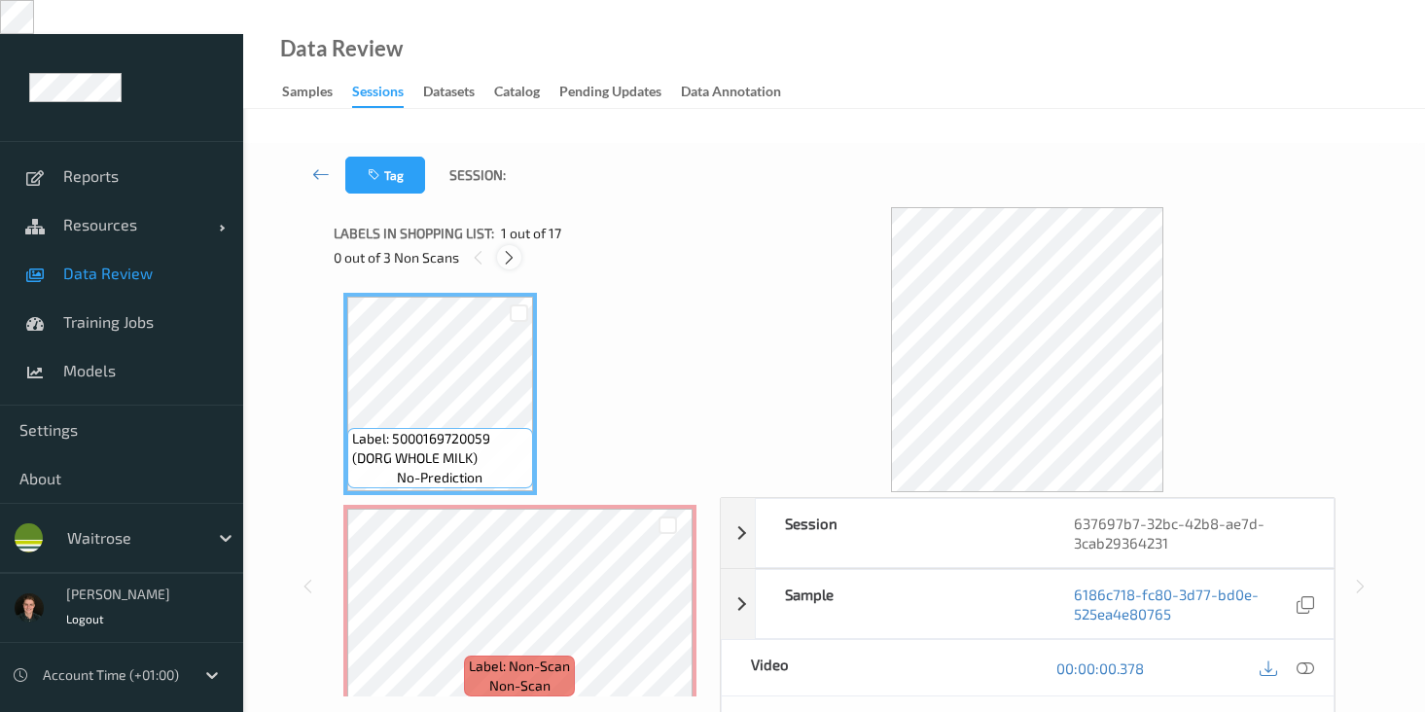
click at [501, 249] on icon at bounding box center [509, 258] width 17 height 18
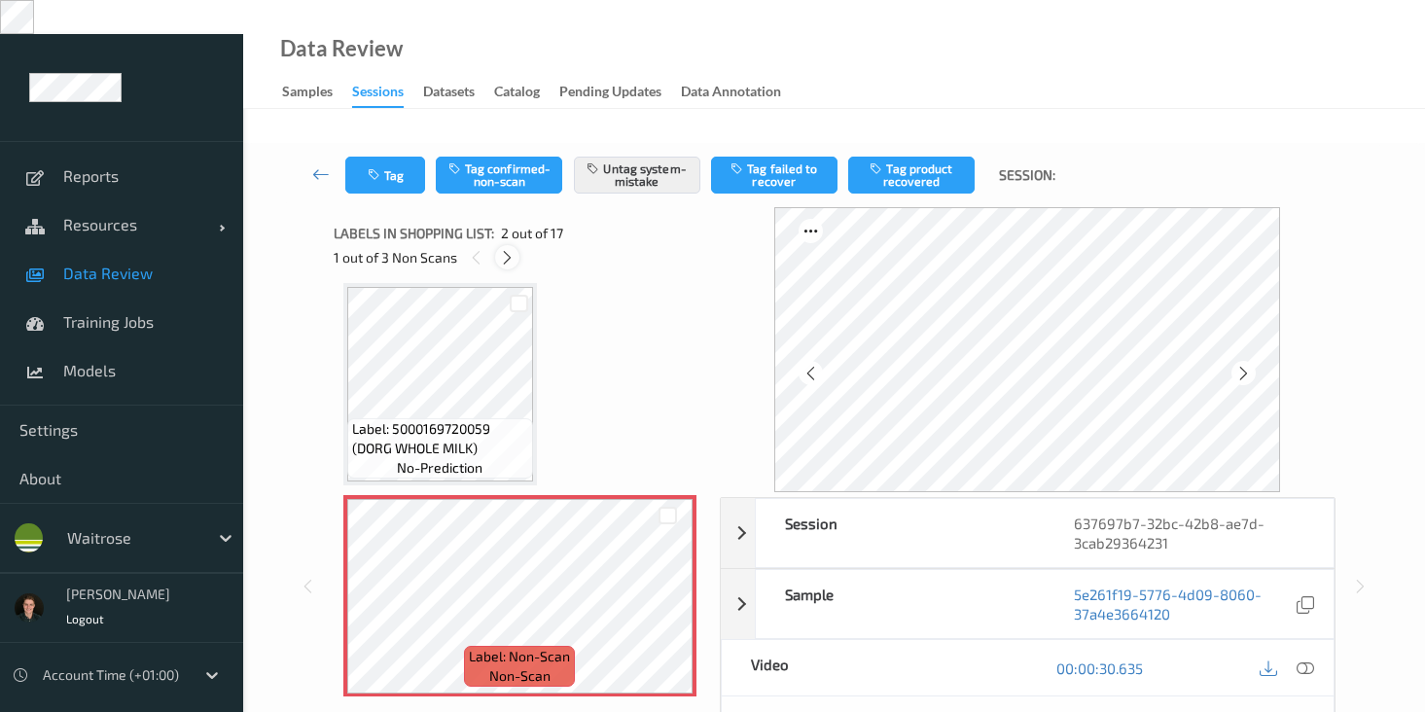
click at [504, 249] on icon at bounding box center [507, 258] width 17 height 18
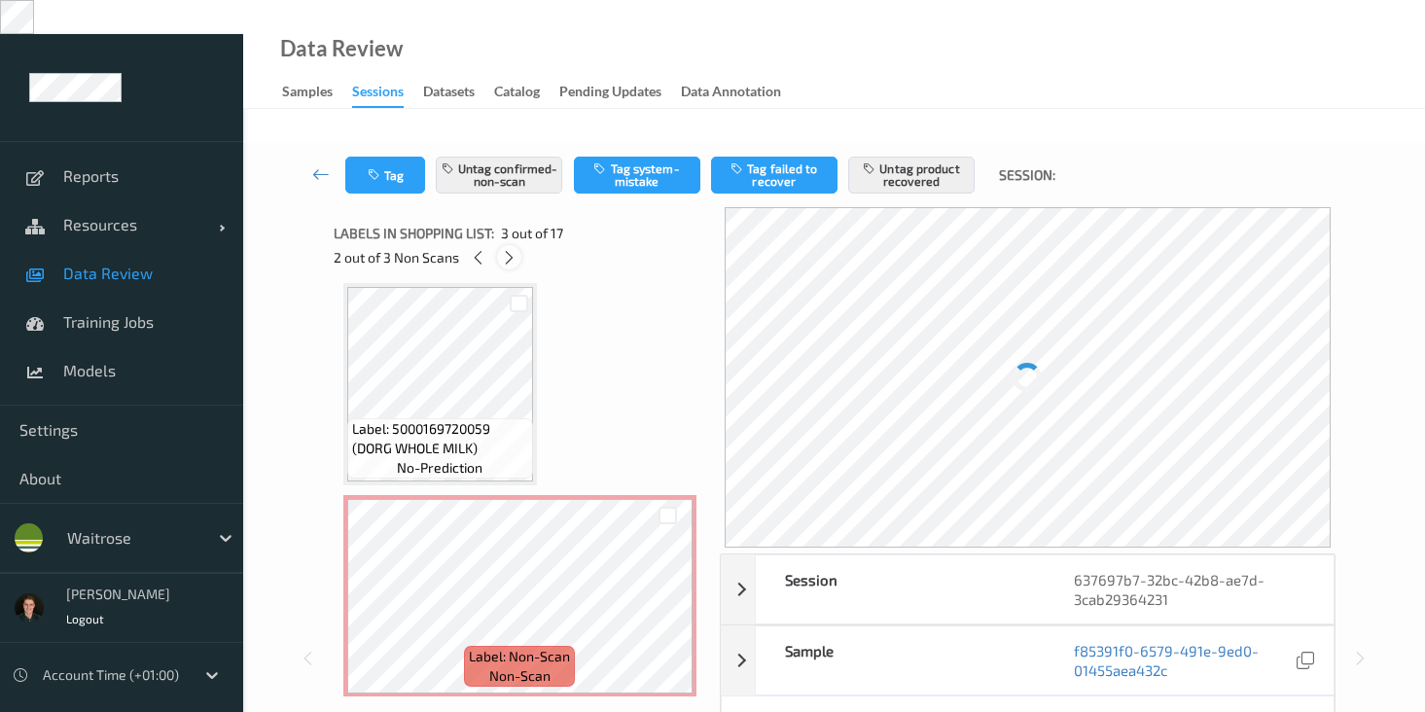
scroll to position [222, 0]
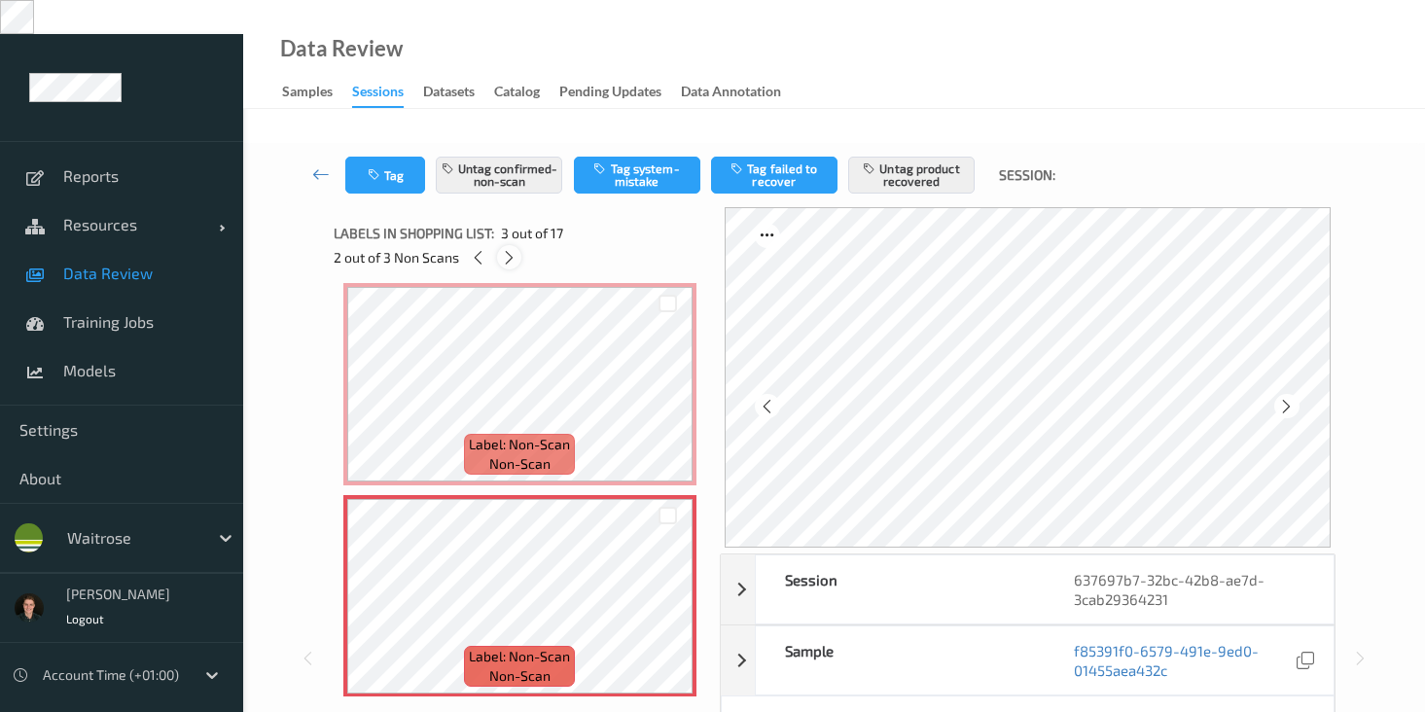
click at [506, 249] on icon at bounding box center [509, 258] width 17 height 18
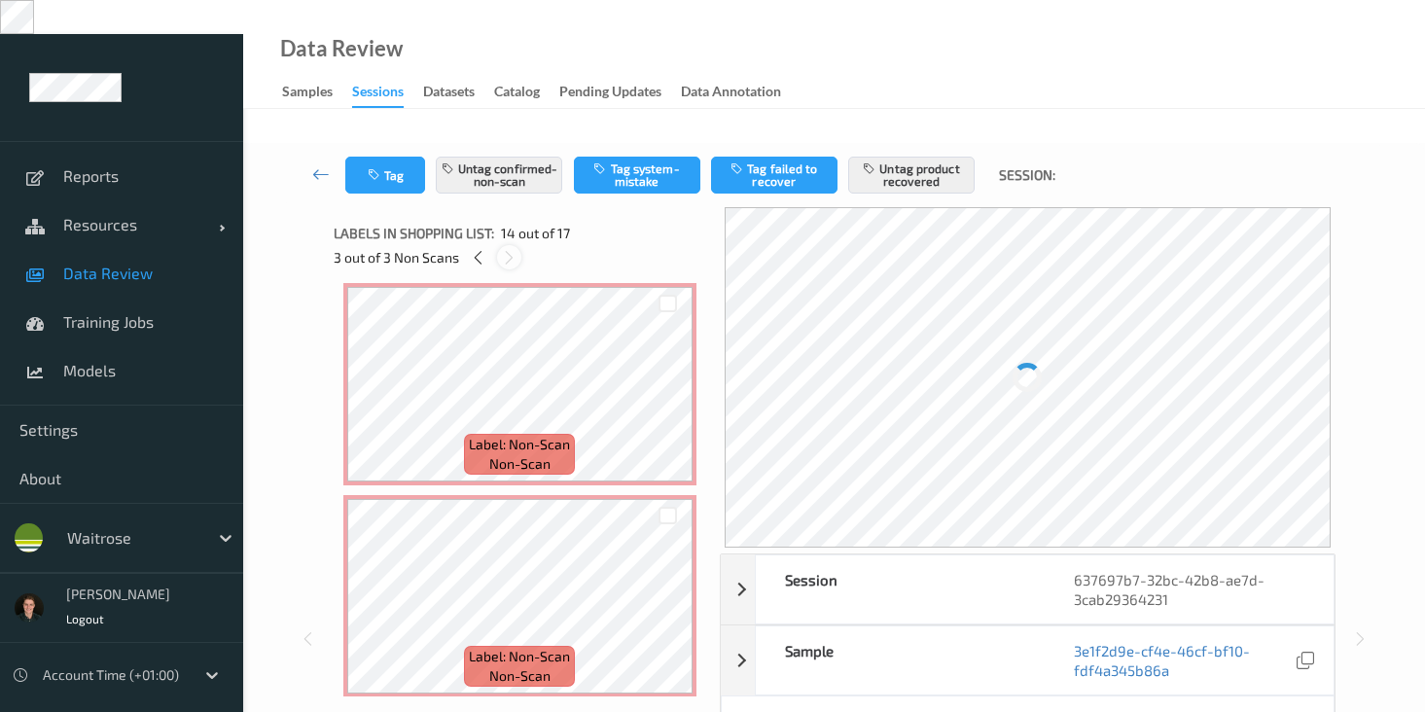
scroll to position [2553, 0]
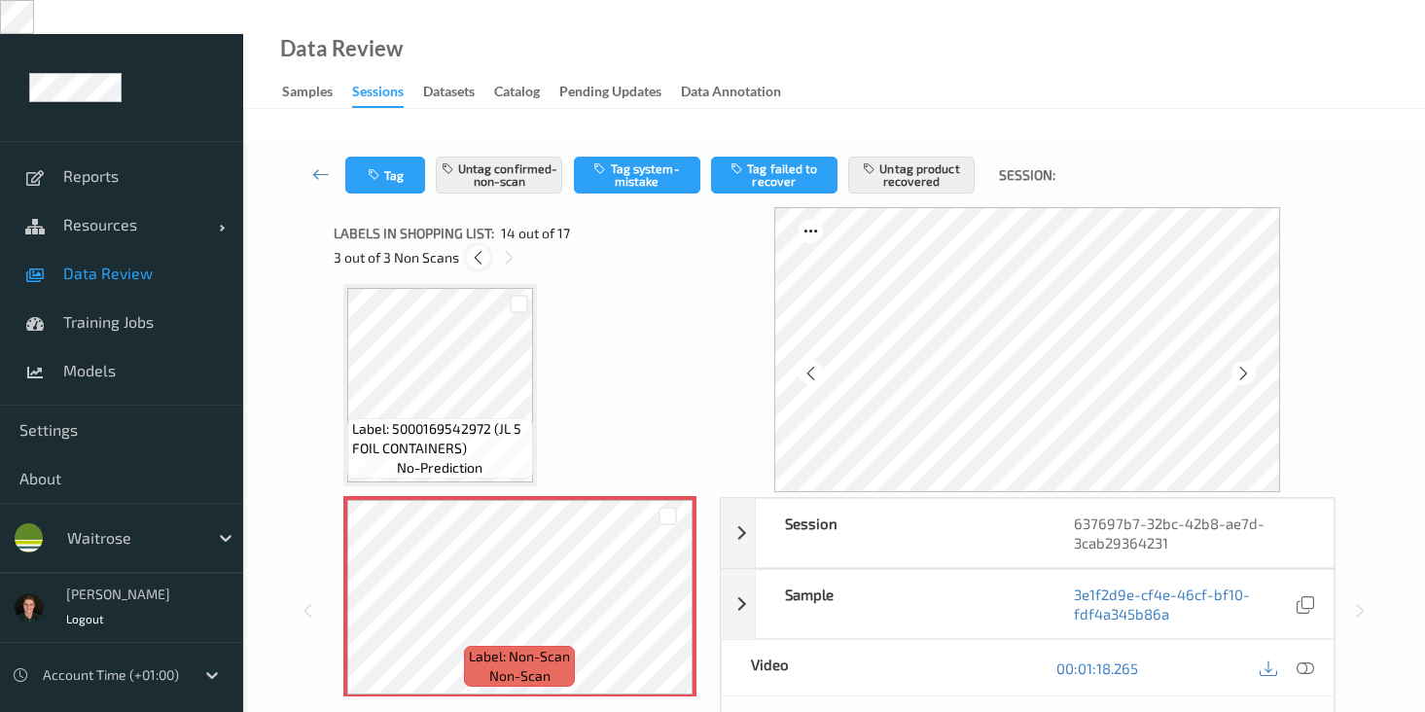
click at [472, 249] on icon at bounding box center [478, 258] width 17 height 18
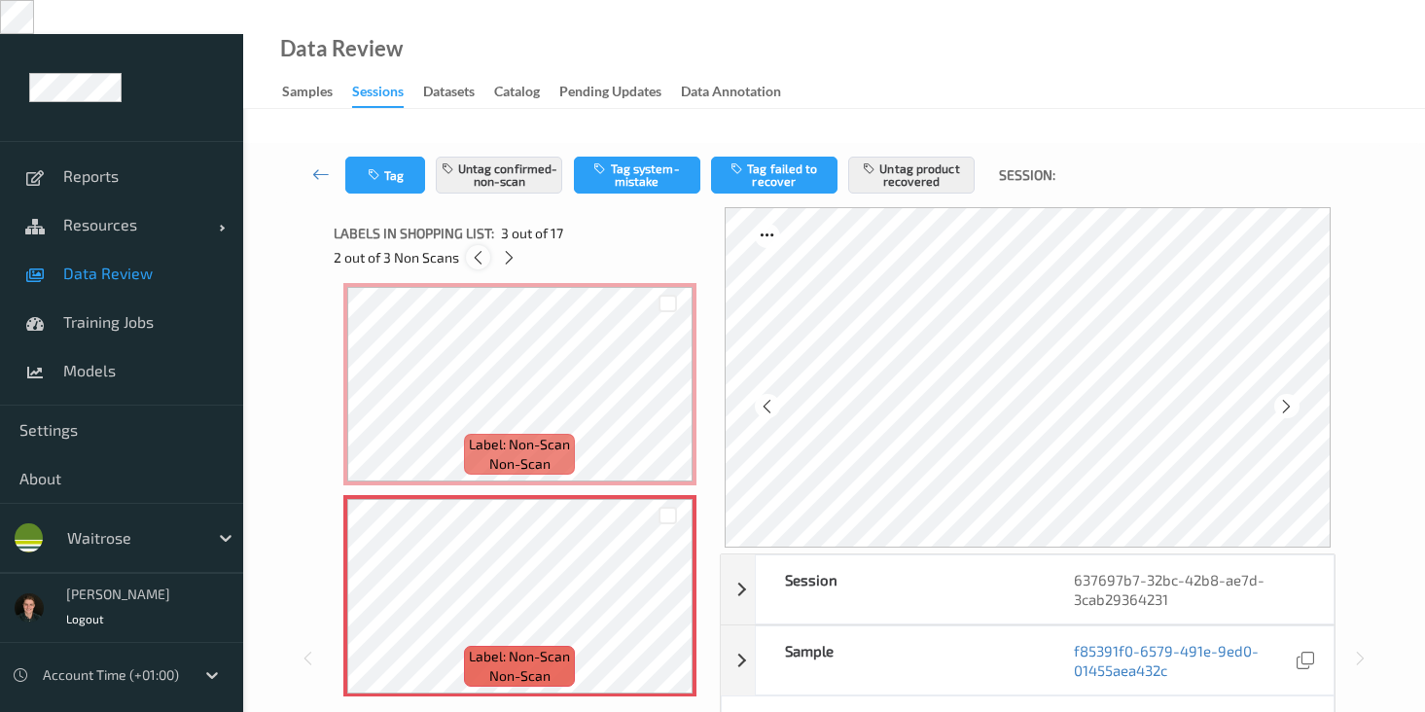
click at [472, 249] on icon at bounding box center [478, 258] width 17 height 18
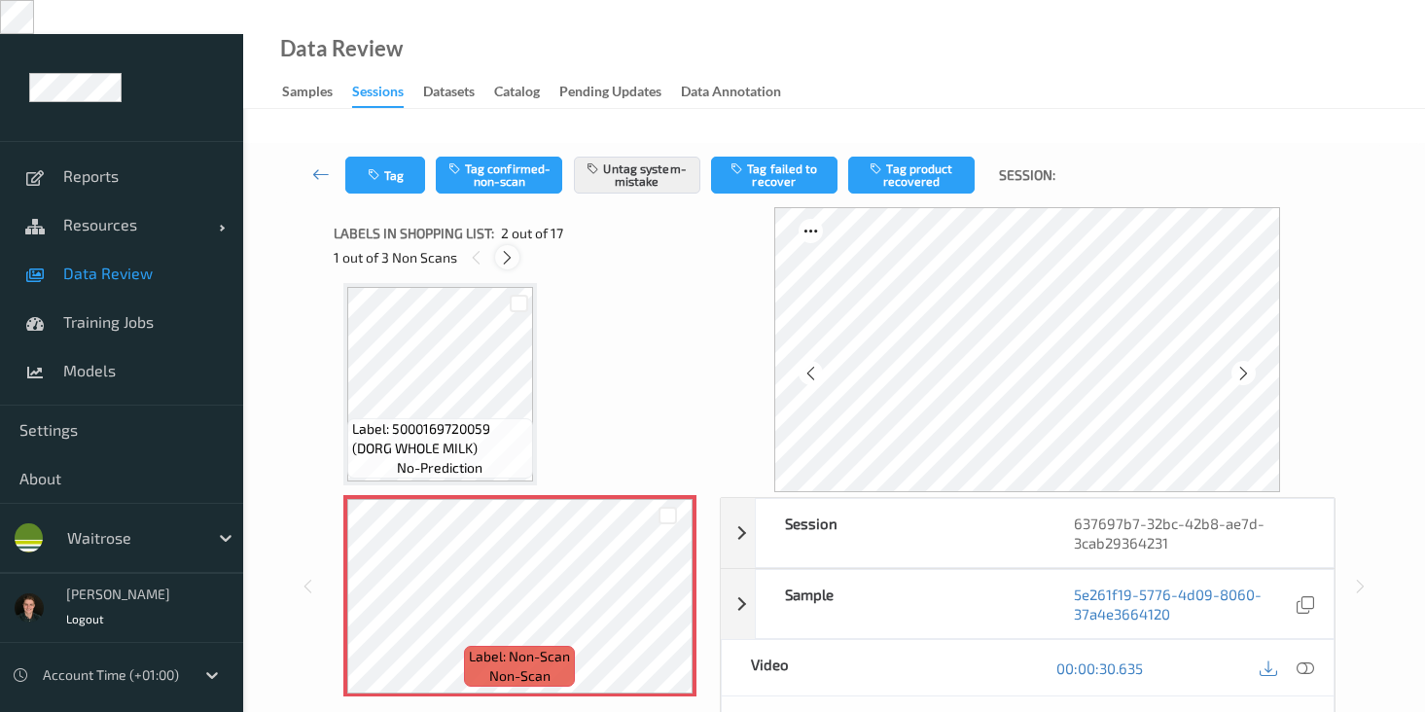
click at [503, 249] on icon at bounding box center [507, 258] width 17 height 18
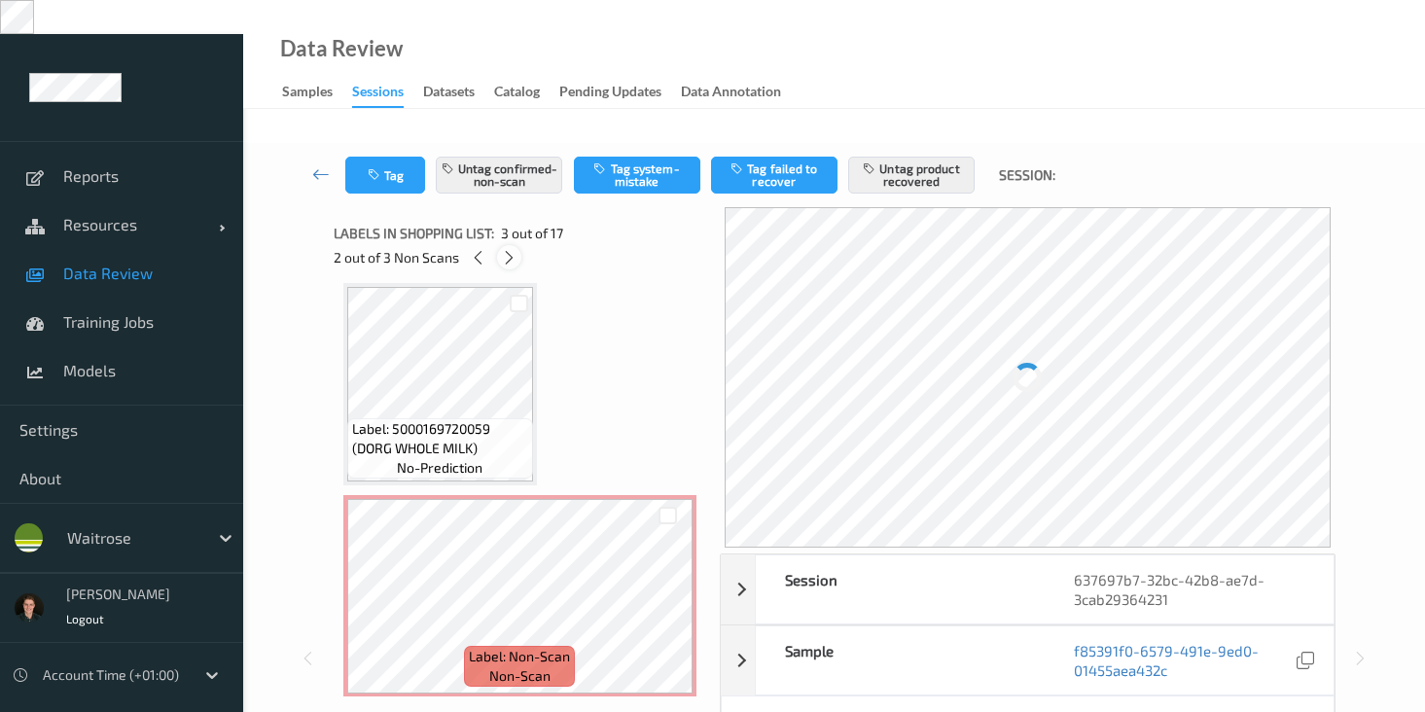
scroll to position [222, 0]
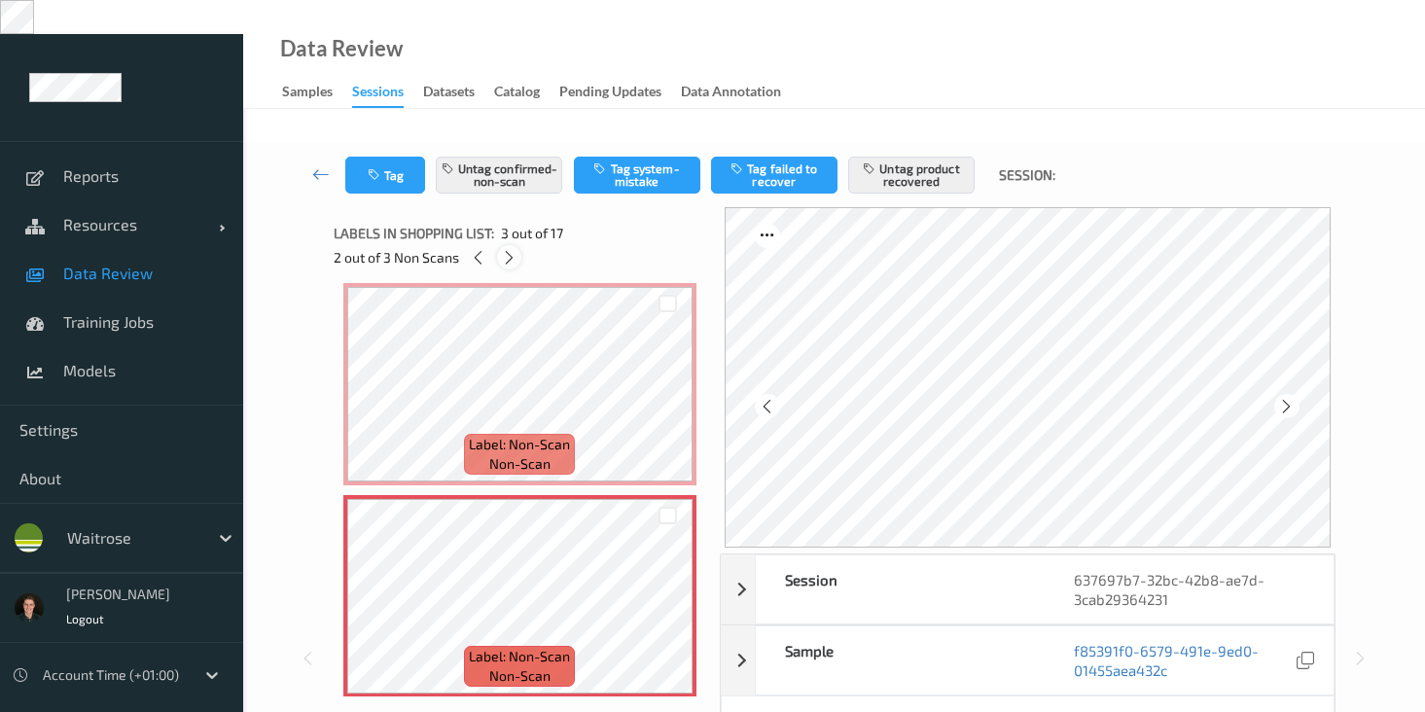
click at [512, 249] on icon at bounding box center [509, 258] width 17 height 18
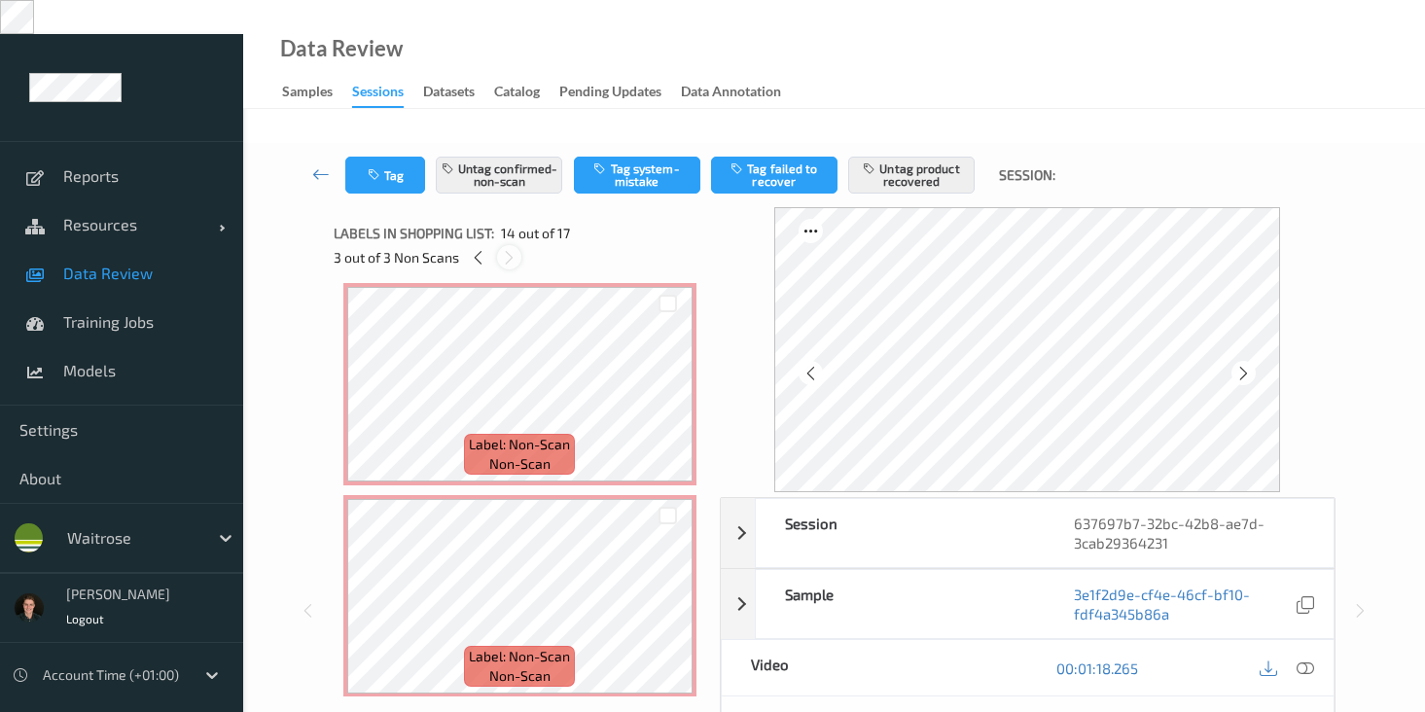
scroll to position [2553, 0]
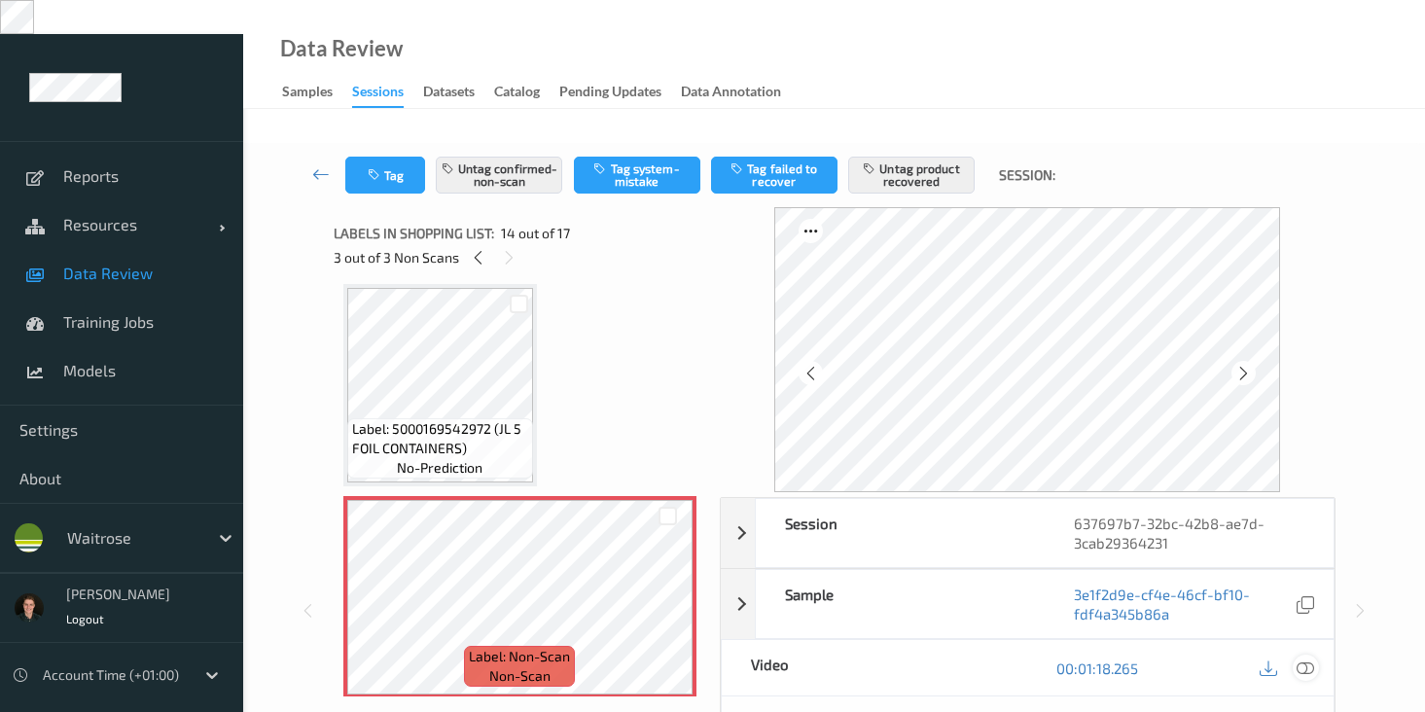
click at [1294, 655] on div at bounding box center [1306, 668] width 26 height 26
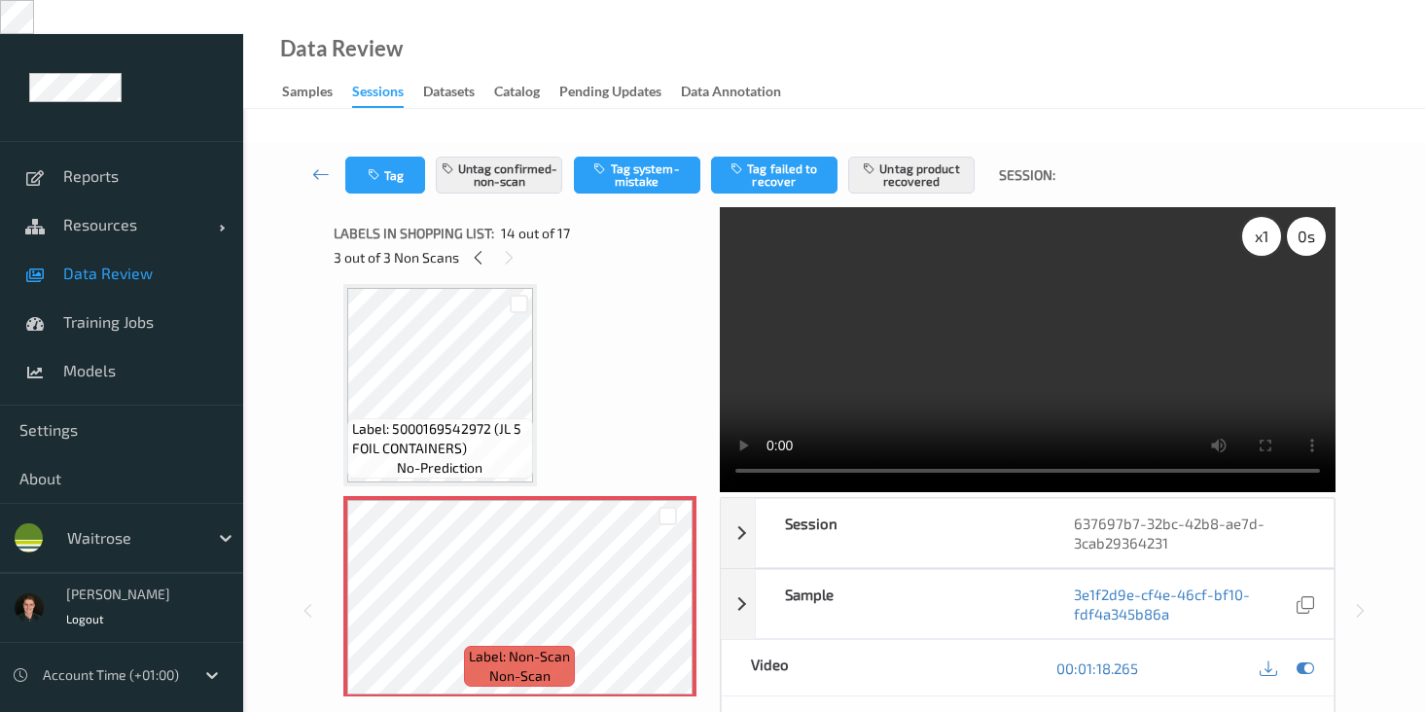
click at [1270, 217] on div "x 1" at bounding box center [1261, 236] width 39 height 39
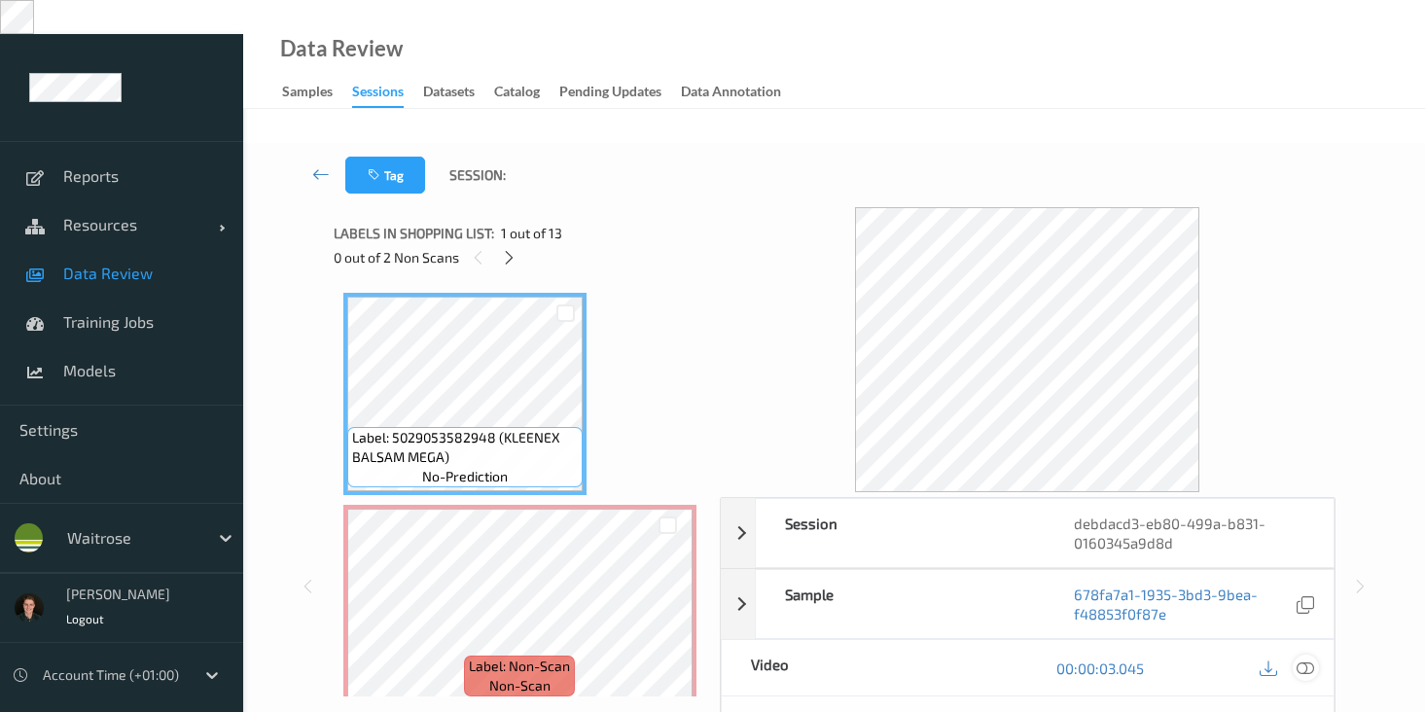
click at [1308, 660] on icon at bounding box center [1306, 669] width 18 height 18
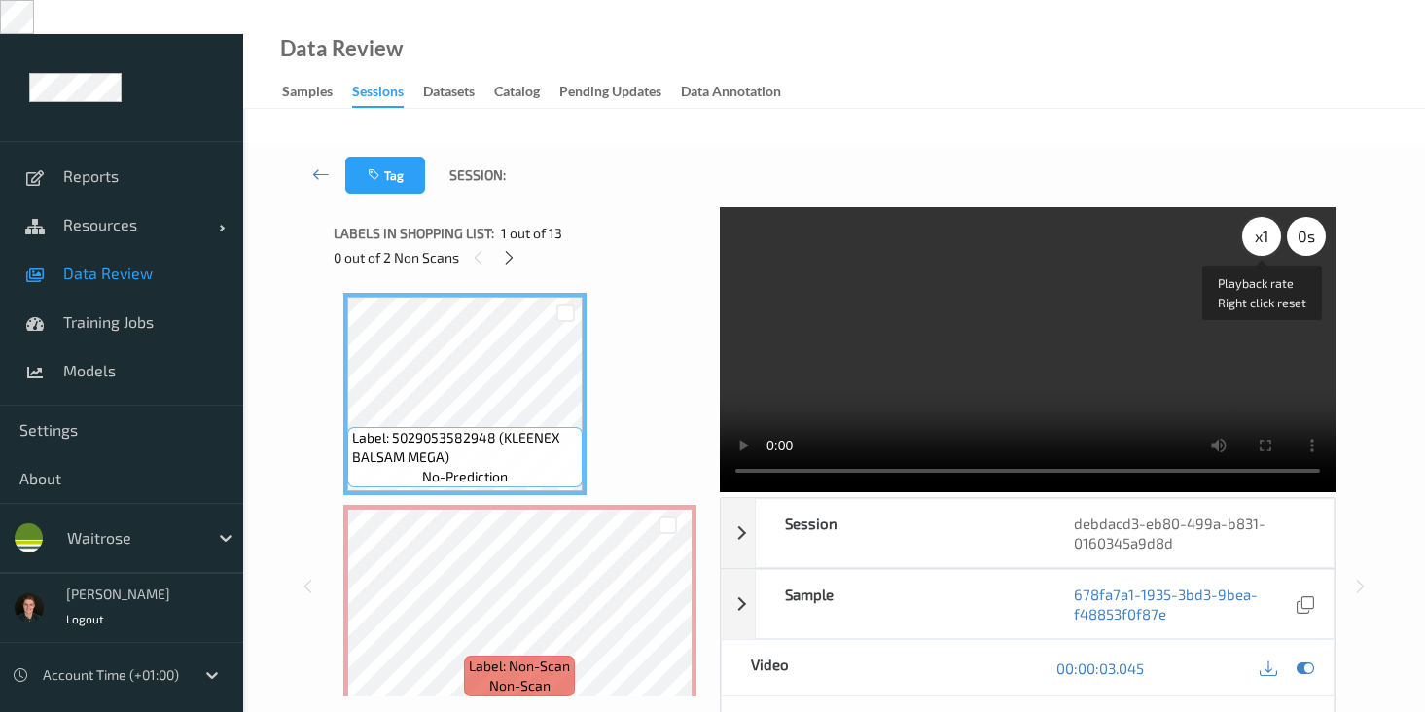
click at [1261, 217] on div "x 1" at bounding box center [1261, 236] width 39 height 39
click at [676, 610] on div at bounding box center [668, 622] width 24 height 24
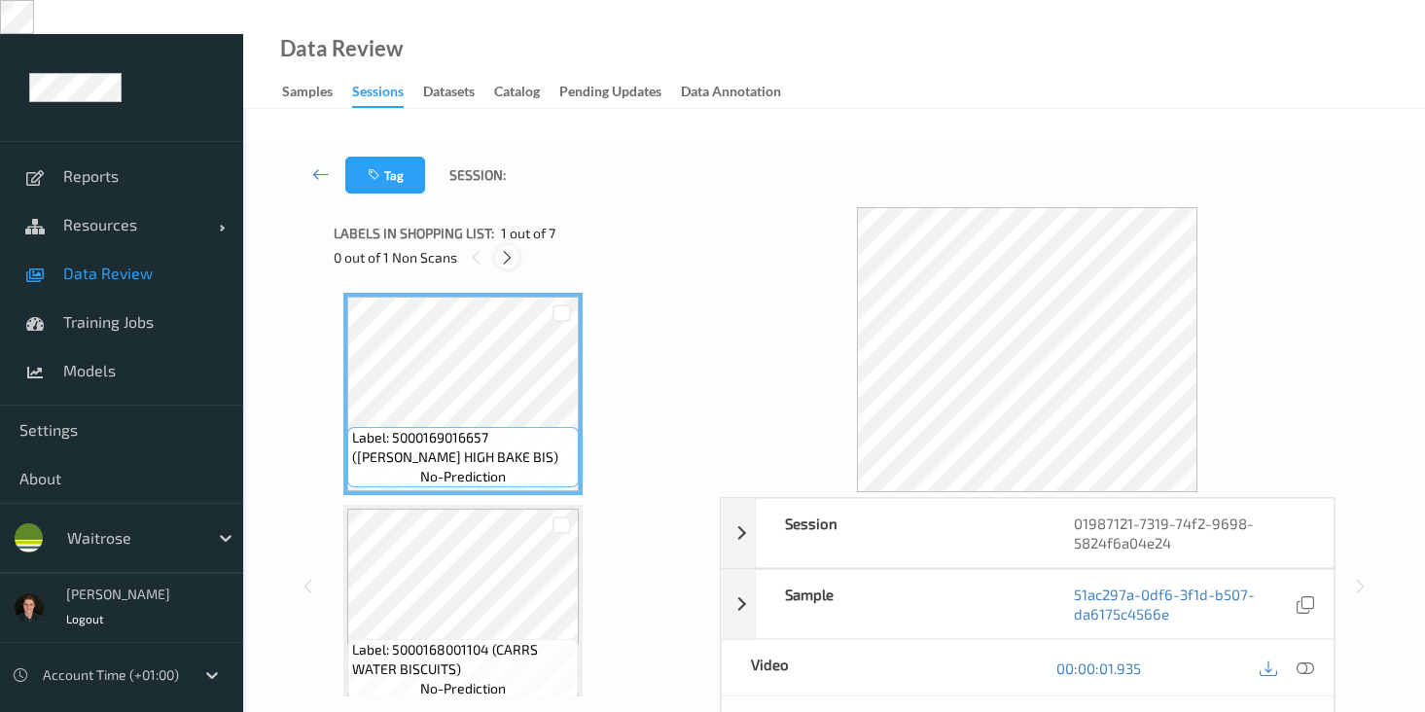
click at [503, 249] on icon at bounding box center [507, 258] width 17 height 18
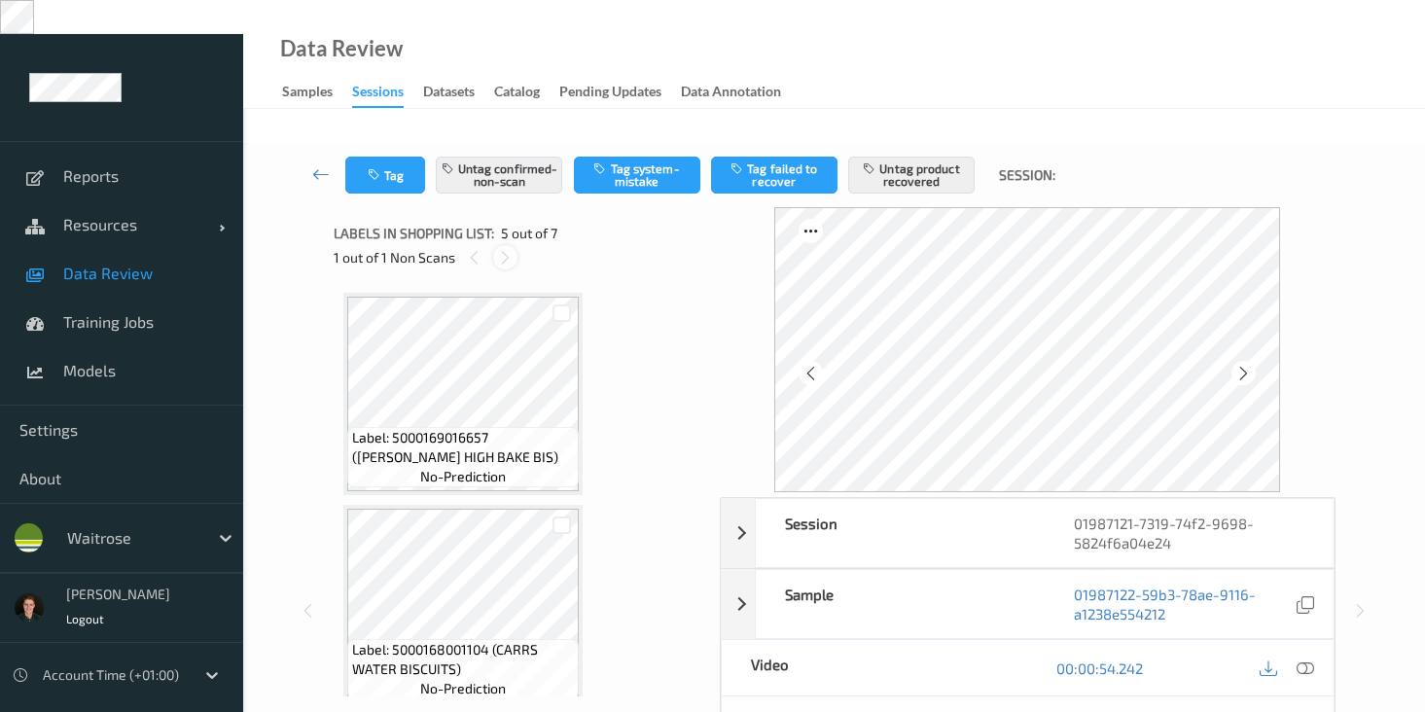
scroll to position [646, 0]
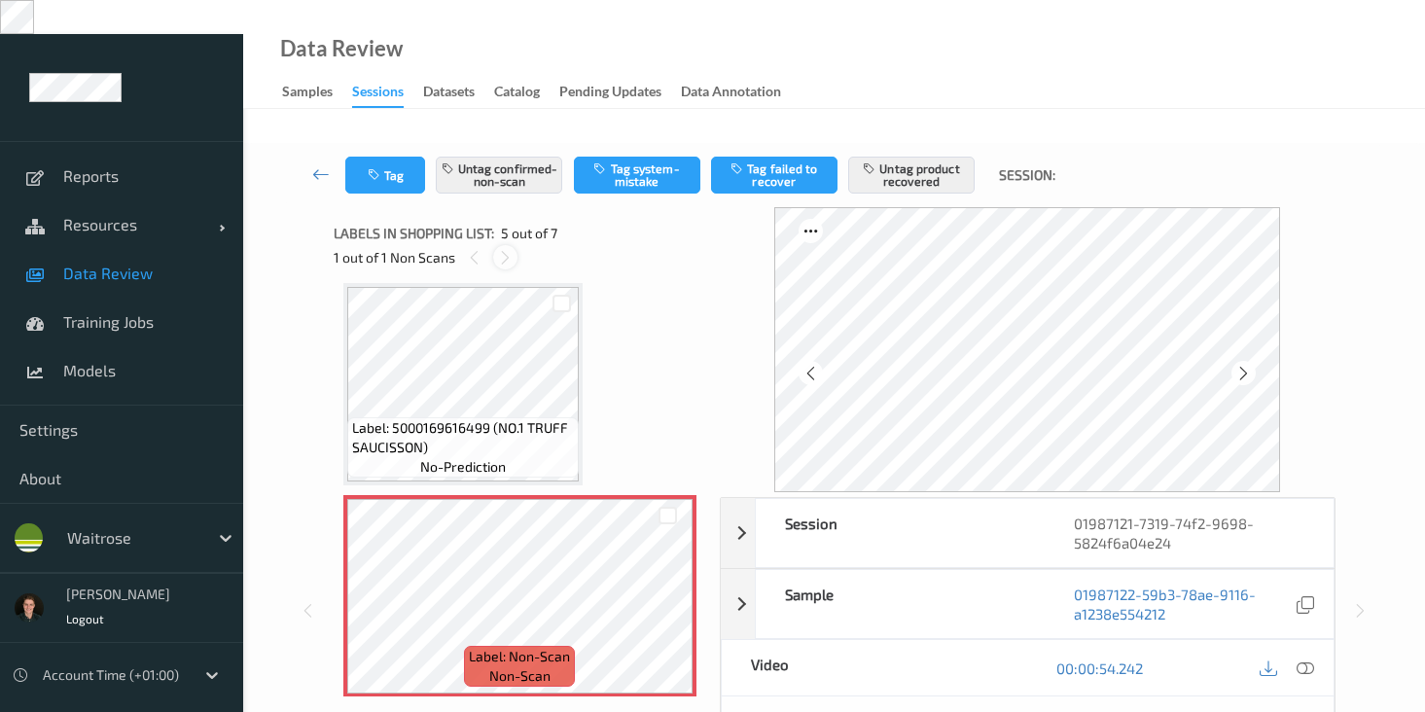
click at [503, 249] on icon at bounding box center [505, 258] width 17 height 18
click at [1307, 660] on icon at bounding box center [1306, 669] width 18 height 18
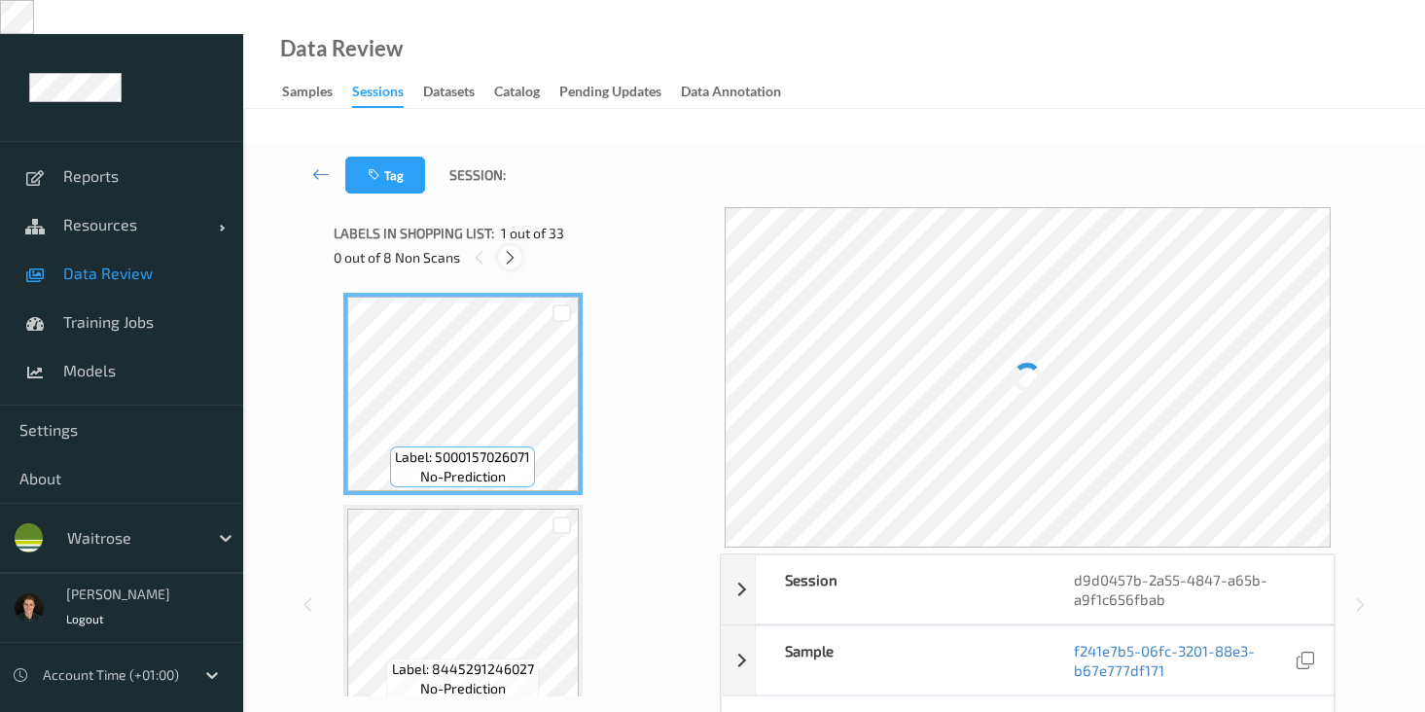
click at [511, 249] on icon at bounding box center [510, 258] width 17 height 18
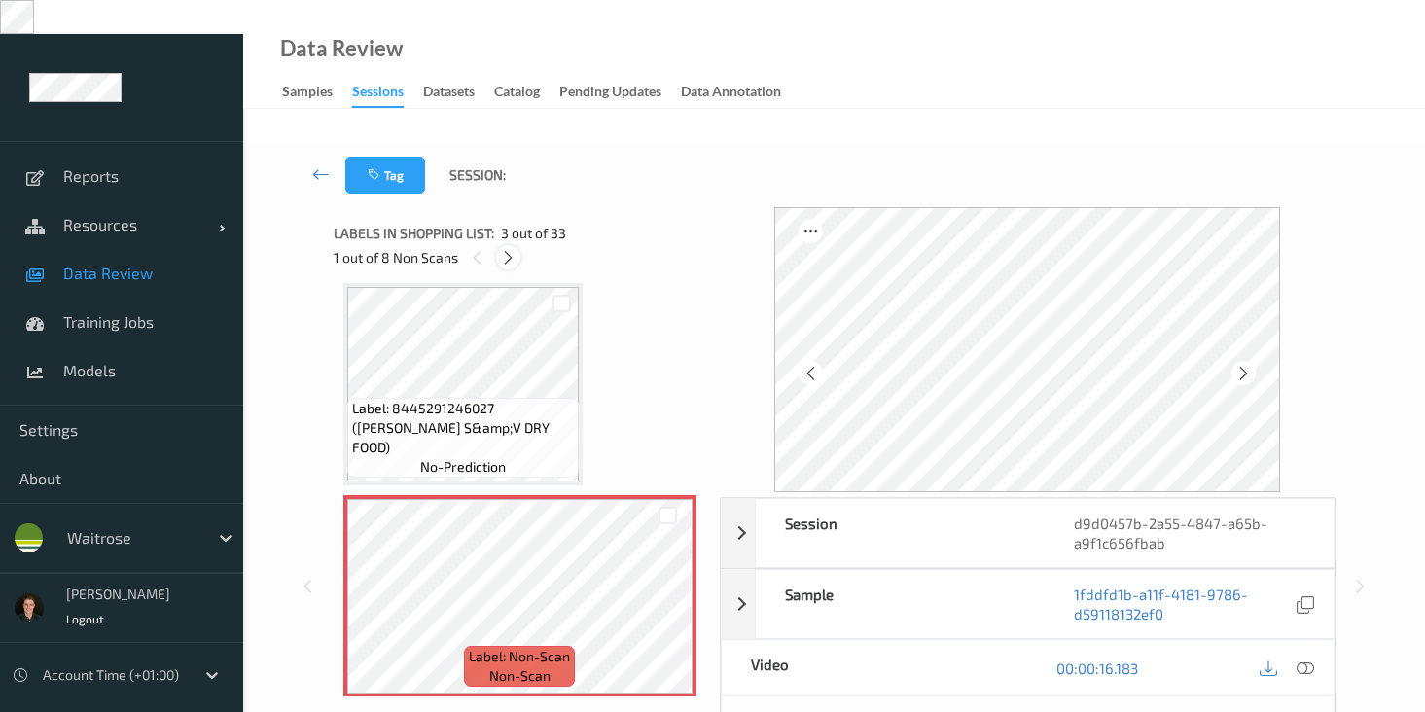
click at [511, 249] on icon at bounding box center [508, 258] width 17 height 18
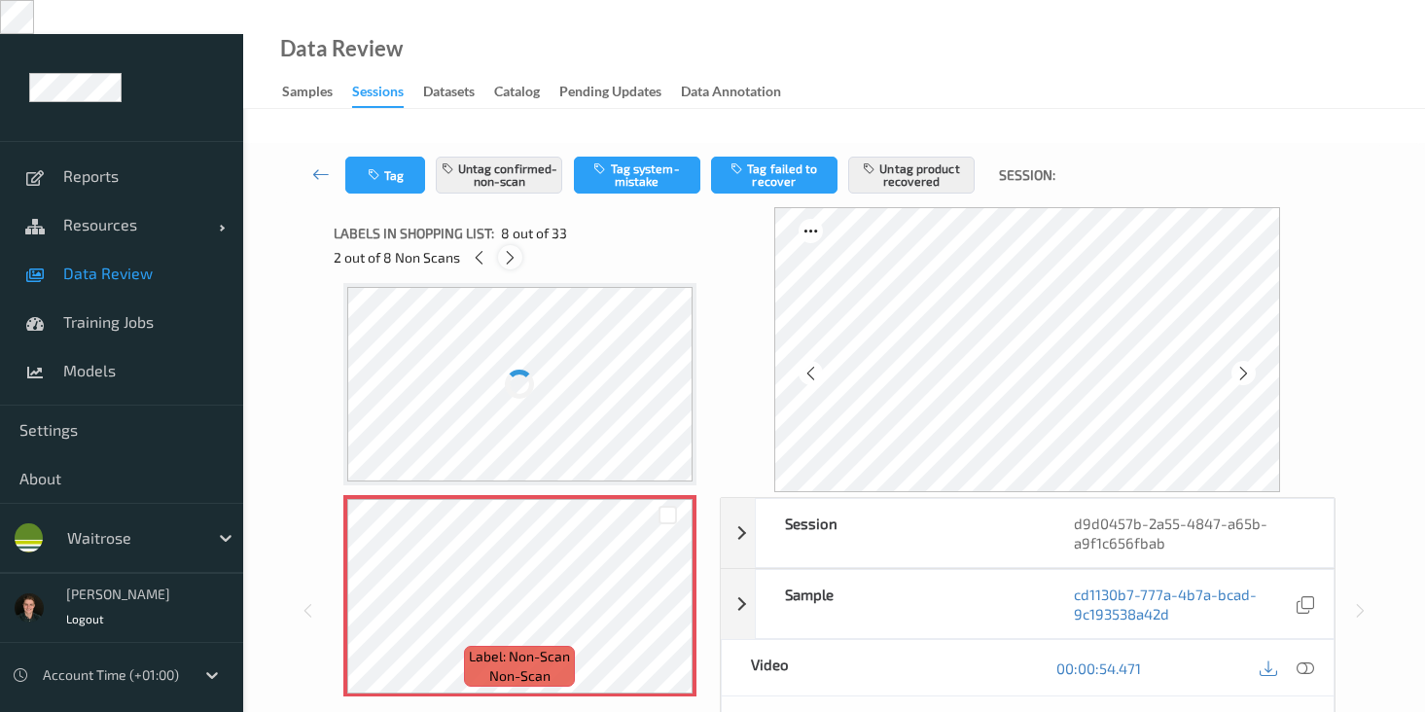
click at [511, 249] on icon at bounding box center [510, 258] width 17 height 18
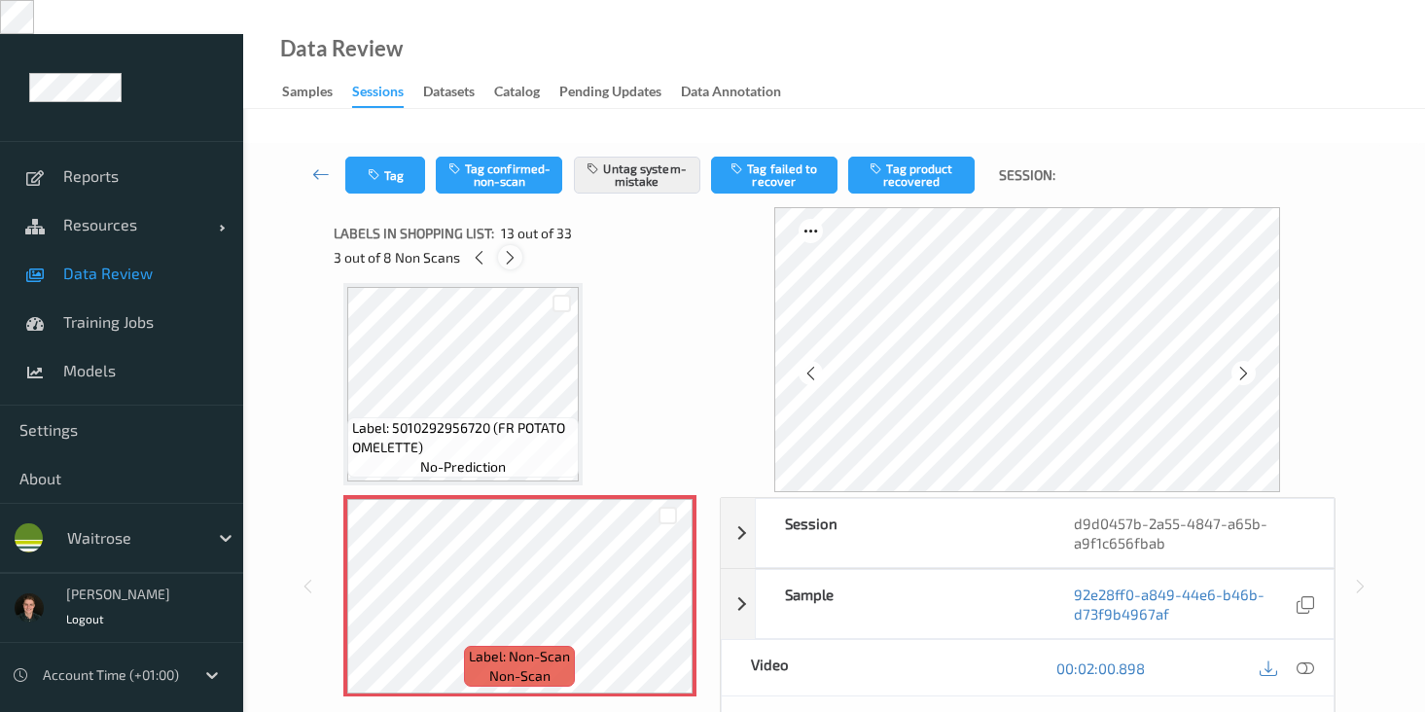
click at [511, 249] on icon at bounding box center [510, 258] width 17 height 18
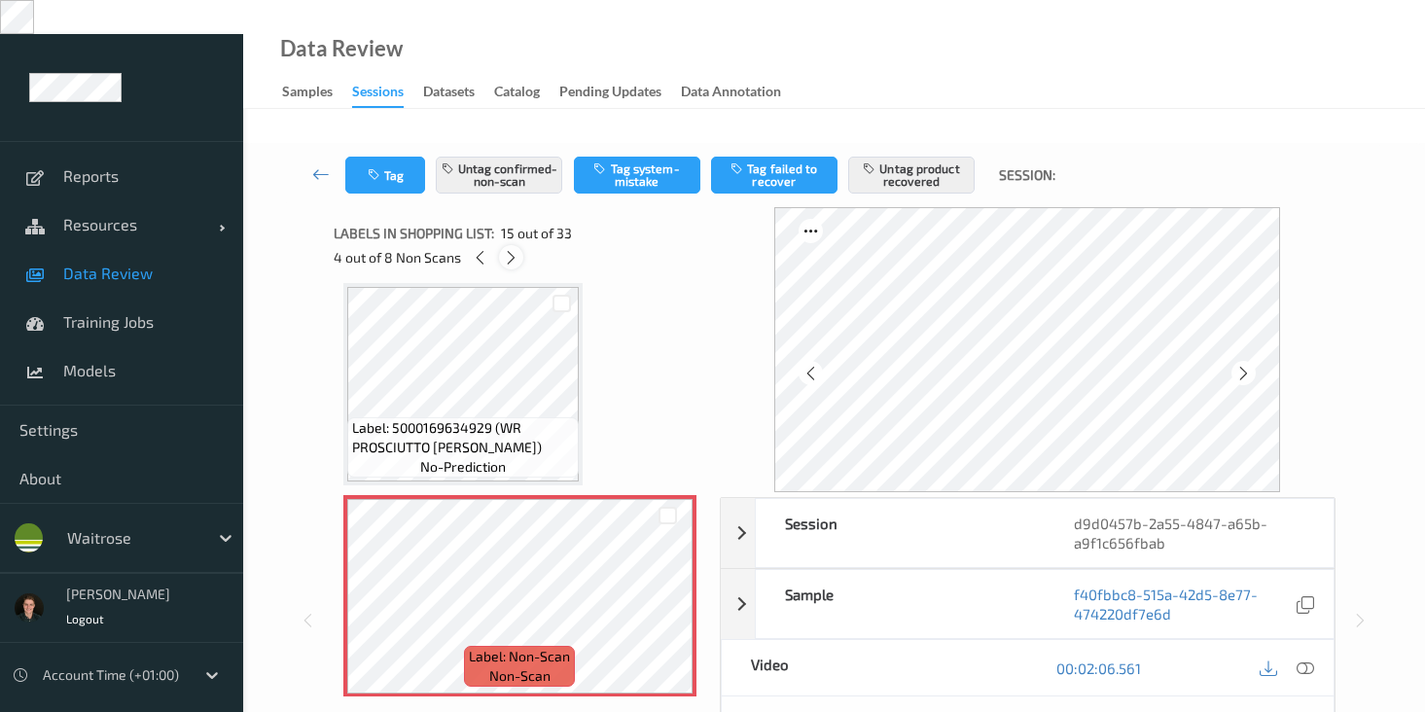
click at [511, 249] on icon at bounding box center [511, 258] width 17 height 18
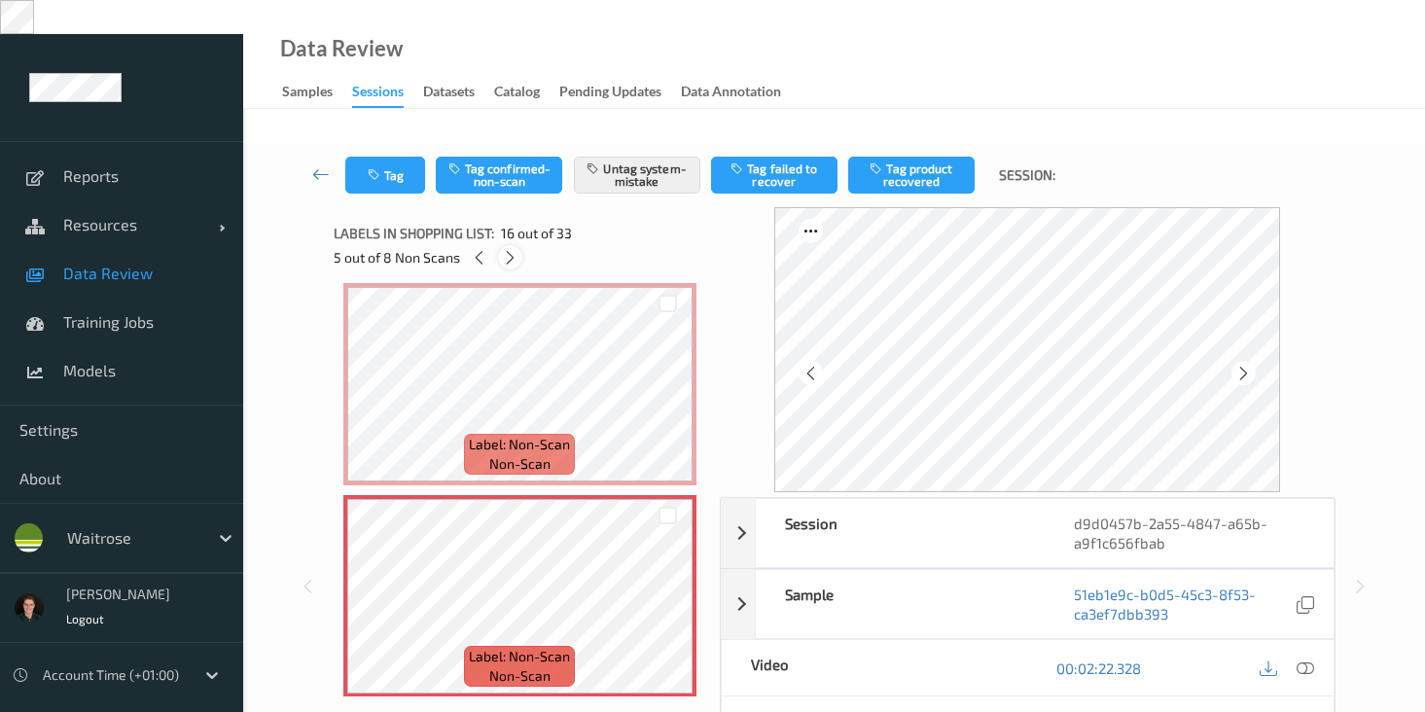
click at [511, 249] on icon at bounding box center [510, 258] width 17 height 18
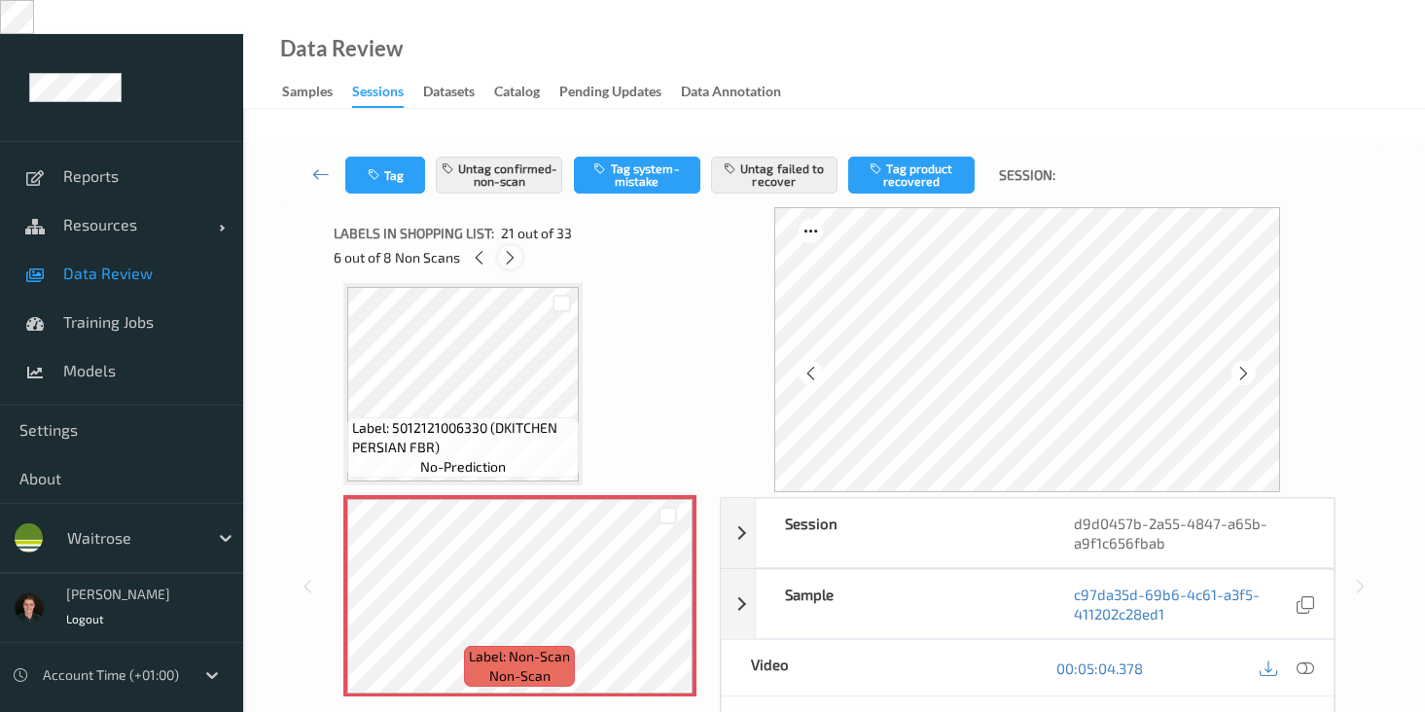
click at [511, 249] on icon at bounding box center [510, 258] width 17 height 18
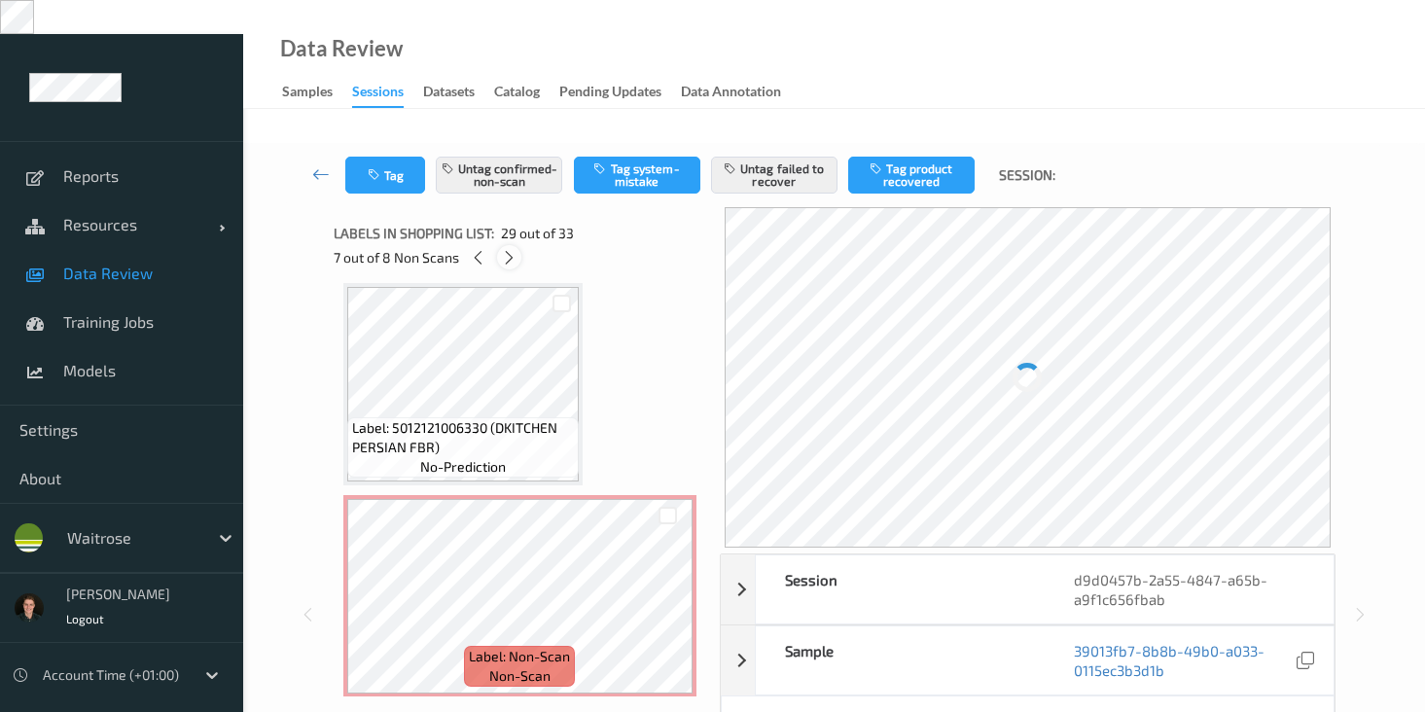
scroll to position [5736, 0]
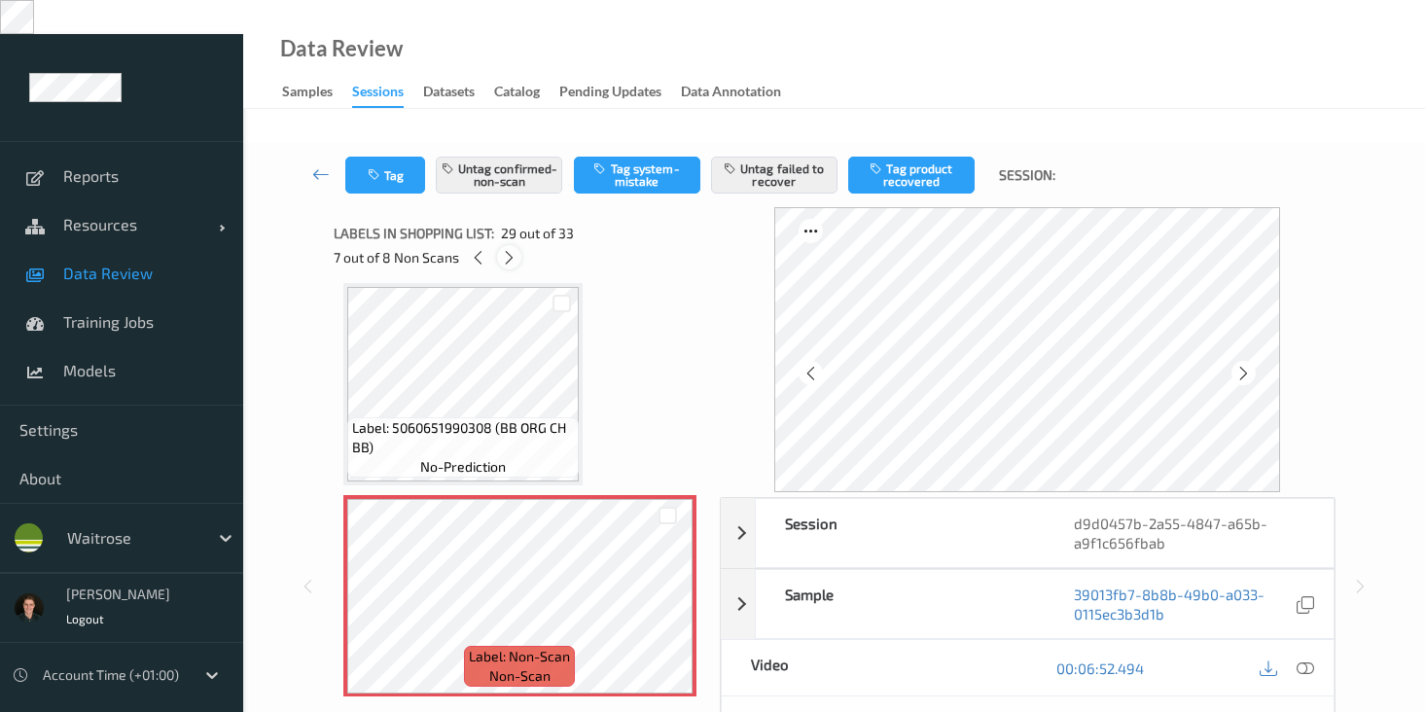
click at [511, 249] on icon at bounding box center [509, 258] width 17 height 18
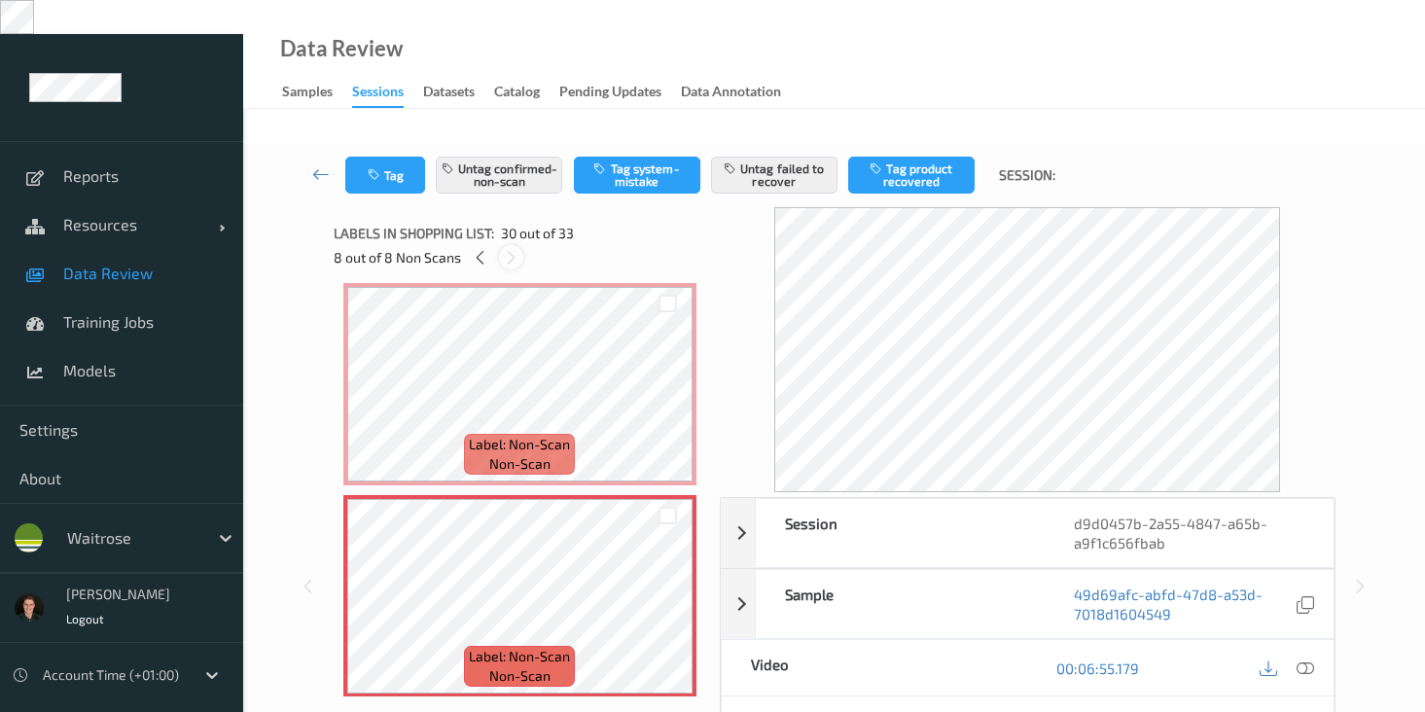
click at [511, 249] on icon at bounding box center [511, 258] width 17 height 18
click at [507, 249] on icon at bounding box center [511, 258] width 17 height 18
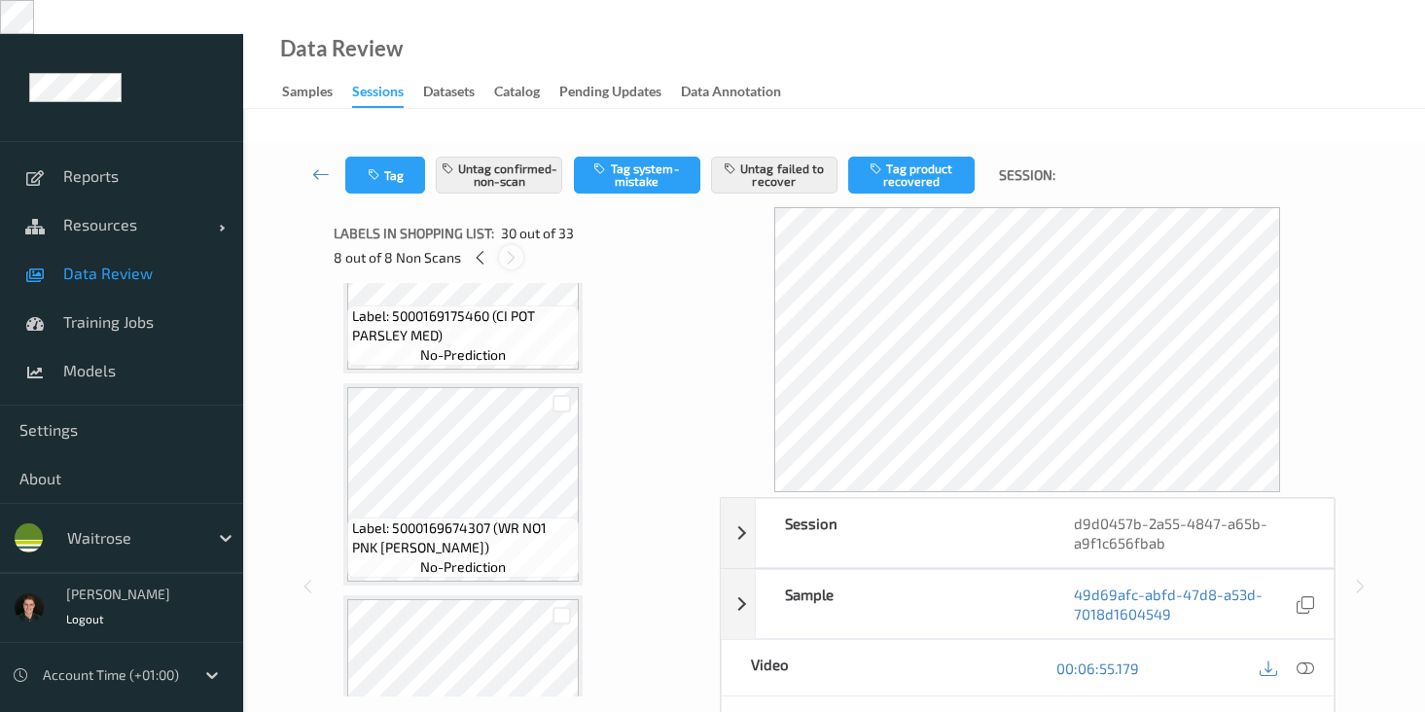
scroll to position [6595, 0]
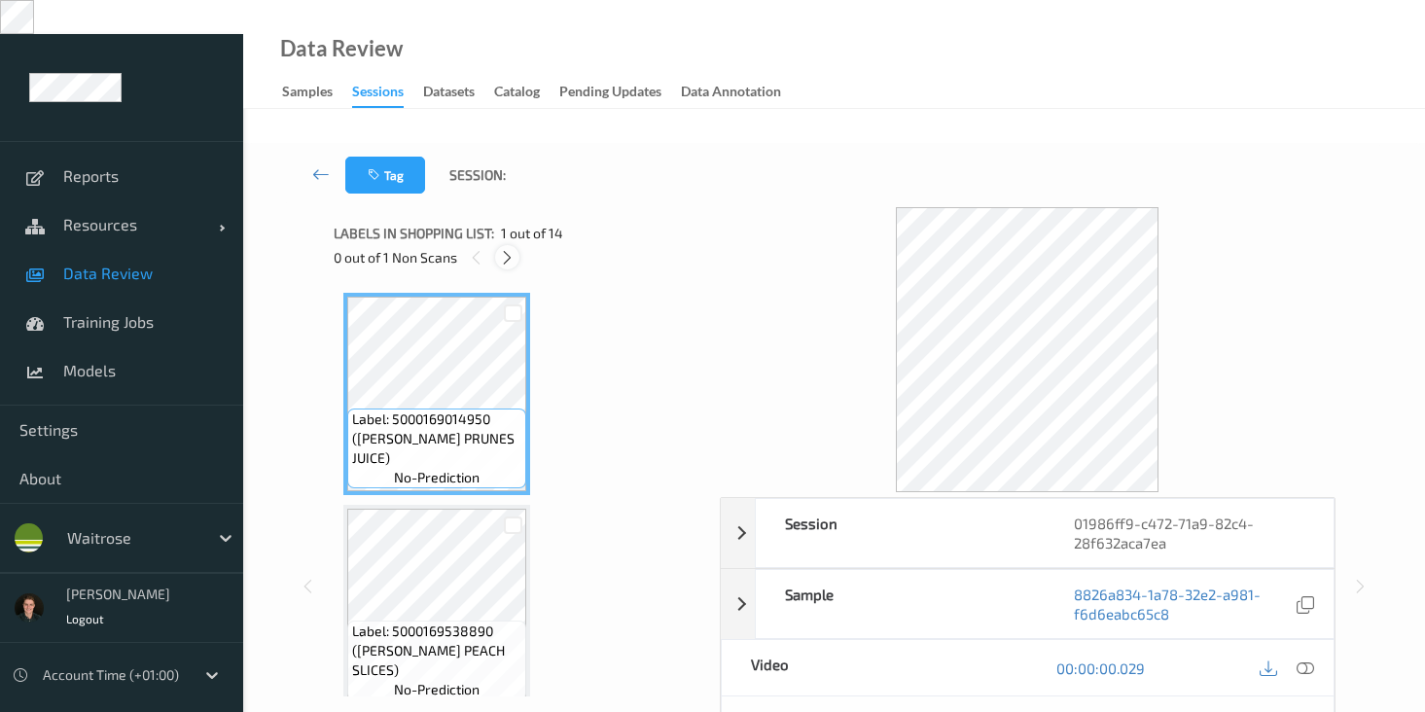
click at [498, 245] on div at bounding box center [507, 257] width 24 height 24
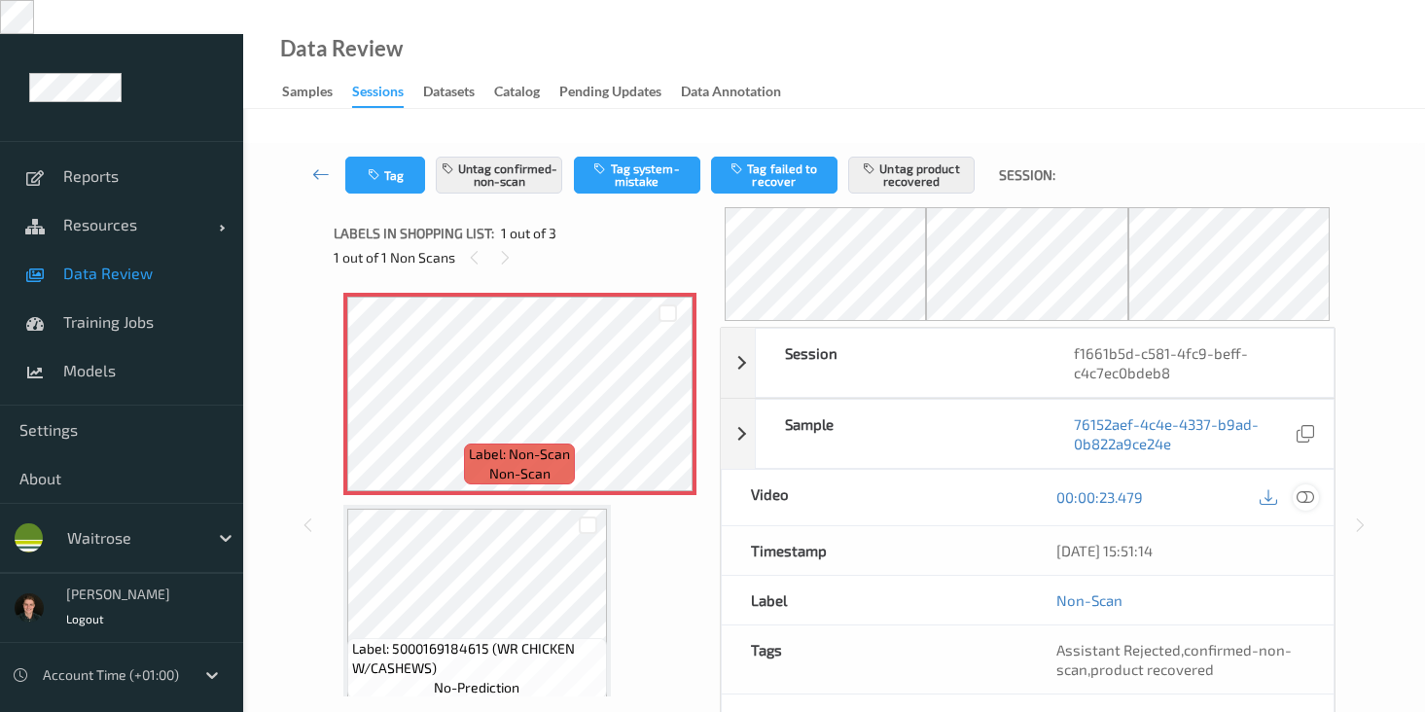
click at [1303, 488] on icon at bounding box center [1306, 497] width 18 height 18
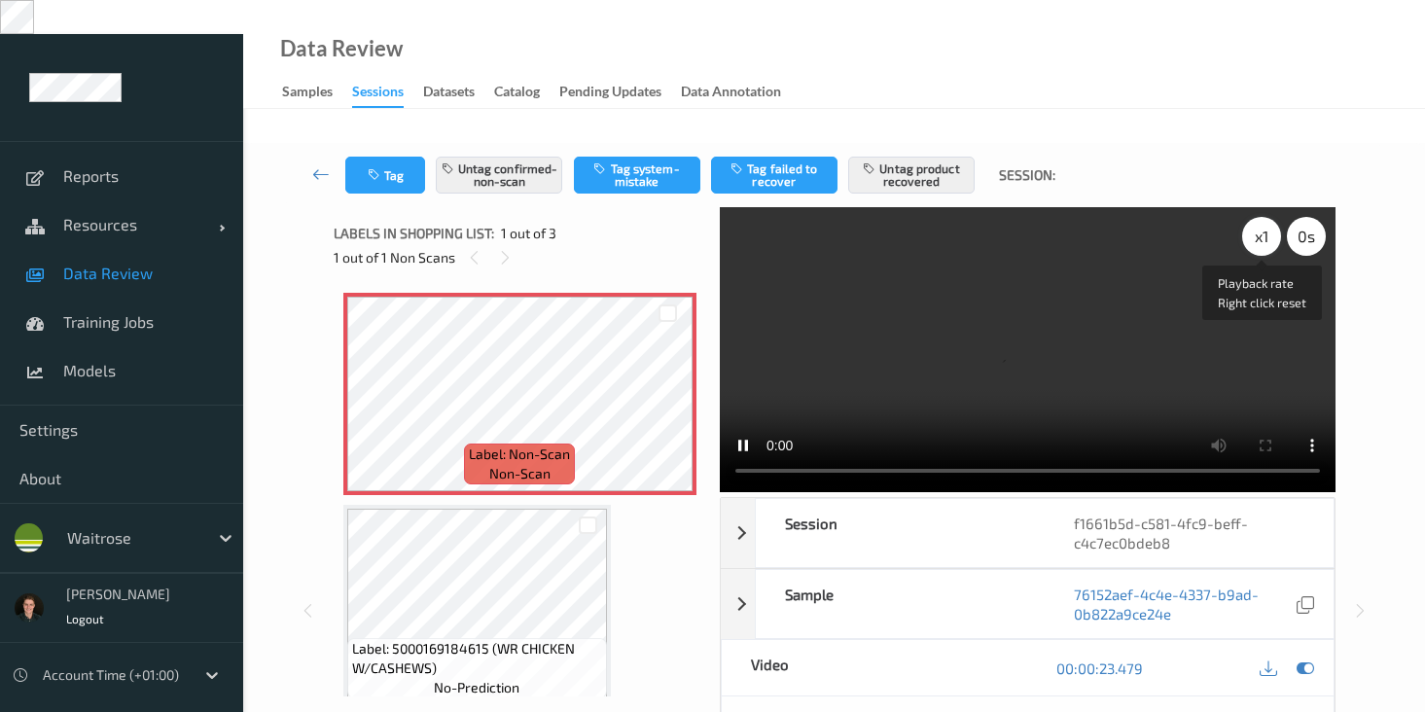
click at [1269, 217] on div "x 1" at bounding box center [1261, 236] width 39 height 39
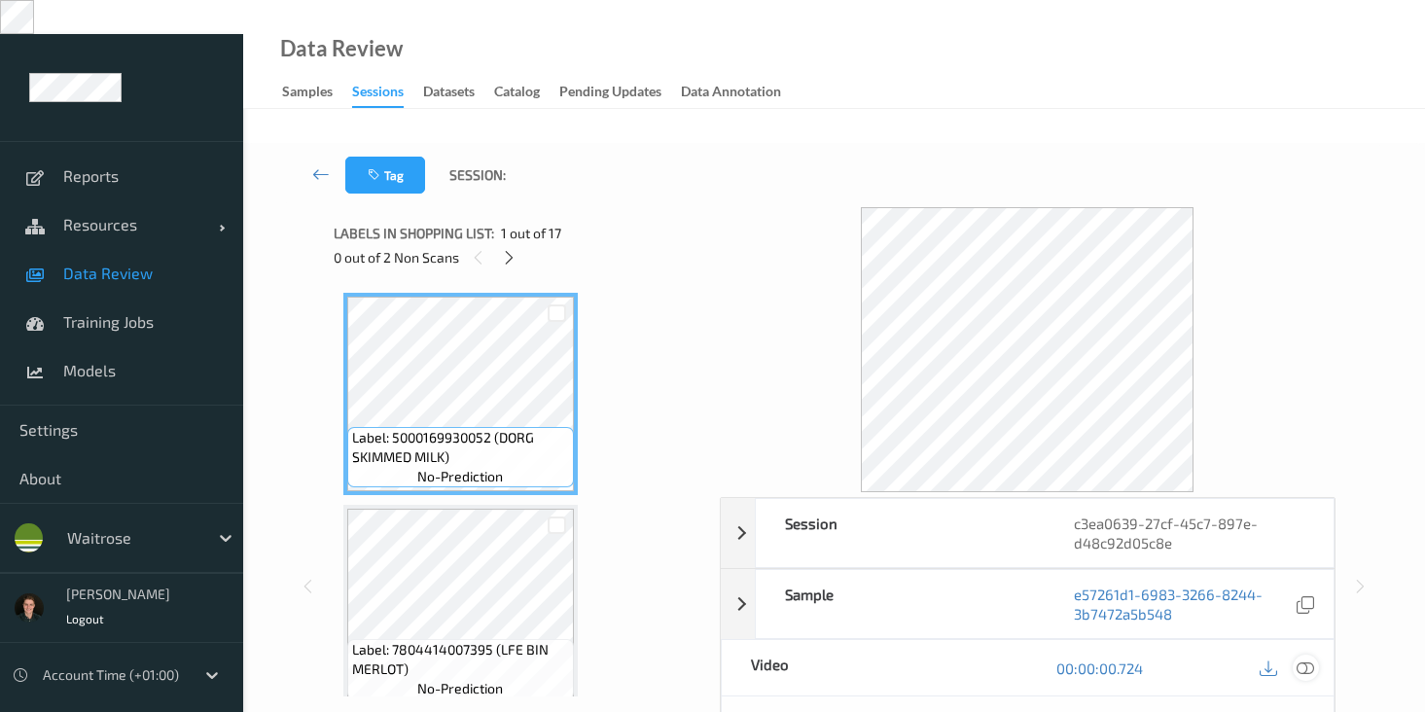
click at [1302, 660] on icon at bounding box center [1306, 669] width 18 height 18
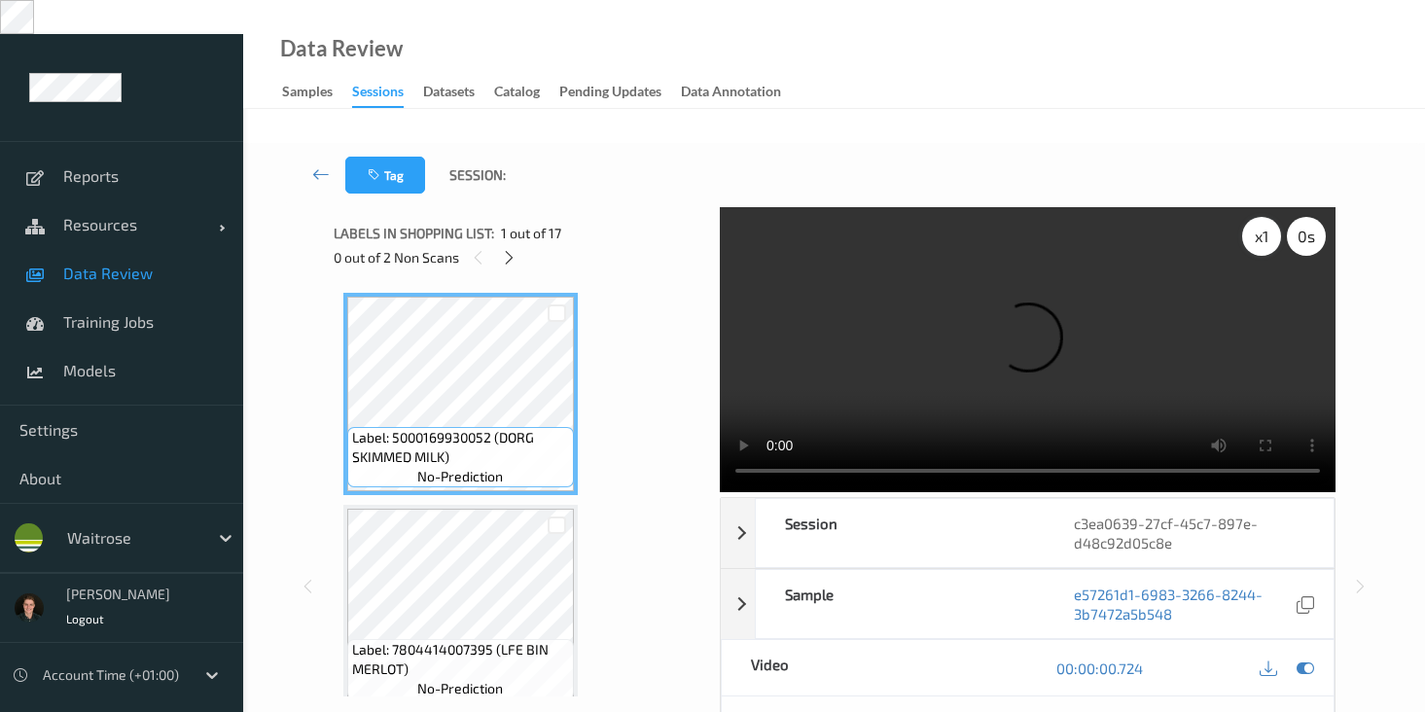
click at [1261, 217] on div "x 1" at bounding box center [1261, 236] width 39 height 39
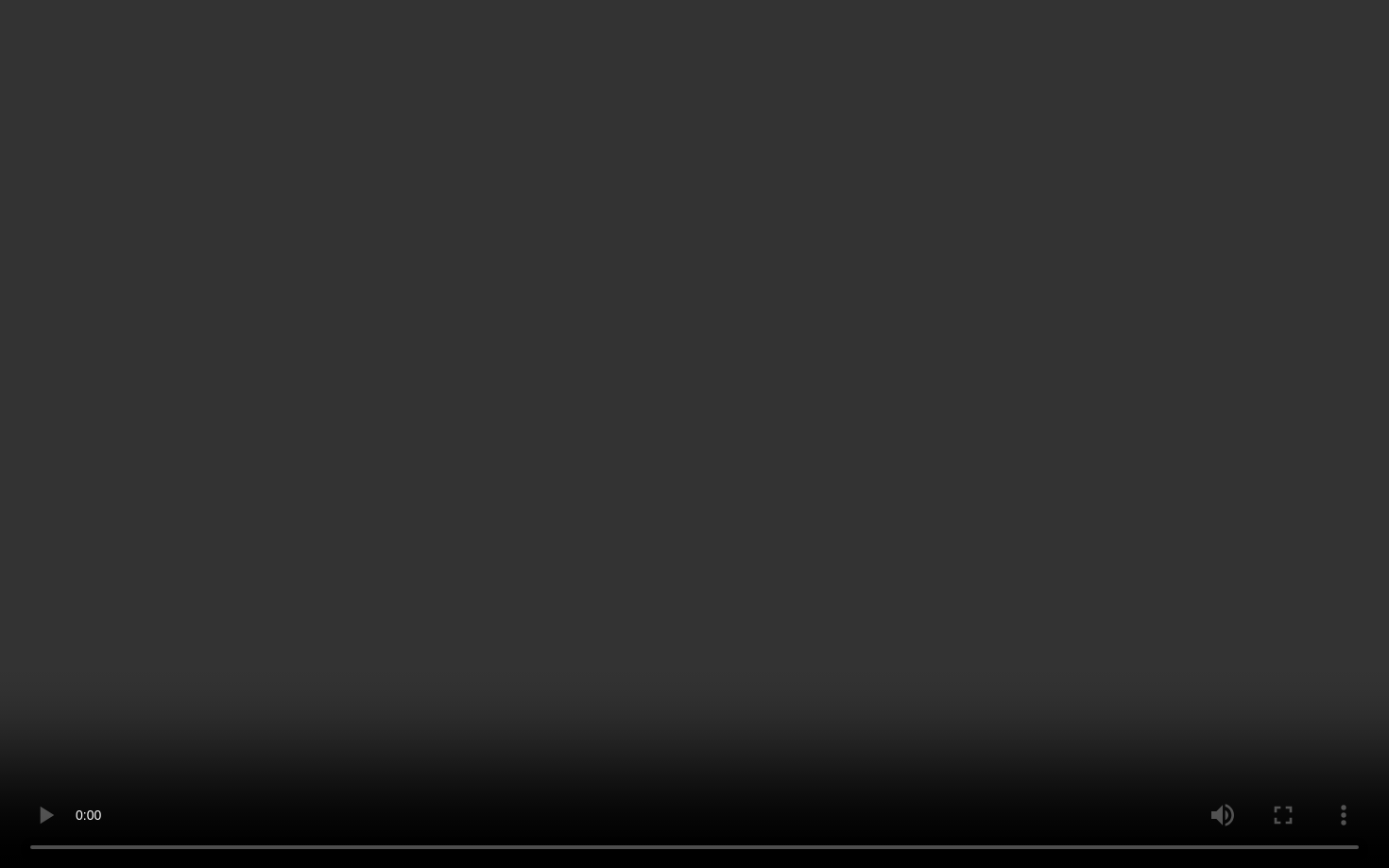
click at [1134, 440] on video at bounding box center [694, 434] width 1389 height 868
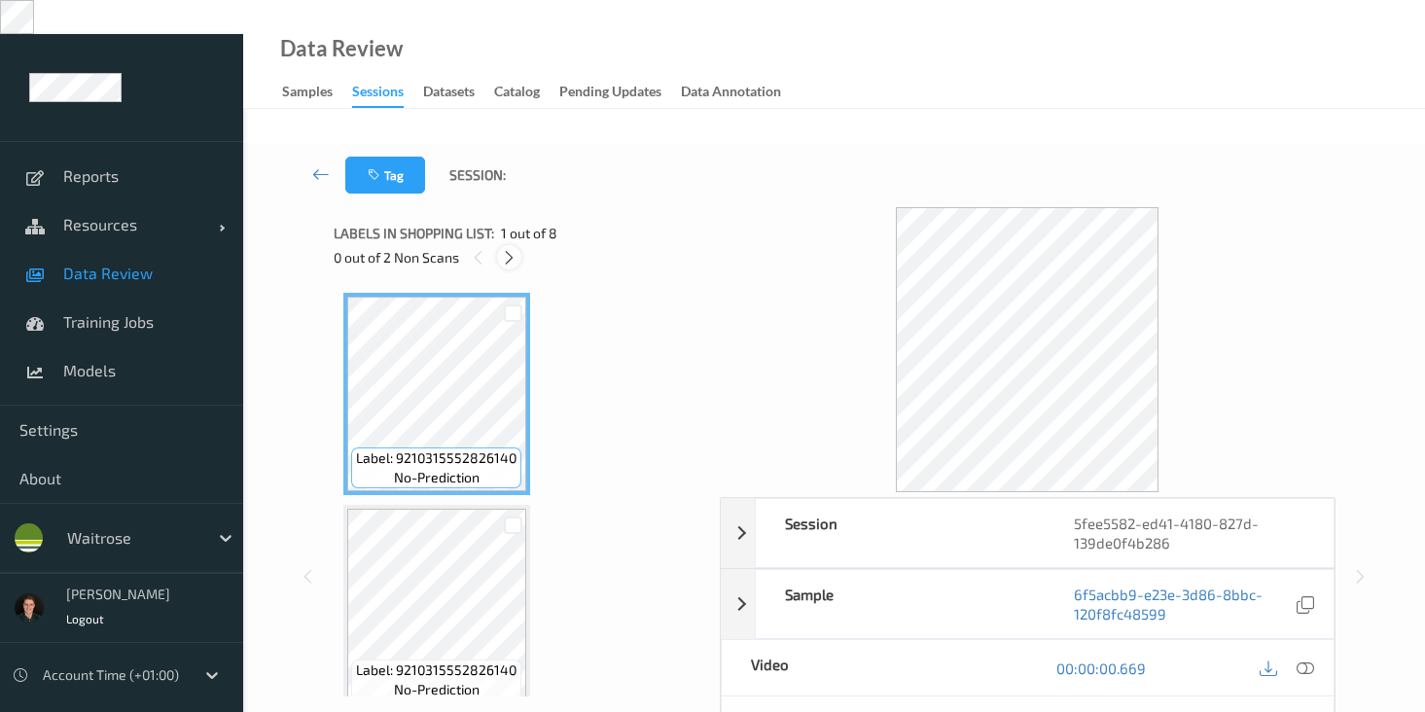
click at [515, 249] on icon at bounding box center [509, 258] width 17 height 18
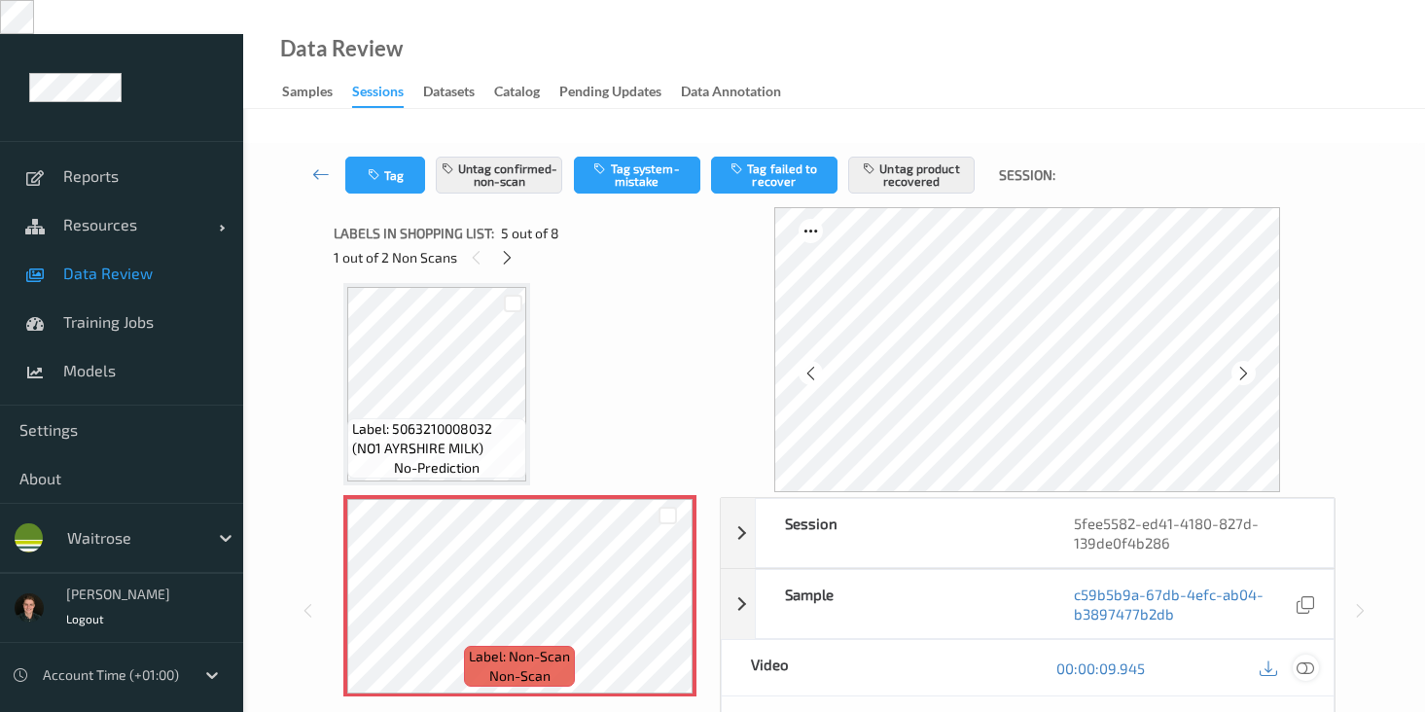
click at [1296, 655] on div at bounding box center [1306, 668] width 26 height 26
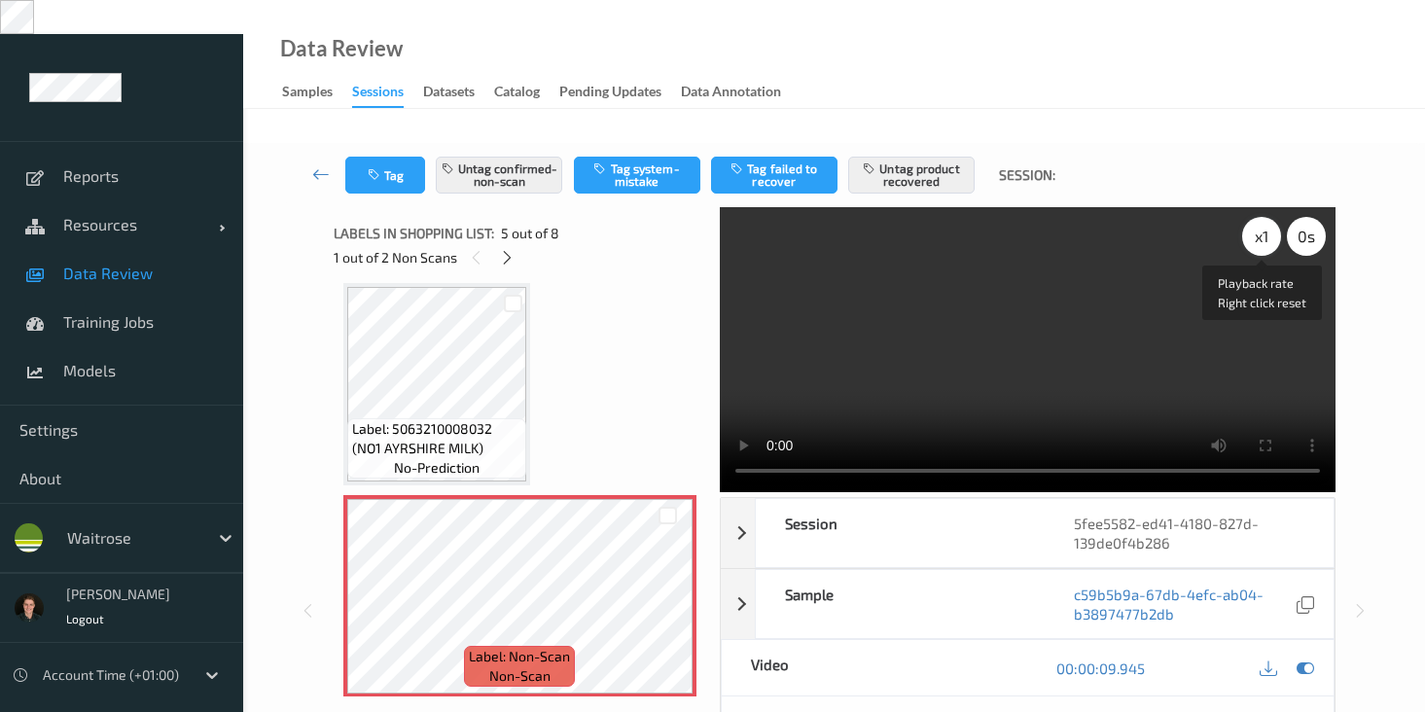
click at [1259, 217] on div "x 1" at bounding box center [1261, 236] width 39 height 39
click at [1162, 302] on video at bounding box center [1028, 349] width 616 height 285
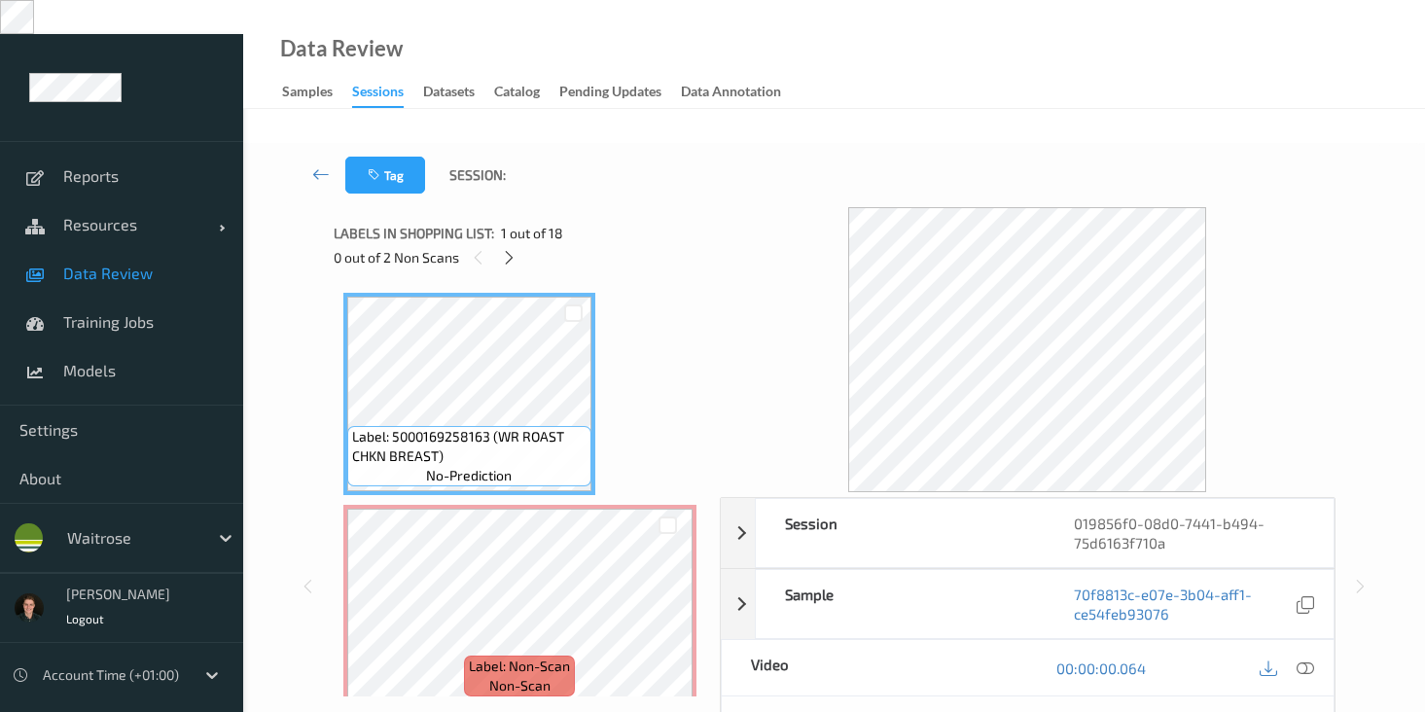
click at [526, 245] on div "0 out of 2 Non Scans" at bounding box center [520, 257] width 373 height 24
click at [517, 249] on icon at bounding box center [509, 258] width 17 height 18
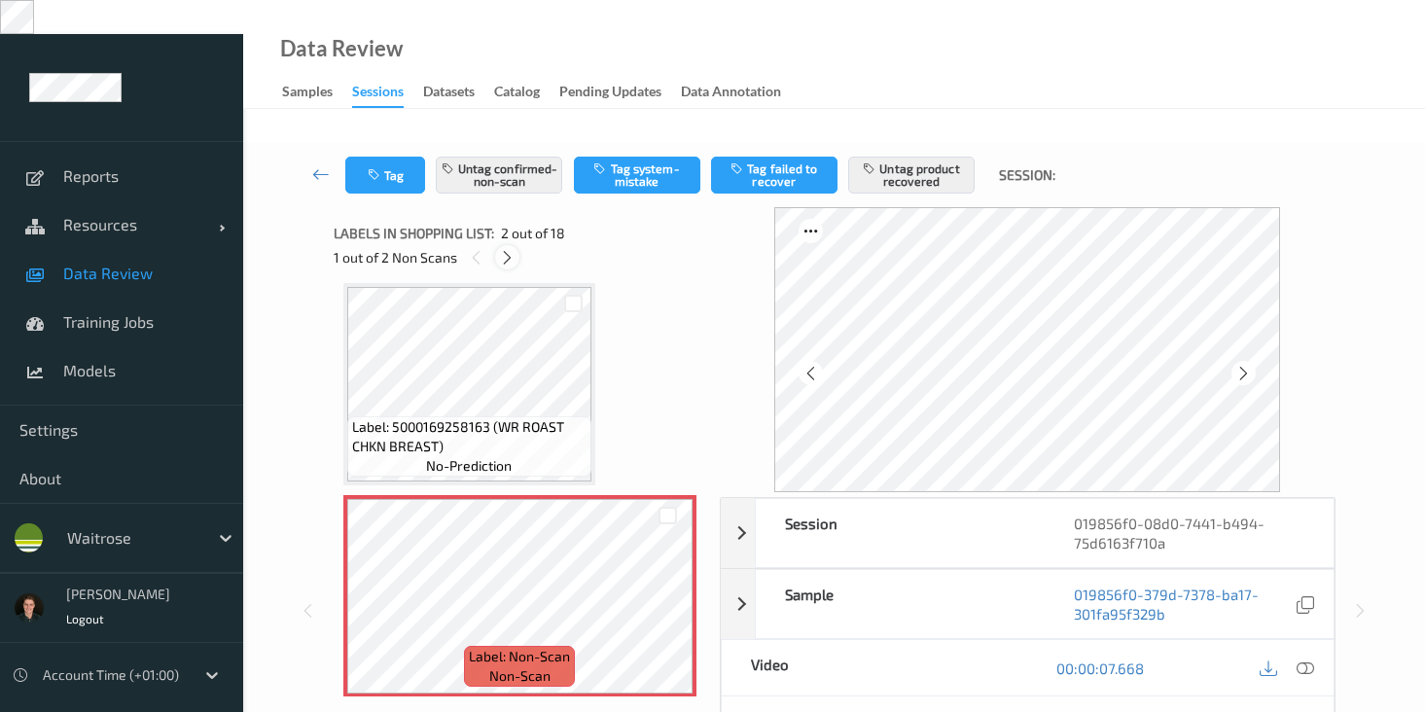
click at [508, 249] on icon at bounding box center [507, 258] width 17 height 18
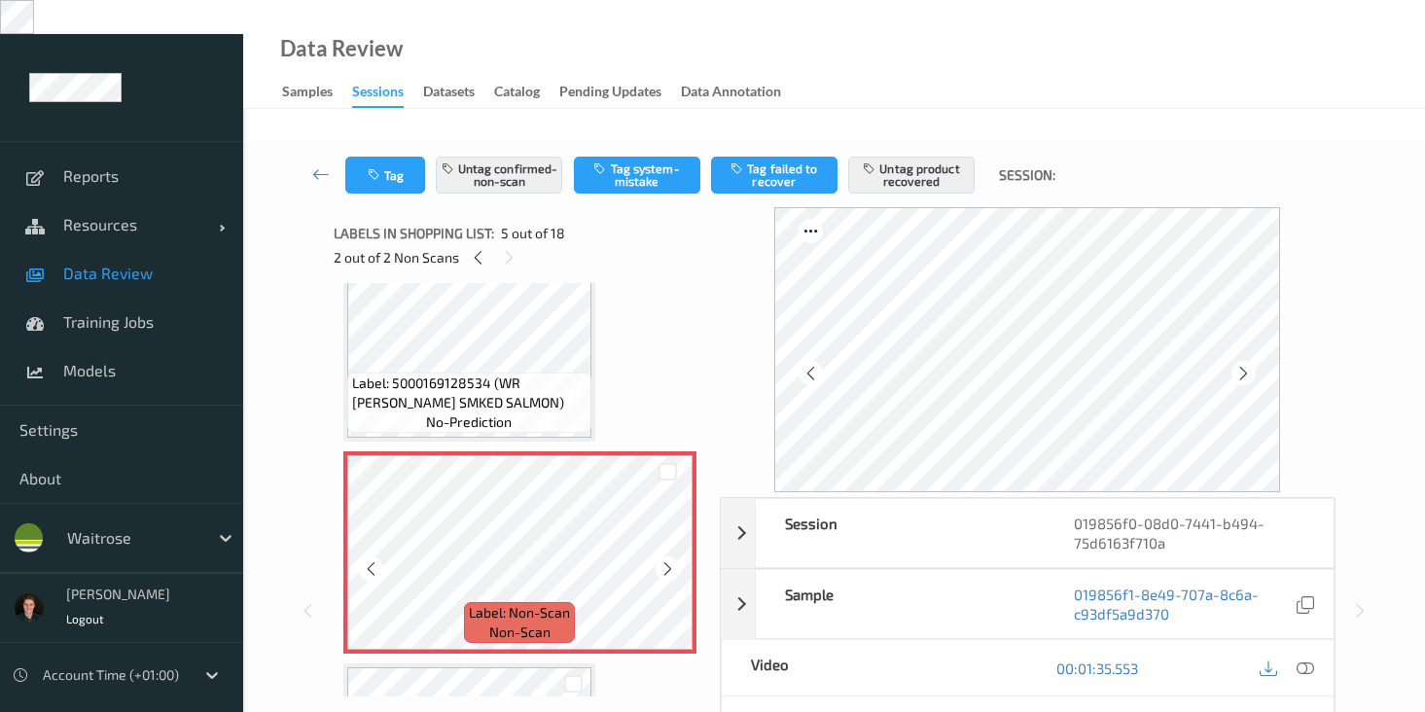
scroll to position [698, 0]
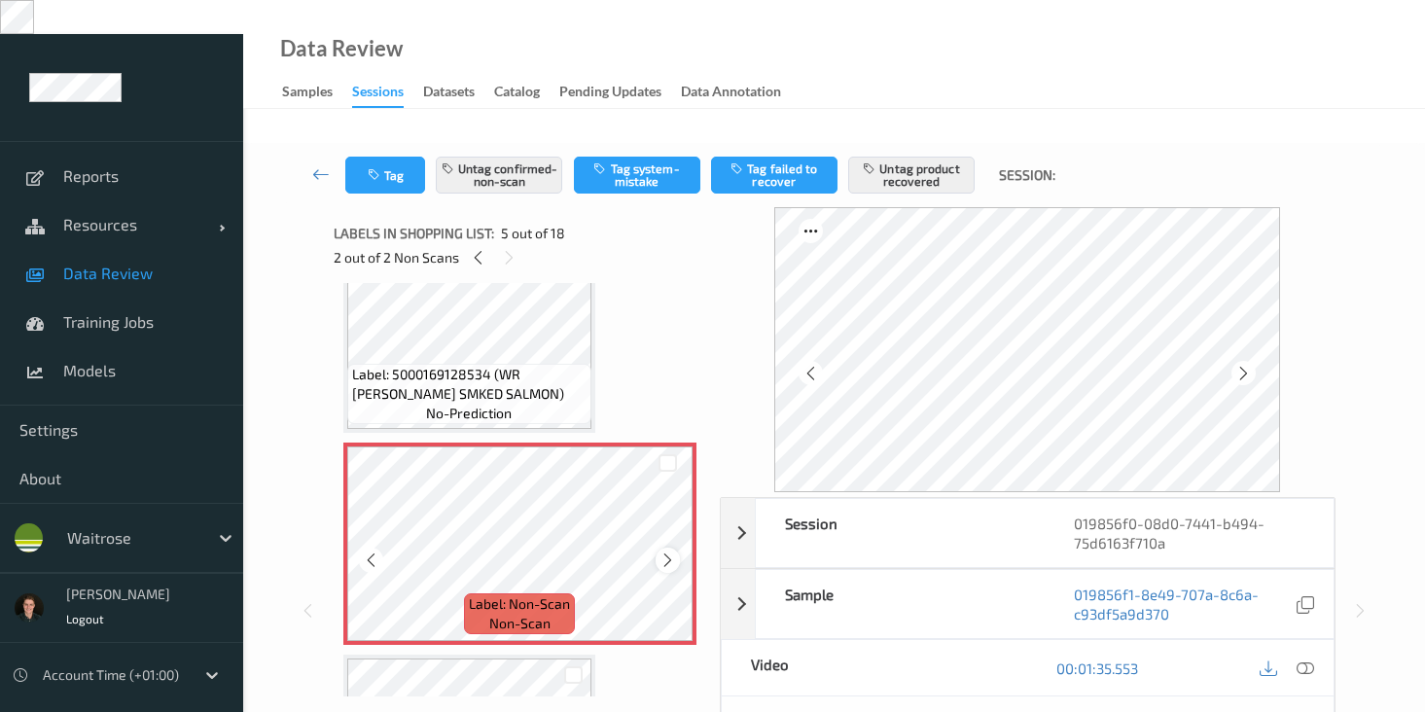
click at [666, 552] on icon at bounding box center [668, 561] width 17 height 18
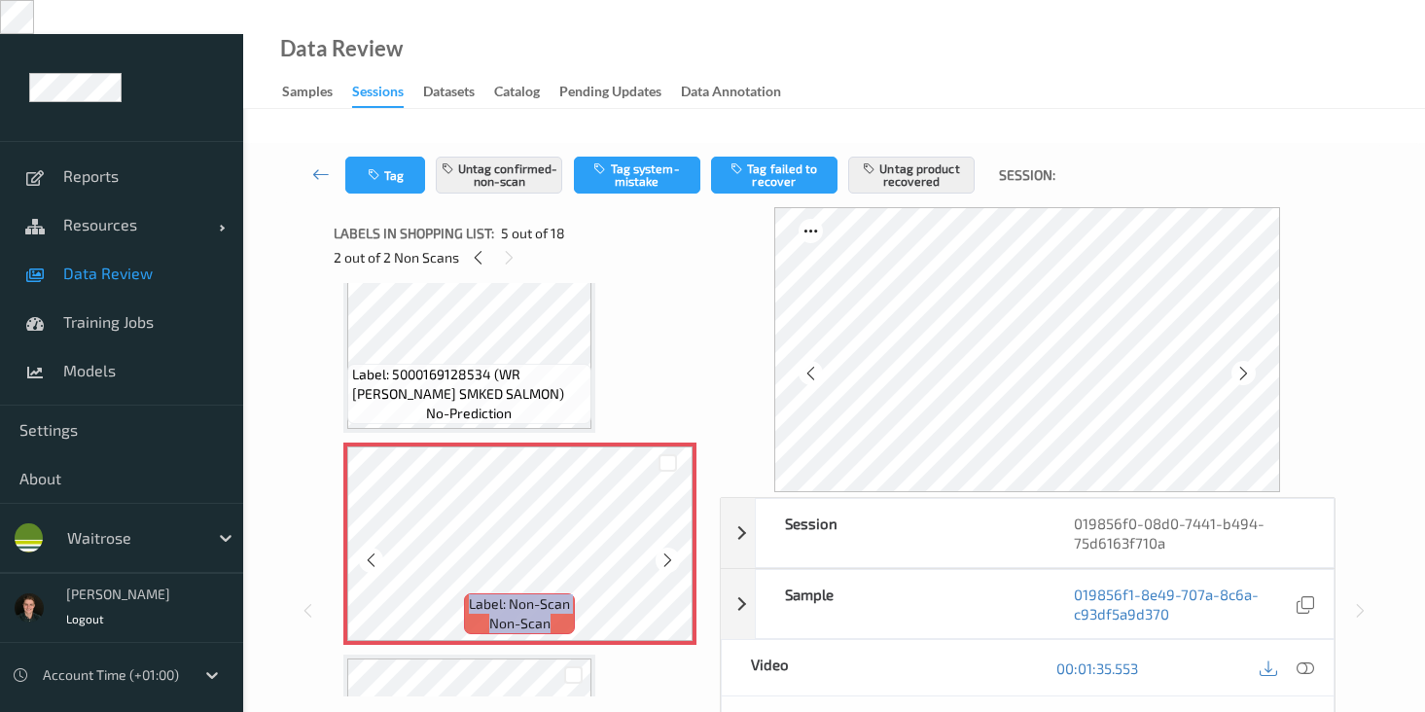
click at [666, 552] on icon at bounding box center [668, 561] width 17 height 18
click at [1311, 660] on icon at bounding box center [1306, 669] width 18 height 18
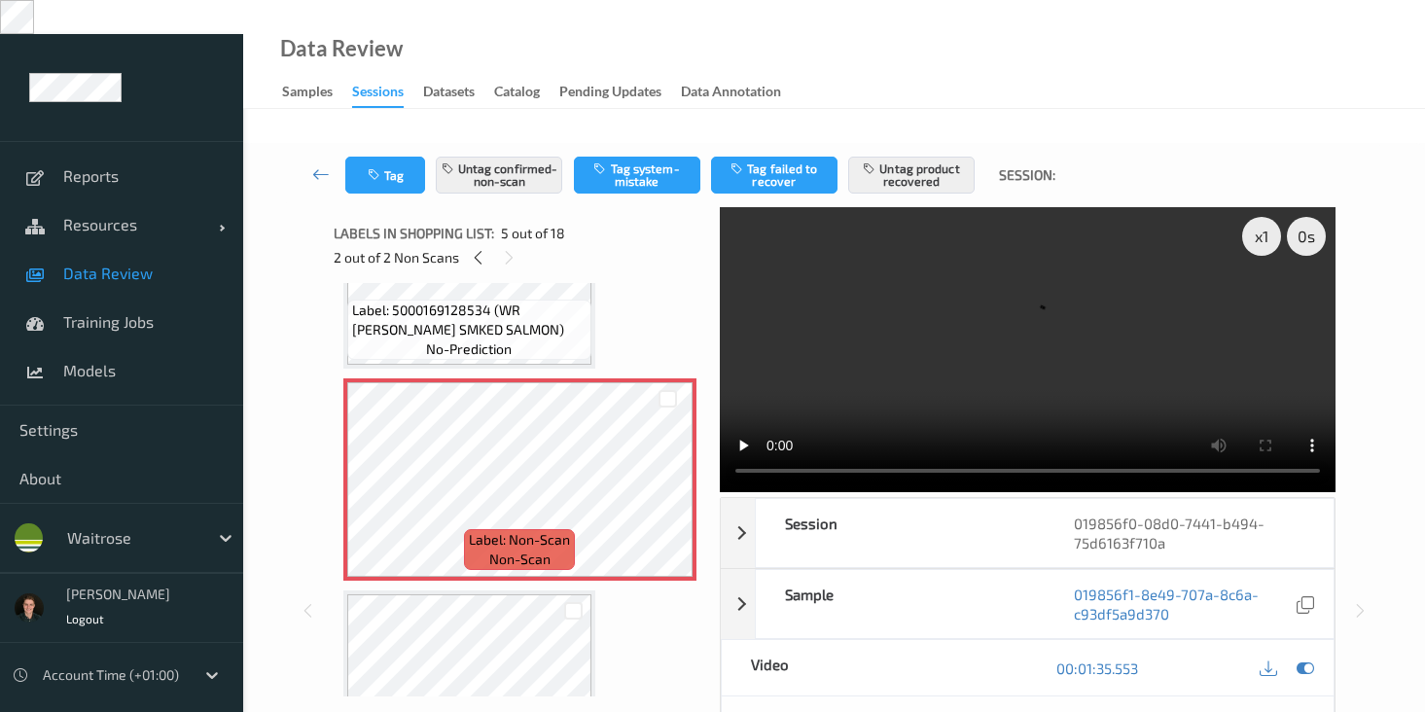
scroll to position [906, 0]
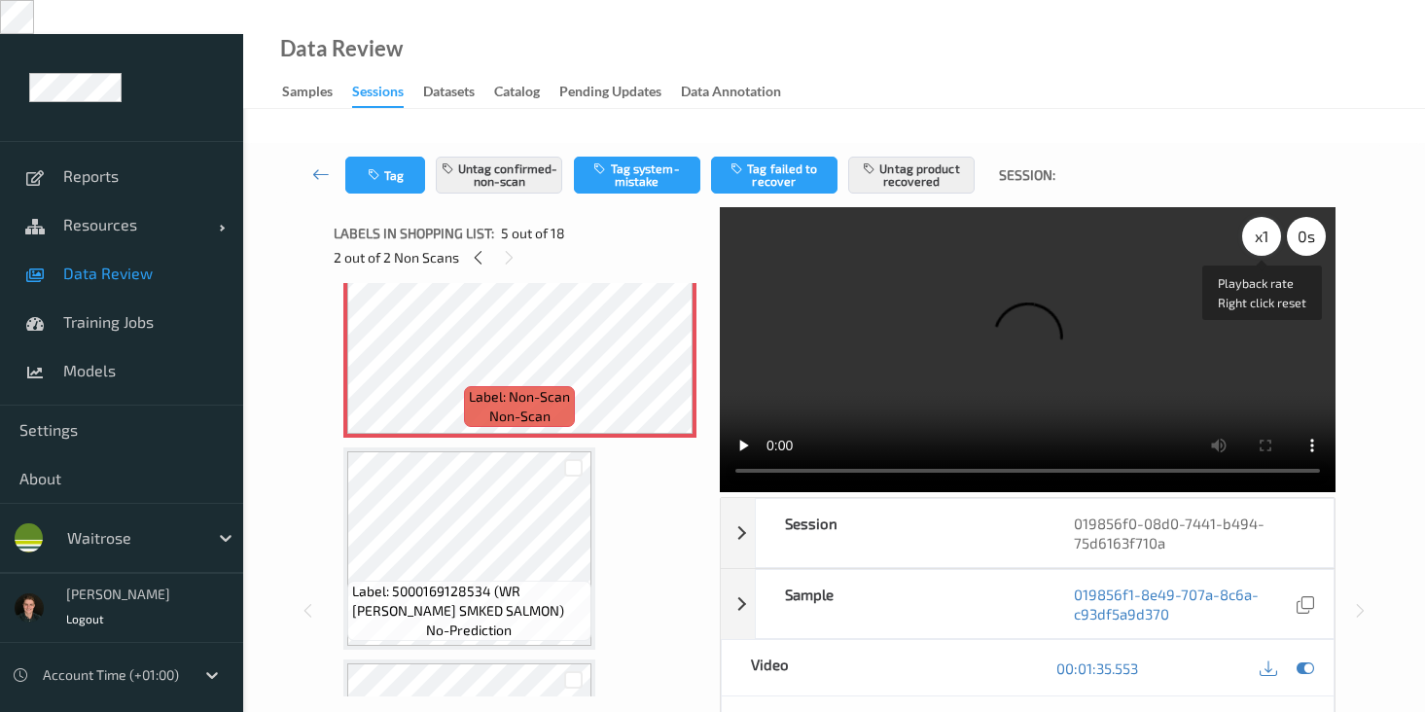
click at [1267, 217] on div "x 1" at bounding box center [1261, 236] width 39 height 39
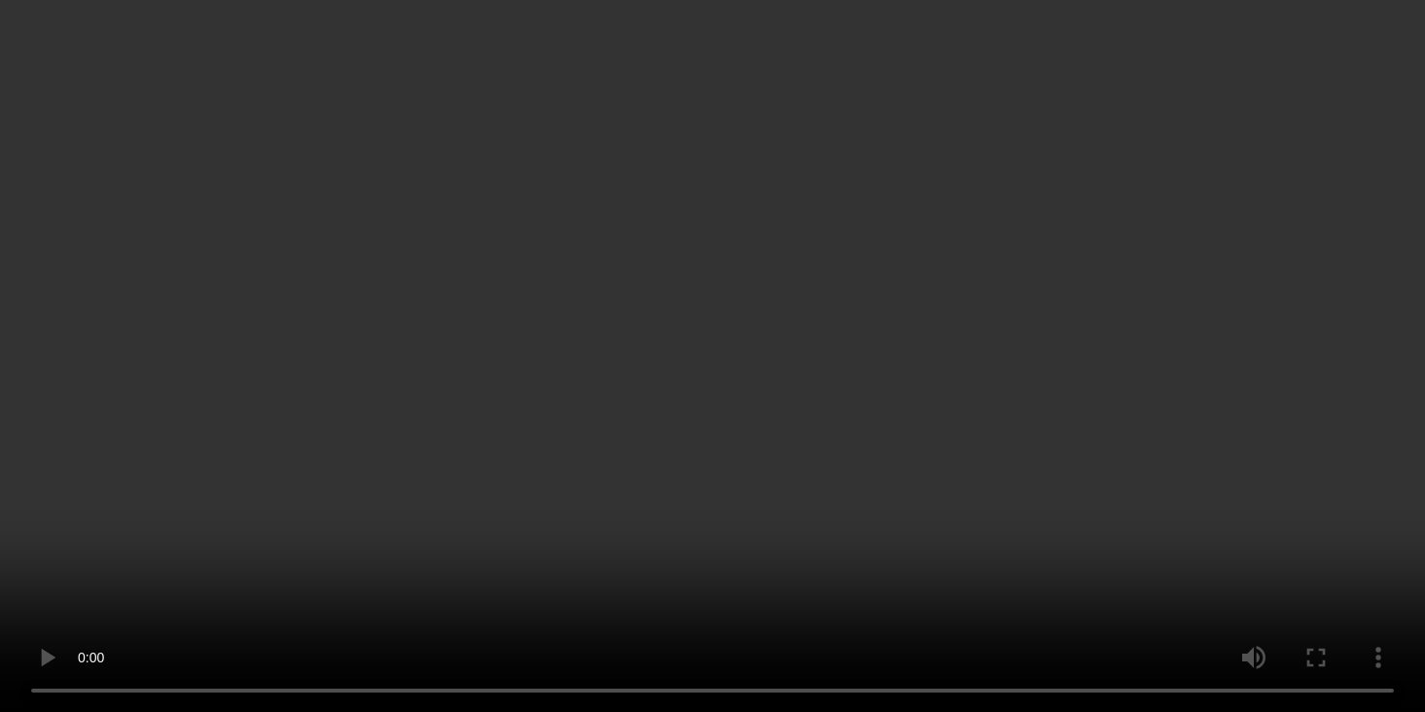
scroll to position [0, 0]
